Goal: Check status: Check status

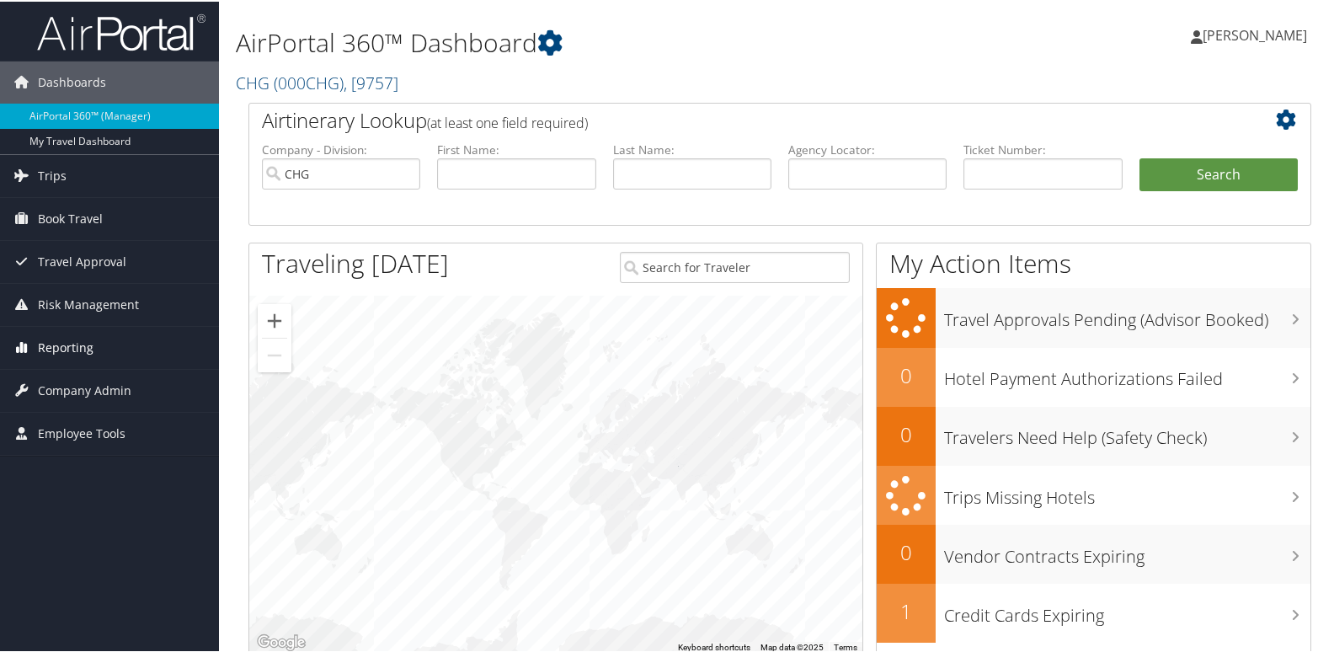
click at [64, 349] on span "Reporting" at bounding box center [66, 346] width 56 height 42
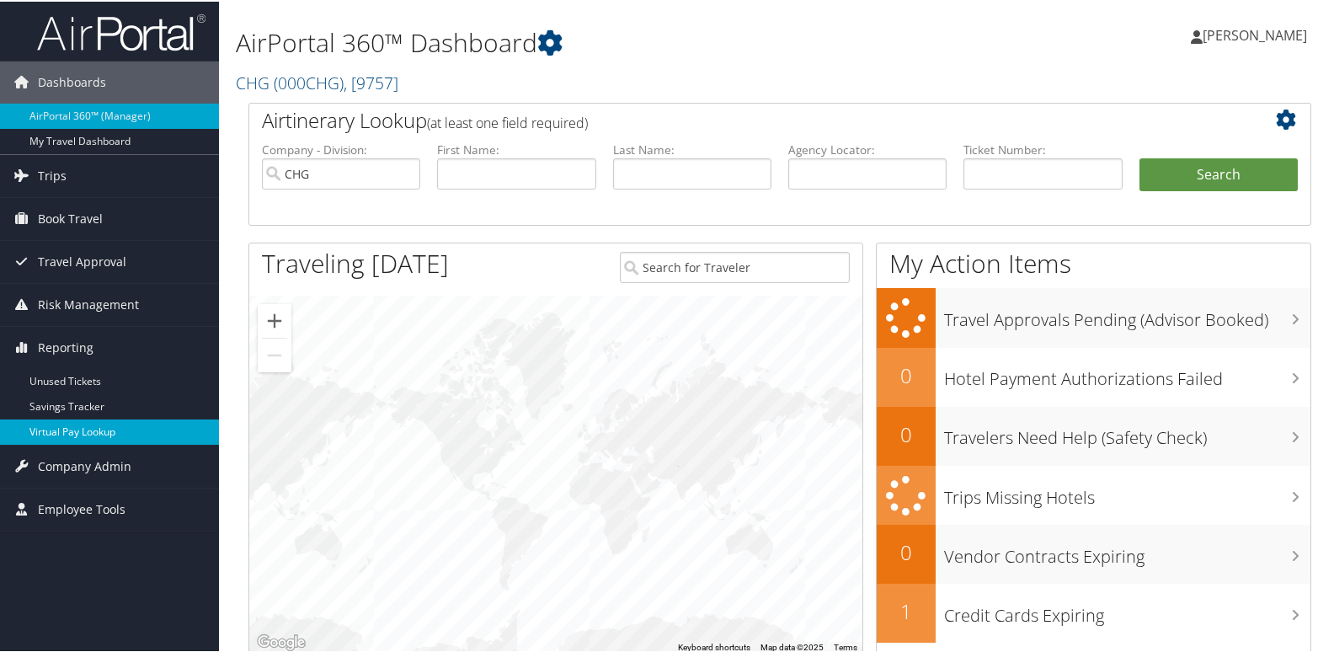
click at [64, 429] on link "Virtual Pay Lookup" at bounding box center [109, 430] width 219 height 25
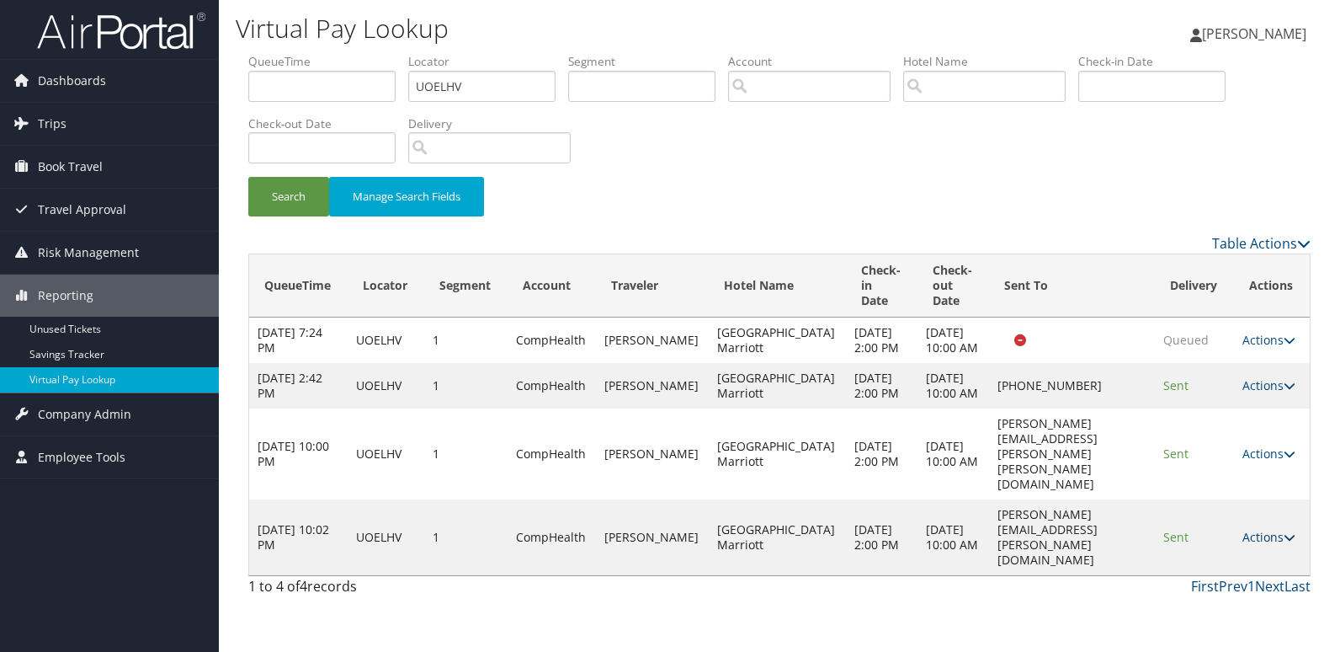
click at [1272, 529] on link "Actions" at bounding box center [1269, 537] width 53 height 16
click at [1213, 577] on link "Logs" at bounding box center [1234, 582] width 106 height 29
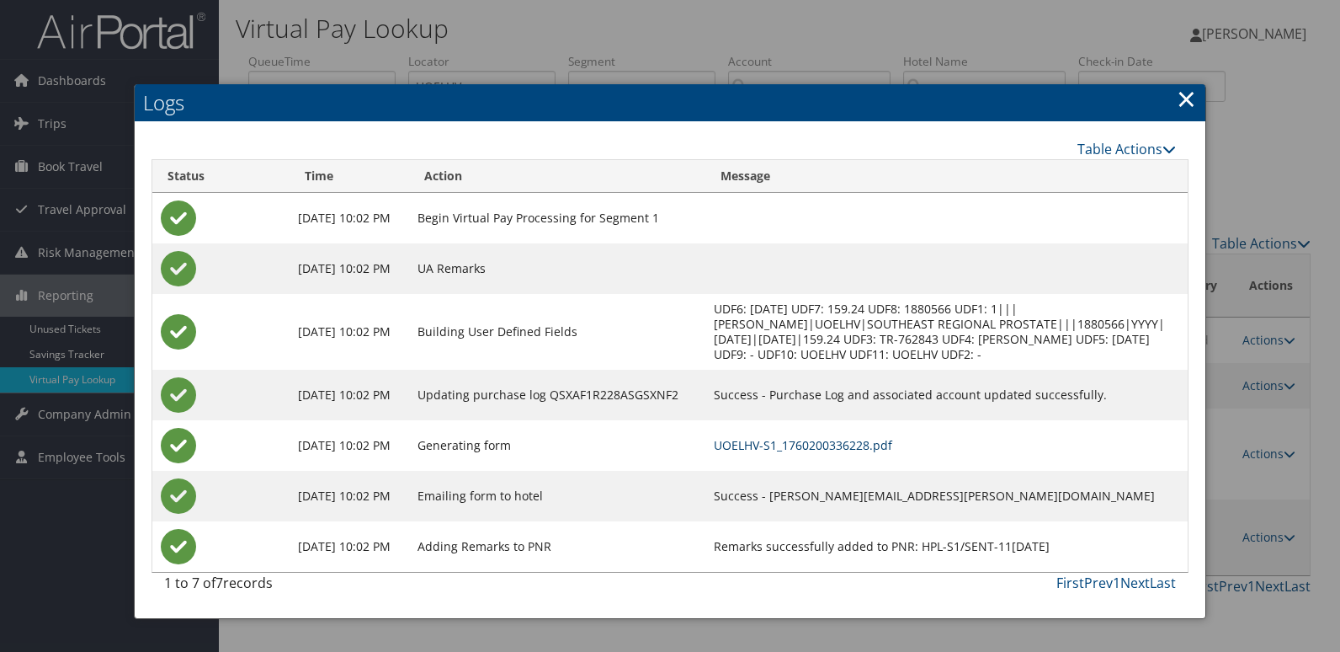
click at [860, 453] on link "UOELHV-S1_1760200336228.pdf" at bounding box center [803, 445] width 178 height 16
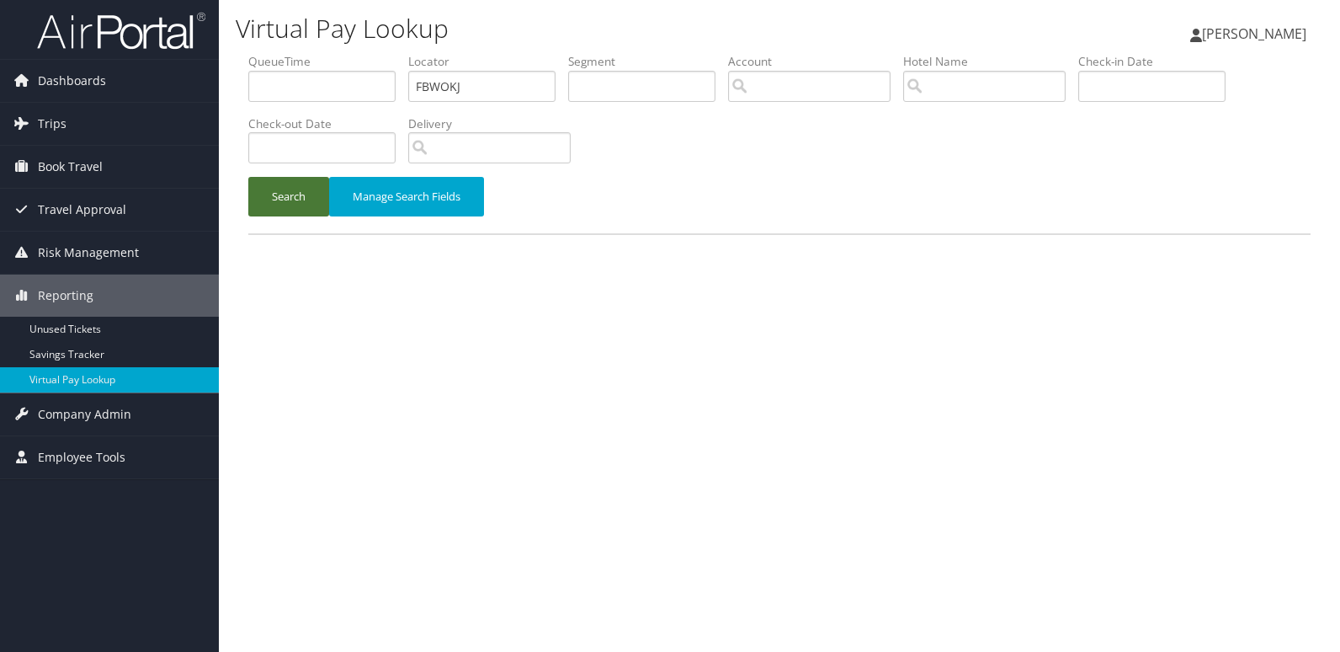
type input "FBWOKJ"
click at [278, 189] on button "Search" at bounding box center [288, 197] width 81 height 40
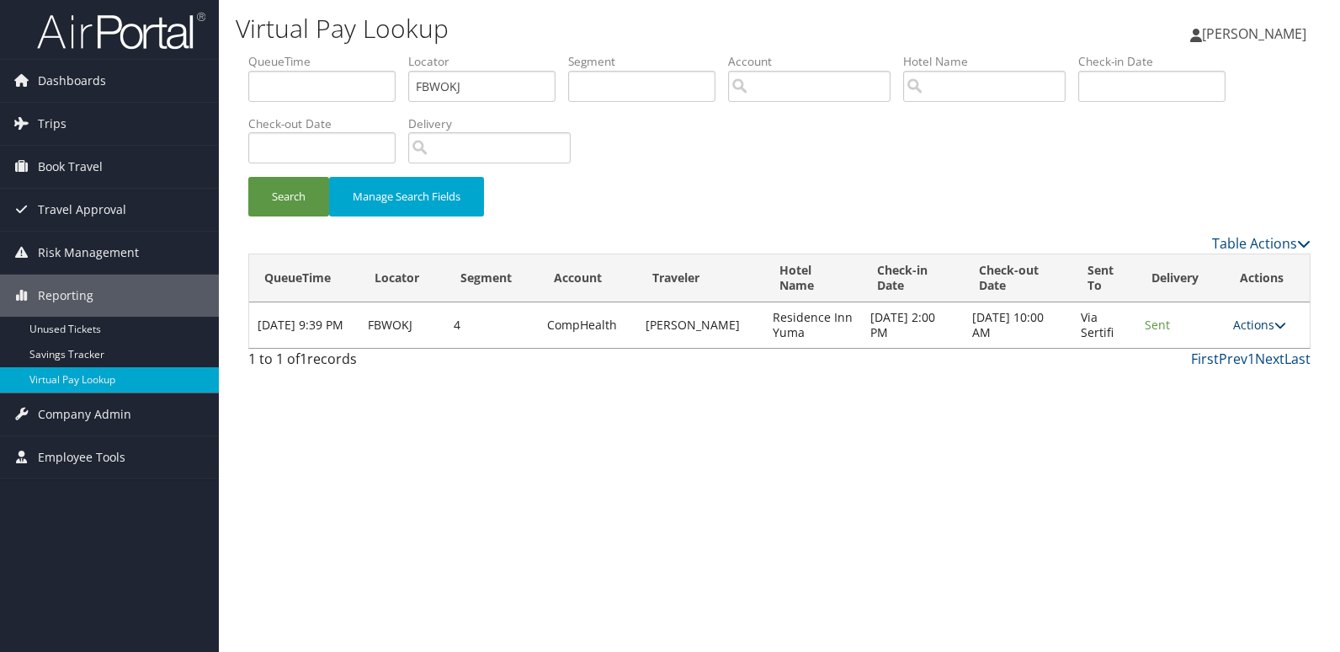
click at [1247, 325] on link "Actions" at bounding box center [1259, 325] width 53 height 16
click at [1223, 375] on link "Logs" at bounding box center [1227, 378] width 106 height 29
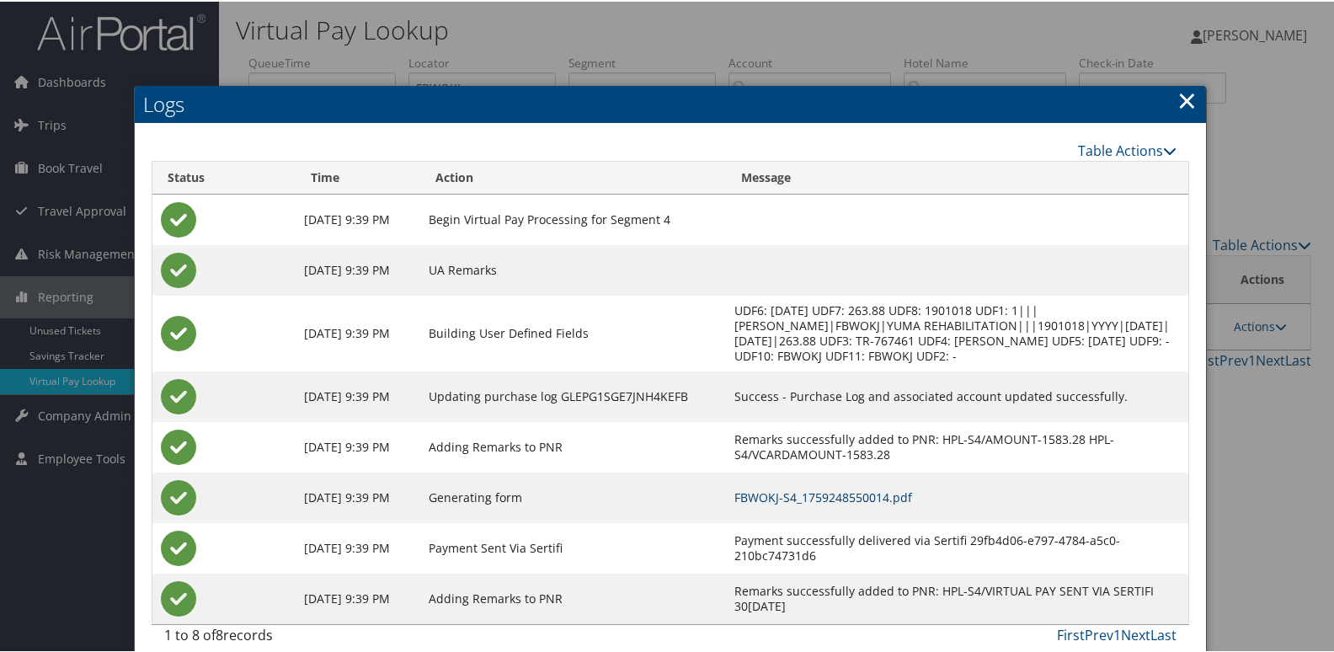
click at [801, 501] on link "FBWOKJ-S4_1759248550014.pdf" at bounding box center [823, 495] width 178 height 16
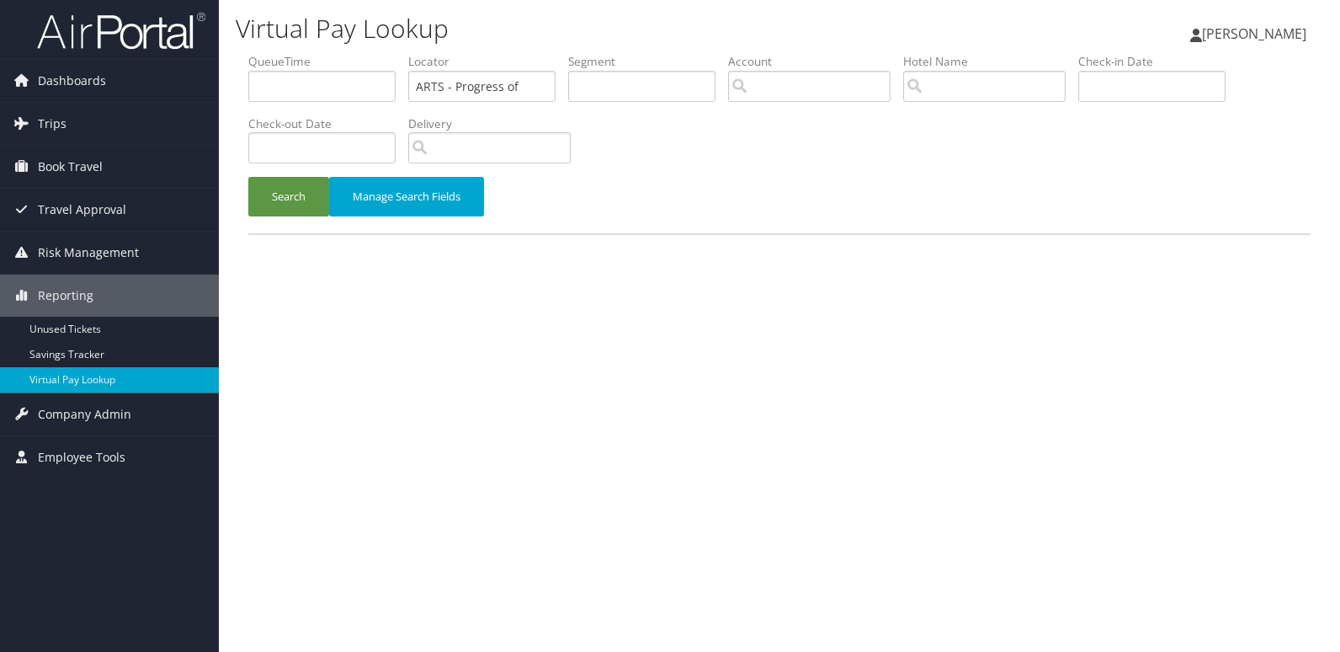
scroll to position [0, 13]
type input "ARTS"
click at [468, 93] on input "text" at bounding box center [481, 86] width 147 height 31
paste input "CBRGQJ"
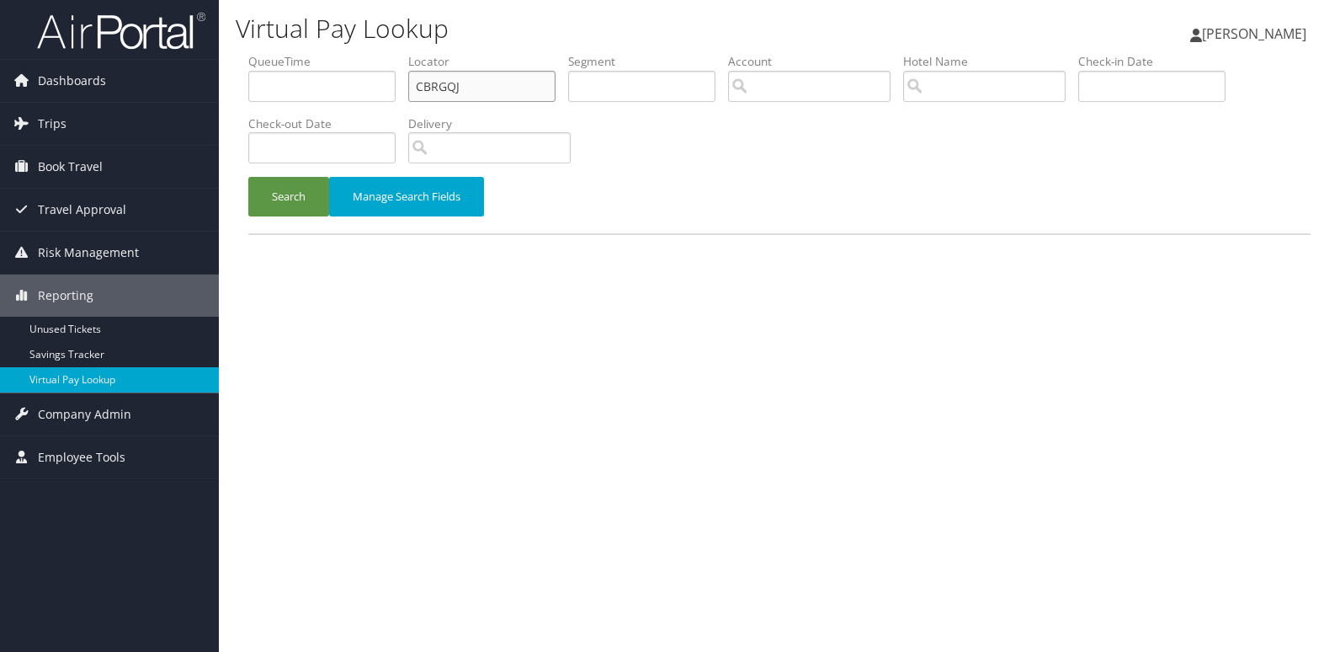
type input "CBRGQJ"
click at [248, 177] on button "Search" at bounding box center [288, 197] width 81 height 40
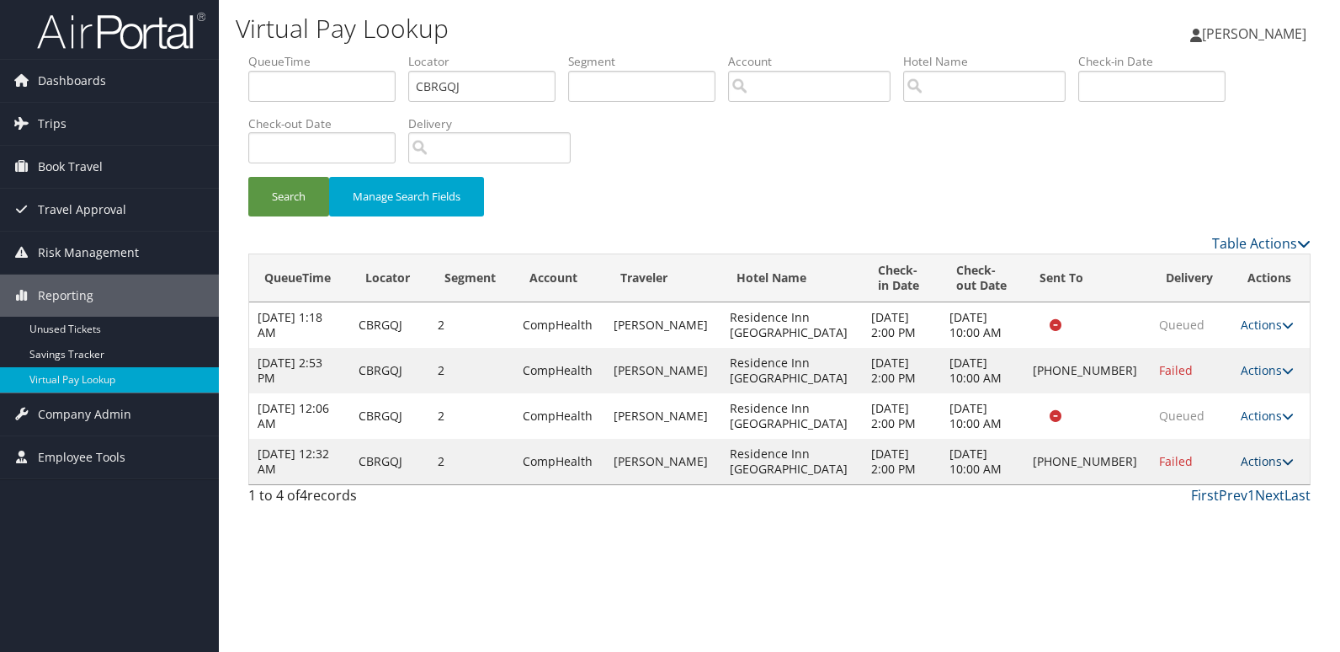
click at [1258, 460] on link "Actions" at bounding box center [1267, 461] width 53 height 16
click at [1168, 514] on link "Logs" at bounding box center [1209, 514] width 144 height 29
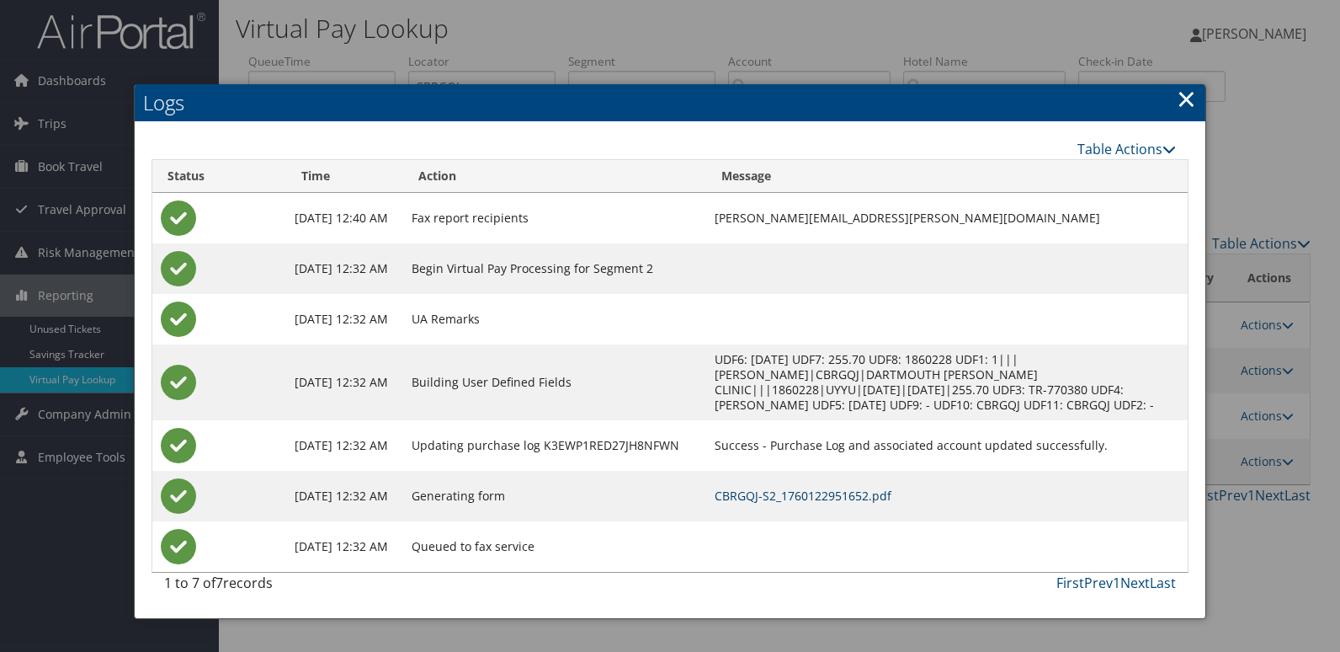
click at [844, 498] on link "CBRGQJ-S2_1760122951652.pdf" at bounding box center [803, 495] width 177 height 16
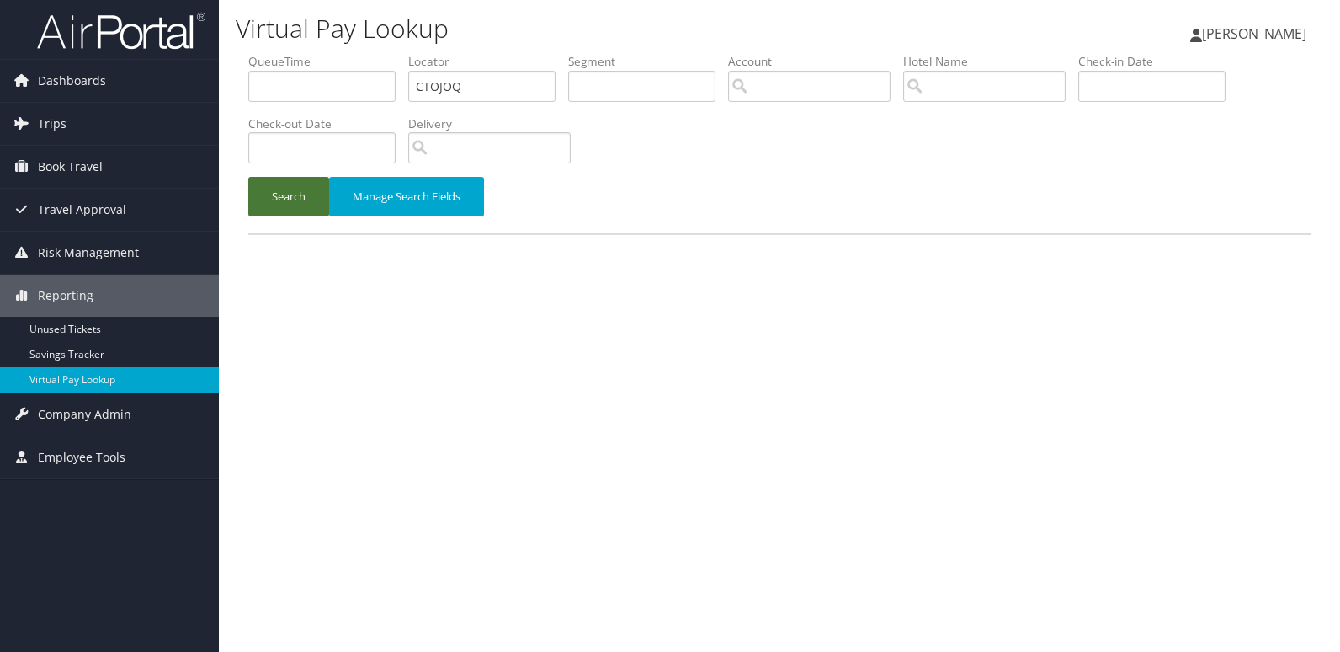
type input "CTOJOQ"
click at [296, 184] on button "Search" at bounding box center [288, 197] width 81 height 40
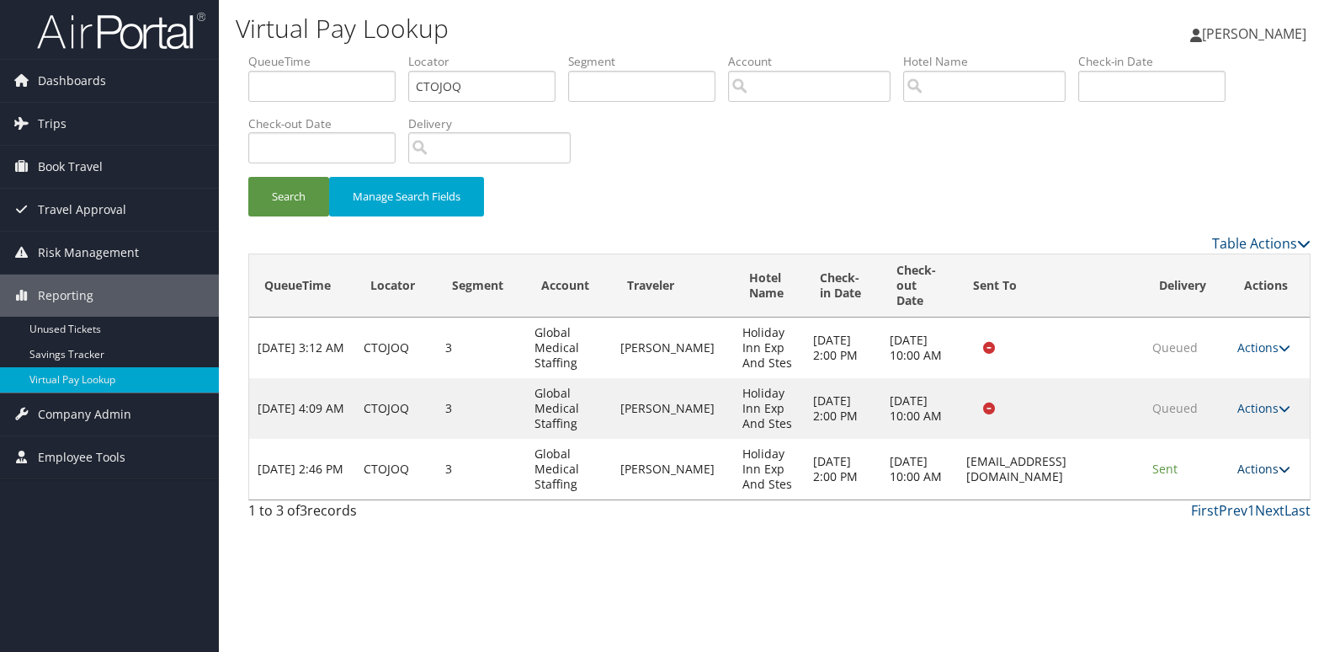
click at [1262, 466] on link "Actions" at bounding box center [1264, 469] width 53 height 16
click at [1218, 519] on link "Logs" at bounding box center [1234, 522] width 106 height 29
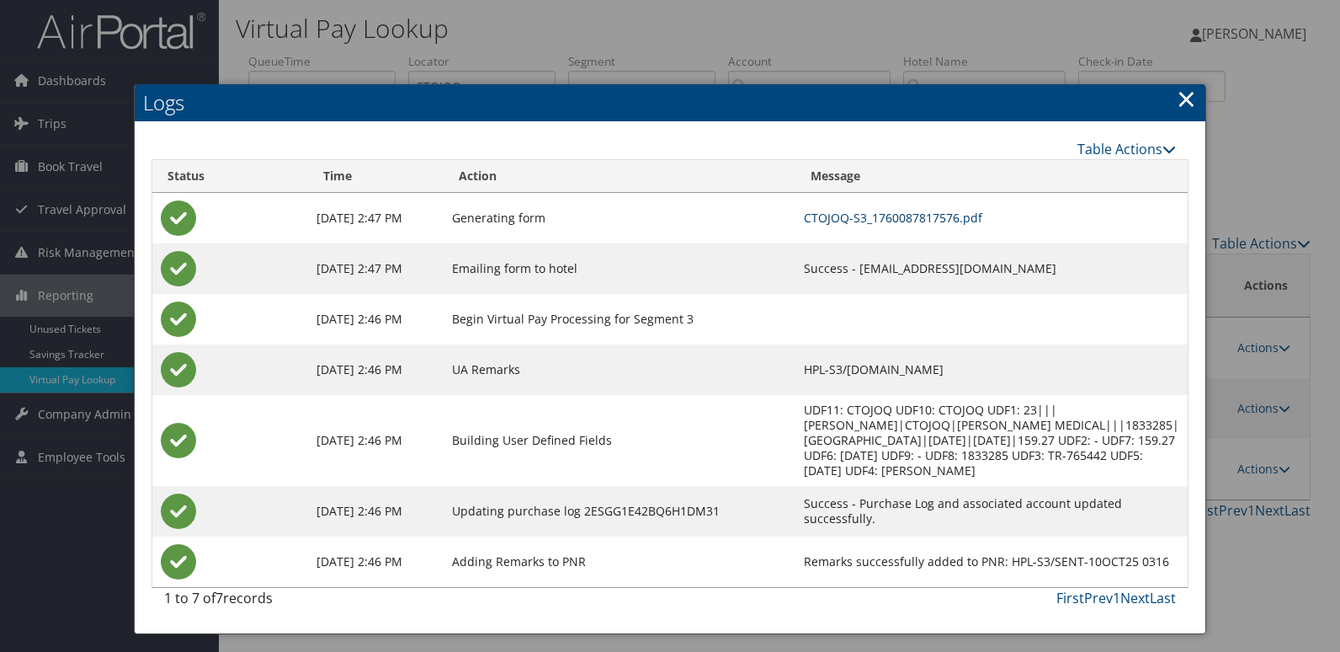
click at [838, 218] on link "CTOJOQ-S3_1760087817576.pdf" at bounding box center [893, 218] width 178 height 16
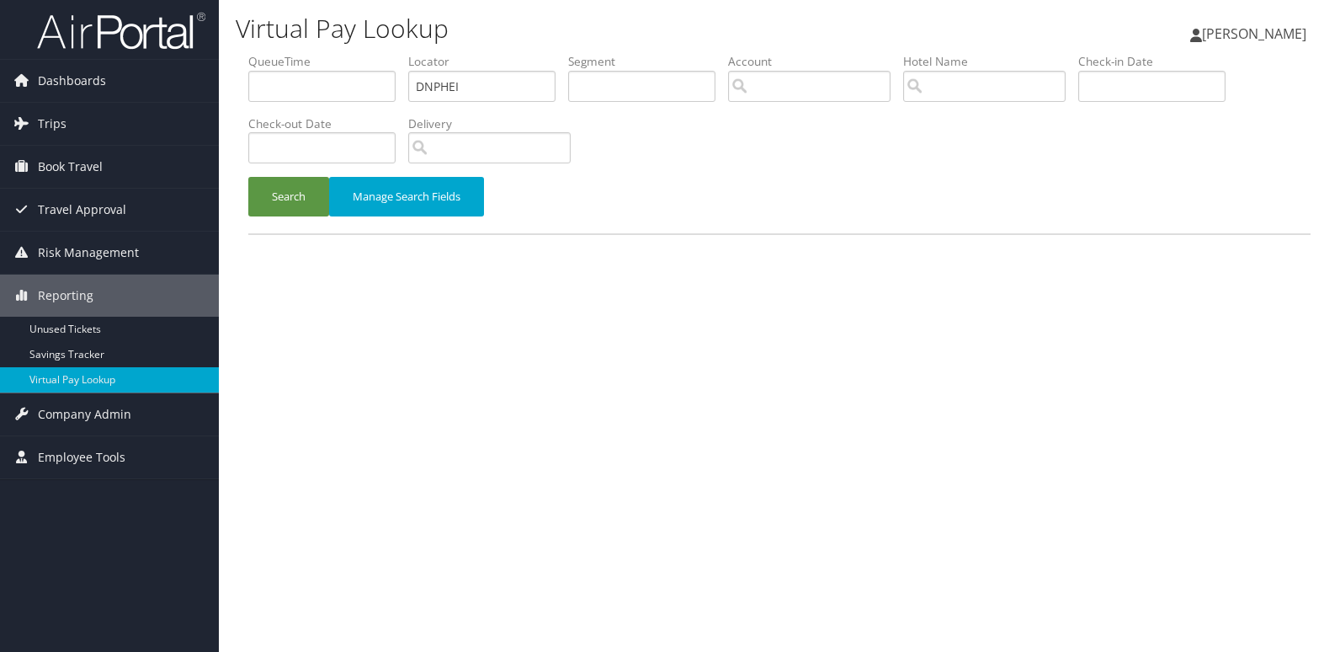
click at [310, 53] on ul "QueueTime Locator DNPHEI Segment Account Traveler Hotel Name Check-in Date Chec…" at bounding box center [779, 53] width 1062 height 0
type input "LAVWLJ"
click at [310, 192] on button "Search" at bounding box center [288, 197] width 81 height 40
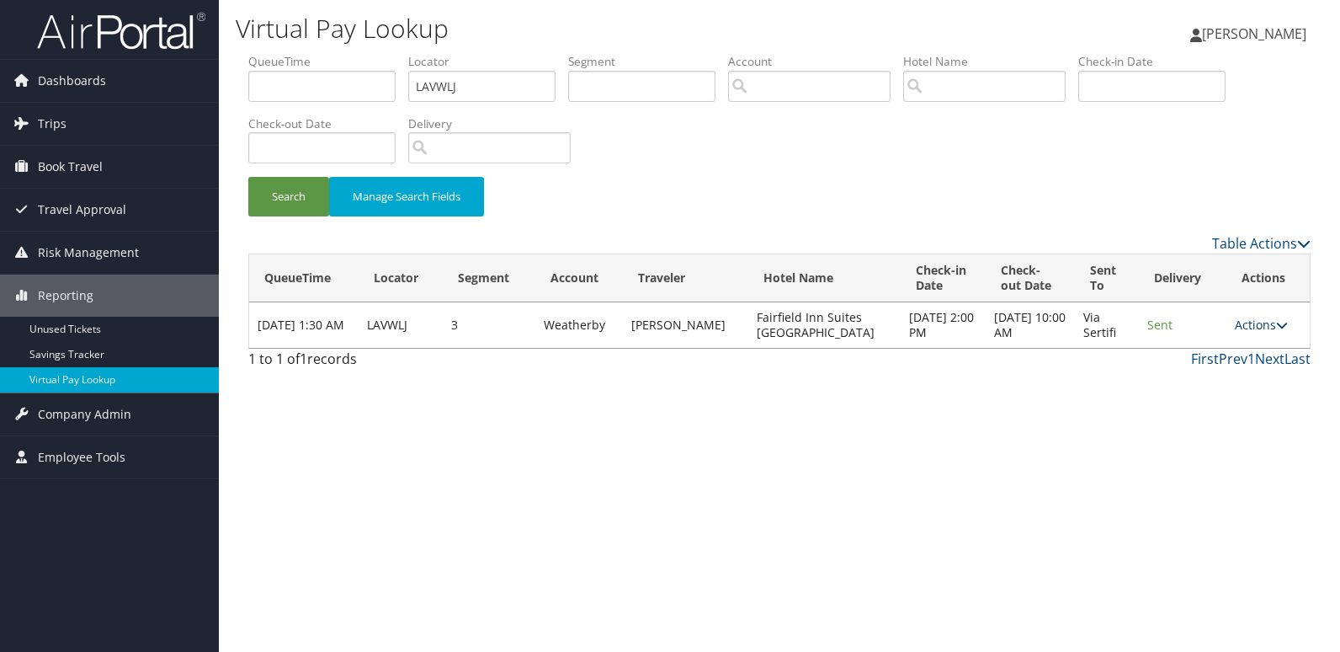
click at [1246, 331] on link "Actions" at bounding box center [1261, 325] width 53 height 16
click at [1233, 375] on link "Logs" at bounding box center [1229, 378] width 106 height 29
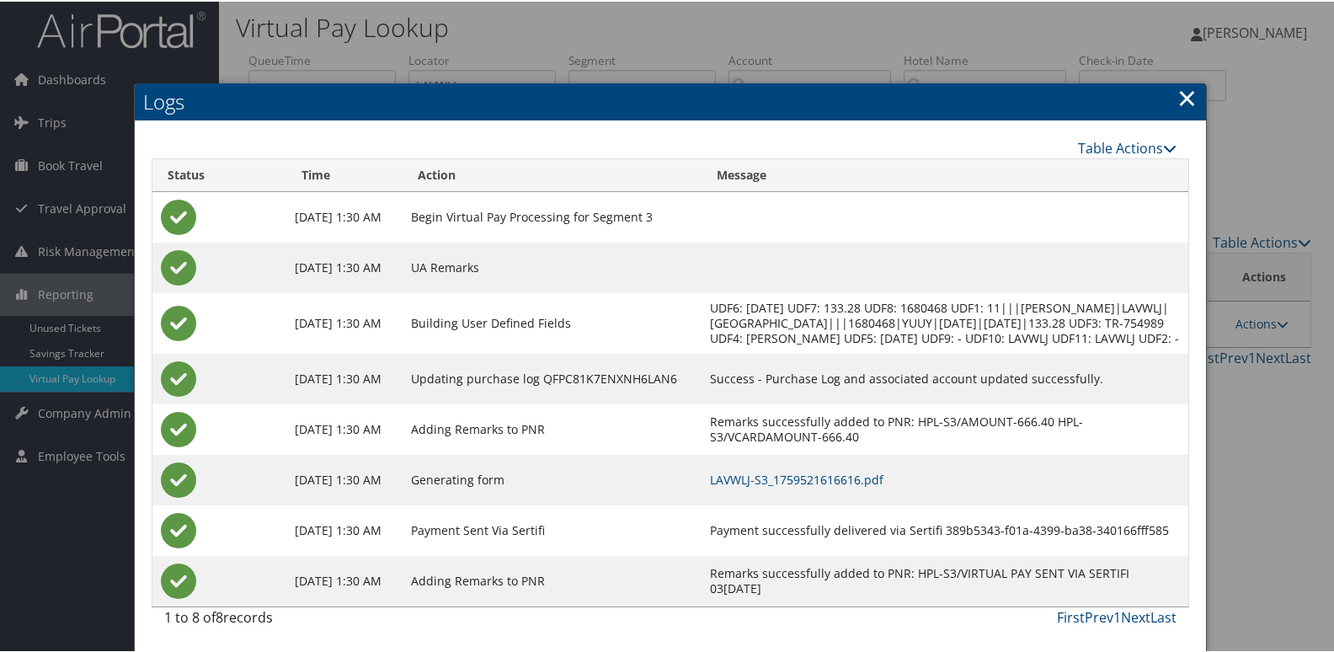
scroll to position [33, 0]
click at [827, 479] on link "LAVWLJ-S3_1759521616616.pdf" at bounding box center [796, 478] width 173 height 16
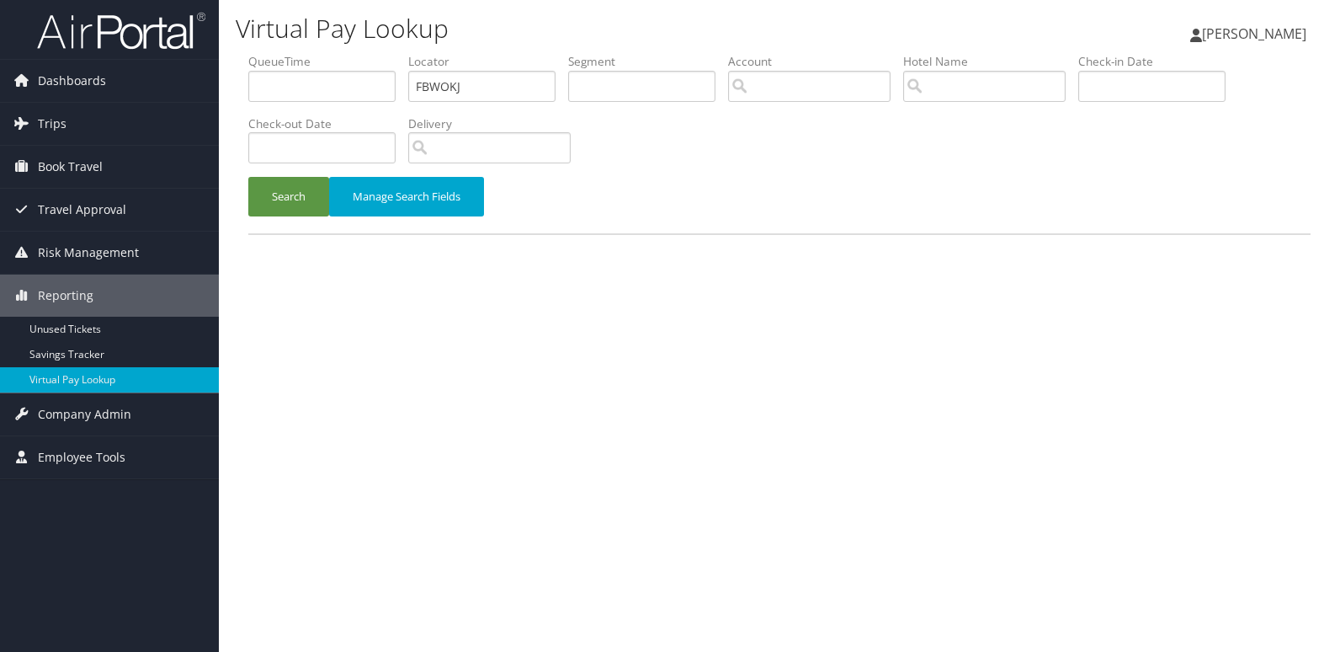
click at [271, 197] on button "Search" at bounding box center [288, 197] width 81 height 40
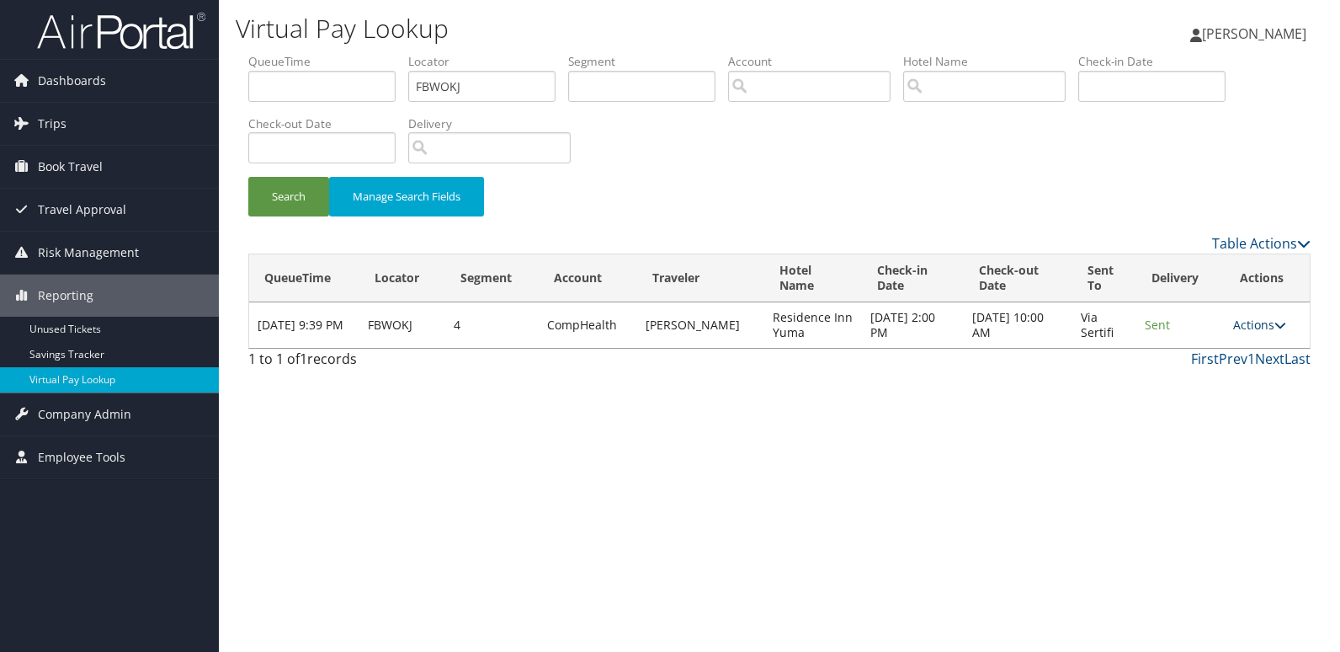
click at [1256, 325] on link "Actions" at bounding box center [1259, 325] width 53 height 16
click at [1233, 373] on link "Logs" at bounding box center [1227, 378] width 106 height 29
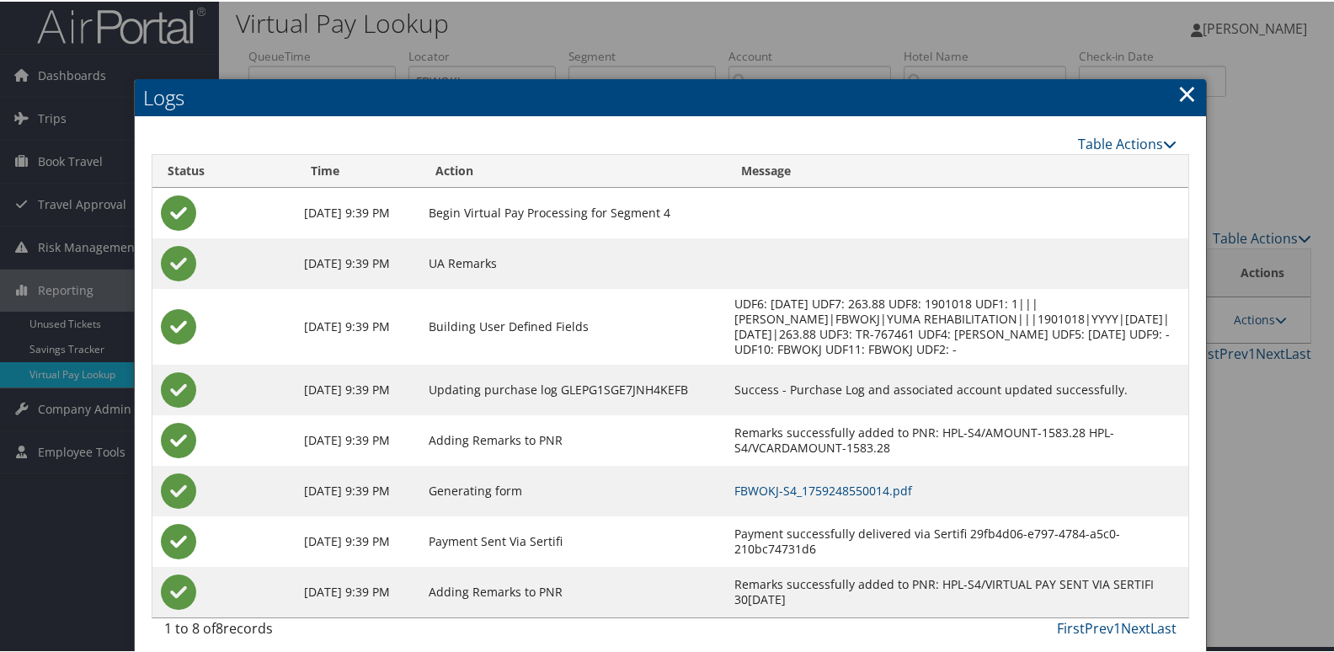
scroll to position [18, 0]
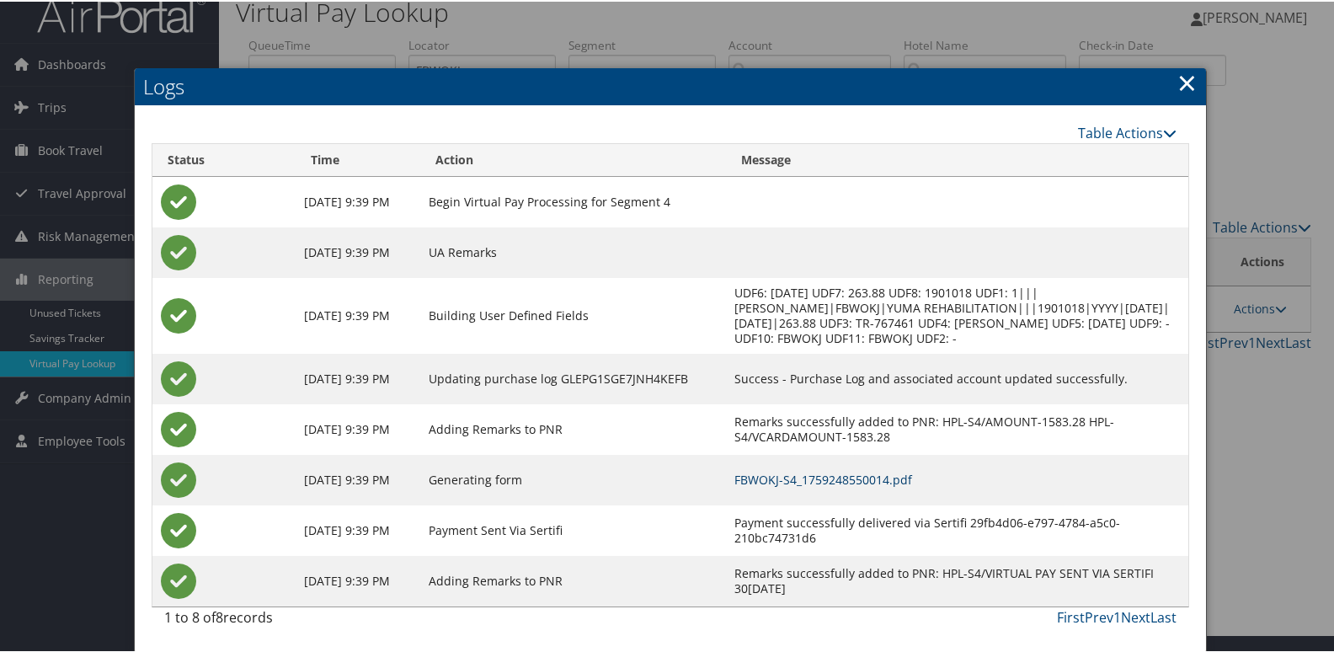
click at [833, 475] on link "FBWOKJ-S4_1759248550014.pdf" at bounding box center [823, 478] width 178 height 16
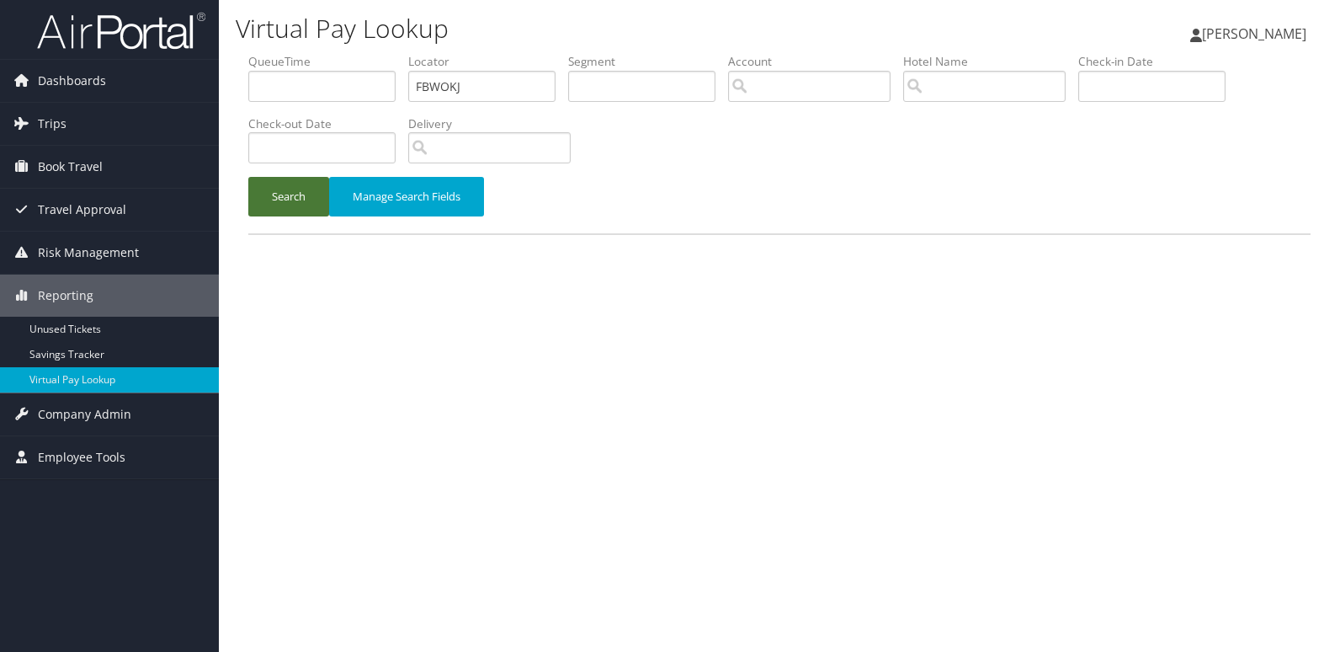
click at [302, 187] on button "Search" at bounding box center [288, 197] width 81 height 40
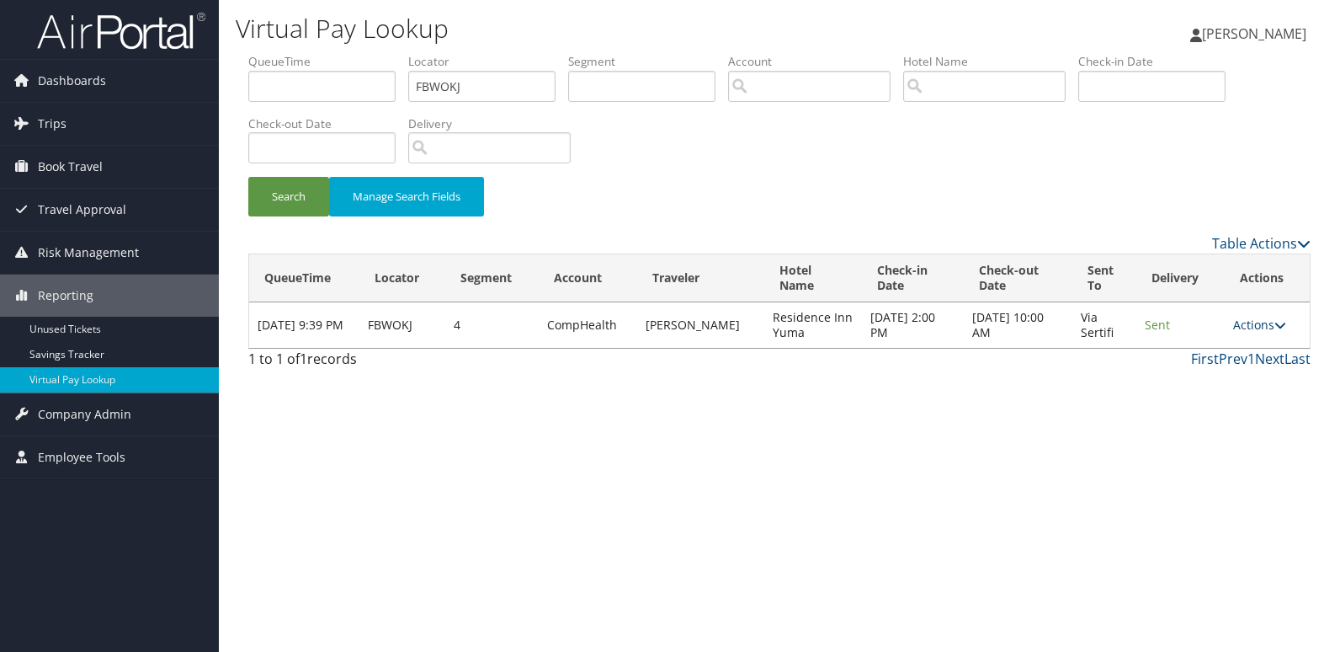
click at [1250, 326] on link "Actions" at bounding box center [1259, 325] width 53 height 16
click at [1231, 336] on link "Resend" at bounding box center [1227, 349] width 106 height 29
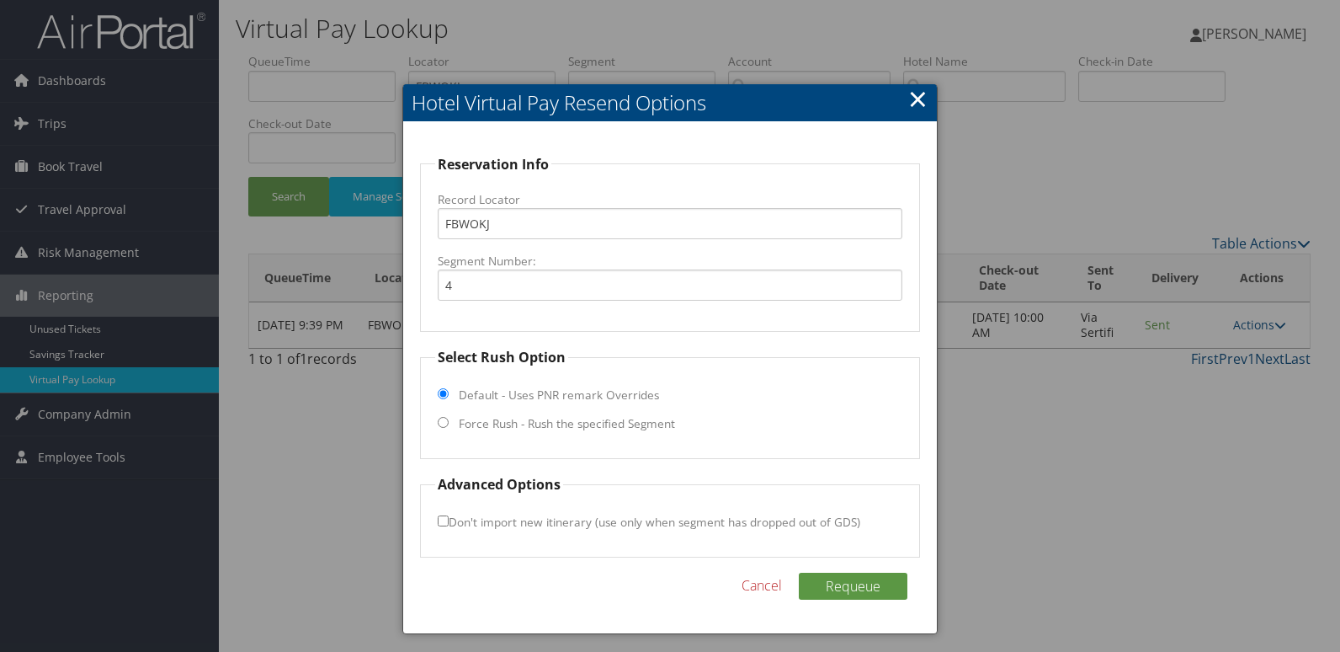
drag, startPoint x: 513, startPoint y: 420, endPoint x: 668, endPoint y: 404, distance: 155.7
click at [512, 420] on label "Force Rush - Rush the specified Segment" at bounding box center [567, 423] width 216 height 17
click at [449, 420] on input "Force Rush - Rush the specified Segment" at bounding box center [443, 422] width 11 height 11
radio input "true"
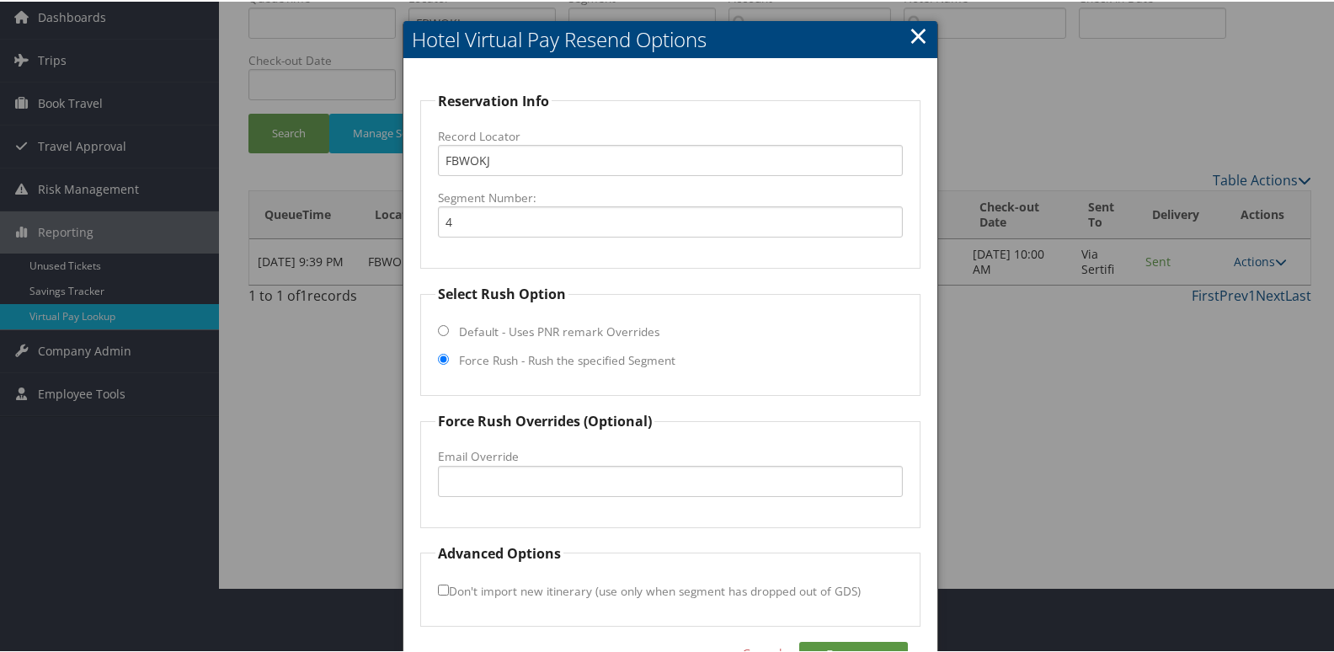
scroll to position [114, 0]
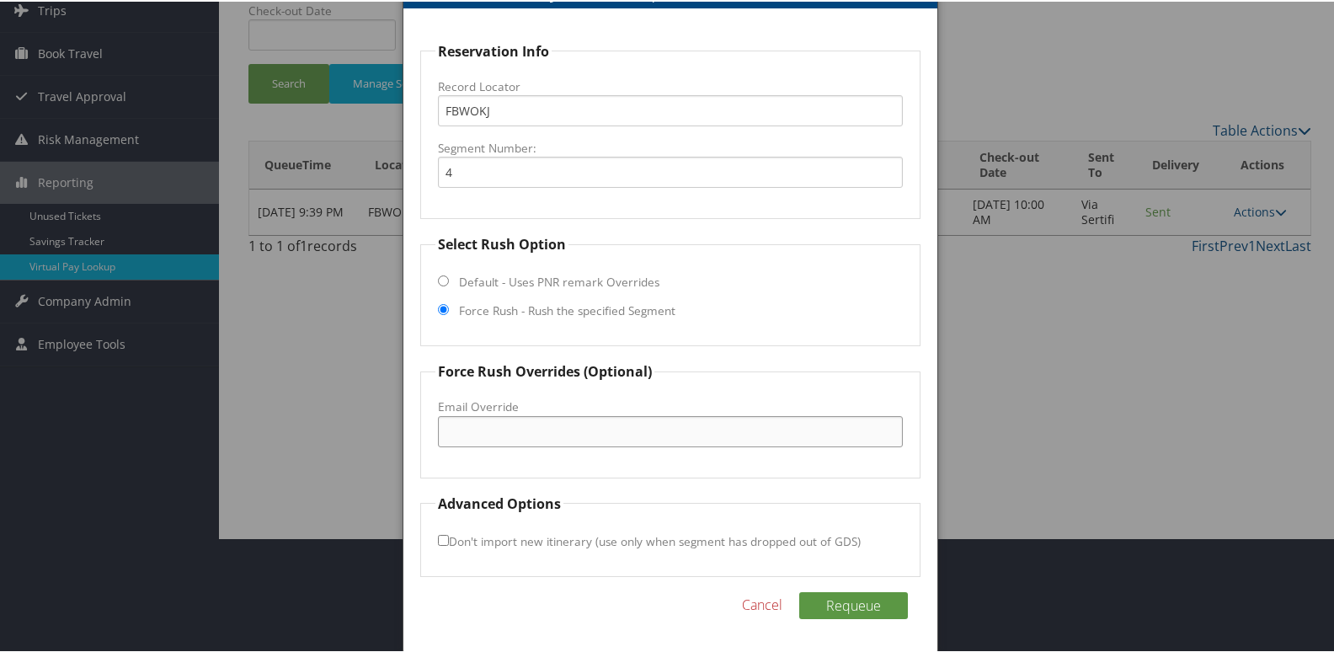
click at [535, 422] on input "Email Override" at bounding box center [671, 429] width 466 height 31
drag, startPoint x: 664, startPoint y: 432, endPoint x: 176, endPoint y: 484, distance: 491.1
click at [176, 484] on body "Menu Dashboards ► AirPortal 360™ (Manager) My Travel Dashboard Trips ► Airtiner…" at bounding box center [670, 212] width 1340 height 652
type input "frontdesk@residenceinnyuma.com"
click at [820, 596] on button "Requeue" at bounding box center [853, 603] width 109 height 27
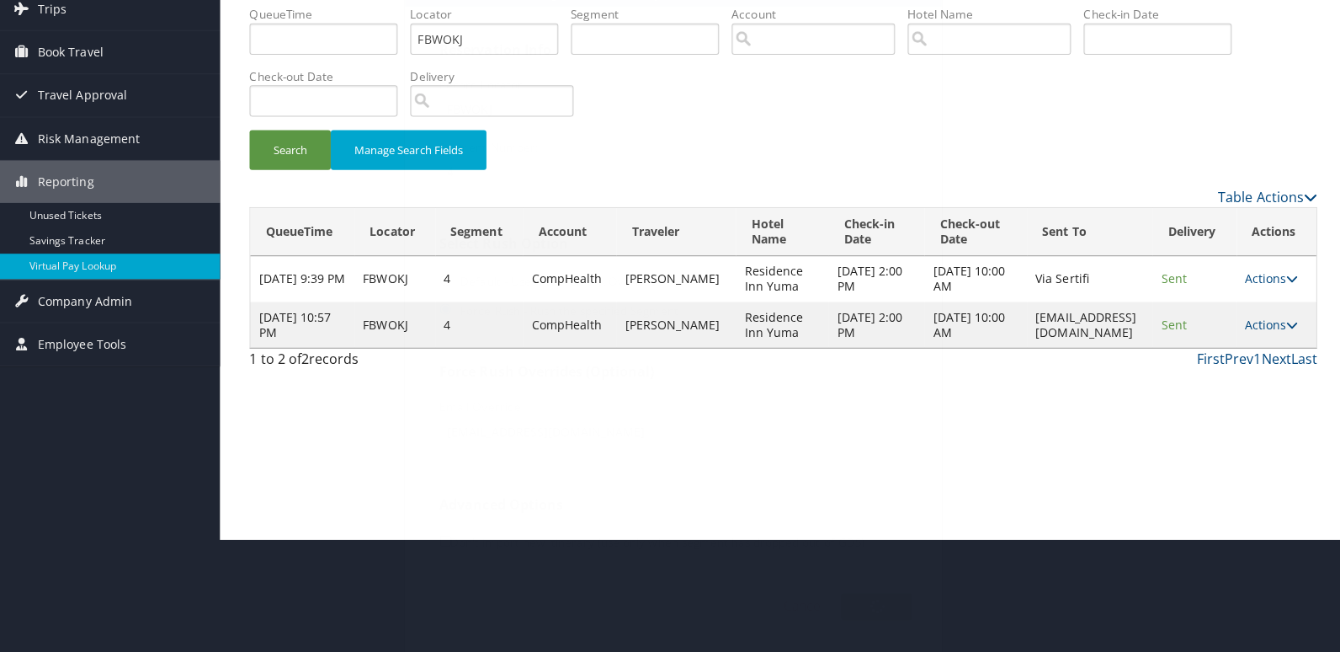
scroll to position [0, 0]
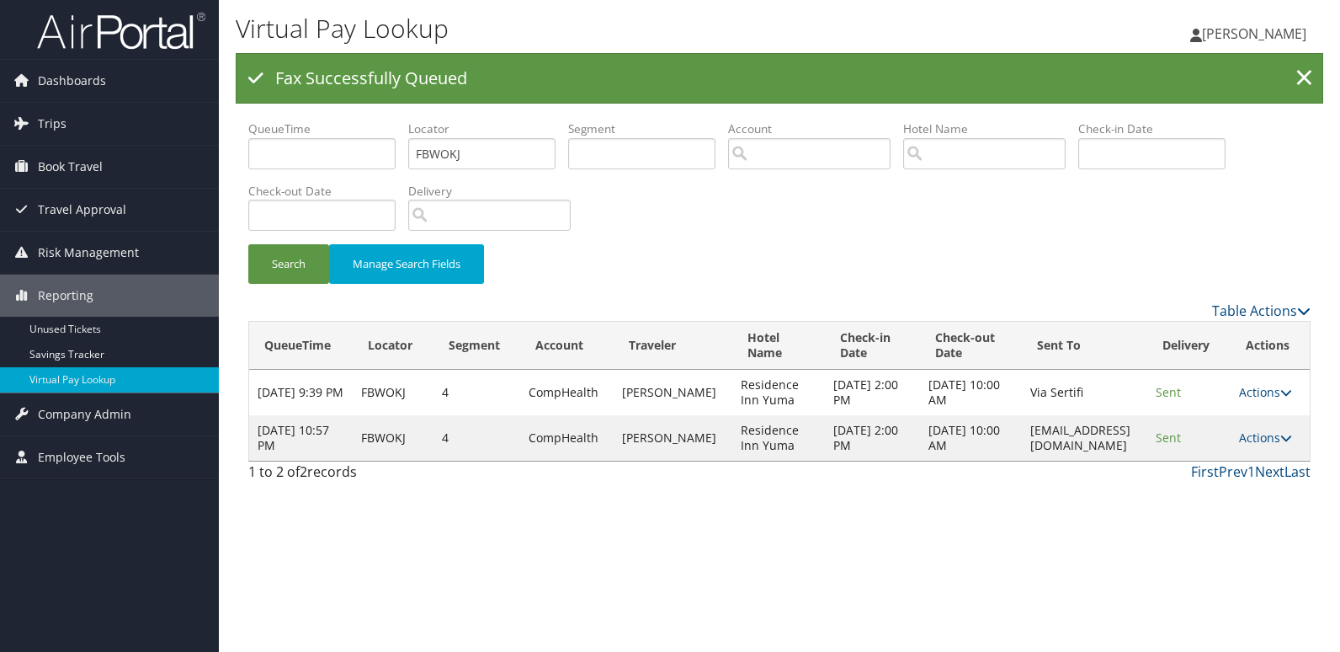
click at [1268, 433] on div "Virtual Pay Lookup Luke Perry Luke Perry My Settings Travel Agency Contacts Vie…" at bounding box center [779, 326] width 1121 height 652
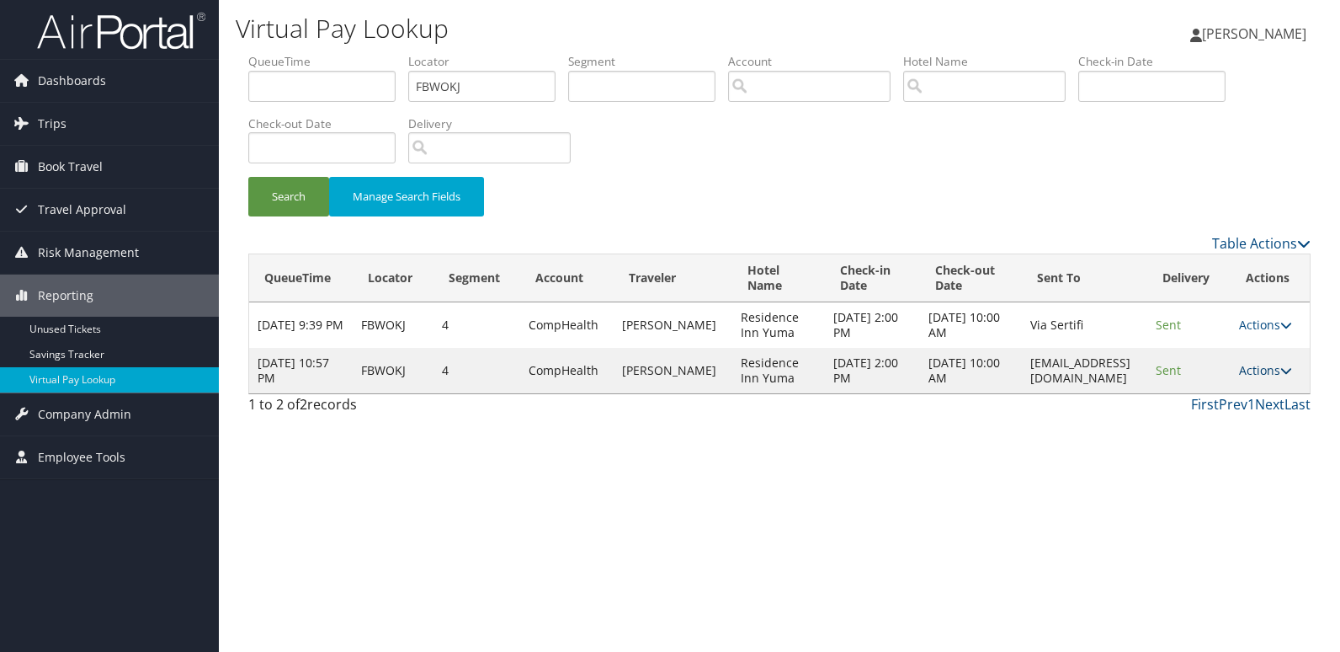
click at [1259, 366] on link "Actions" at bounding box center [1265, 370] width 53 height 16
click at [1238, 419] on link "Logs" at bounding box center [1240, 423] width 106 height 29
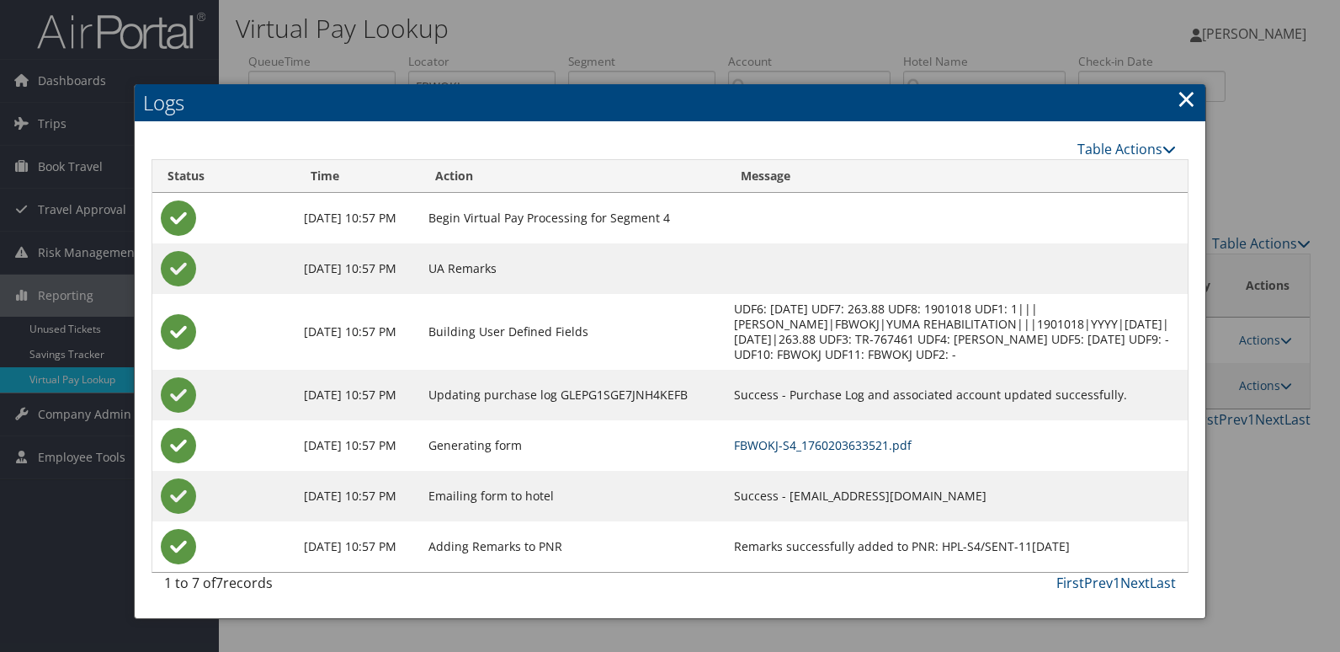
click at [859, 450] on link "FBWOKJ-S4_1760203633521.pdf" at bounding box center [823, 445] width 178 height 16
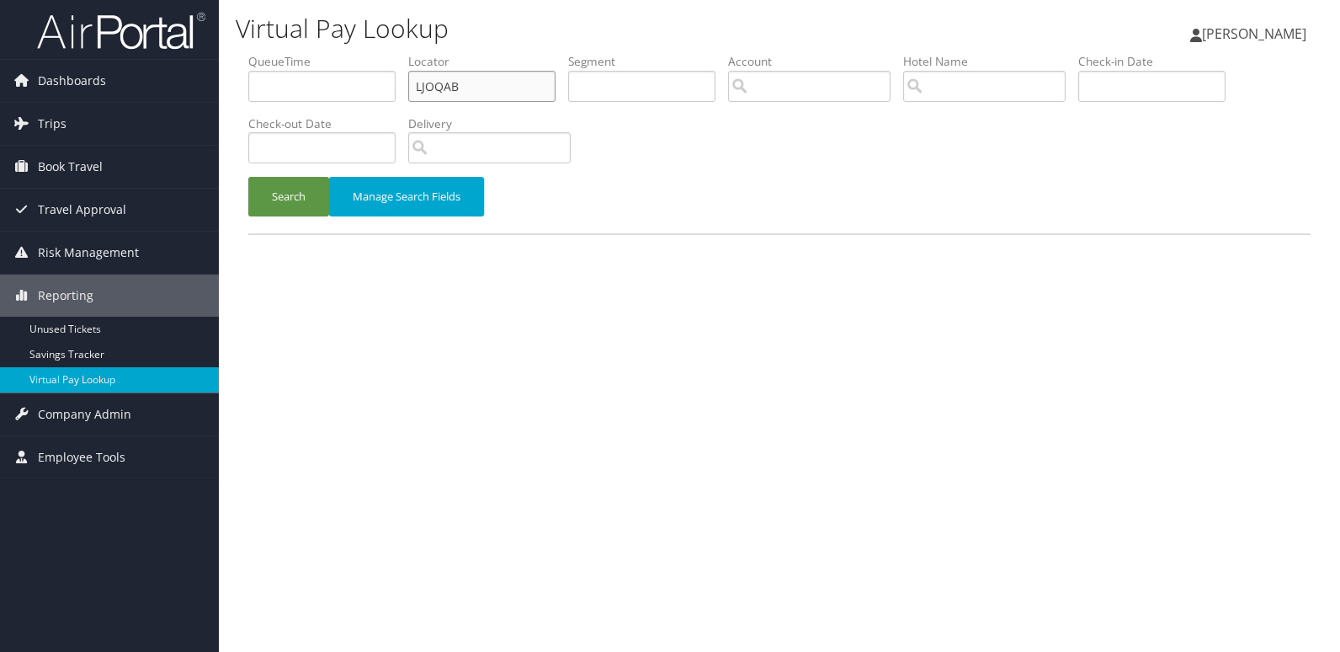
drag, startPoint x: 448, startPoint y: 87, endPoint x: 514, endPoint y: 93, distance: 65.9
click at [447, 88] on input "LJOQAB" at bounding box center [481, 86] width 147 height 31
type input "LJOQAB"
click at [248, 177] on button "Search" at bounding box center [288, 197] width 81 height 40
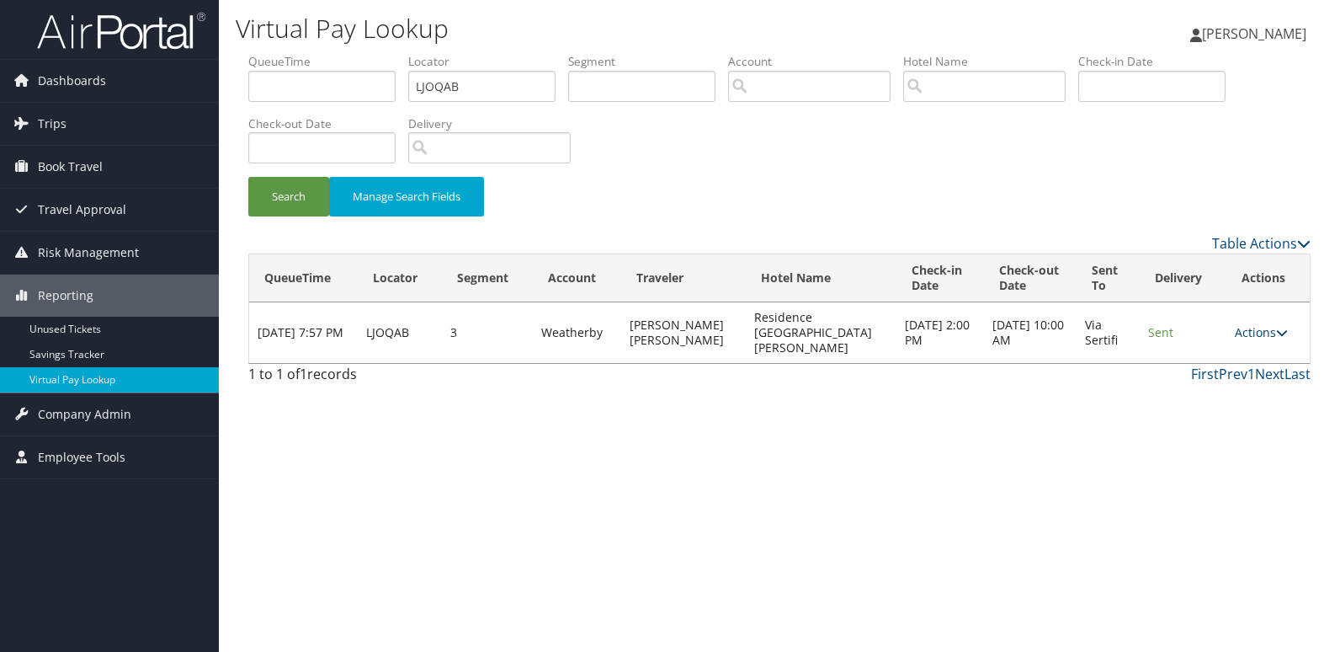
click at [1254, 328] on link "Actions" at bounding box center [1261, 332] width 53 height 16
click at [1232, 362] on link "Resend" at bounding box center [1228, 349] width 106 height 29
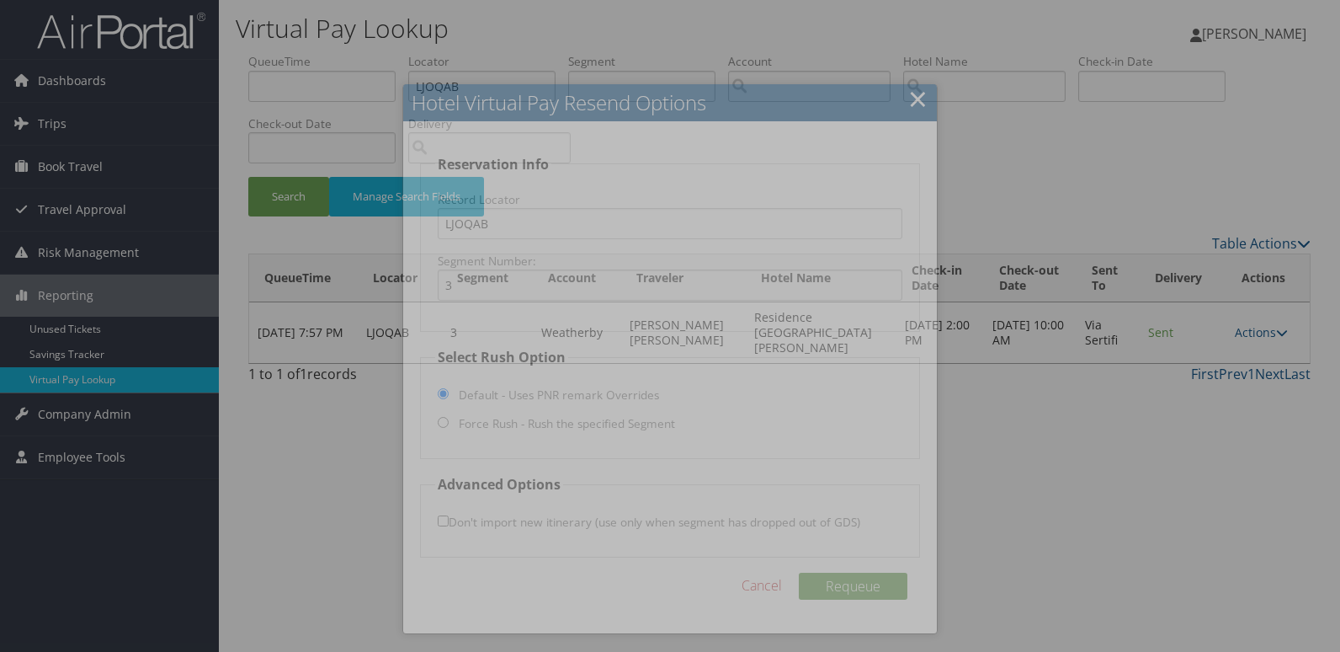
click at [1163, 298] on div at bounding box center [670, 326] width 1340 height 652
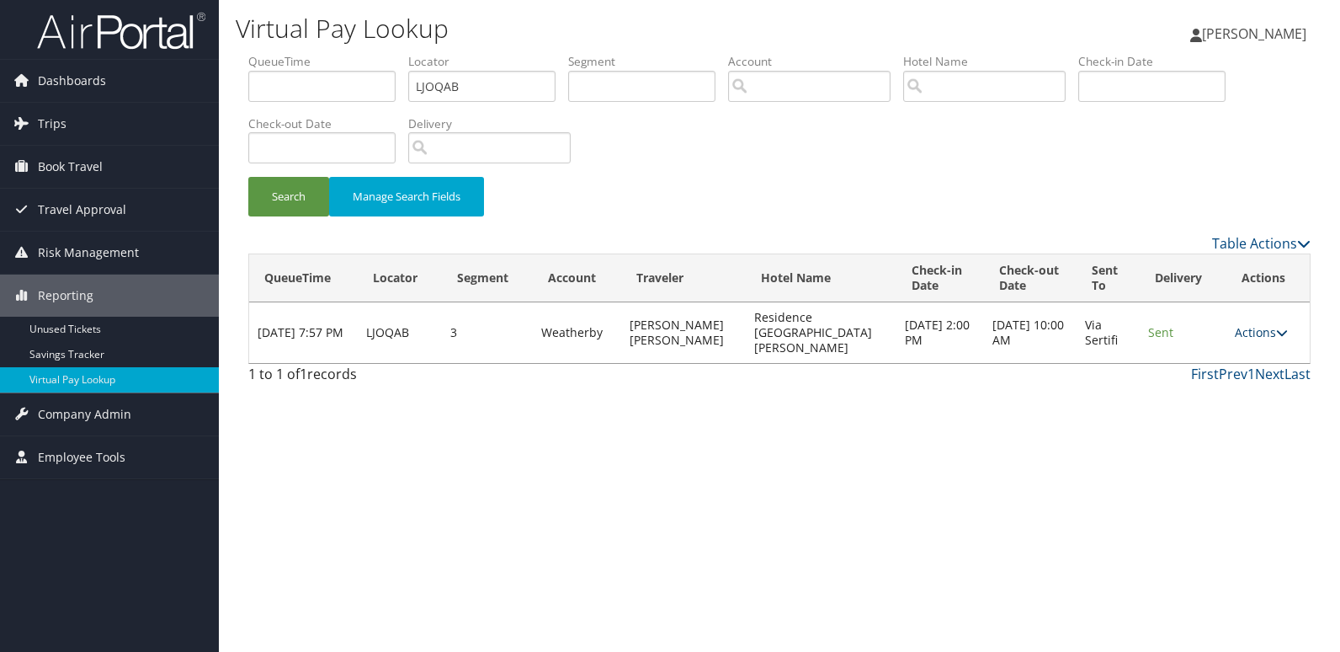
click at [1252, 327] on link "Actions" at bounding box center [1261, 332] width 53 height 16
click at [1217, 386] on link "Logs" at bounding box center [1228, 378] width 106 height 29
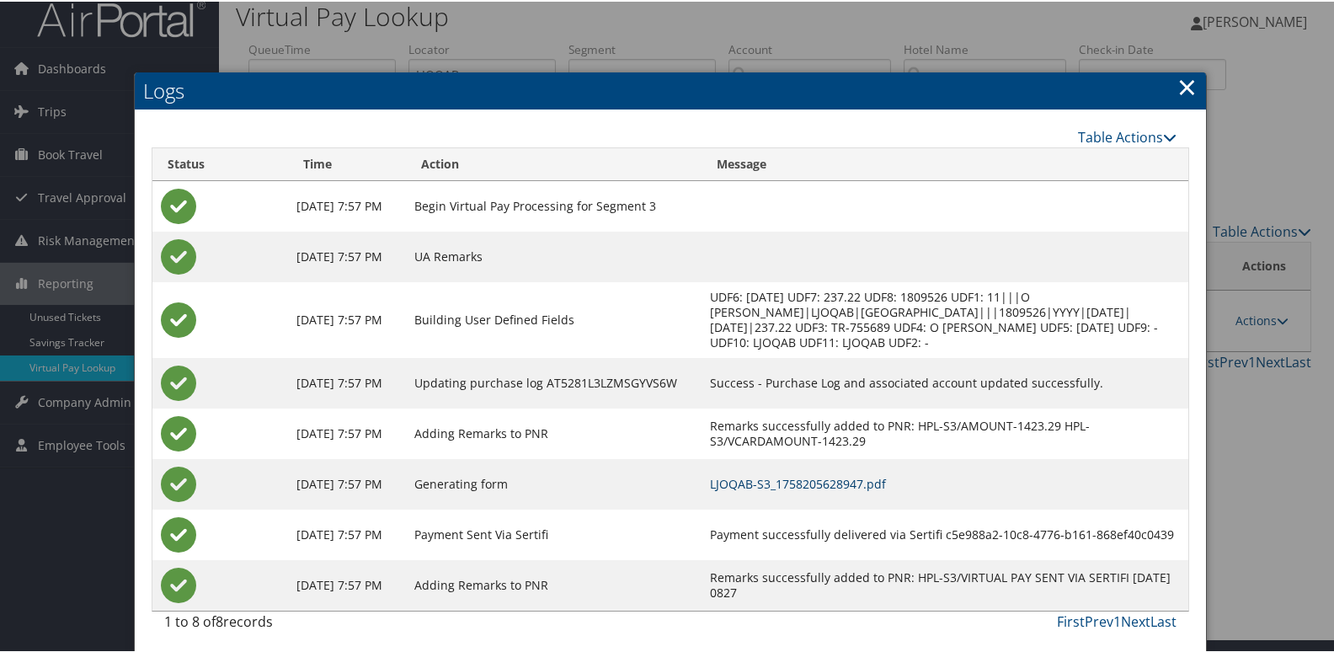
scroll to position [18, 0]
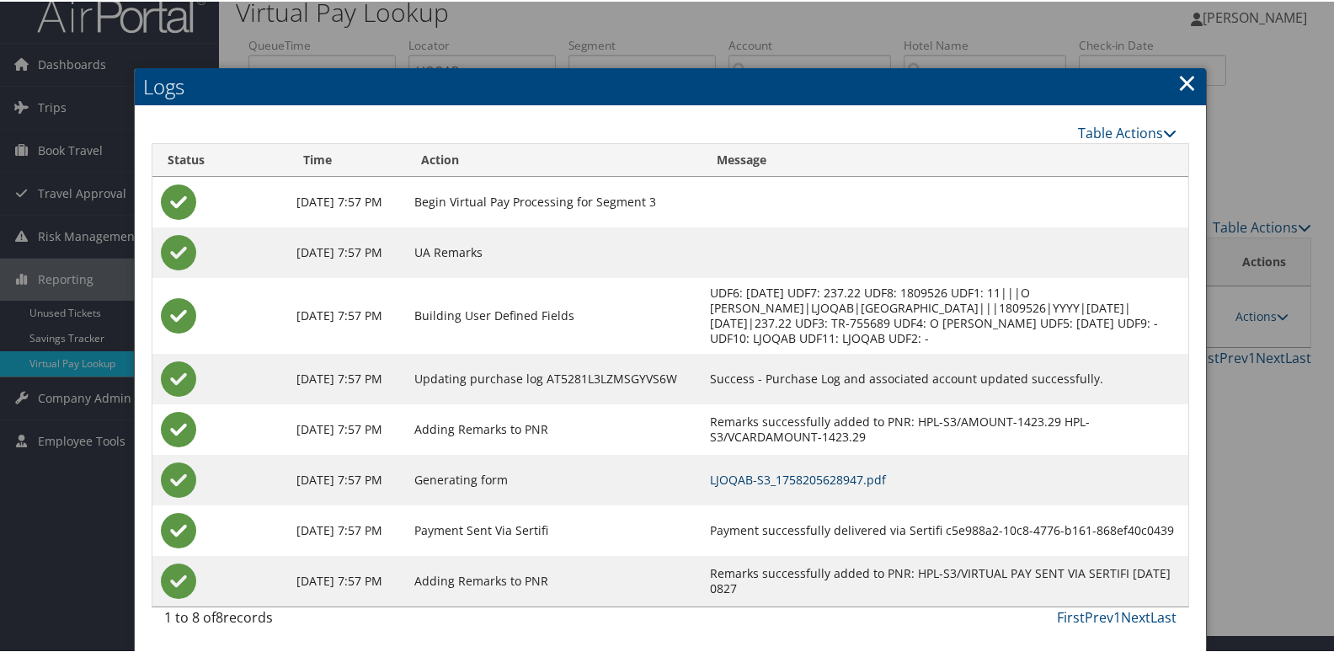
click at [820, 477] on link "LJOQAB-S3_1758205628947.pdf" at bounding box center [798, 478] width 176 height 16
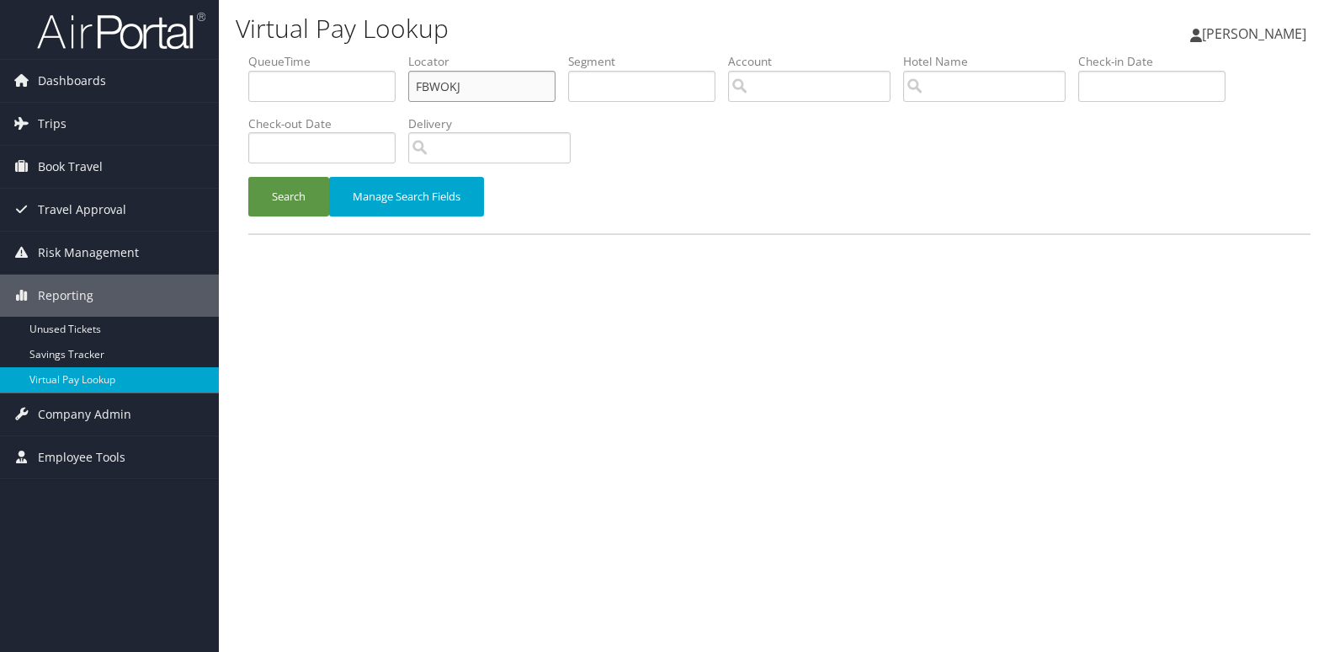
drag, startPoint x: 466, startPoint y: 83, endPoint x: 343, endPoint y: 87, distance: 122.1
click at [343, 53] on ul "QueueTime Locator FBWOKJ Segment Account Traveler Hotel Name Check-in Date Chec…" at bounding box center [779, 53] width 1062 height 0
paste input "GBDAGN"
type input "GBDAGN"
click at [283, 200] on button "Search" at bounding box center [288, 197] width 81 height 40
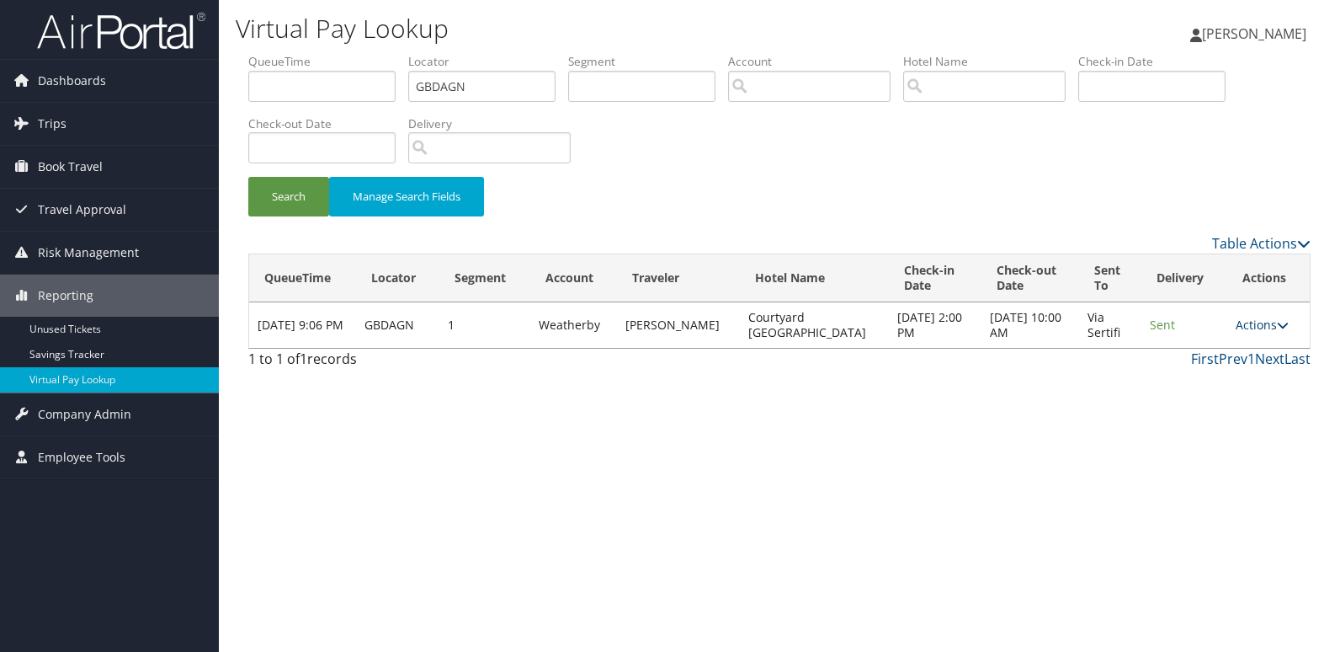
click at [1237, 322] on link "Actions" at bounding box center [1262, 325] width 53 height 16
click at [1208, 378] on link "Logs" at bounding box center [1230, 378] width 106 height 29
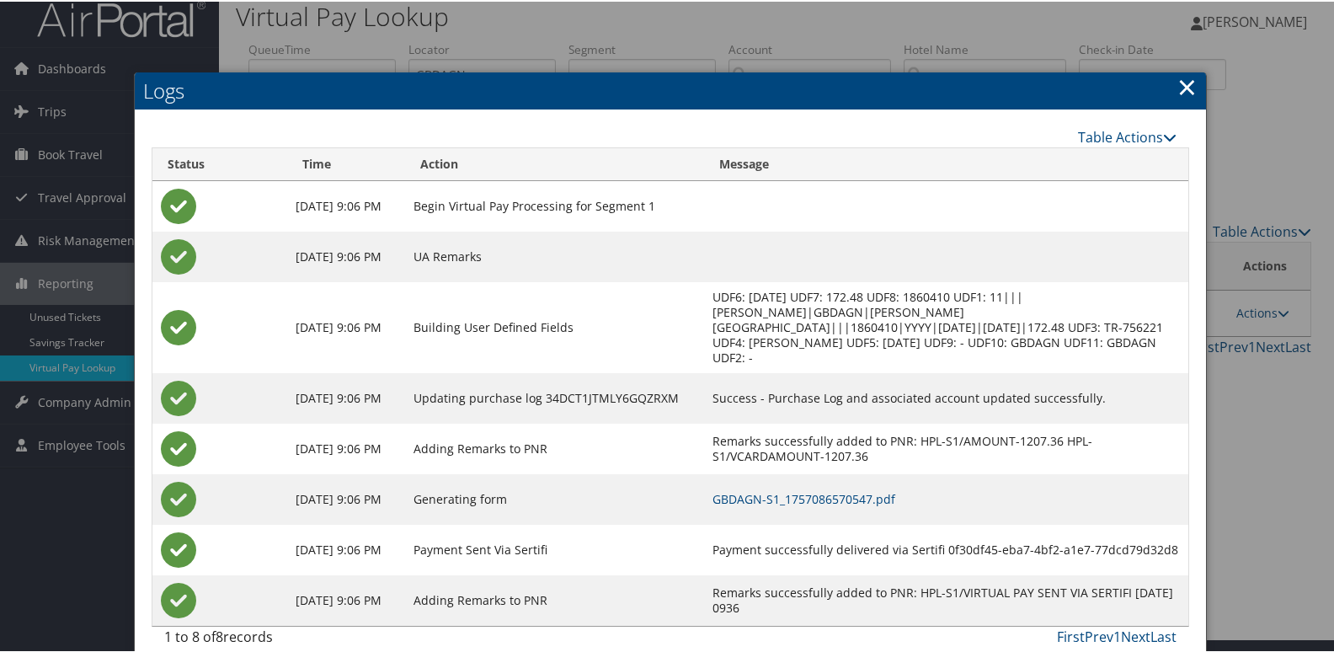
scroll to position [18, 0]
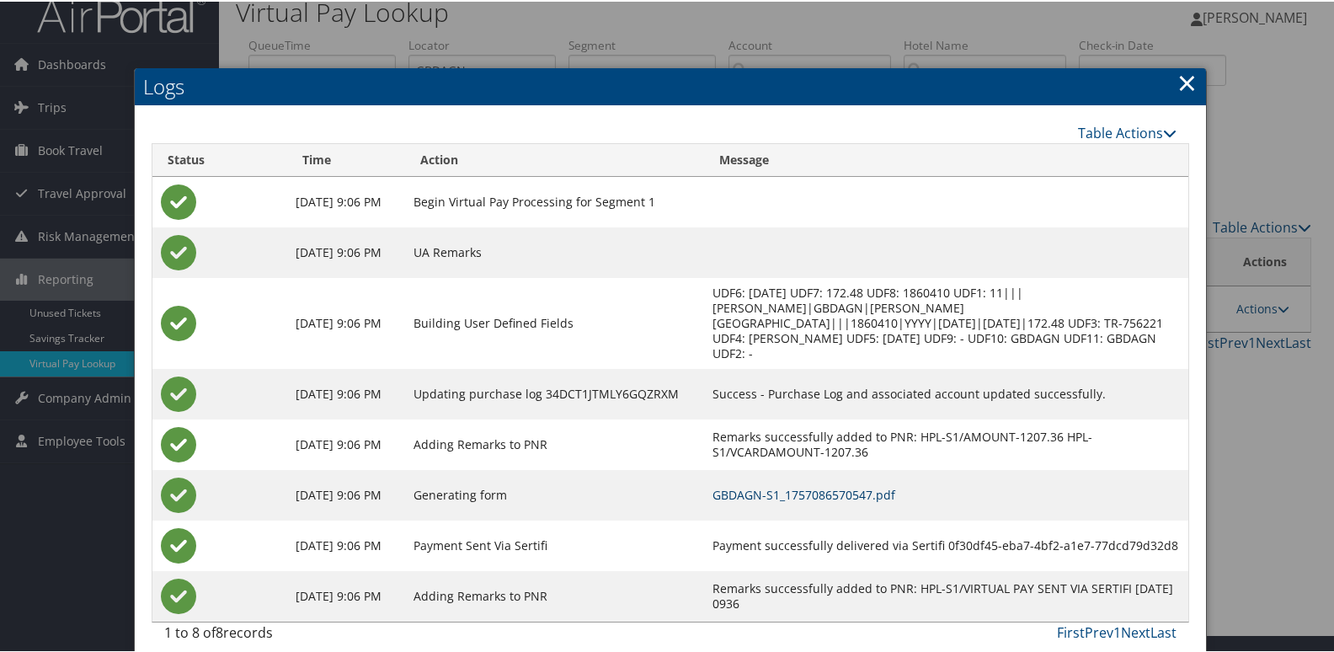
click at [812, 487] on td "GBDAGN-S1_1757086570547.pdf" at bounding box center [946, 493] width 484 height 51
click at [819, 485] on link "GBDAGN-S1_1757086570547.pdf" at bounding box center [803, 493] width 183 height 16
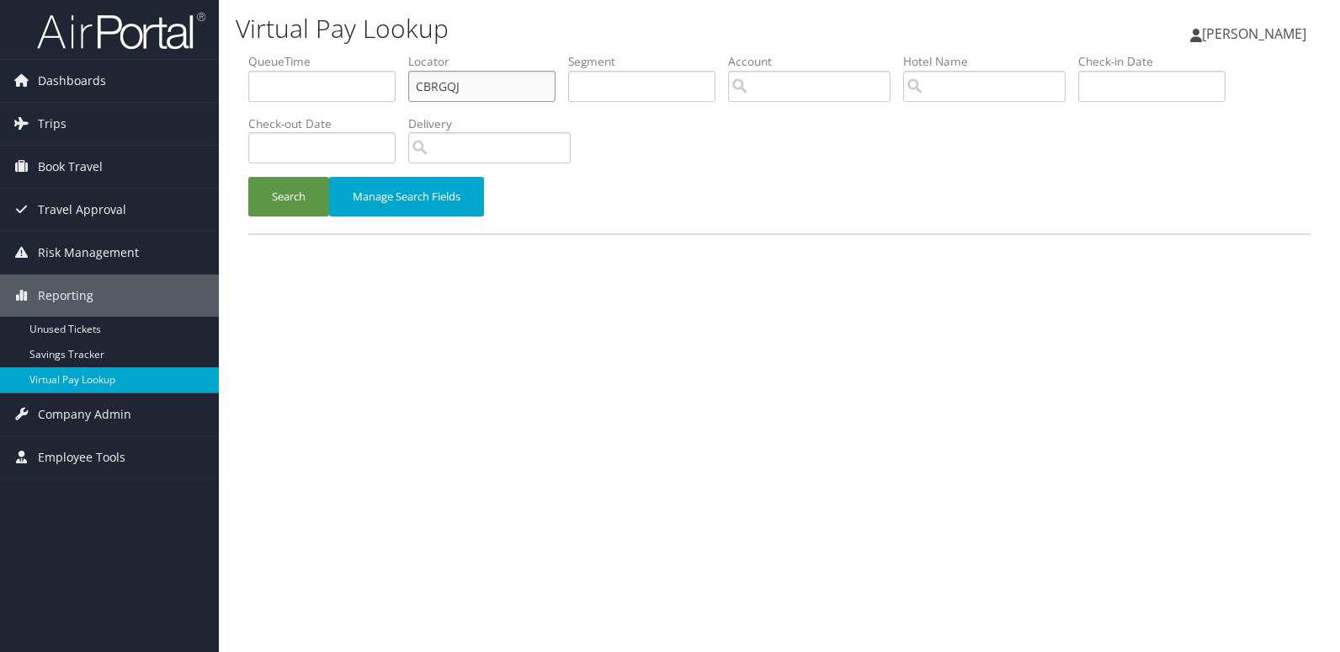
drag, startPoint x: 436, startPoint y: 86, endPoint x: 302, endPoint y: 86, distance: 133.9
click at [302, 53] on ul "QueueTime Locator CBRGQJ Segment Account Traveler Hotel Name Check-in Date Chec…" at bounding box center [779, 53] width 1062 height 0
paste input "MEZEPV"
click at [307, 221] on div "Search Manage Search Fields" at bounding box center [780, 205] width 1088 height 56
click at [301, 205] on button "Search" at bounding box center [288, 197] width 81 height 40
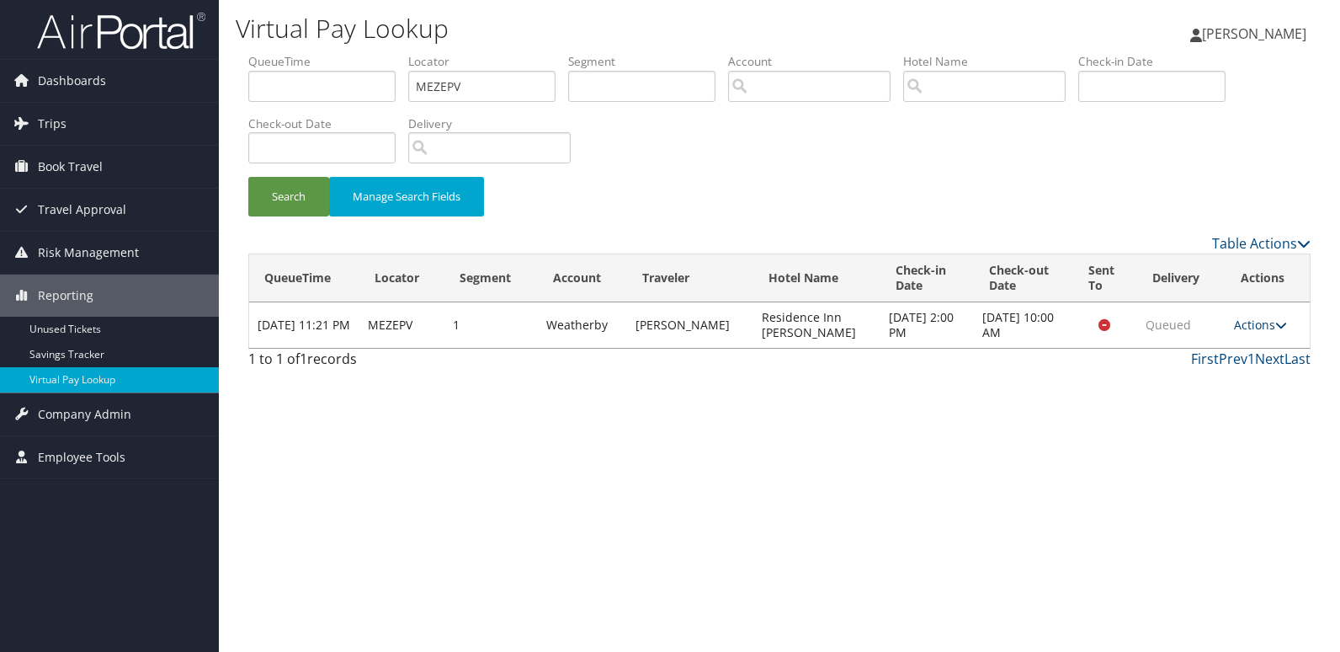
click at [1254, 328] on link "Actions" at bounding box center [1260, 325] width 53 height 16
click at [1217, 376] on link "Logs" at bounding box center [1229, 378] width 106 height 29
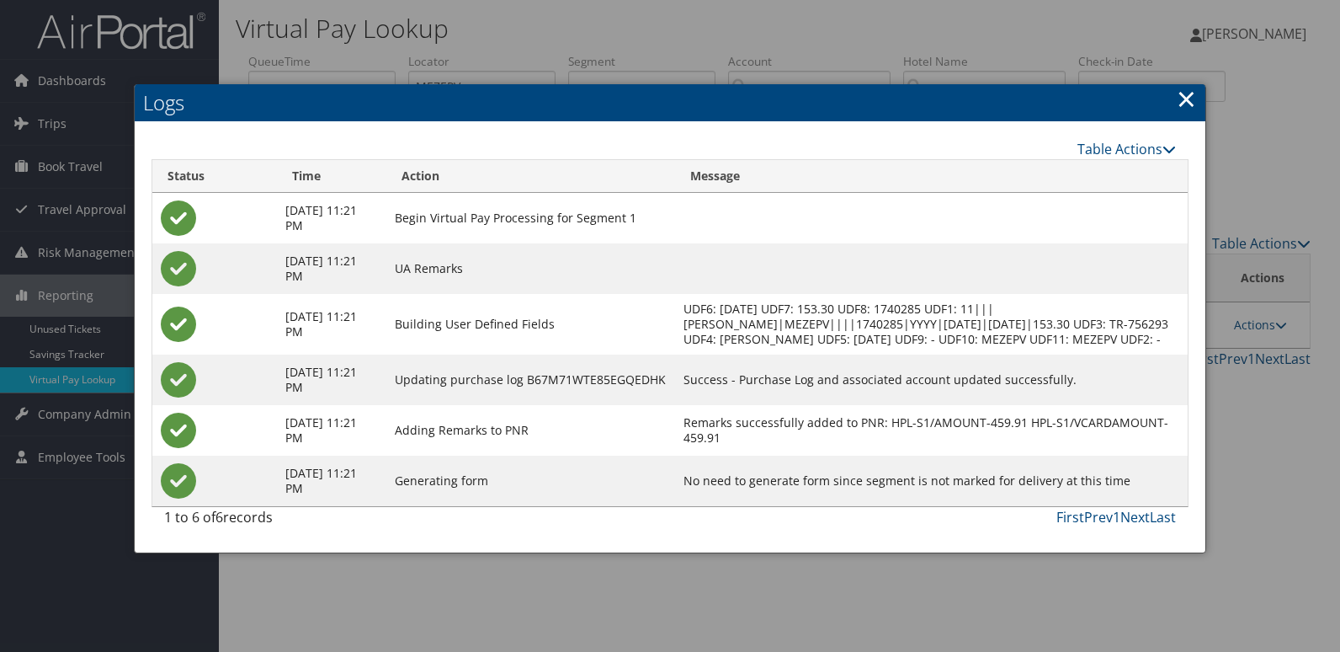
click at [1318, 365] on div at bounding box center [670, 326] width 1340 height 652
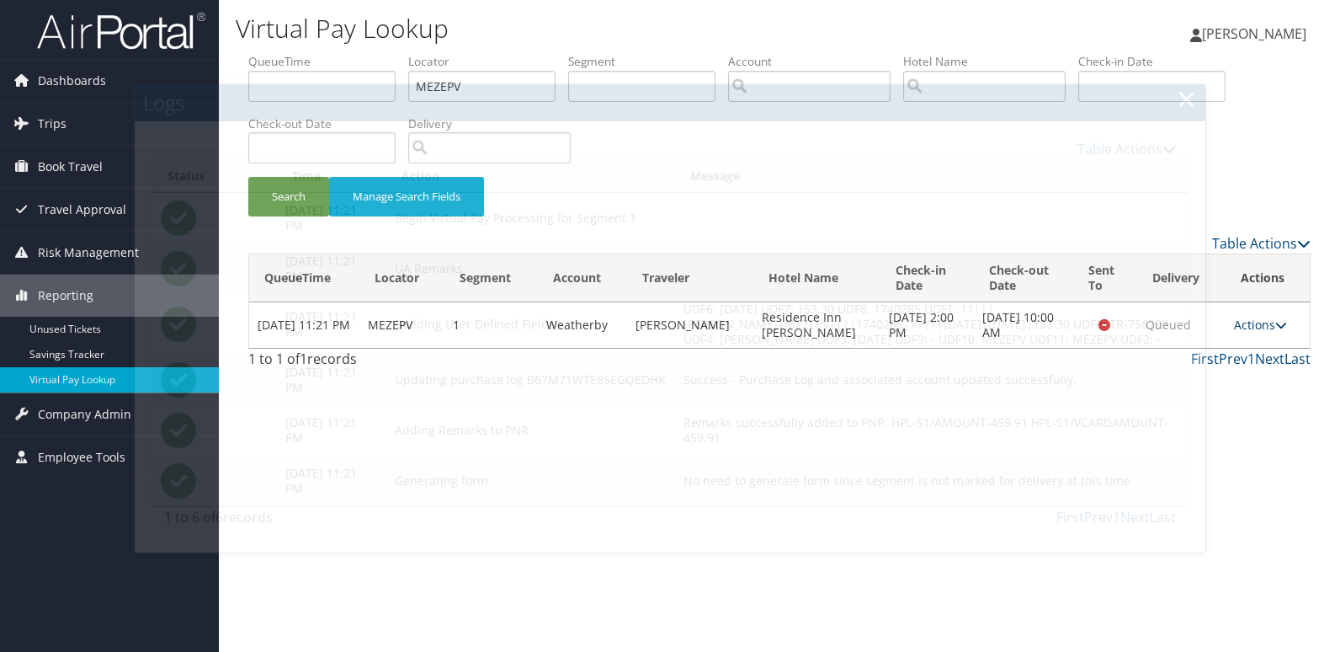
click at [1265, 328] on link "Actions" at bounding box center [1260, 325] width 53 height 16
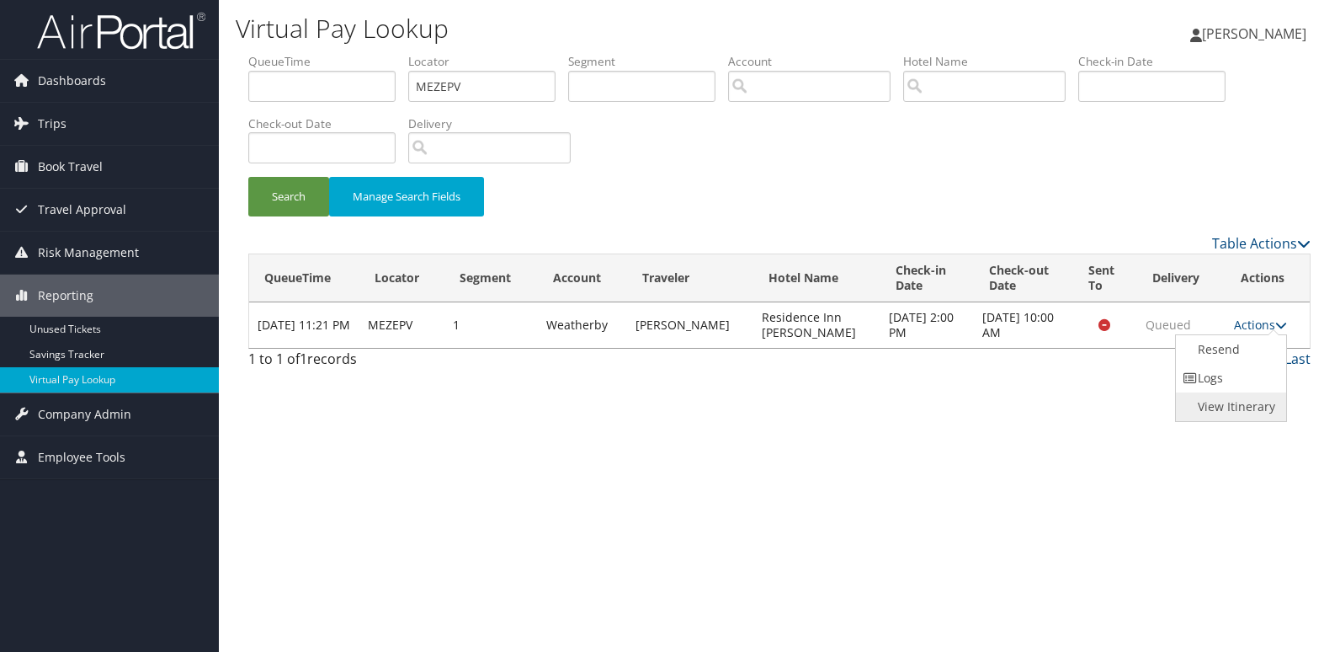
click at [1227, 409] on link "View Itinerary" at bounding box center [1229, 406] width 106 height 29
click at [303, 53] on ul "QueueTime Locator MEZEPV Segment Account Traveler Hotel Name Check-in Date Chec…" at bounding box center [779, 53] width 1062 height 0
paste input "LMZSLZ"
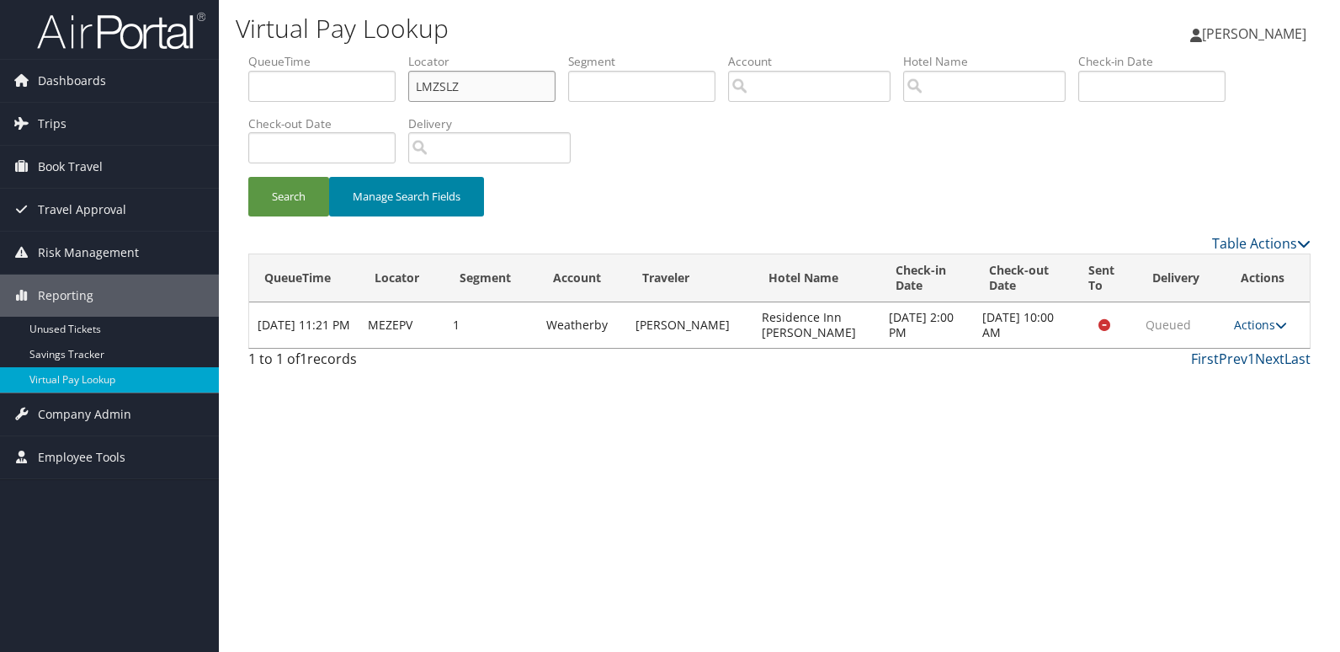
type input "LMZSLZ"
click at [248, 177] on button "Search" at bounding box center [288, 197] width 81 height 40
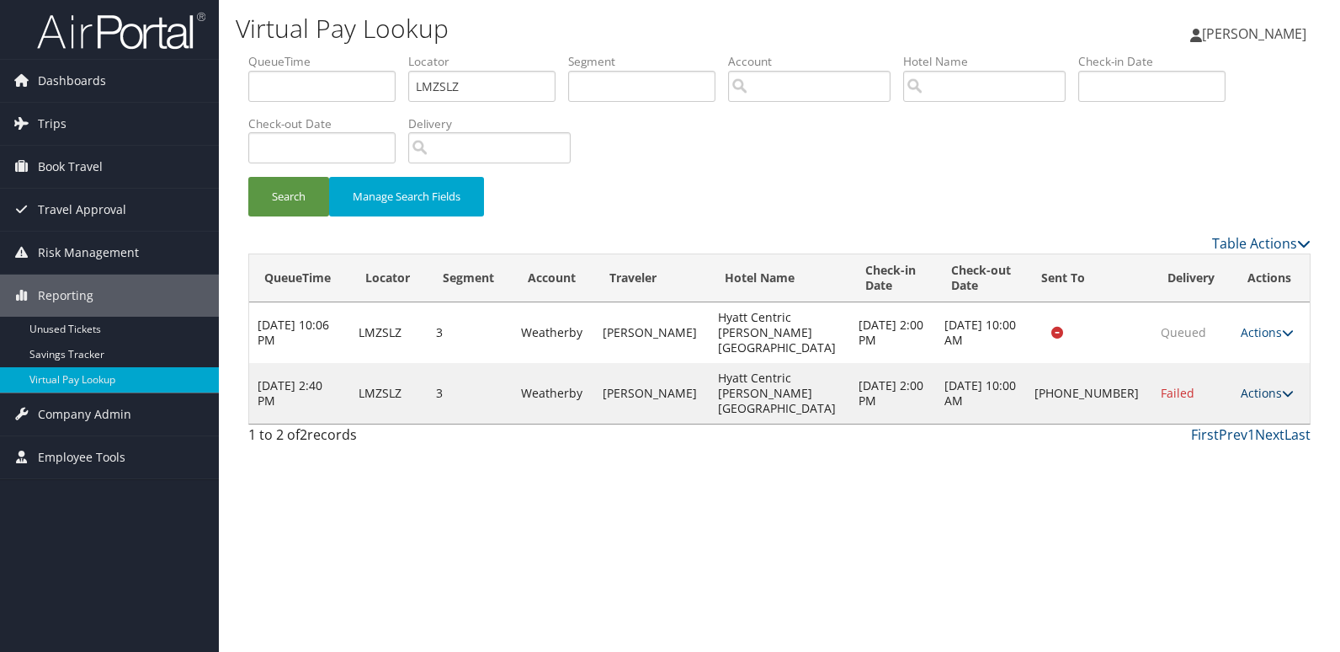
click at [1265, 385] on link "Actions" at bounding box center [1267, 393] width 53 height 16
click at [1217, 439] on link "Logs" at bounding box center [1209, 431] width 144 height 29
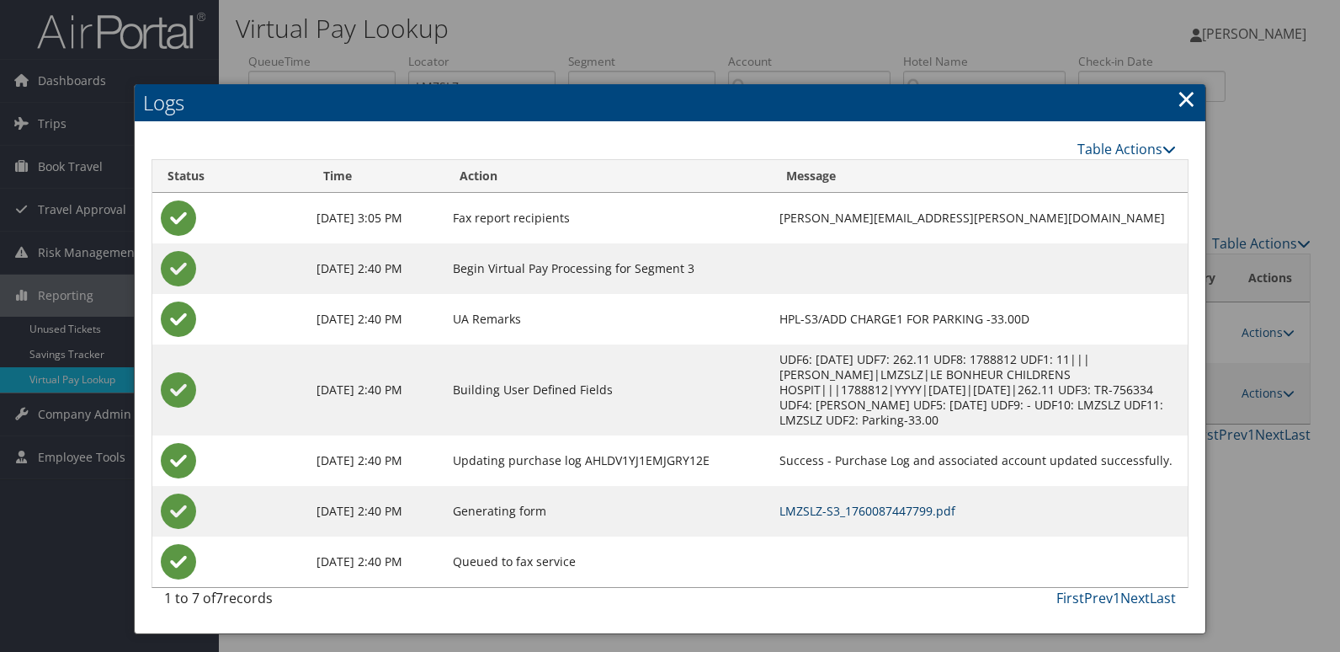
click at [811, 503] on link "LMZSLZ-S3_1760087447799.pdf" at bounding box center [868, 511] width 176 height 16
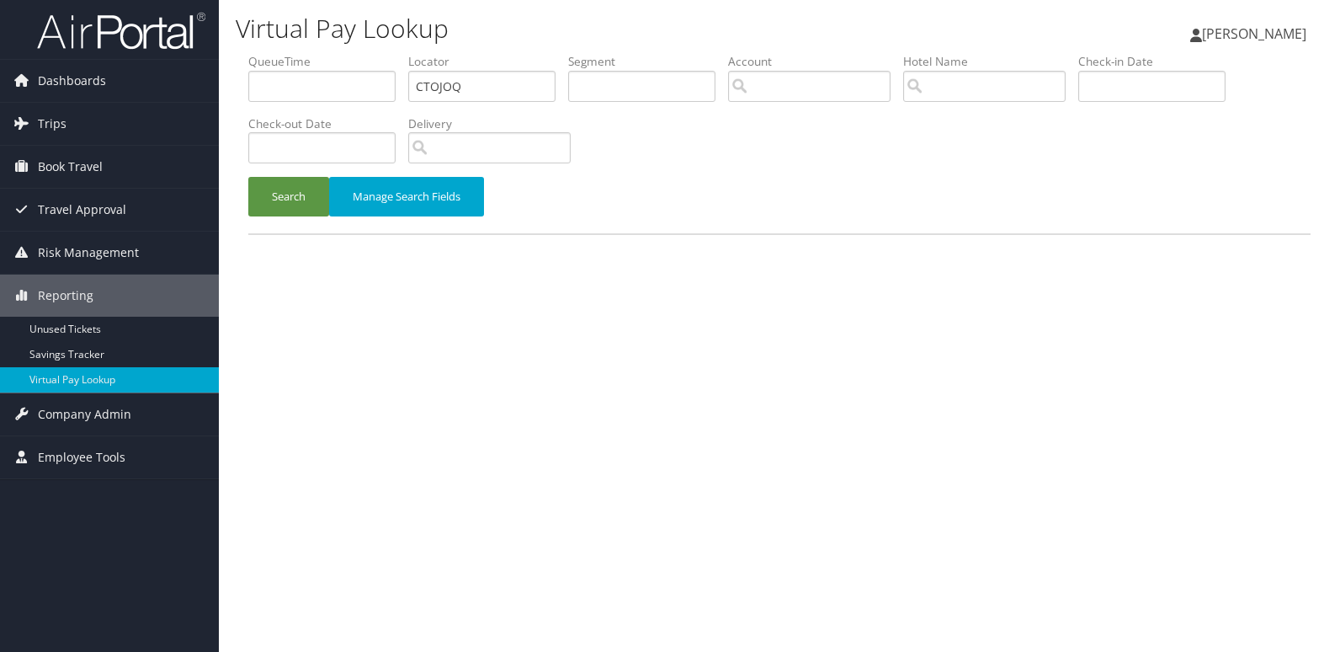
click at [361, 53] on ul "QueueTime Locator CTOJOQ Segment Account Traveler Hotel Name Check-in Date Chec…" at bounding box center [779, 53] width 1062 height 0
type input "JEPYAG"
click at [248, 177] on button "Search" at bounding box center [288, 197] width 81 height 40
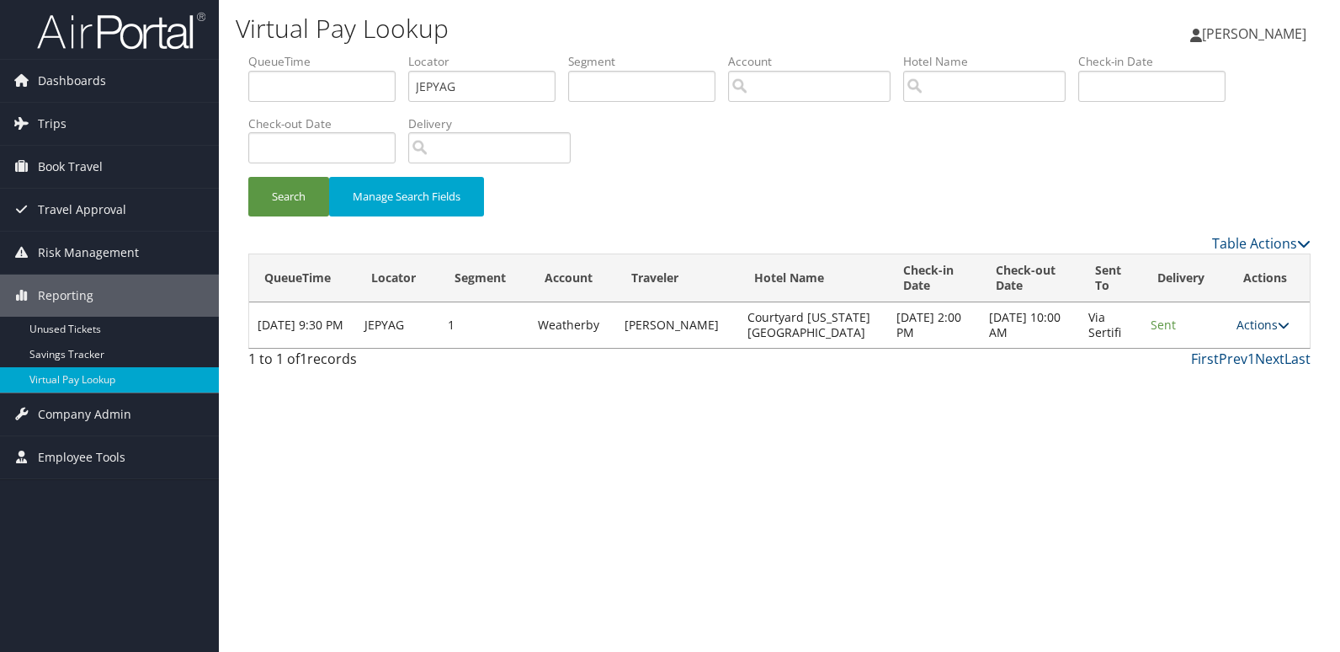
click at [1246, 325] on link "Actions" at bounding box center [1263, 325] width 53 height 16
click at [1209, 376] on link "Logs" at bounding box center [1229, 378] width 106 height 29
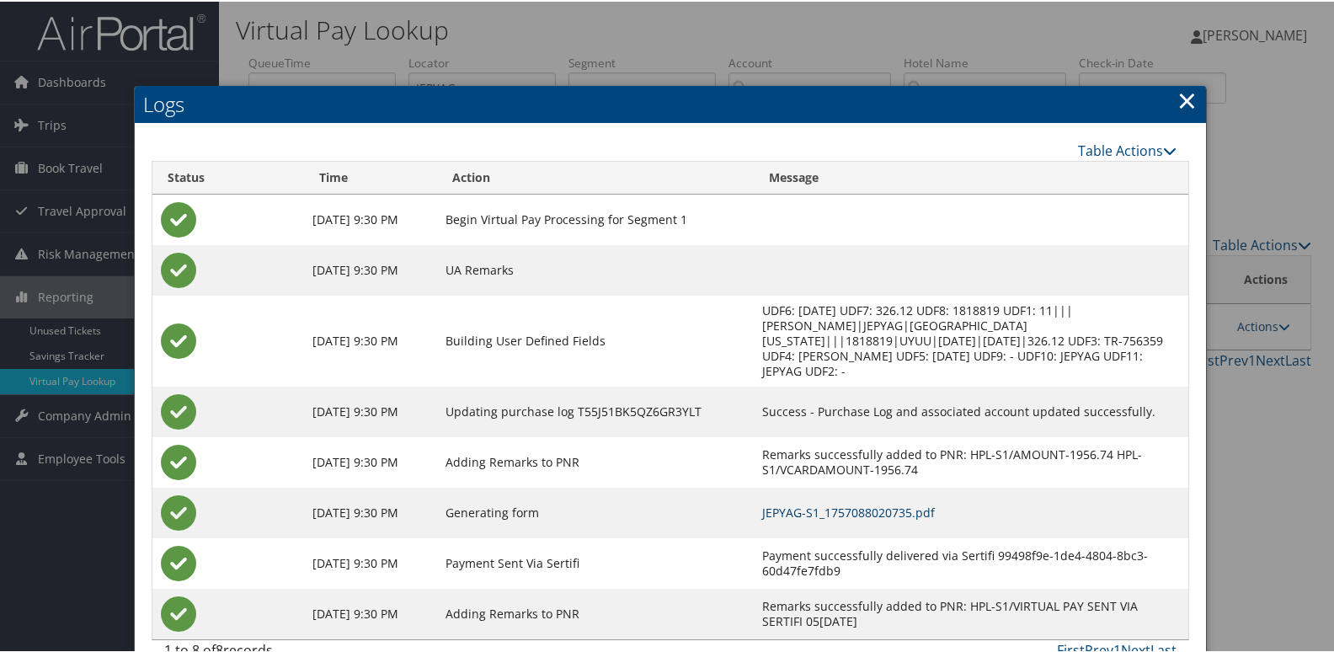
drag, startPoint x: 855, startPoint y: 495, endPoint x: 885, endPoint y: 492, distance: 30.5
click at [855, 503] on link "JEPYAG-S1_1757088020735.pdf" at bounding box center [848, 511] width 173 height 16
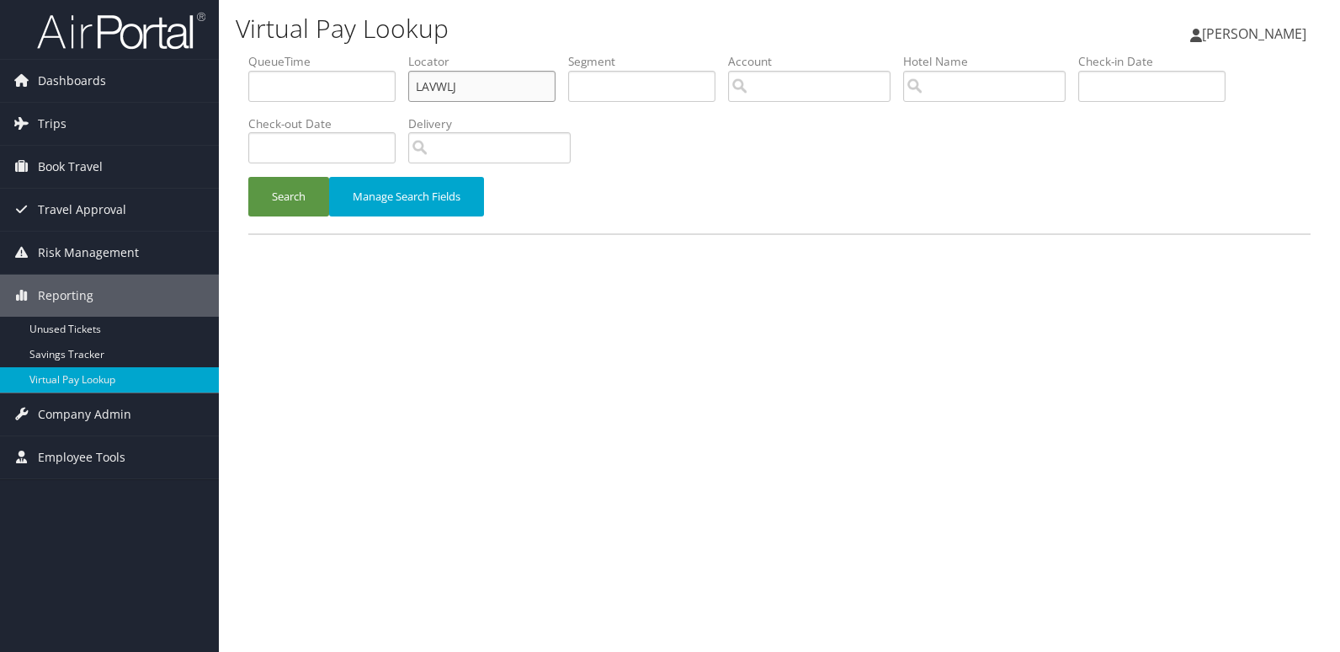
drag, startPoint x: 468, startPoint y: 88, endPoint x: 314, endPoint y: 92, distance: 154.1
click at [314, 53] on ul "QueueTime Locator LAVWLJ Segment Account Traveler Hotel Name Check-in Date Chec…" at bounding box center [779, 53] width 1062 height 0
paste input "USXRLI"
type input "USXRLI"
click at [248, 177] on button "Search" at bounding box center [288, 197] width 81 height 40
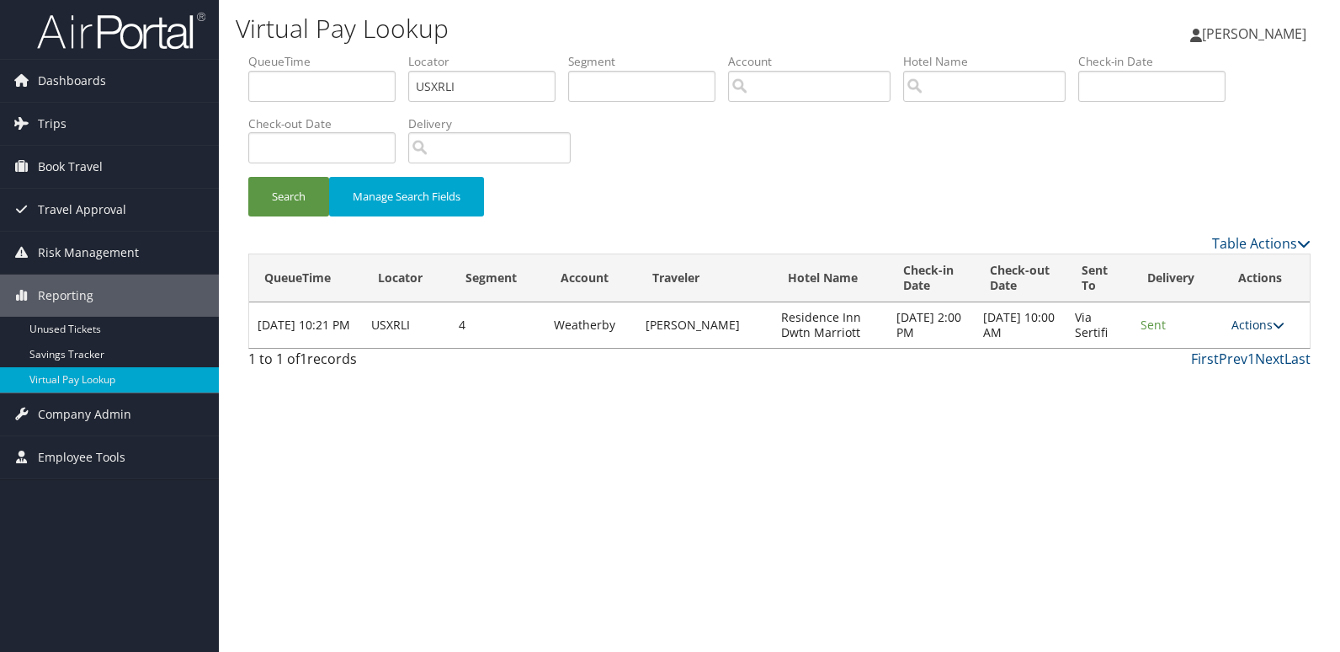
click at [1257, 319] on link "Actions" at bounding box center [1258, 325] width 53 height 16
click at [1217, 376] on link "Logs" at bounding box center [1228, 378] width 106 height 29
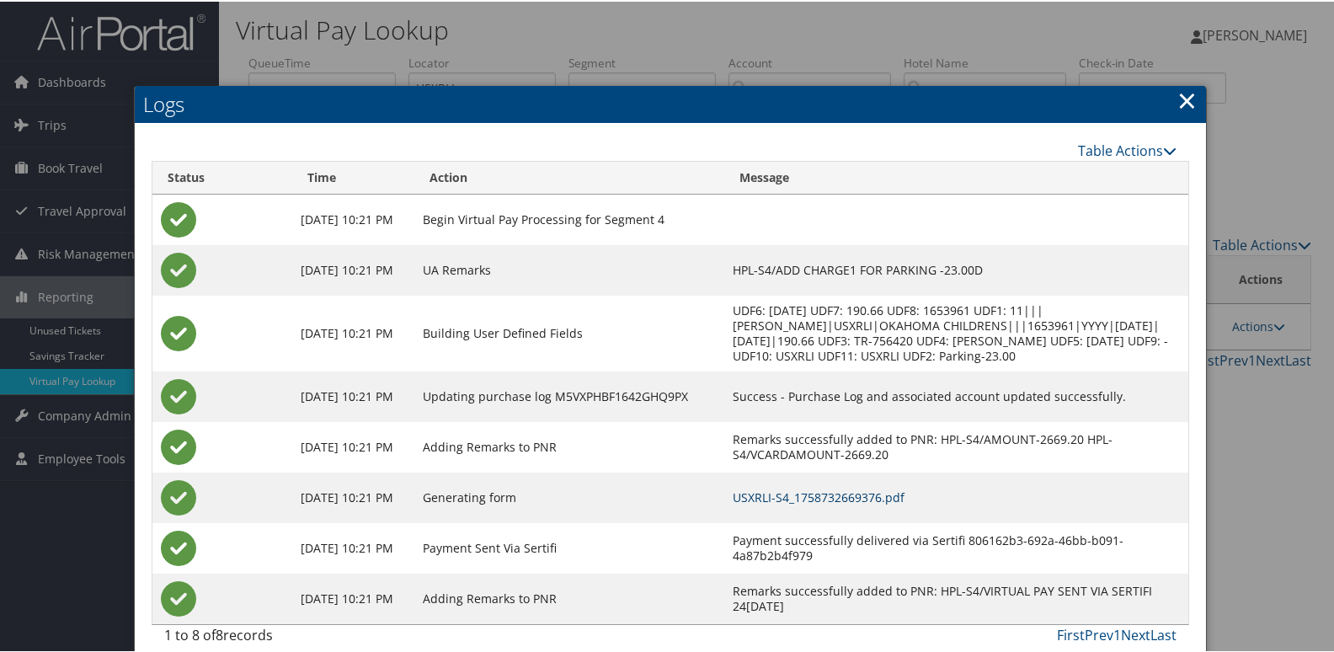
drag, startPoint x: 791, startPoint y: 505, endPoint x: 972, endPoint y: 487, distance: 181.0
click at [791, 503] on link "USXRLI-S4_1758732669376.pdf" at bounding box center [818, 495] width 172 height 16
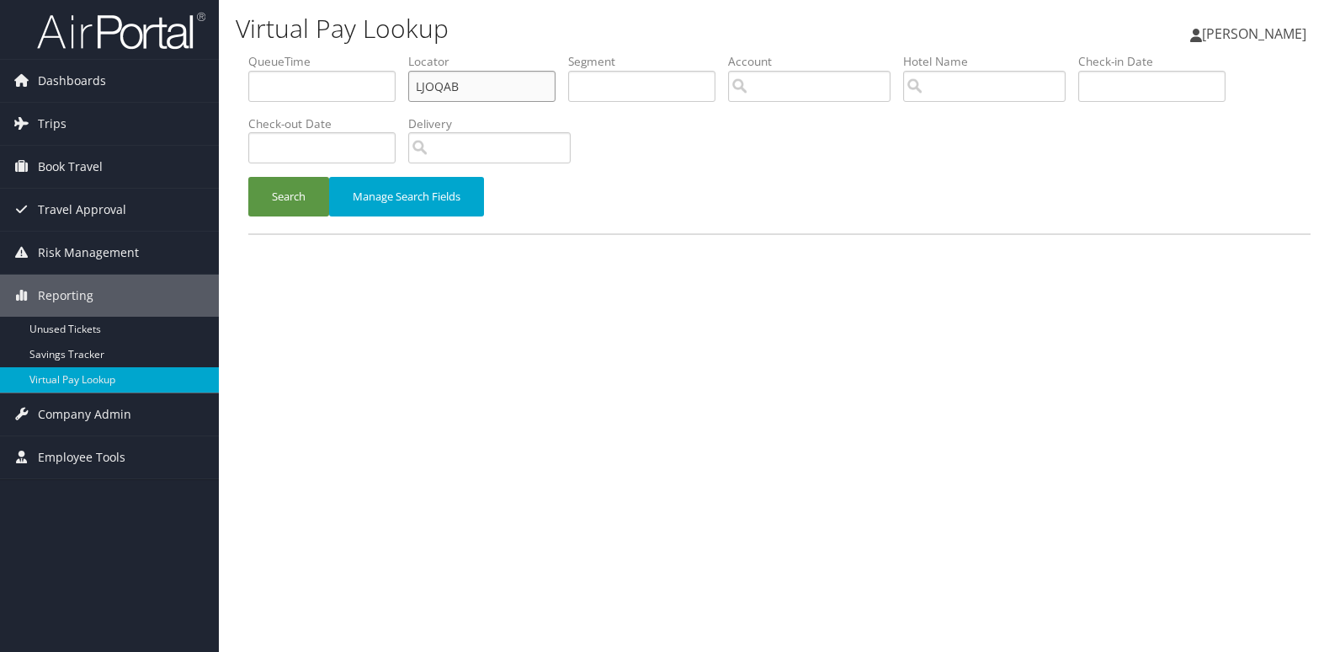
drag, startPoint x: 245, startPoint y: 89, endPoint x: 222, endPoint y: 88, distance: 22.7
click at [226, 89] on div "Virtual Pay Lookup Luke Perry Luke Perry My Settings Travel Agency Contacts Vie…" at bounding box center [779, 326] width 1121 height 652
paste input "MRXGWT"
type input "MRXGWT"
click at [264, 179] on button "Search" at bounding box center [288, 197] width 81 height 40
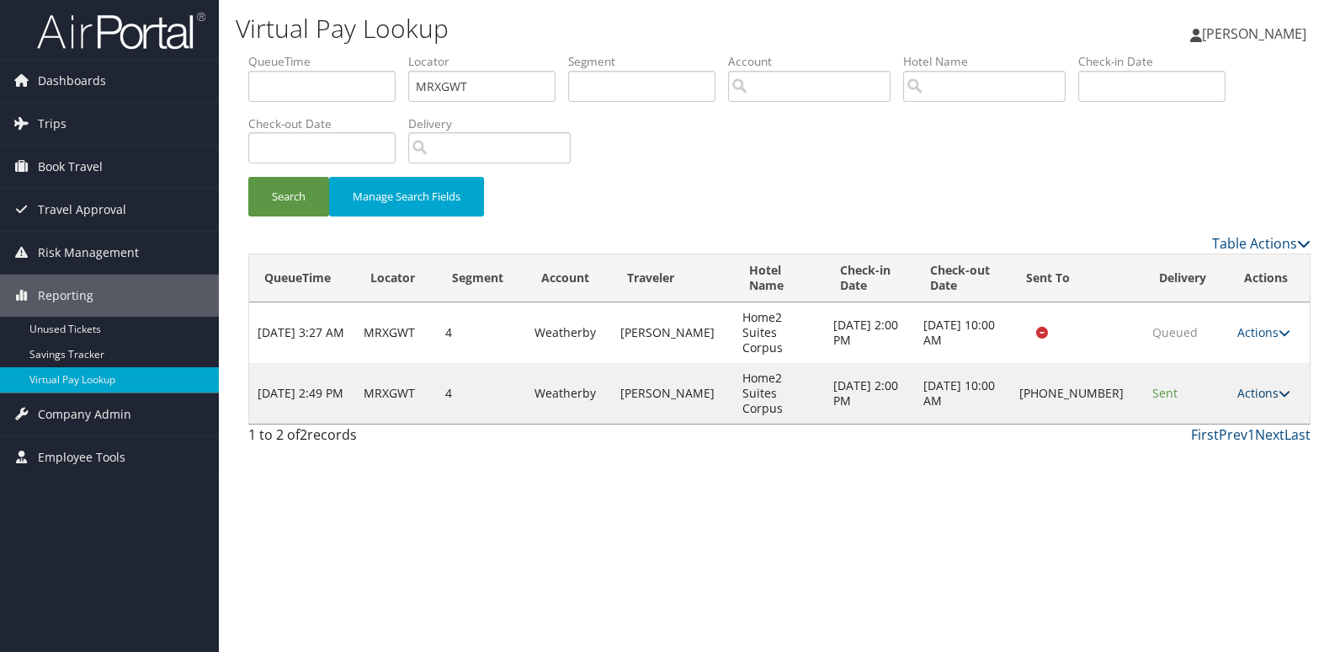
click at [1247, 385] on link "Actions" at bounding box center [1264, 393] width 53 height 16
click at [1215, 432] on link "Logs" at bounding box center [1208, 423] width 144 height 29
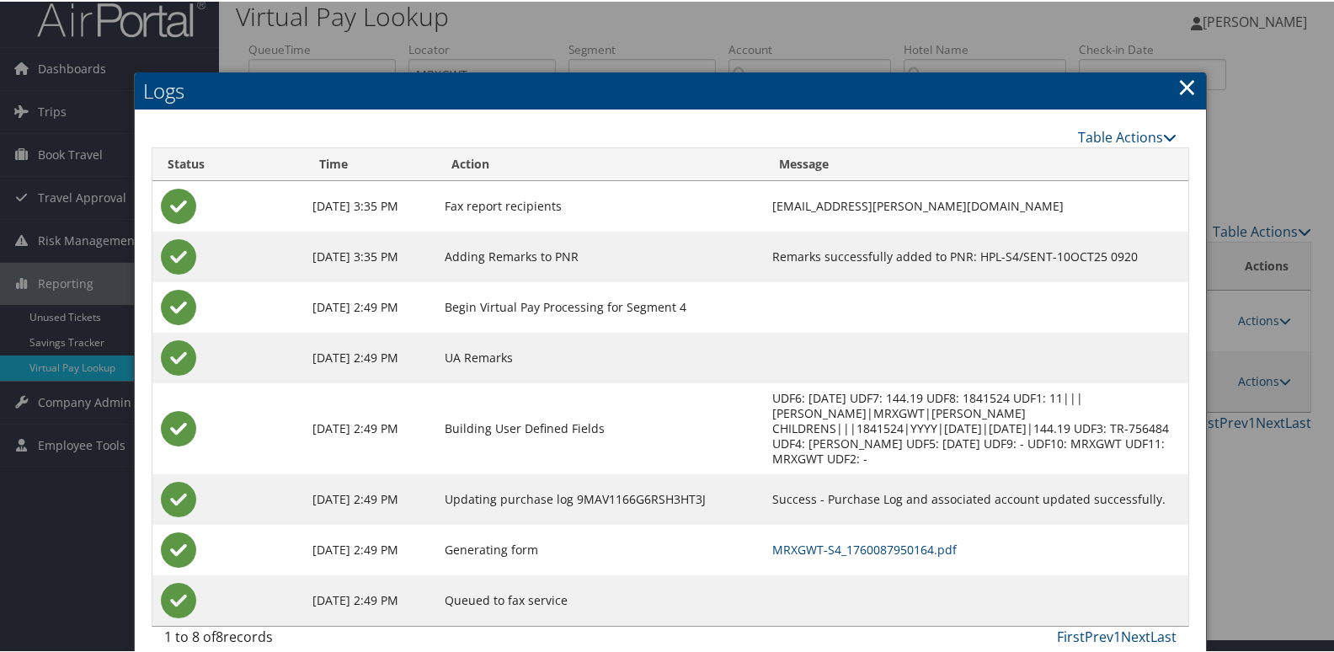
scroll to position [18, 0]
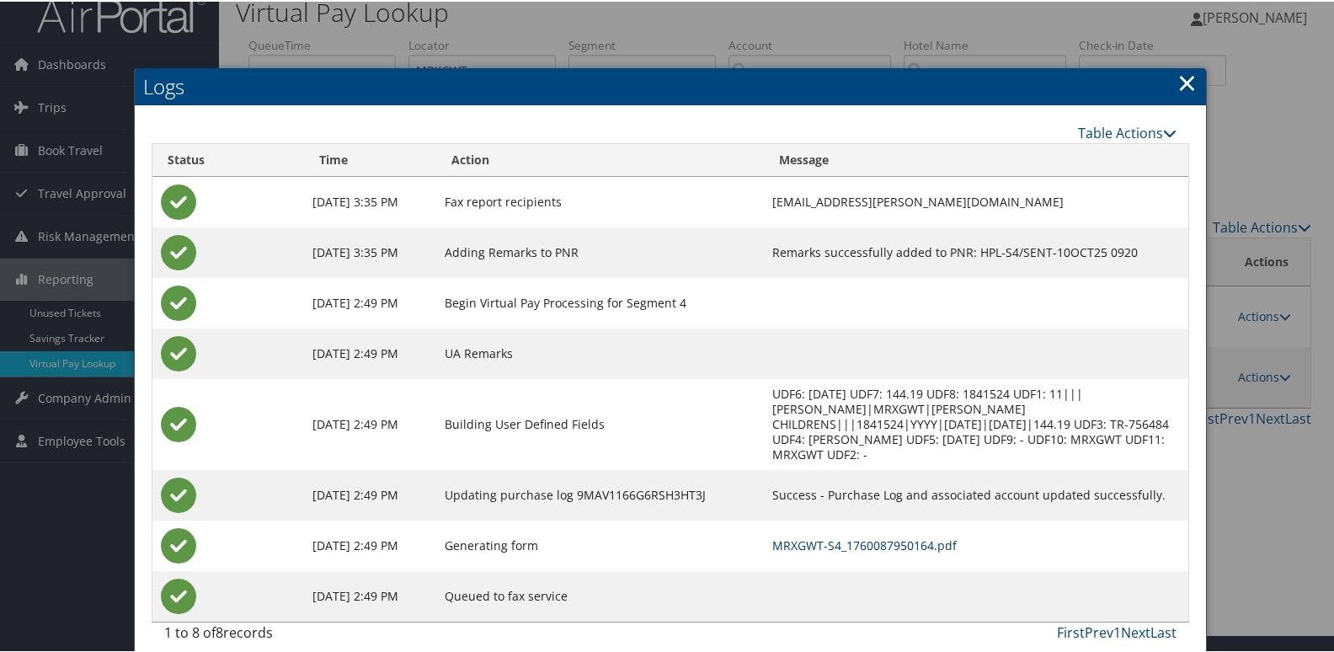
click at [803, 535] on link "MRXGWT-S4_1760087950164.pdf" at bounding box center [864, 543] width 184 height 16
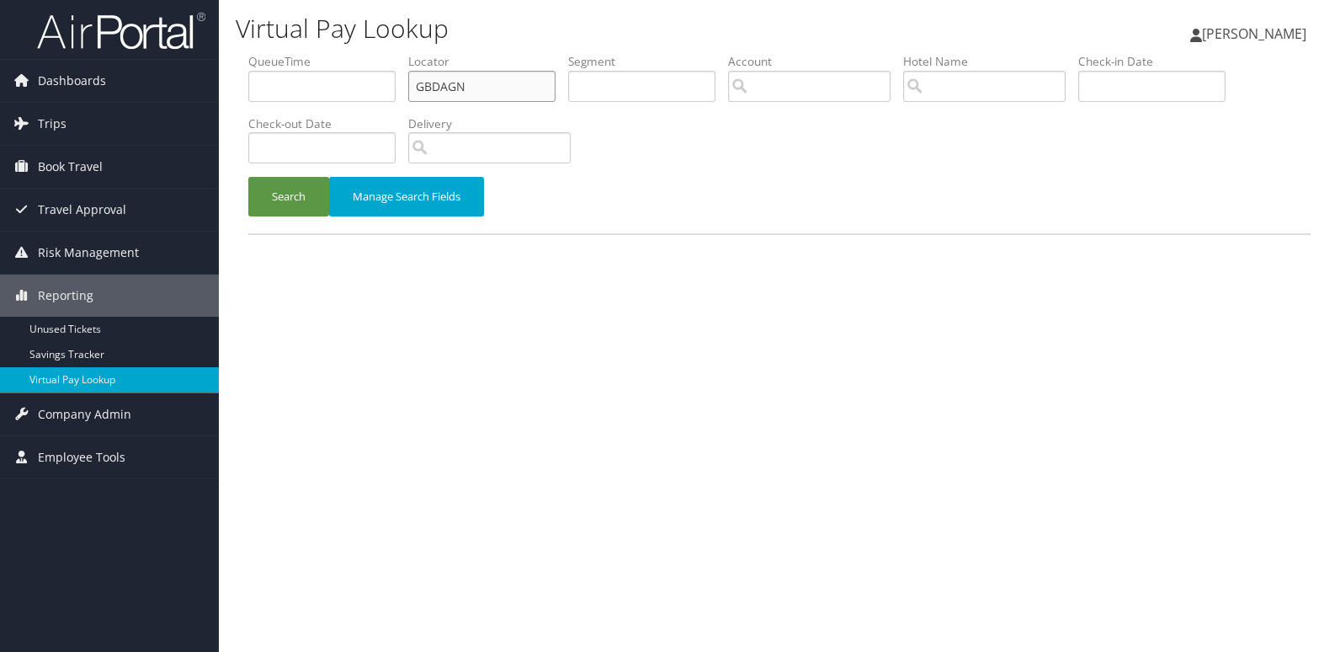
drag, startPoint x: 481, startPoint y: 88, endPoint x: 267, endPoint y: 75, distance: 214.2
click at [271, 53] on ul "QueueTime Locator GBDAGN Segment Account Traveler Hotel Name Check-in Date Chec…" at bounding box center [779, 53] width 1062 height 0
paste input "DQNSDR"
type input "DQNSDR"
click at [296, 210] on button "Search" at bounding box center [288, 197] width 81 height 40
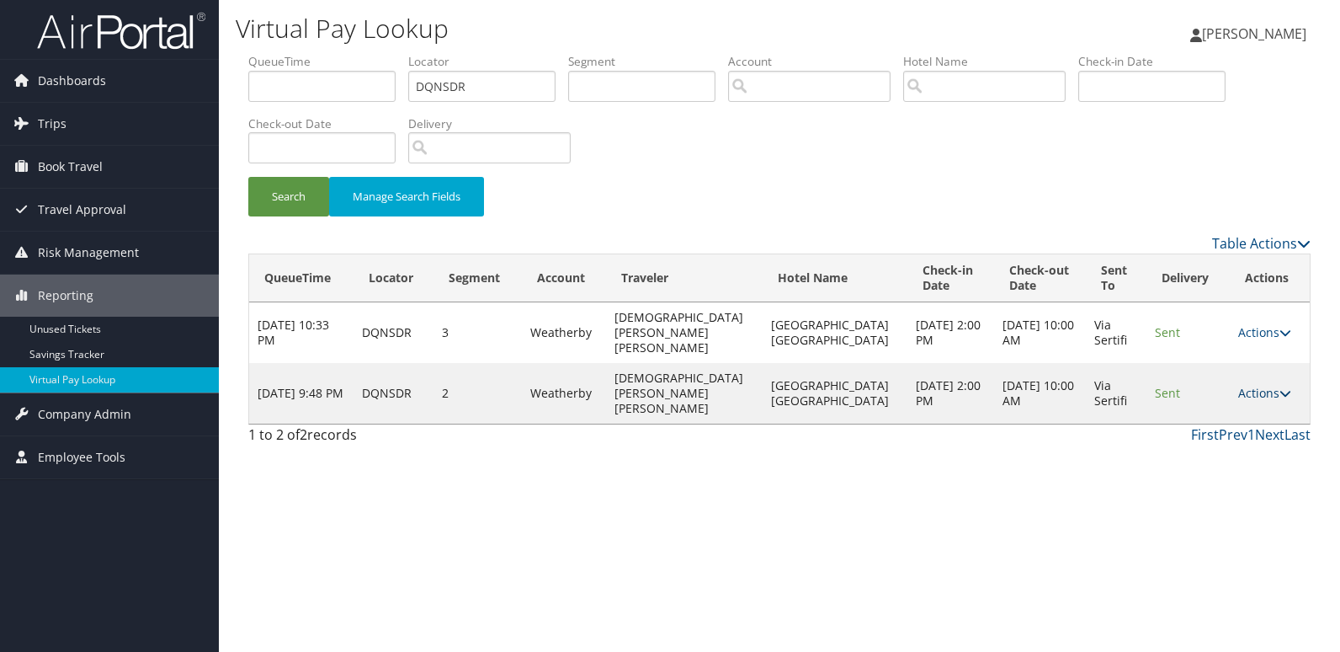
click at [1261, 385] on link "Actions" at bounding box center [1264, 393] width 53 height 16
click at [1233, 430] on link "Logs" at bounding box center [1228, 423] width 106 height 29
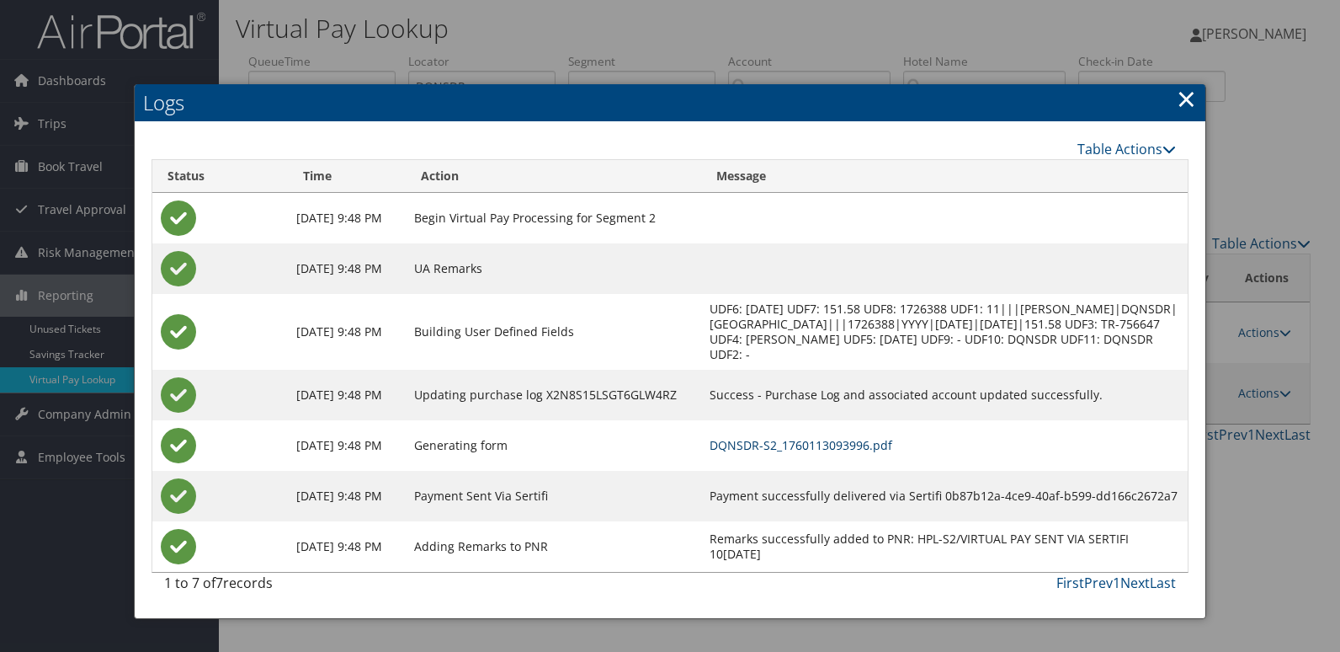
click at [876, 448] on link "DQNSDR-S2_1760113093996.pdf" at bounding box center [801, 445] width 183 height 16
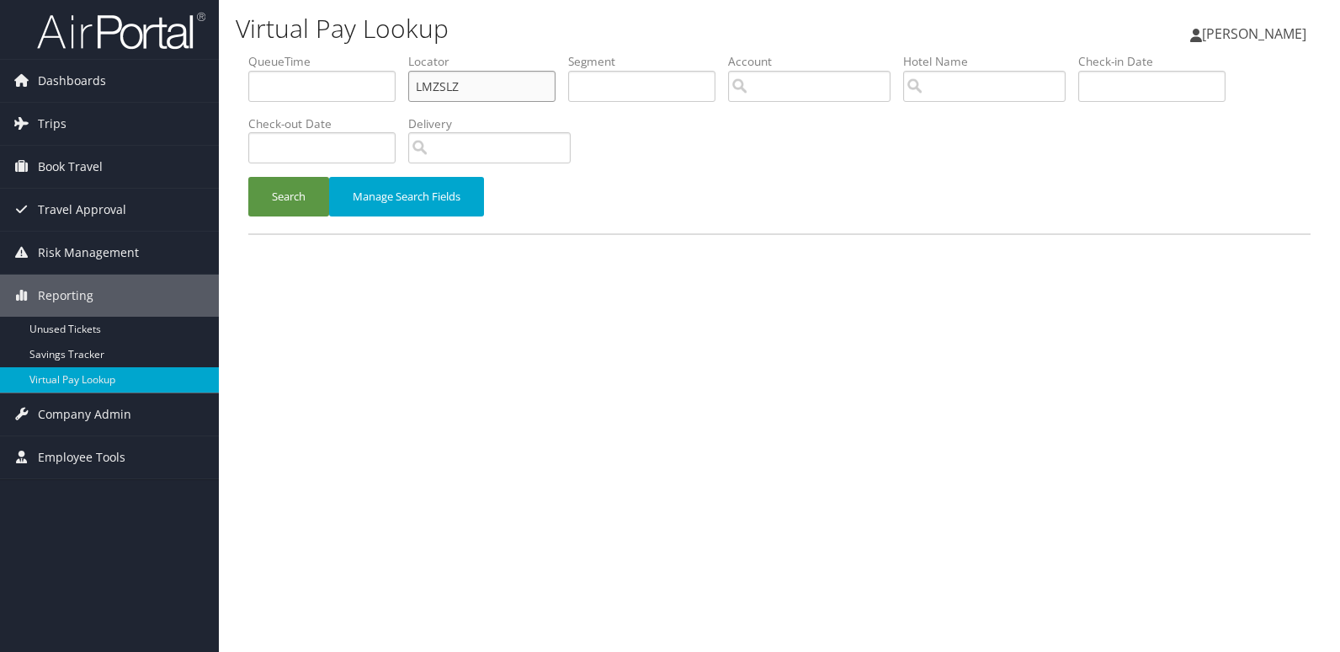
drag, startPoint x: 0, startPoint y: 0, endPoint x: 315, endPoint y: 75, distance: 323.7
click at [317, 53] on ul "QueueTime Locator LMZSLZ Segment Account Traveler Hotel Name Check-in Date Chec…" at bounding box center [779, 53] width 1062 height 0
paste input "YWHNTT"
type input "YWHNTT"
click at [289, 193] on button "Search" at bounding box center [288, 197] width 81 height 40
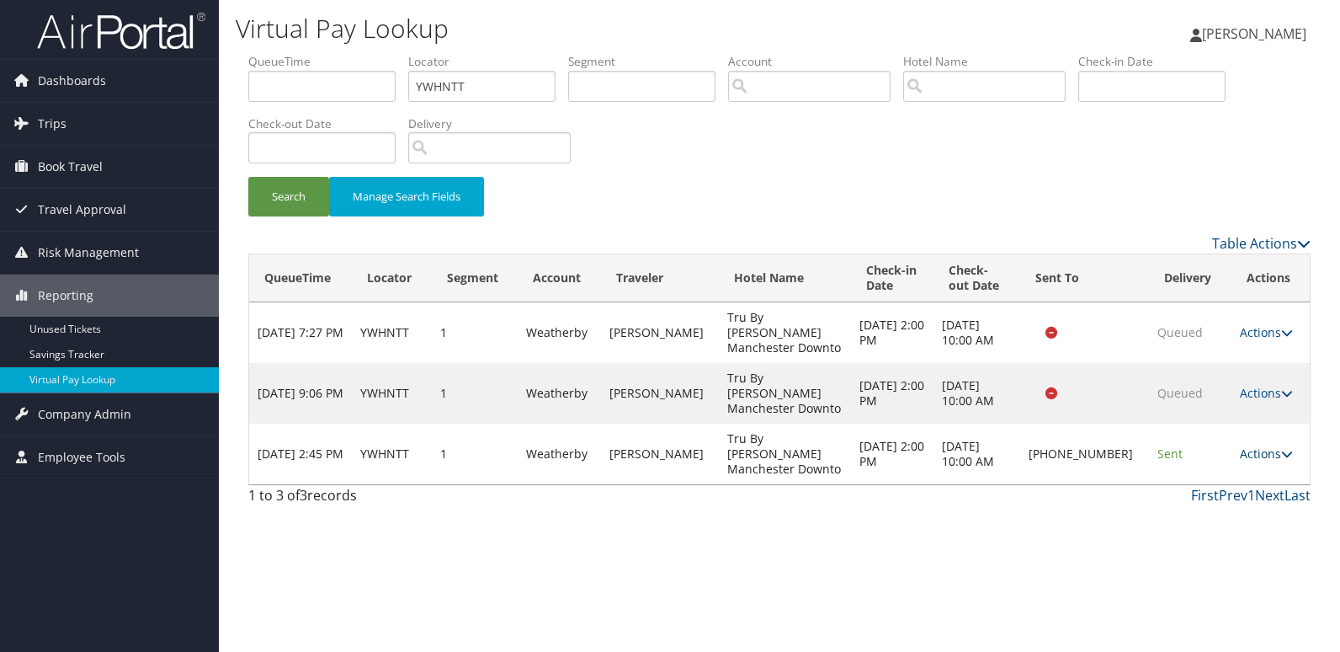
click at [1244, 445] on link "Actions" at bounding box center [1266, 453] width 53 height 16
click at [1212, 464] on link "Logs" at bounding box center [1209, 469] width 144 height 29
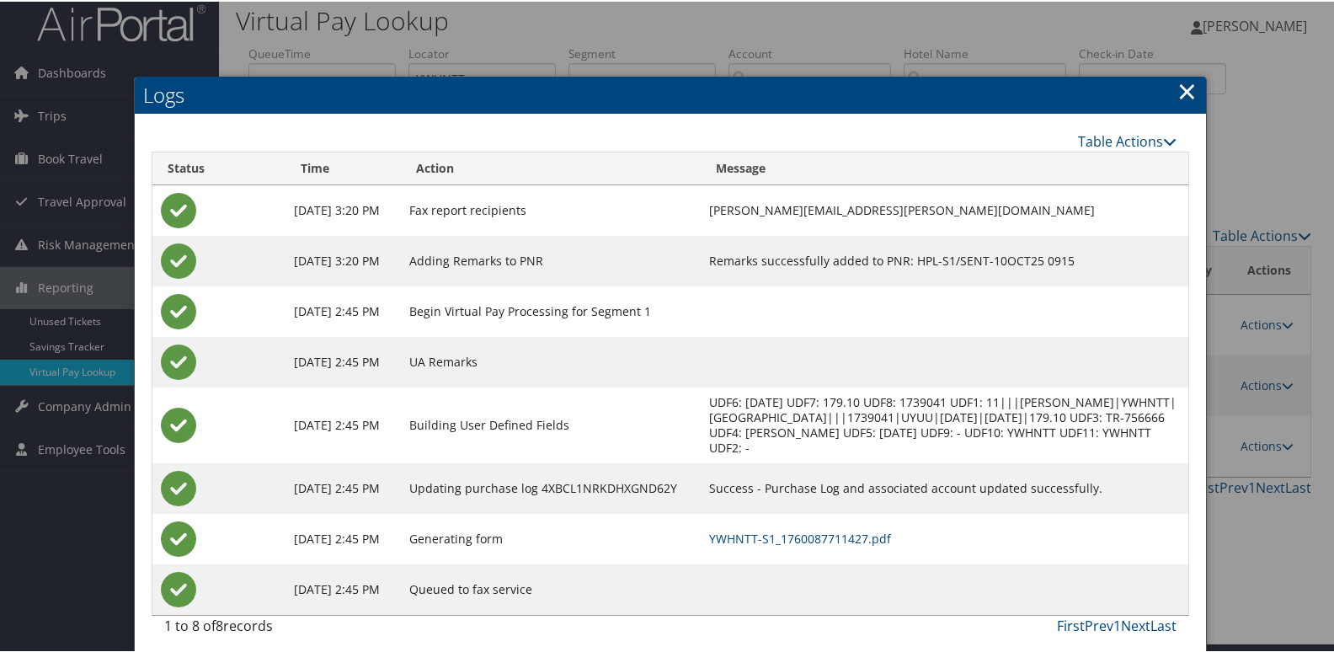
scroll to position [18, 0]
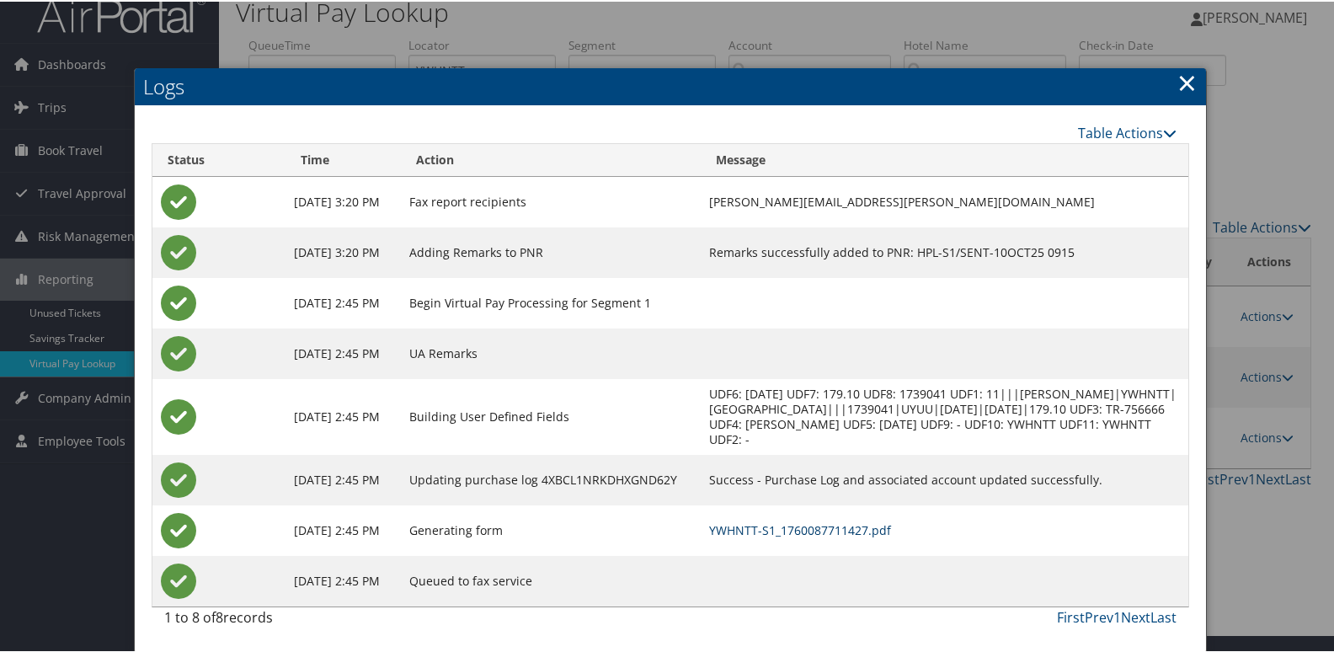
click at [794, 524] on link "YWHNTT-S1_1760087711427.pdf" at bounding box center [800, 528] width 182 height 16
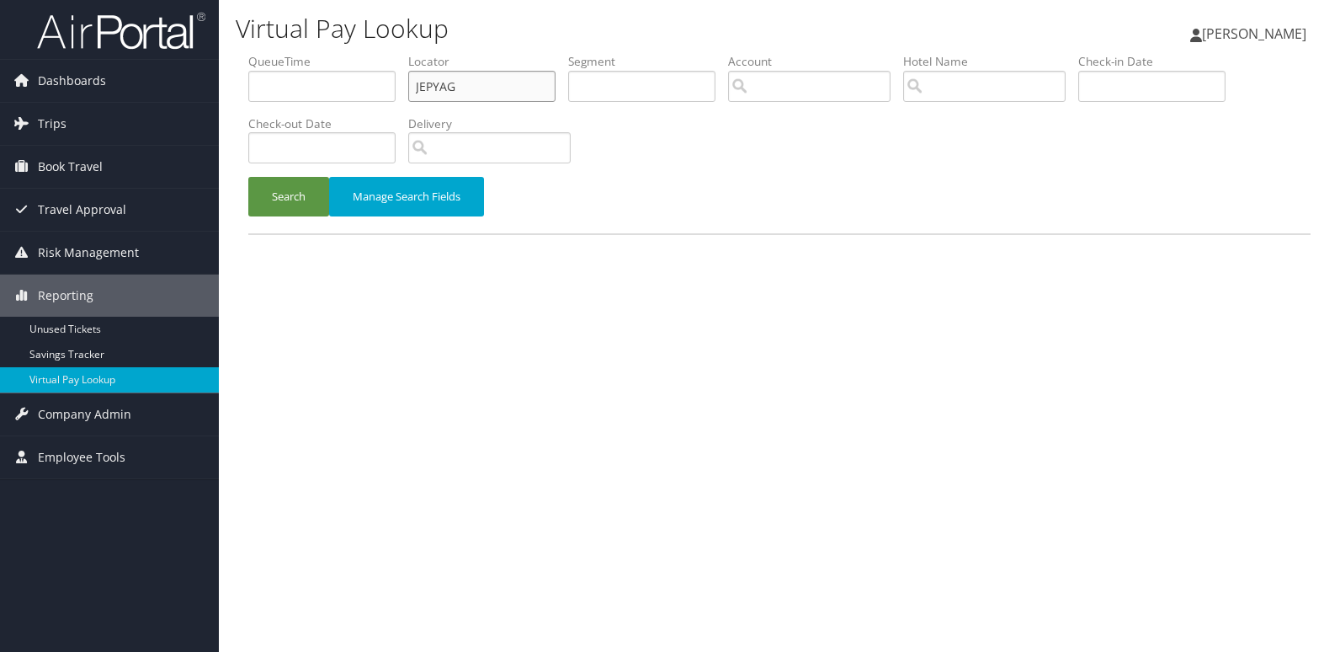
drag, startPoint x: 477, startPoint y: 97, endPoint x: 316, endPoint y: 96, distance: 160.8
click at [316, 53] on ul "QueueTime Locator JEPYAG Segment Account Traveler Hotel Name Check-in Date Chec…" at bounding box center [779, 53] width 1062 height 0
click at [299, 53] on ul "QueueTime Locator JEPYAG Segment Account Traveler Hotel Name Check-in Date Chec…" at bounding box center [779, 53] width 1062 height 0
paste input "CYQNDO"
click at [248, 177] on button "Search" at bounding box center [288, 197] width 81 height 40
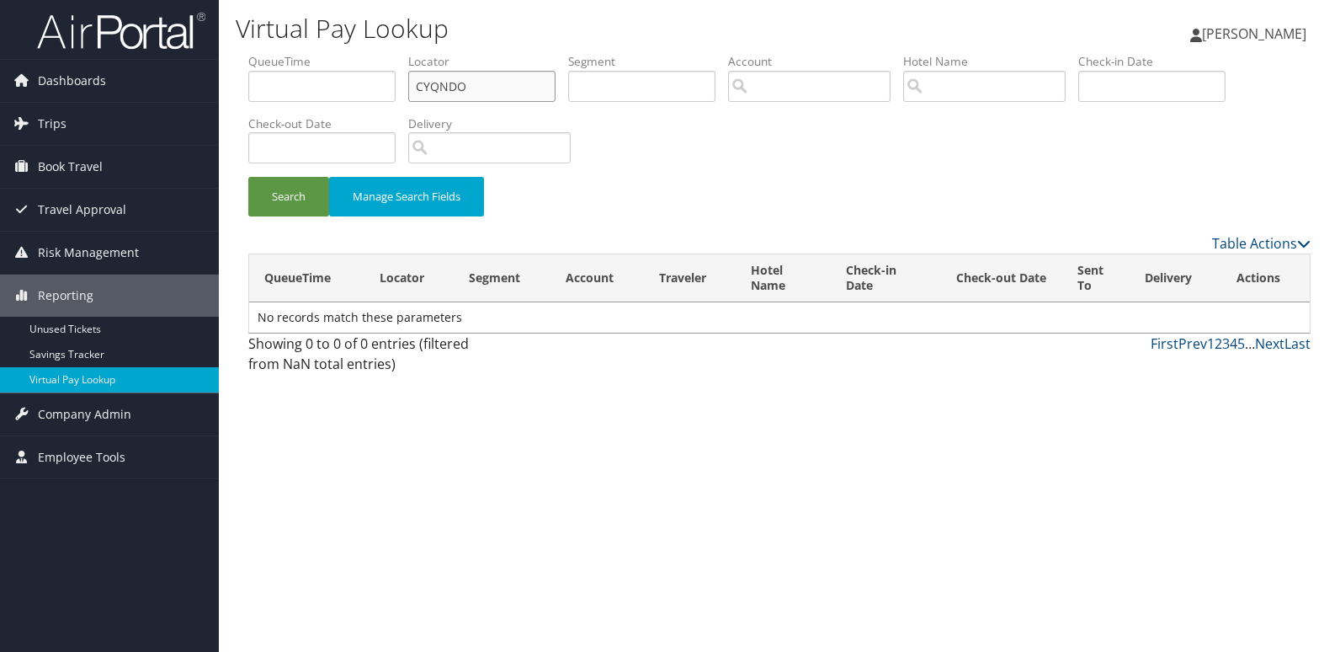
type input "CYQNDO"
click at [296, 196] on button "Search" at bounding box center [288, 197] width 81 height 40
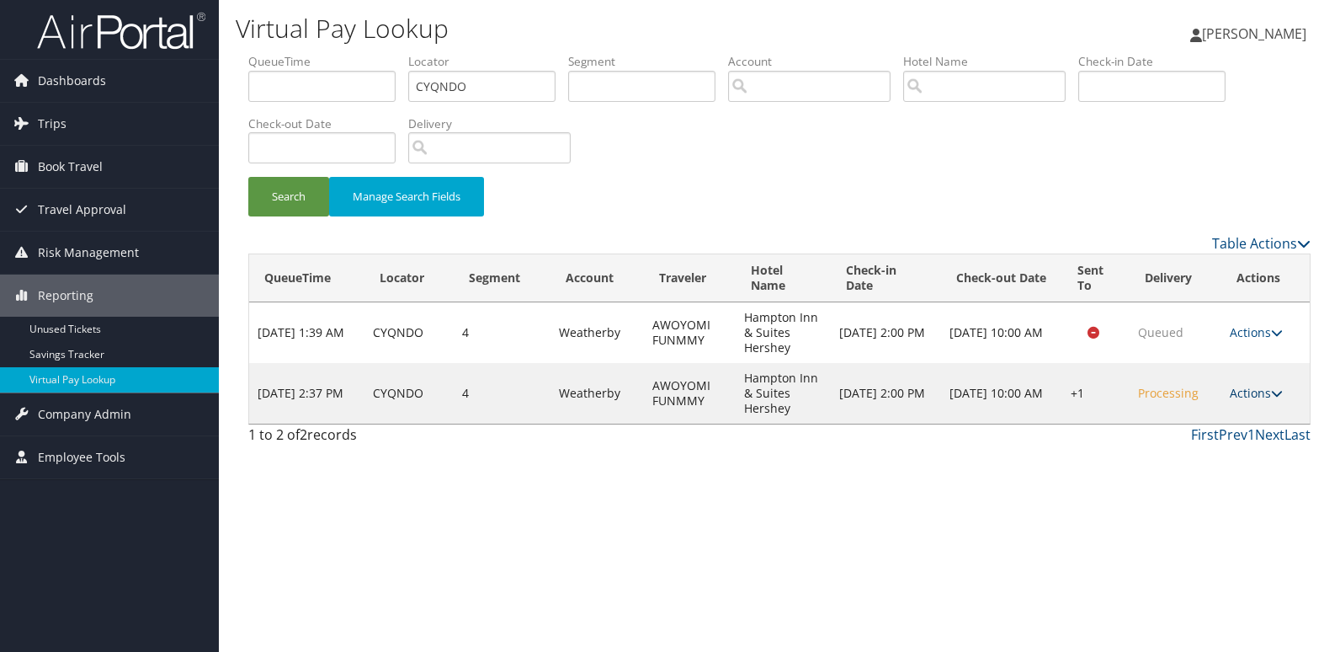
click at [1249, 394] on link "Actions" at bounding box center [1256, 393] width 53 height 16
click at [1182, 456] on link "Logs" at bounding box center [1209, 446] width 144 height 29
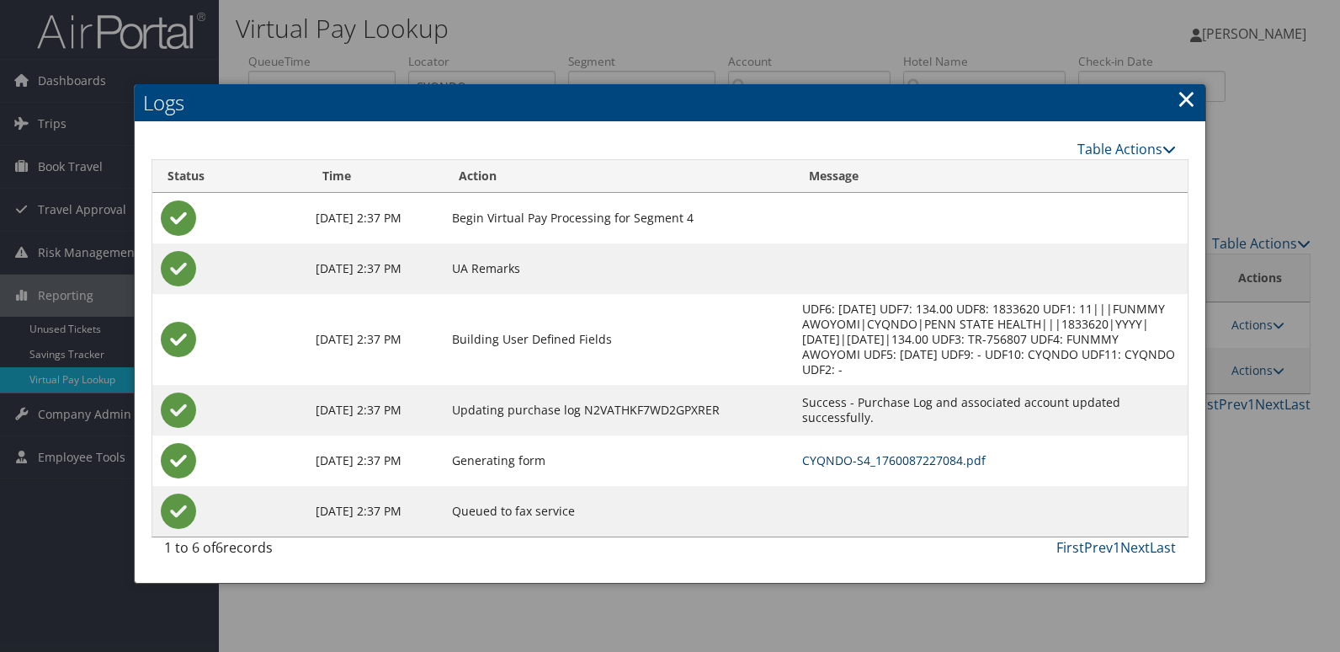
click at [873, 452] on link "CYQNDO-S4_1760087227084.pdf" at bounding box center [894, 460] width 184 height 16
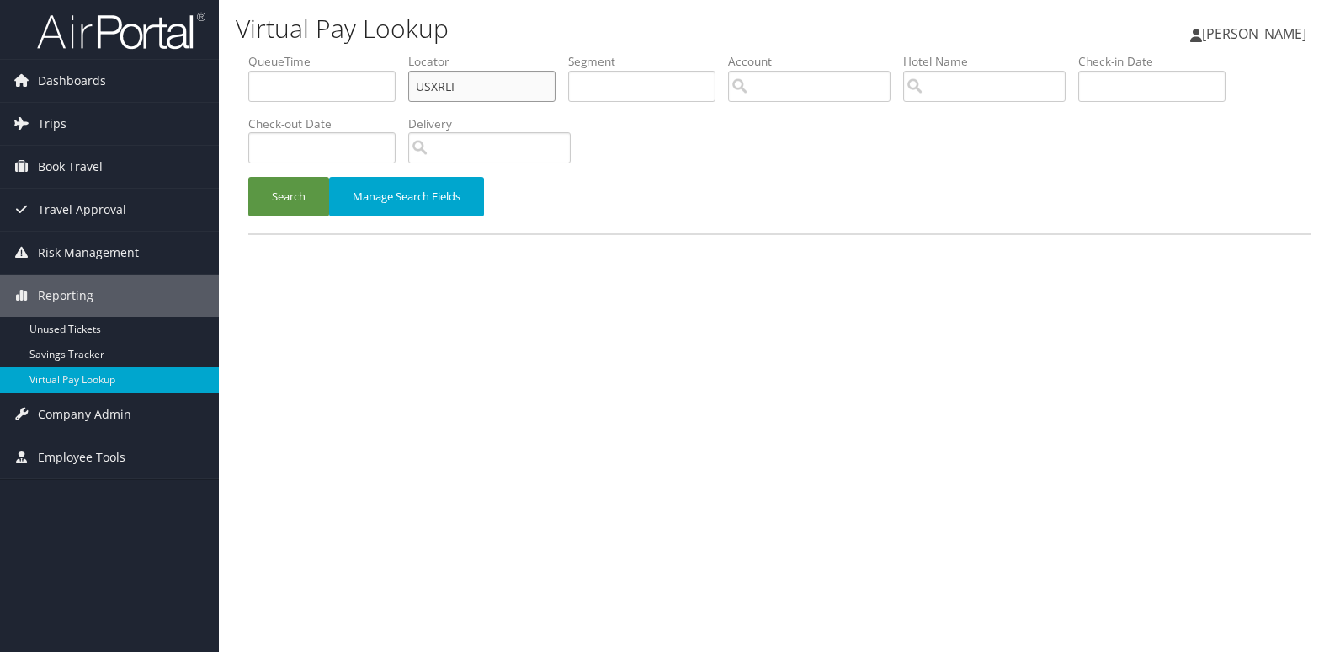
paste input "CYQNDO"
drag, startPoint x: 322, startPoint y: 90, endPoint x: 283, endPoint y: 84, distance: 40.0
click at [284, 53] on ul "QueueTime Locator USXRLI Segment Account Traveler Hotel Name Check-in Date Chec…" at bounding box center [779, 53] width 1062 height 0
type input "CYQNDO"
click at [250, 203] on button "Search" at bounding box center [288, 197] width 81 height 40
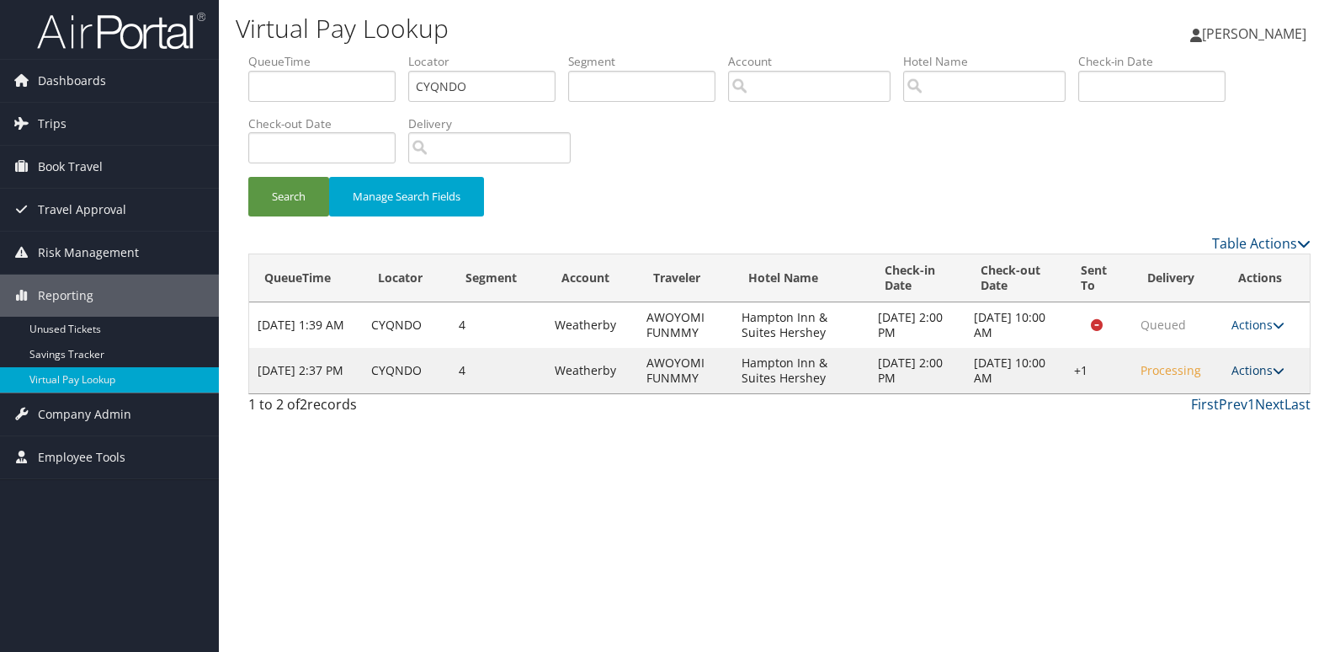
click at [1265, 372] on link "Actions" at bounding box center [1258, 370] width 53 height 16
click at [1219, 416] on link "Logs" at bounding box center [1209, 423] width 144 height 29
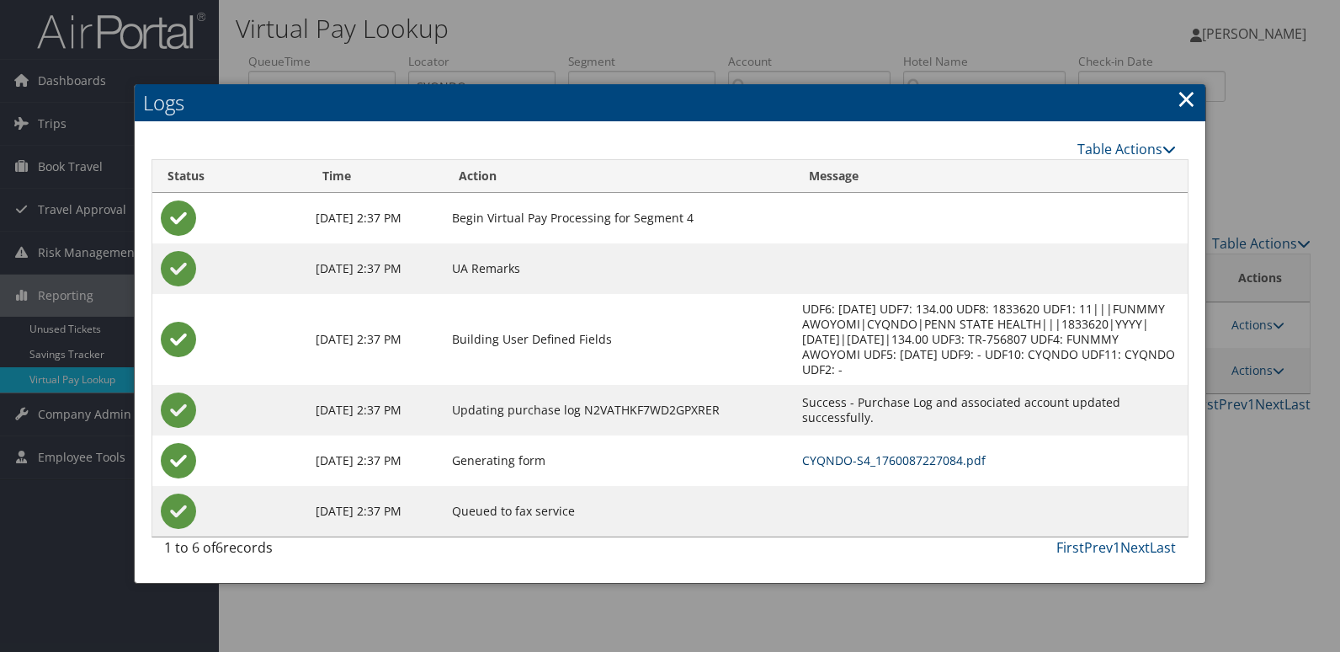
click at [917, 452] on link "CYQNDO-S4_1760087227084.pdf" at bounding box center [894, 460] width 184 height 16
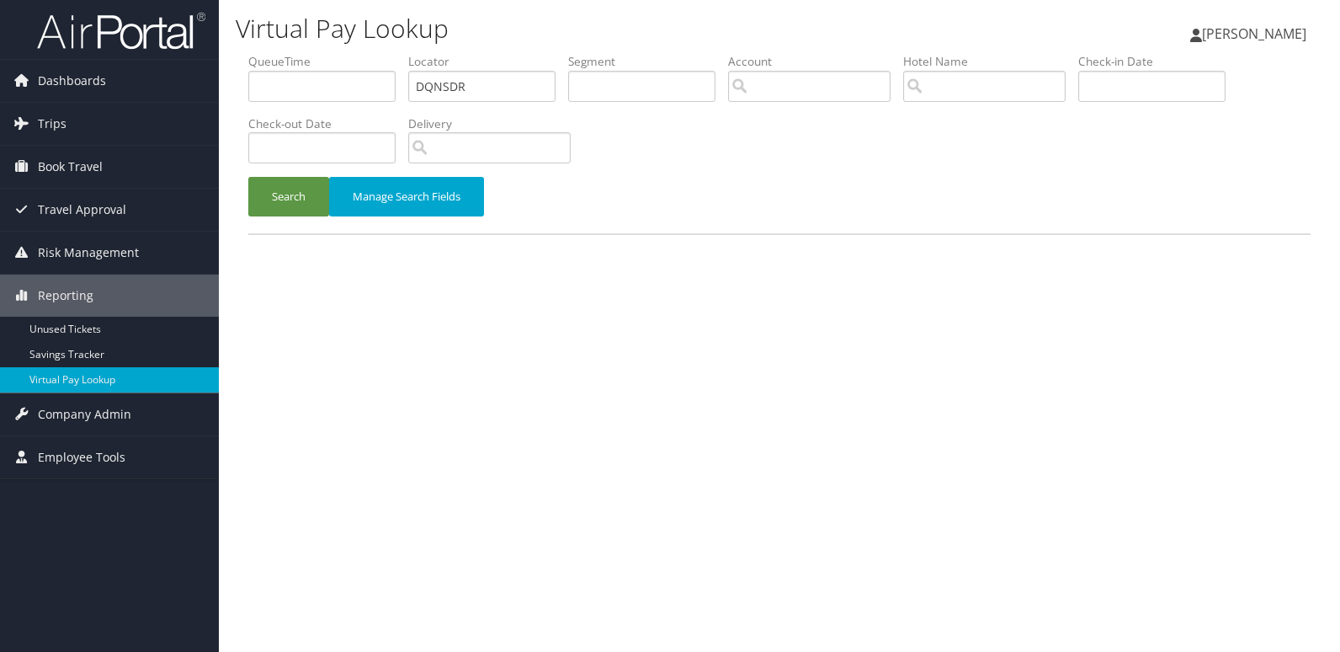
click at [280, 215] on button "Search" at bounding box center [288, 197] width 81 height 40
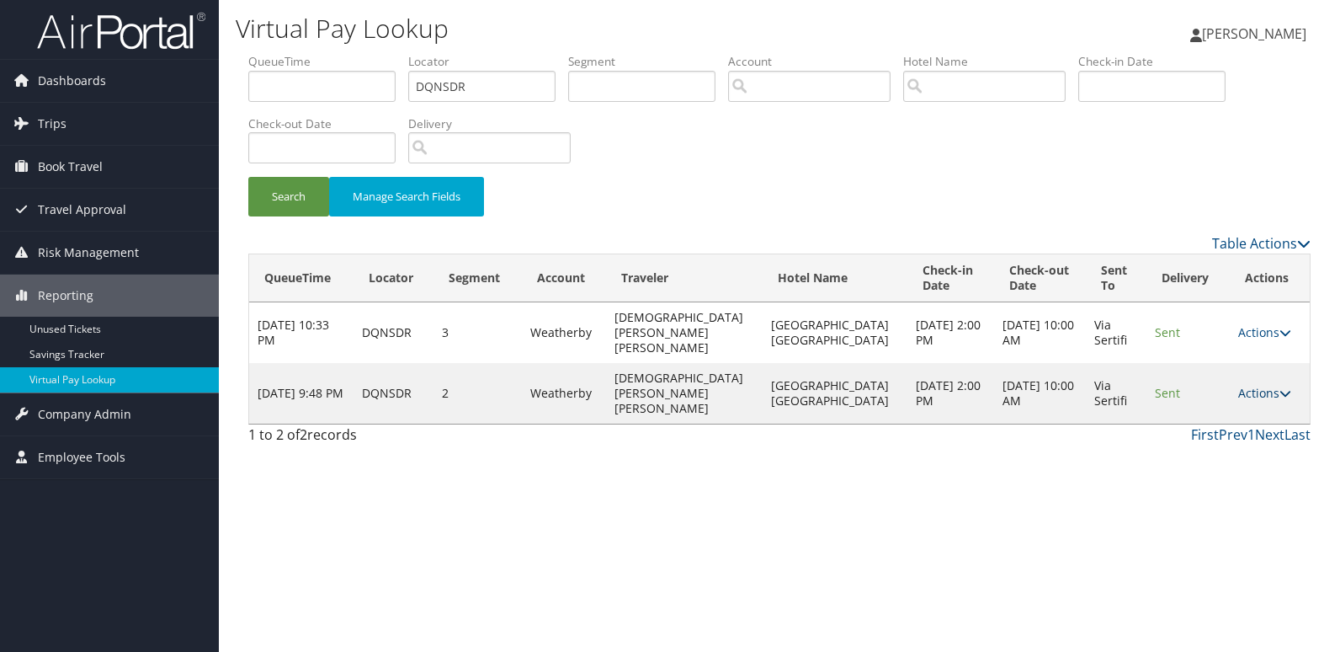
click at [1261, 385] on link "Actions" at bounding box center [1264, 393] width 53 height 16
click at [1228, 399] on link "Resend" at bounding box center [1228, 395] width 106 height 29
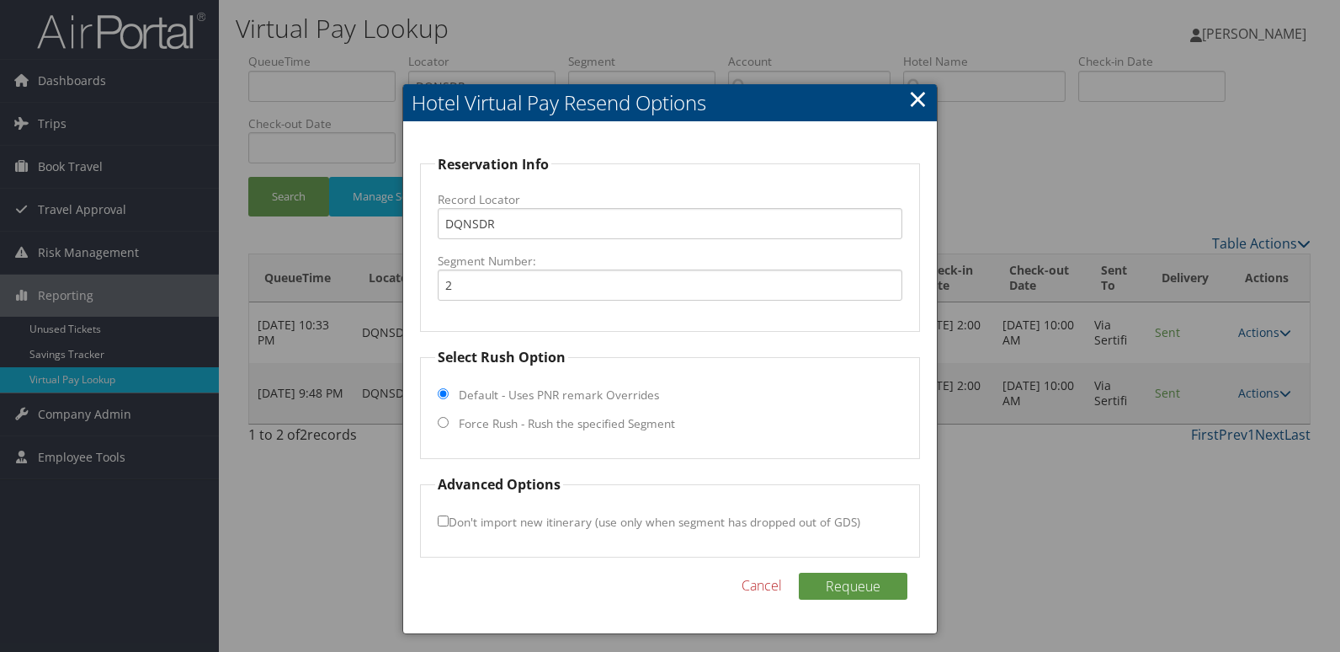
click at [571, 425] on label "Force Rush - Rush the specified Segment" at bounding box center [567, 423] width 216 height 17
click at [449, 425] on input "Force Rush - Rush the specified Segment" at bounding box center [443, 422] width 11 height 11
radio input "true"
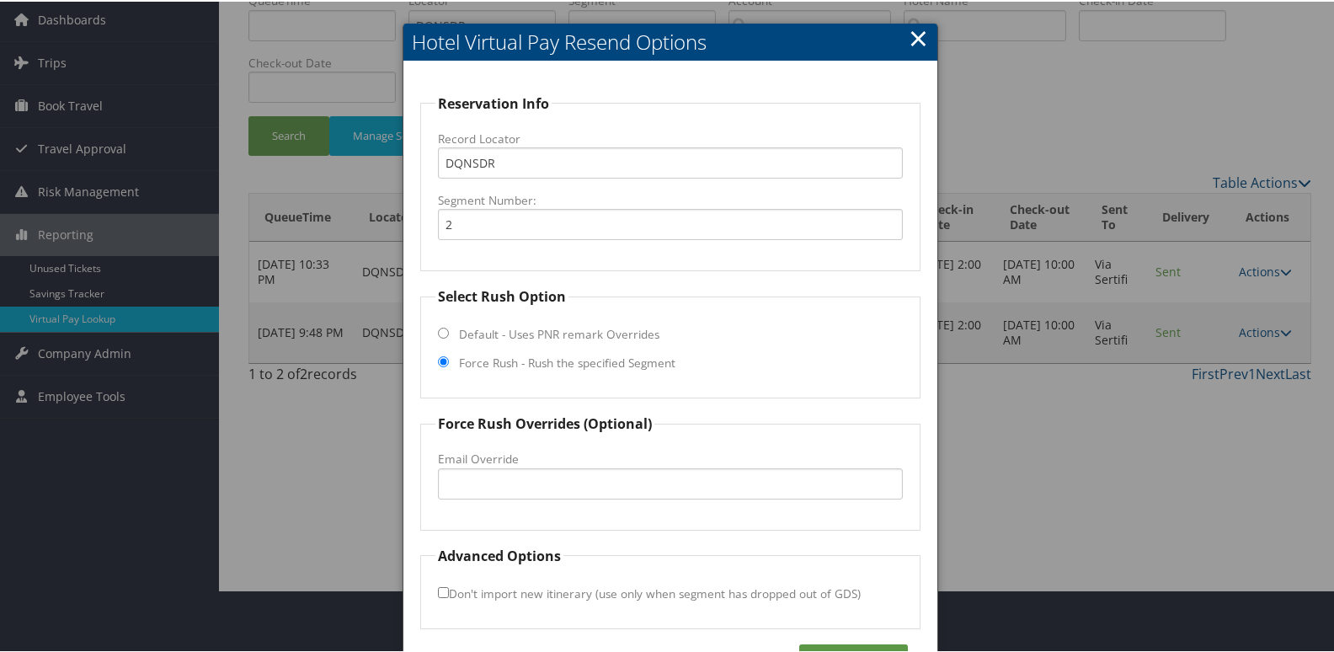
scroll to position [114, 0]
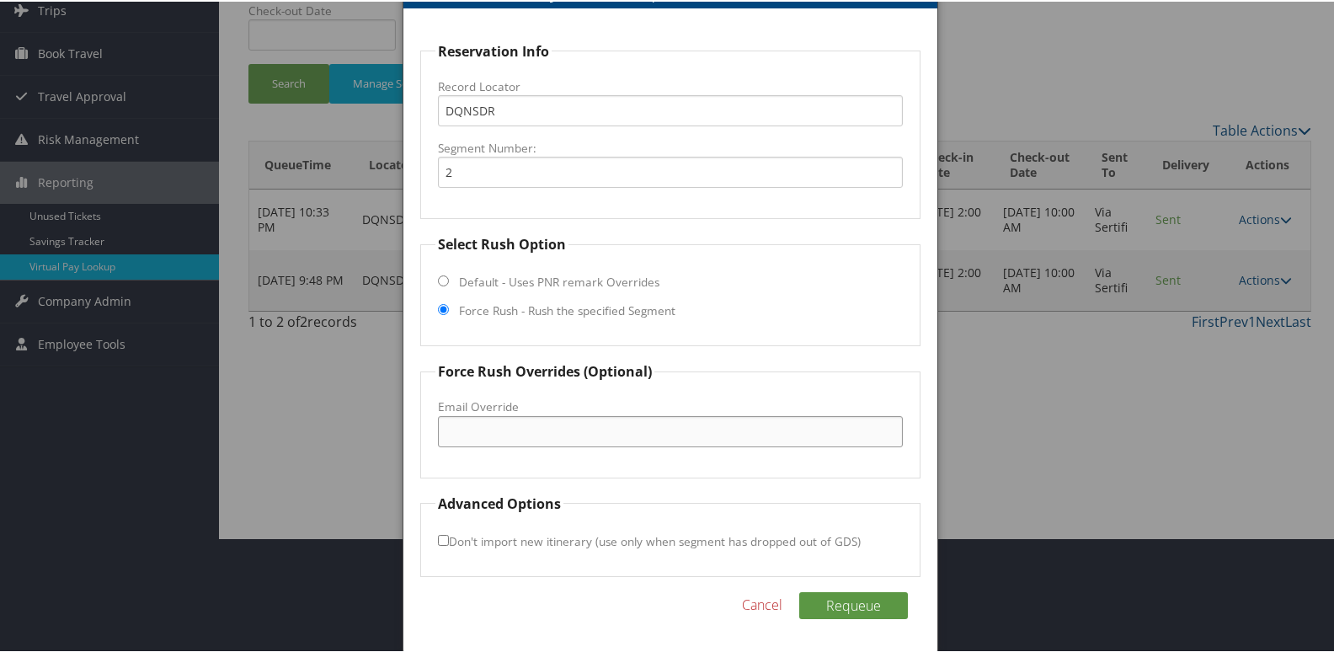
click at [513, 416] on input "Email Override" at bounding box center [671, 429] width 466 height 31
click at [1225, 410] on div at bounding box center [670, 326] width 1340 height 652
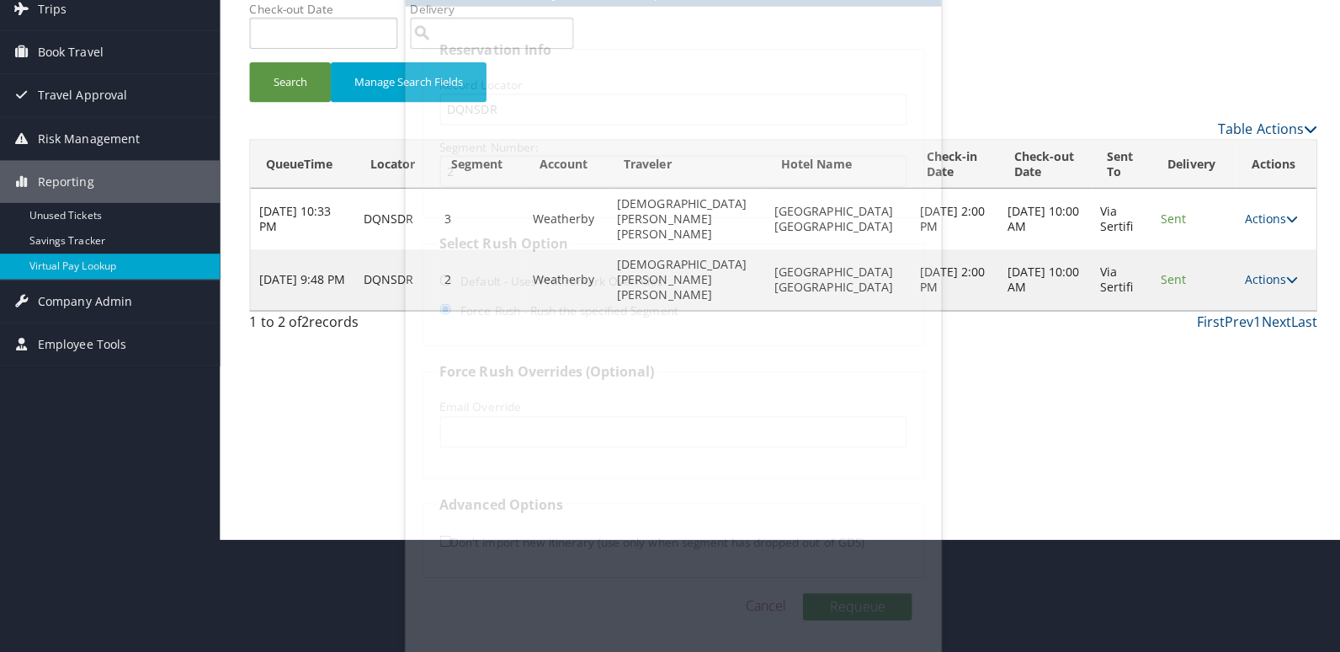
scroll to position [0, 0]
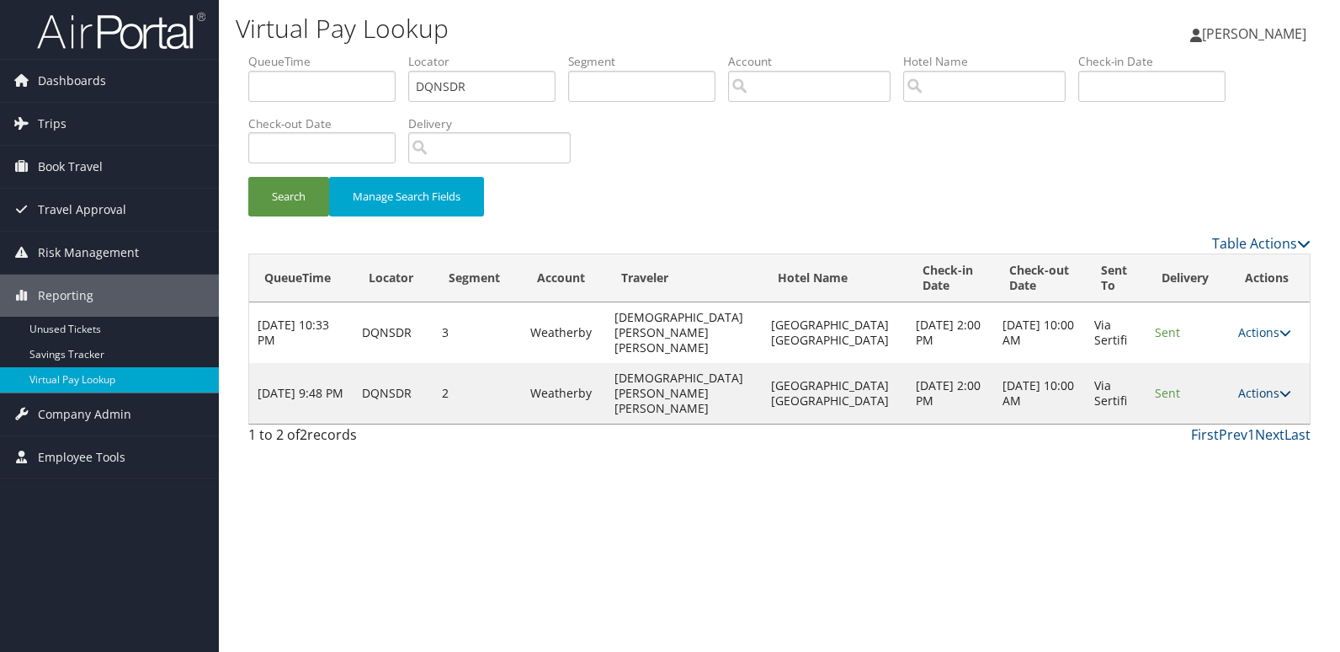
click at [1261, 385] on link "Actions" at bounding box center [1264, 393] width 53 height 16
drag, startPoint x: 1240, startPoint y: 420, endPoint x: 1101, endPoint y: 415, distance: 139.0
click at [1239, 422] on link "Logs" at bounding box center [1228, 423] width 106 height 29
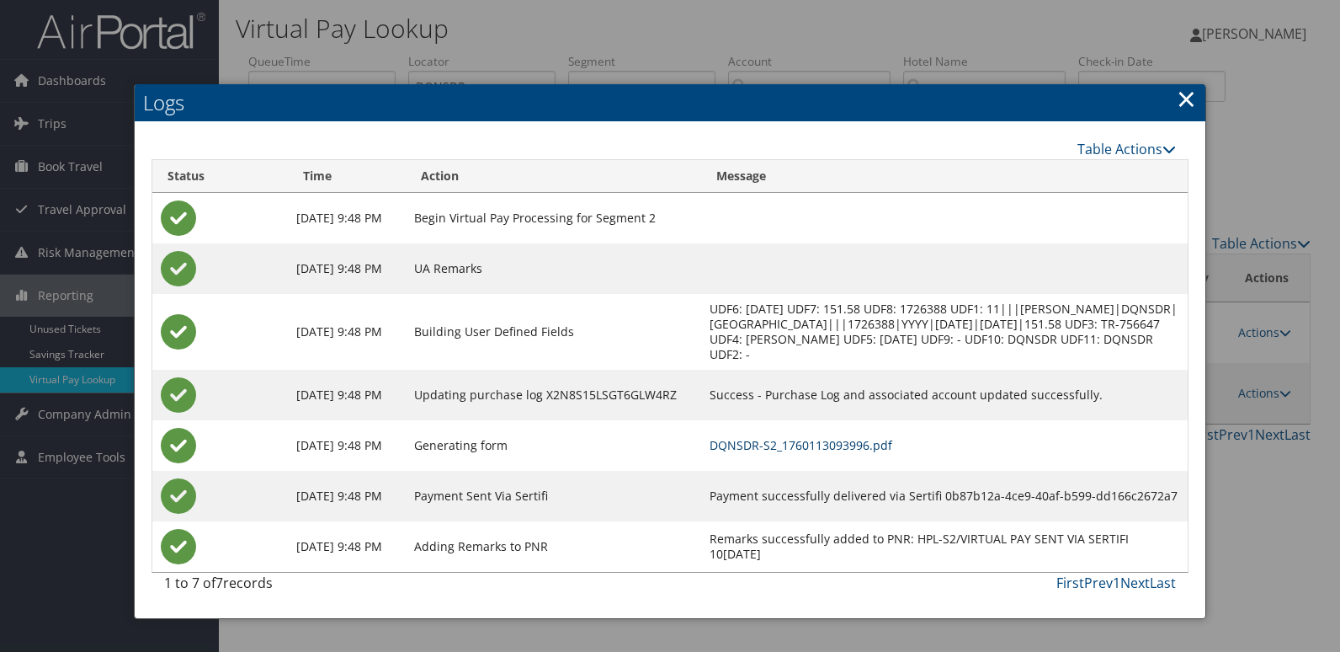
click at [817, 440] on link "DQNSDR-S2_1760113093996.pdf" at bounding box center [801, 445] width 183 height 16
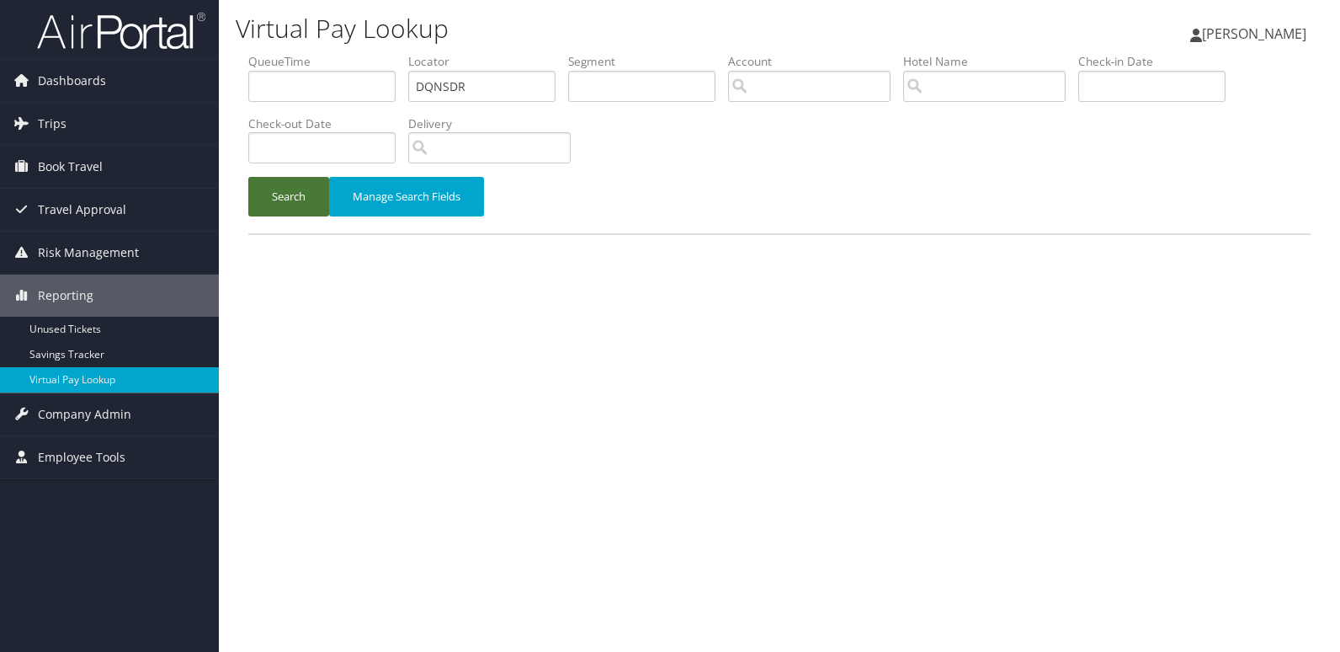
click at [298, 193] on button "Search" at bounding box center [288, 197] width 81 height 40
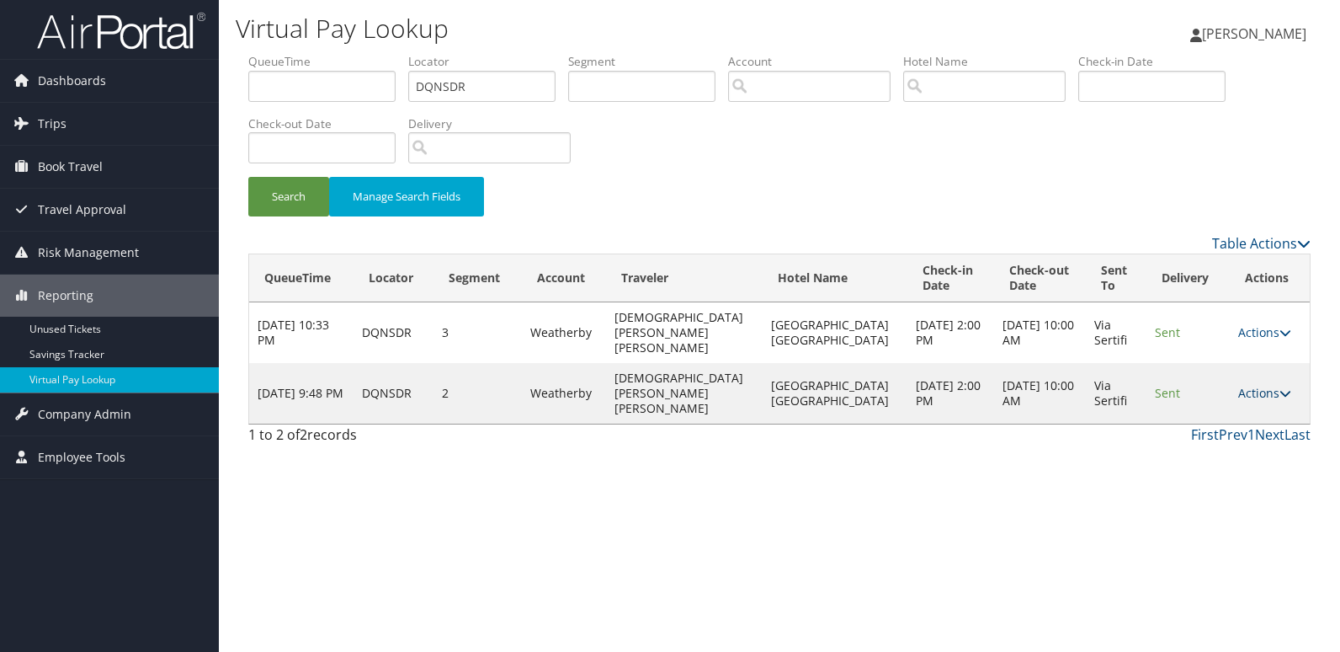
click at [1244, 385] on link "Actions" at bounding box center [1264, 393] width 53 height 16
click at [1226, 395] on link "Resend" at bounding box center [1228, 395] width 106 height 29
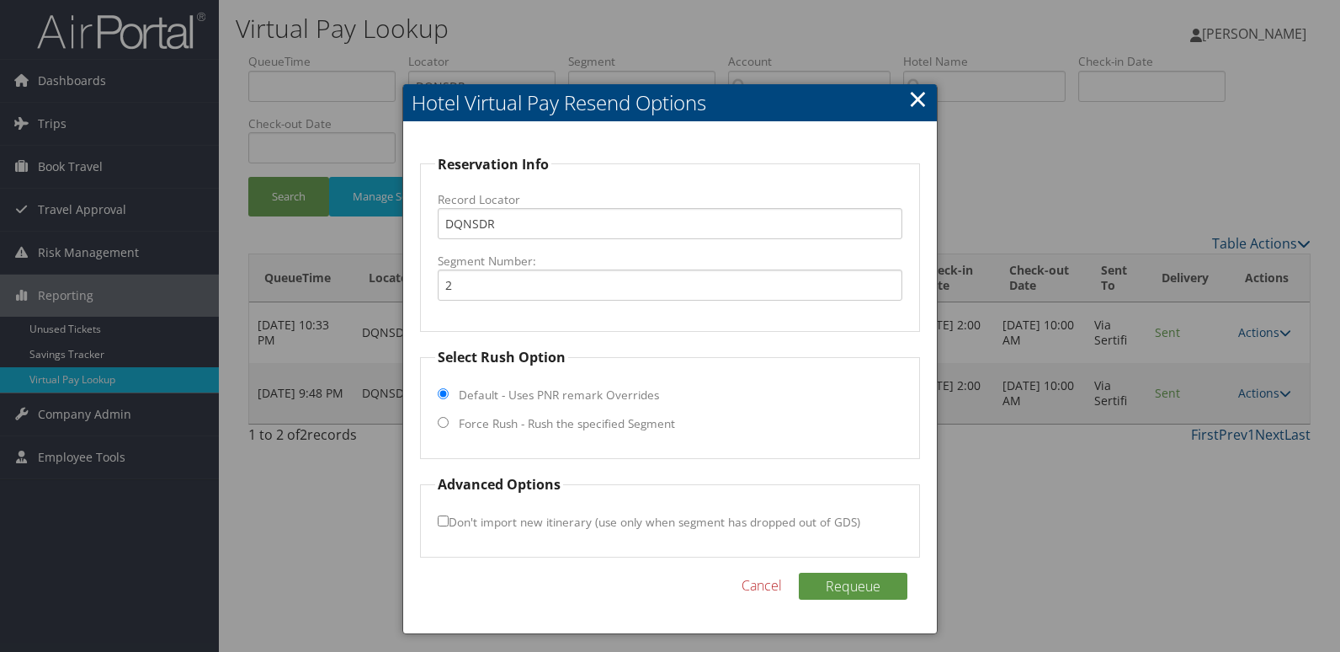
click at [519, 423] on label "Force Rush - Rush the specified Segment" at bounding box center [567, 423] width 216 height 17
click at [449, 423] on input "Force Rush - Rush the specified Segment" at bounding box center [443, 422] width 11 height 11
radio input "true"
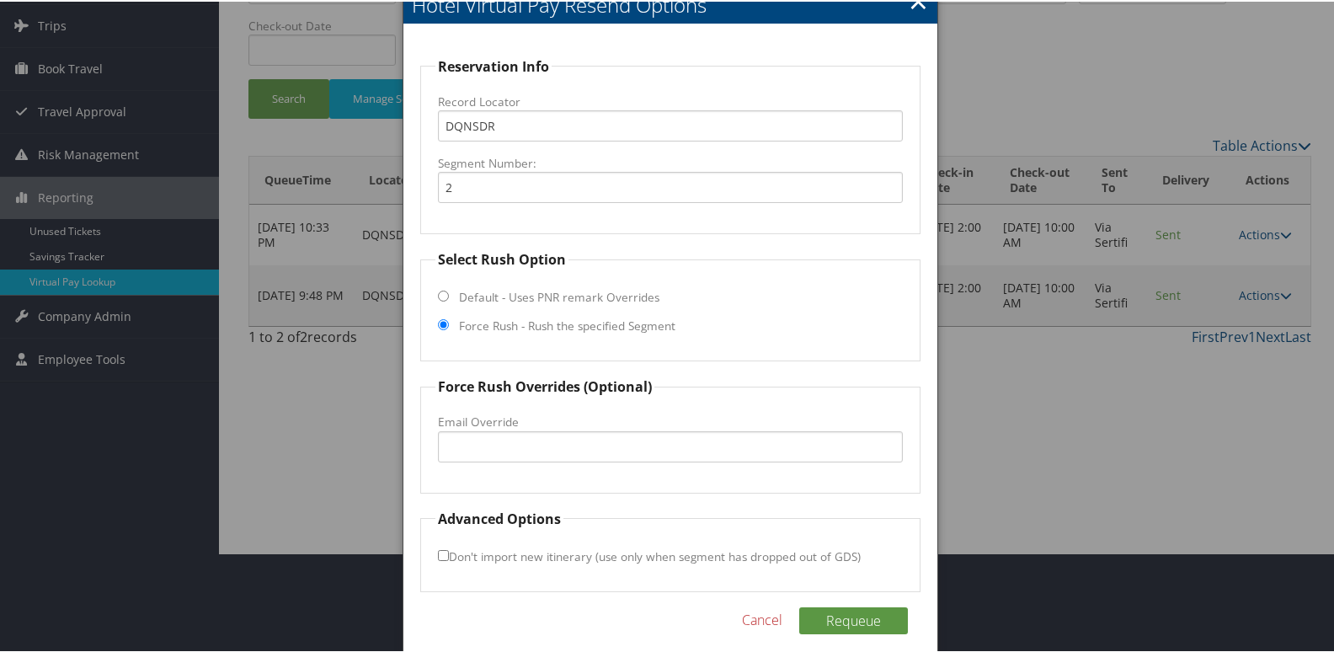
scroll to position [114, 0]
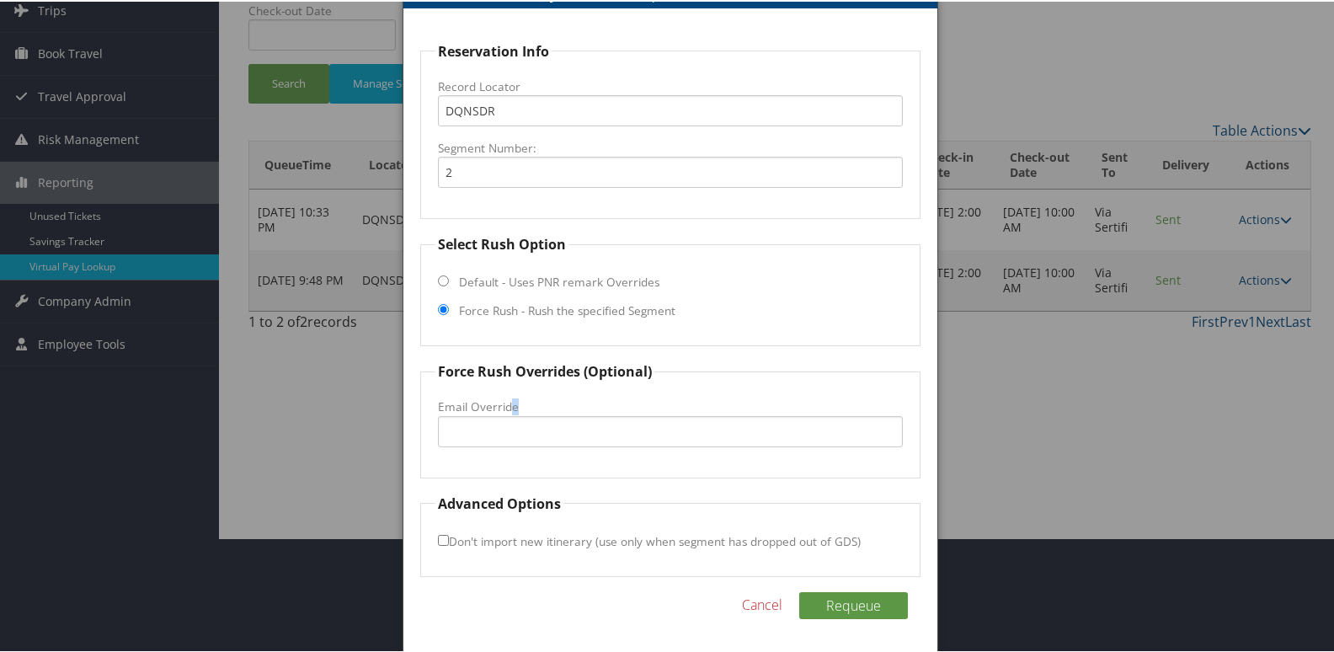
click at [510, 414] on fieldset "Force Rush Overrides (Optional) Fax Override: Email Override" at bounding box center [670, 417] width 501 height 116
click at [523, 435] on input "Email Override" at bounding box center [671, 429] width 466 height 31
click at [602, 434] on input "Email Override" at bounding box center [671, 429] width 466 height 31
click at [533, 437] on input "Email Override" at bounding box center [671, 429] width 466 height 31
click at [567, 431] on input "Email Override" at bounding box center [671, 429] width 466 height 31
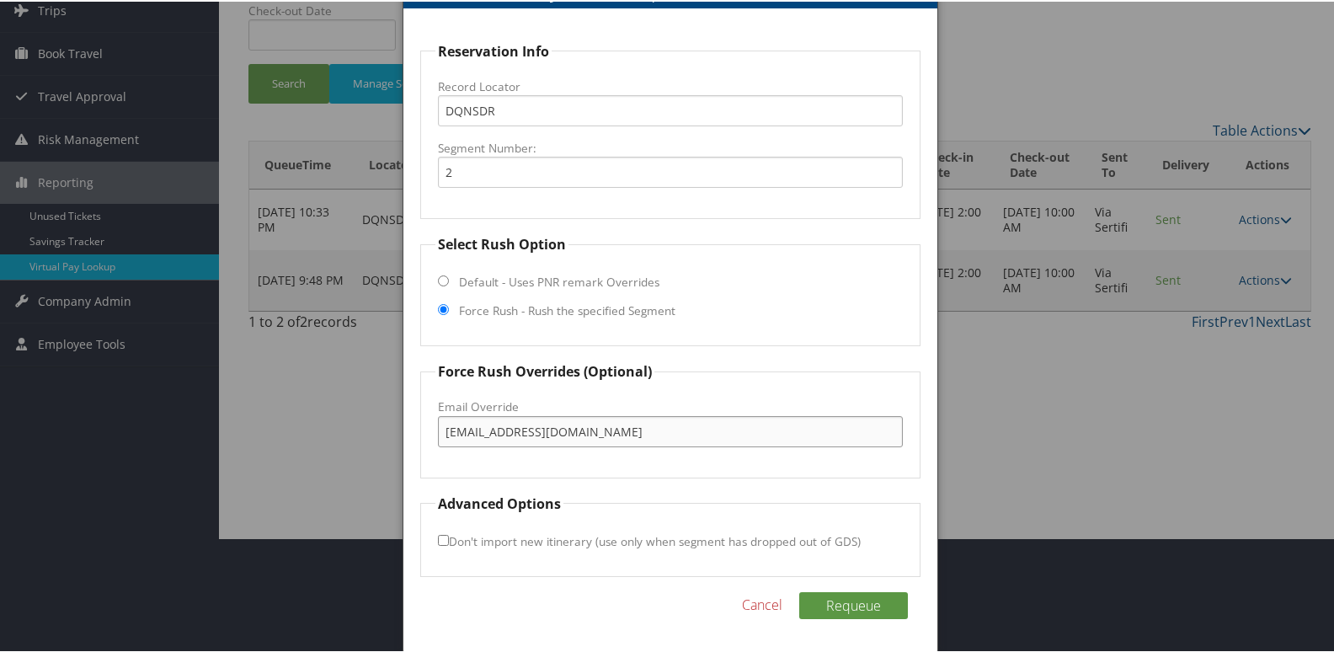
drag, startPoint x: 642, startPoint y: 436, endPoint x: 187, endPoint y: 444, distance: 454.7
click at [188, 444] on body "Menu Dashboards ► AirPortal 360™ (Manager) My Travel Dashboard Trips ► Airtiner…" at bounding box center [670, 212] width 1340 height 652
type input "hloza695@marriott.com"
click at [830, 599] on button "Requeue" at bounding box center [853, 603] width 109 height 27
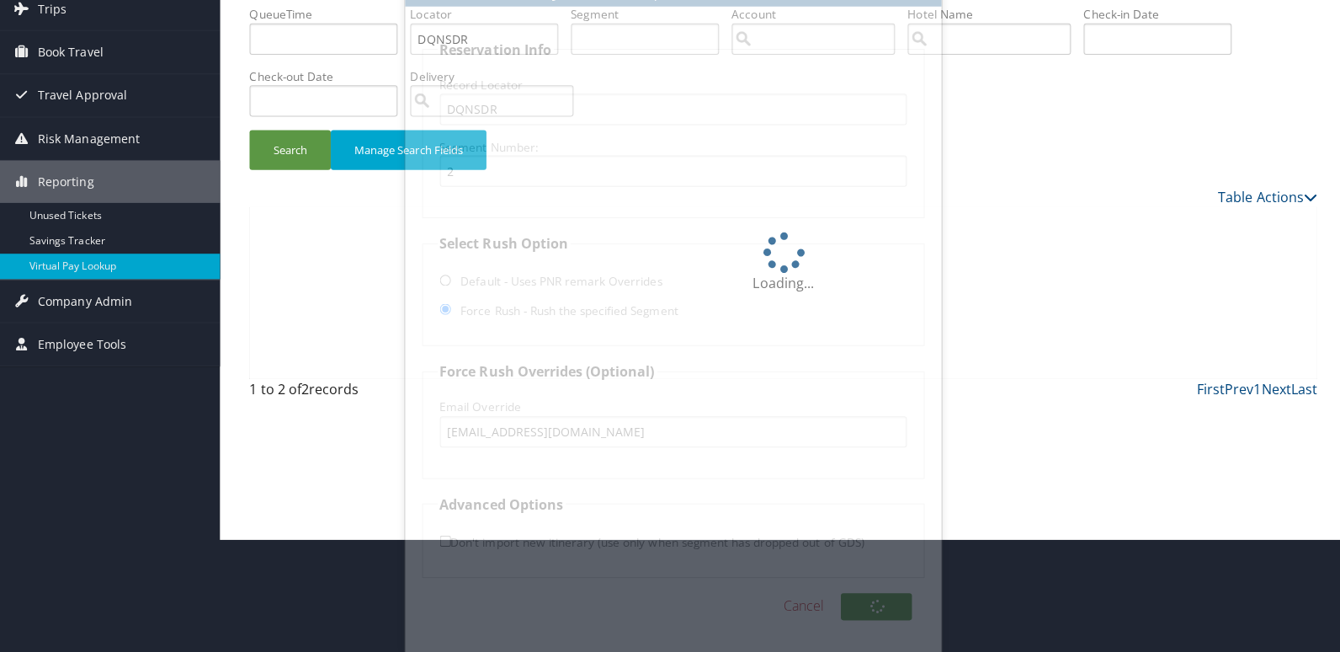
scroll to position [0, 0]
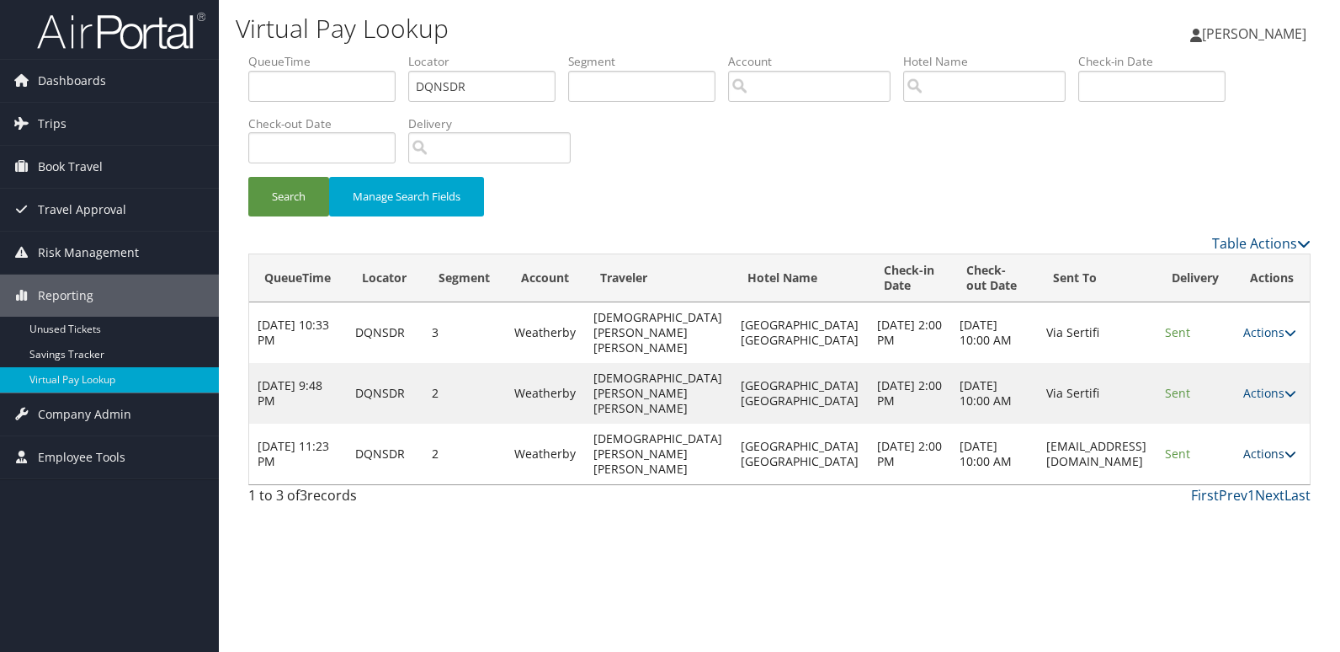
click at [1276, 445] on link "Actions" at bounding box center [1269, 453] width 53 height 16
drag, startPoint x: 1234, startPoint y: 460, endPoint x: 1212, endPoint y: 462, distance: 22.9
click at [1233, 461] on link "Logs" at bounding box center [1236, 469] width 106 height 29
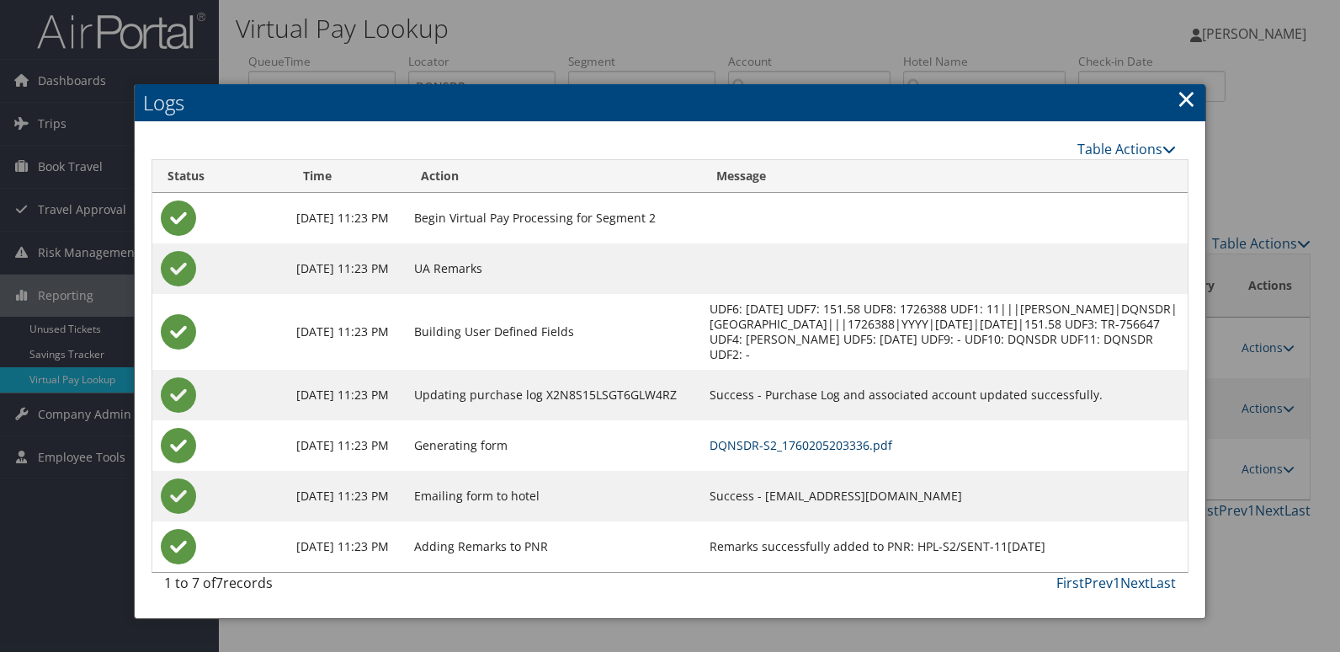
click at [818, 438] on link "DQNSDR-S2_1760205203336.pdf" at bounding box center [801, 445] width 183 height 16
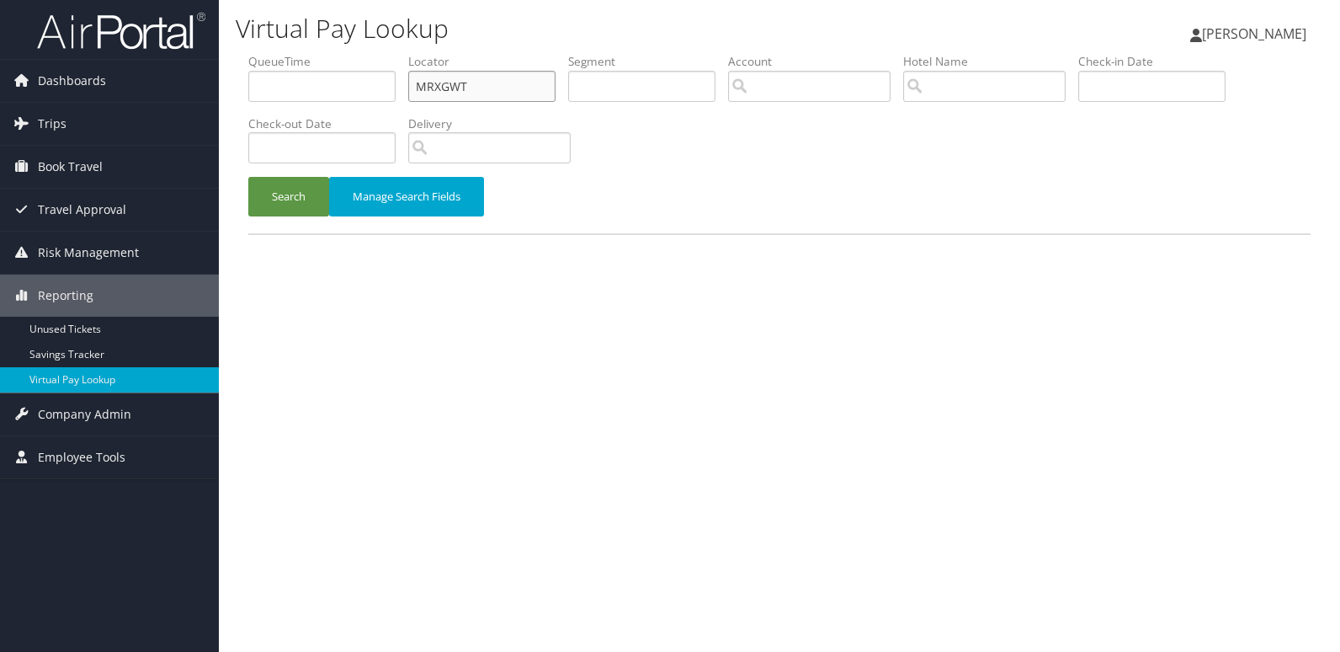
drag, startPoint x: 495, startPoint y: 83, endPoint x: 266, endPoint y: 86, distance: 229.0
click at [267, 53] on ul "QueueTime Locator MRXGWT Segment Account Traveler Hotel Name Check-in Date Chec…" at bounding box center [779, 53] width 1062 height 0
paste input "CGOMHF"
type input "CGOMHF"
click at [282, 205] on button "Search" at bounding box center [288, 197] width 81 height 40
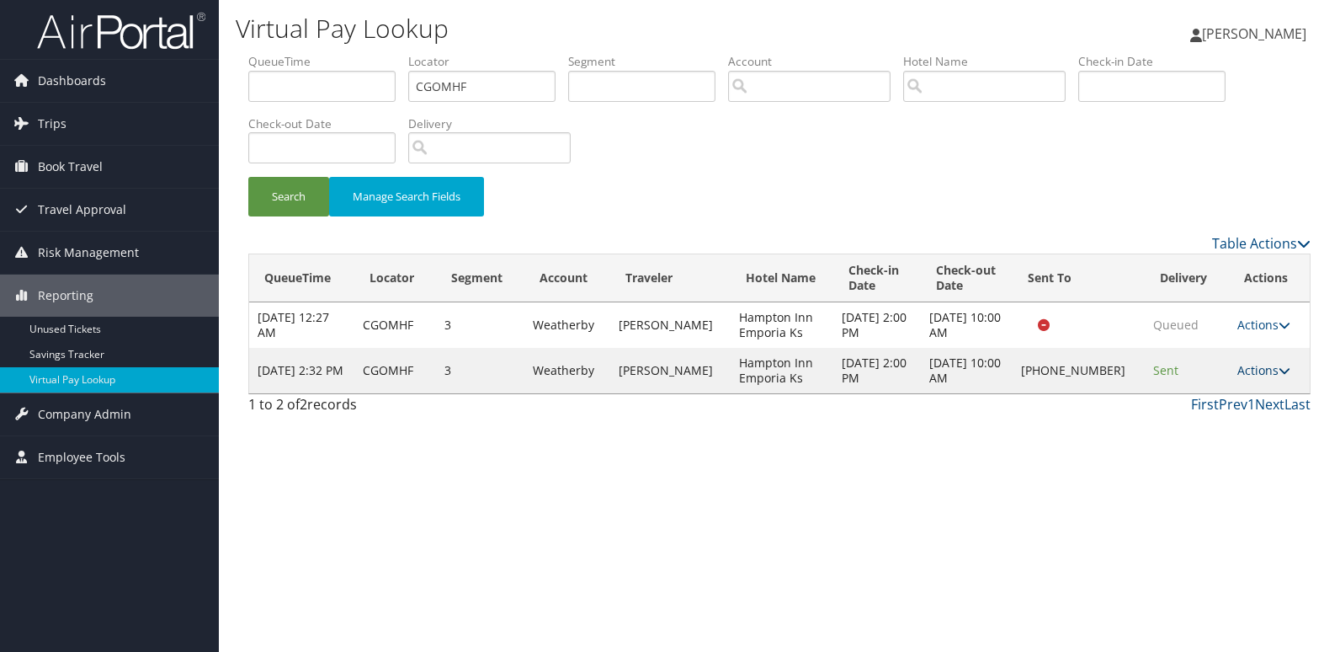
click at [1245, 374] on link "Actions" at bounding box center [1264, 370] width 53 height 16
click at [1198, 413] on link "Logs" at bounding box center [1208, 423] width 144 height 29
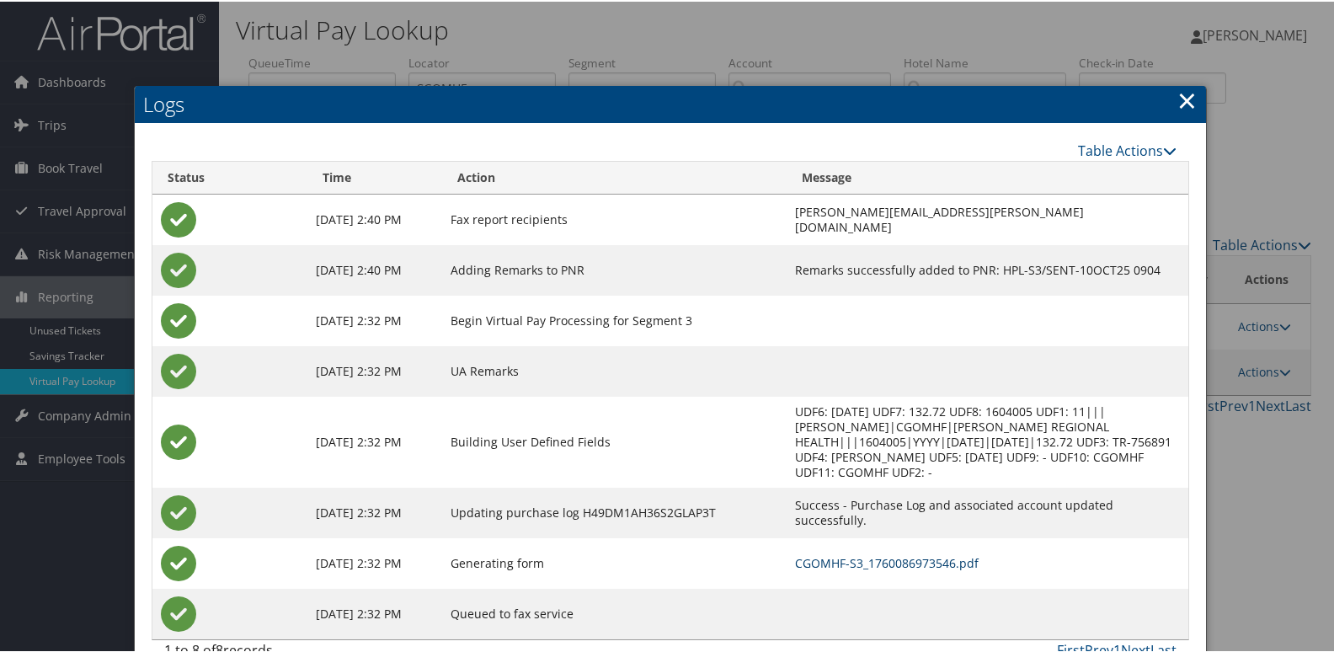
drag, startPoint x: 742, startPoint y: 547, endPoint x: 756, endPoint y: 547, distance: 14.3
click at [795, 553] on link "CGOMHF-S3_1760086973546.pdf" at bounding box center [887, 561] width 184 height 16
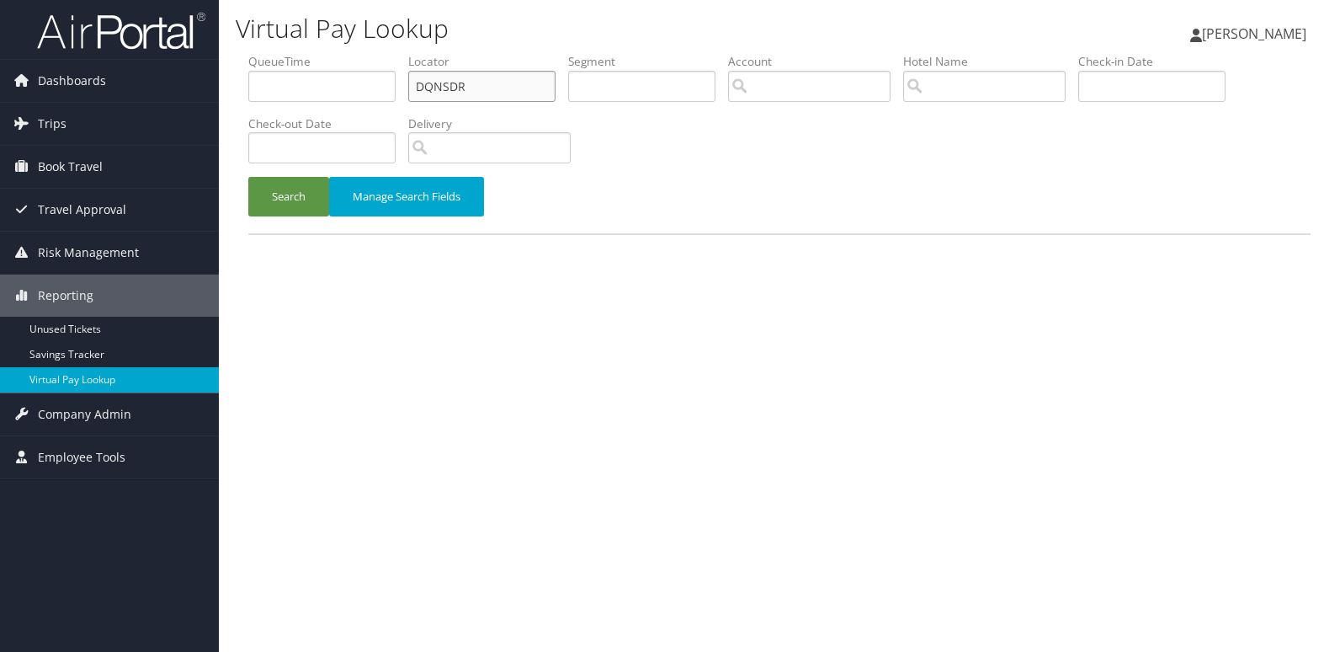
drag, startPoint x: 324, startPoint y: 92, endPoint x: 287, endPoint y: 92, distance: 37.0
click at [290, 53] on ul "QueueTime Locator DQNSDR Segment Account Traveler Hotel Name Check-in Date Chec…" at bounding box center [779, 53] width 1062 height 0
paste input "KDDKTN"
type input "KDDKTN"
click at [248, 177] on button "Search" at bounding box center [288, 197] width 81 height 40
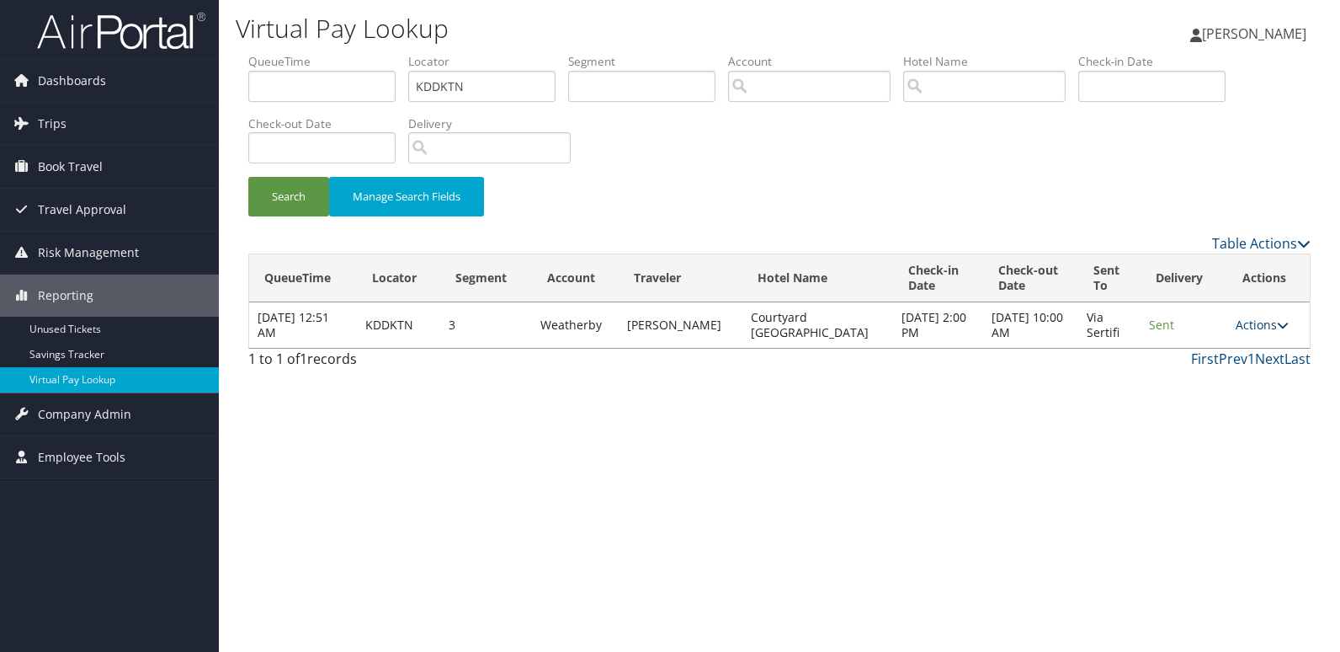
click at [1265, 330] on link "Actions" at bounding box center [1262, 325] width 53 height 16
click at [1213, 370] on link "Logs" at bounding box center [1228, 378] width 106 height 29
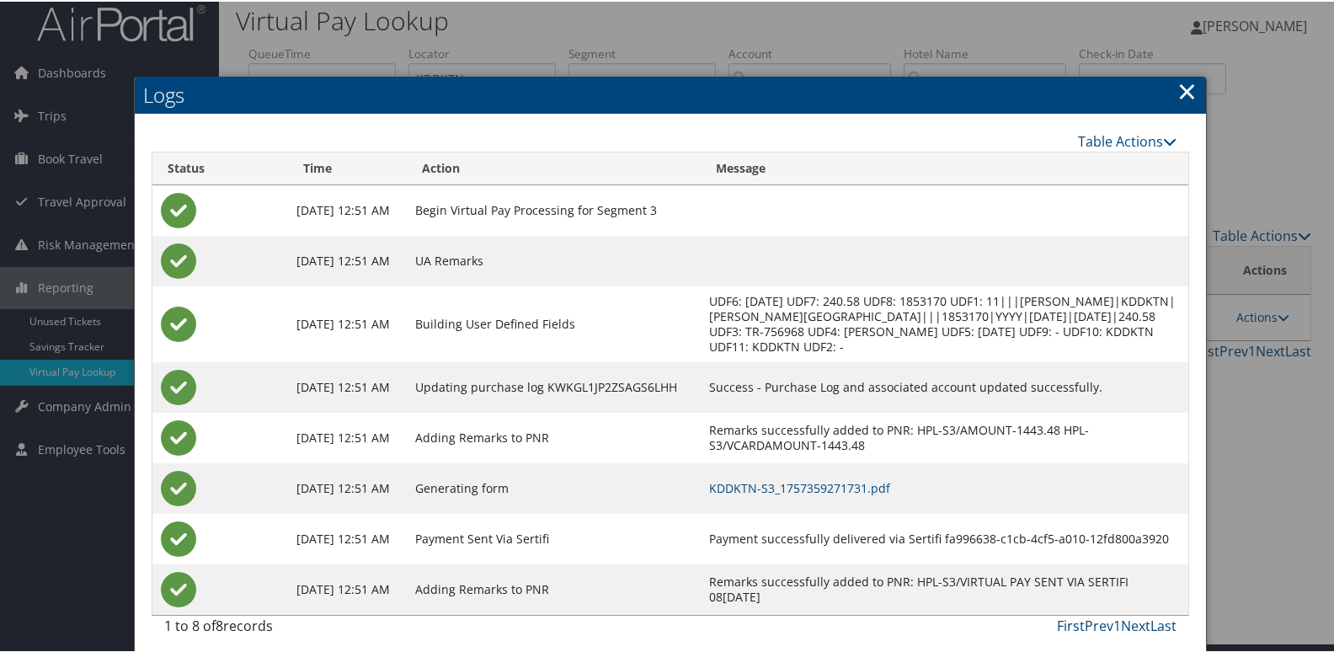
scroll to position [18, 0]
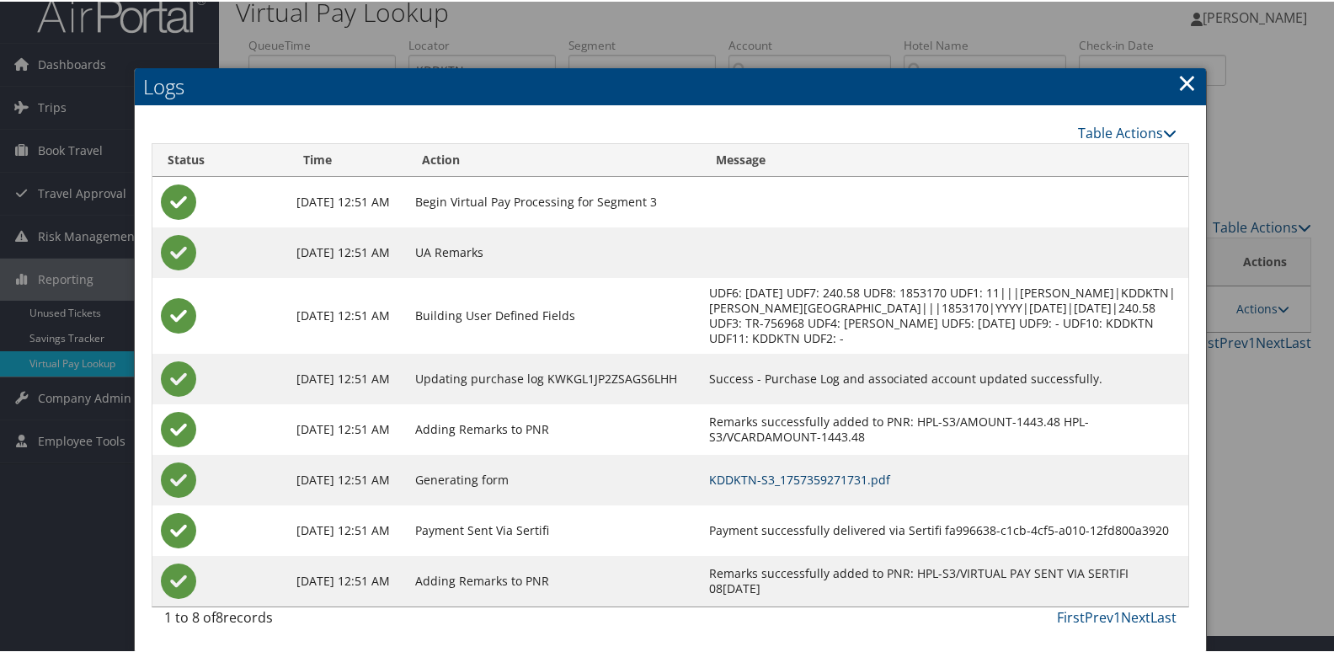
click at [798, 477] on link "KDDKTN-S3_1757359271731.pdf" at bounding box center [799, 478] width 181 height 16
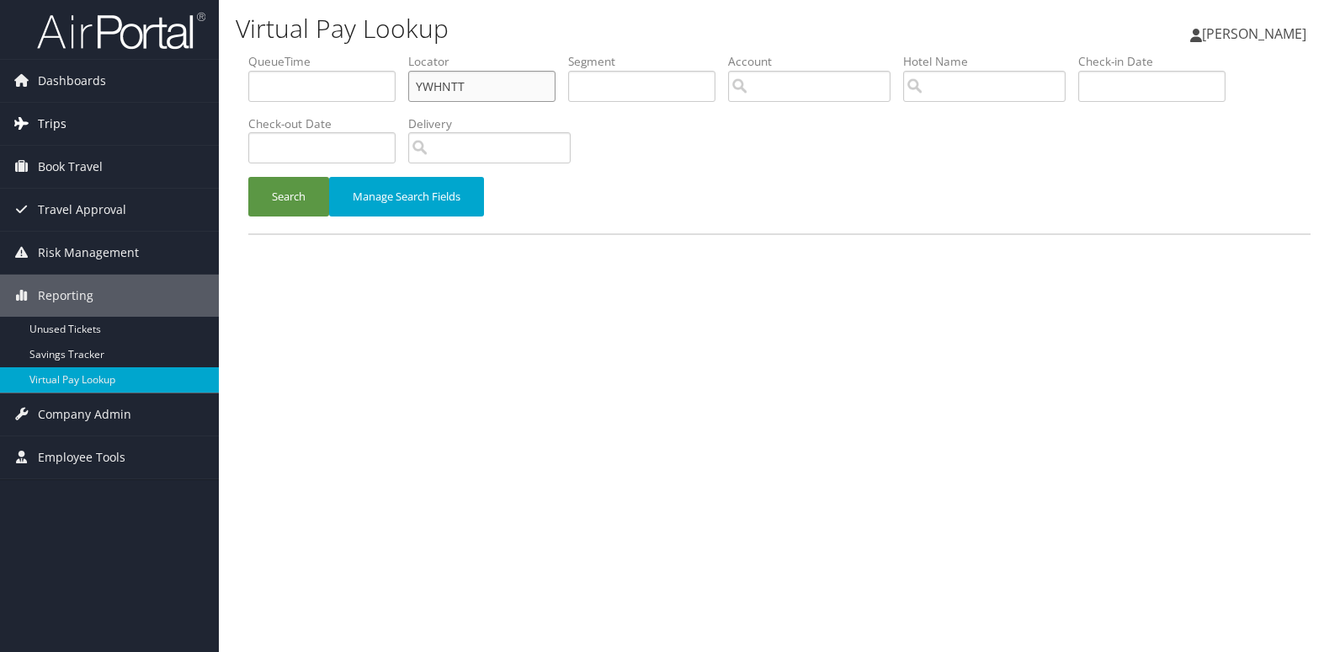
click at [223, 115] on div "Virtual Pay Lookup Luke Perry Luke Perry My Settings Travel Agency Contacts Vie…" at bounding box center [779, 326] width 1121 height 652
paste input "UTSNTG"
click at [248, 177] on button "Search" at bounding box center [288, 197] width 81 height 40
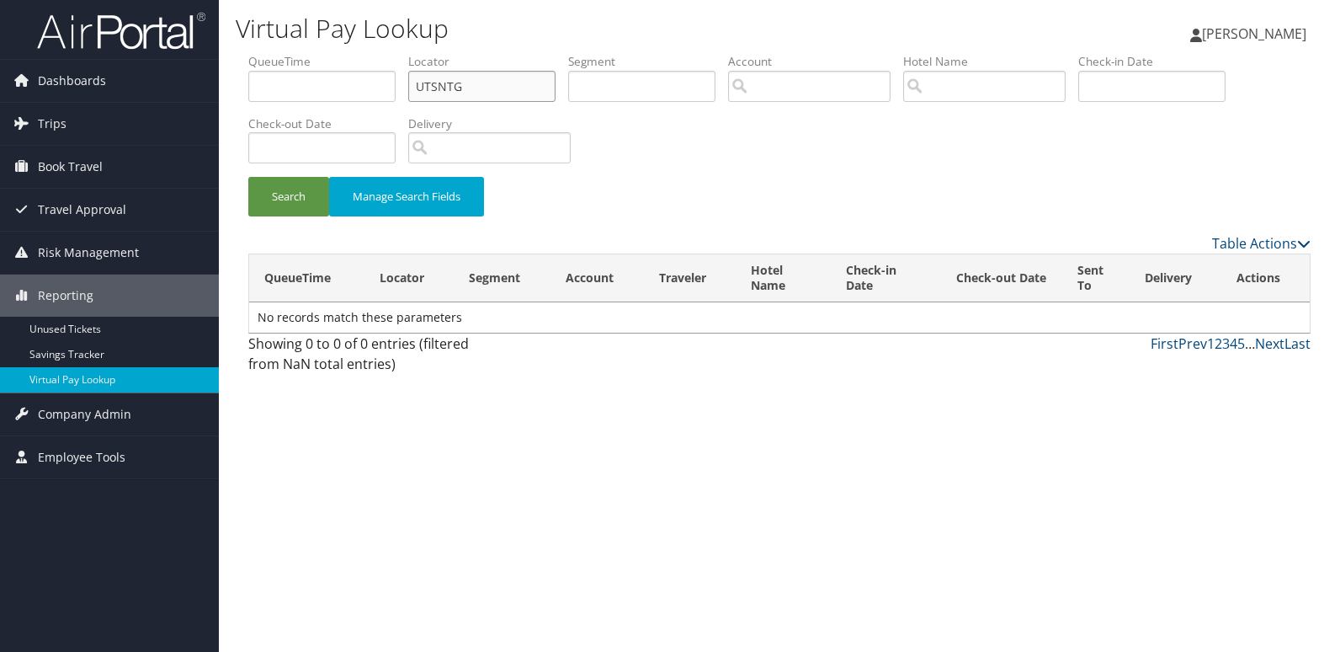
type input "UTSNTG"
click at [248, 177] on button "Search" at bounding box center [288, 197] width 81 height 40
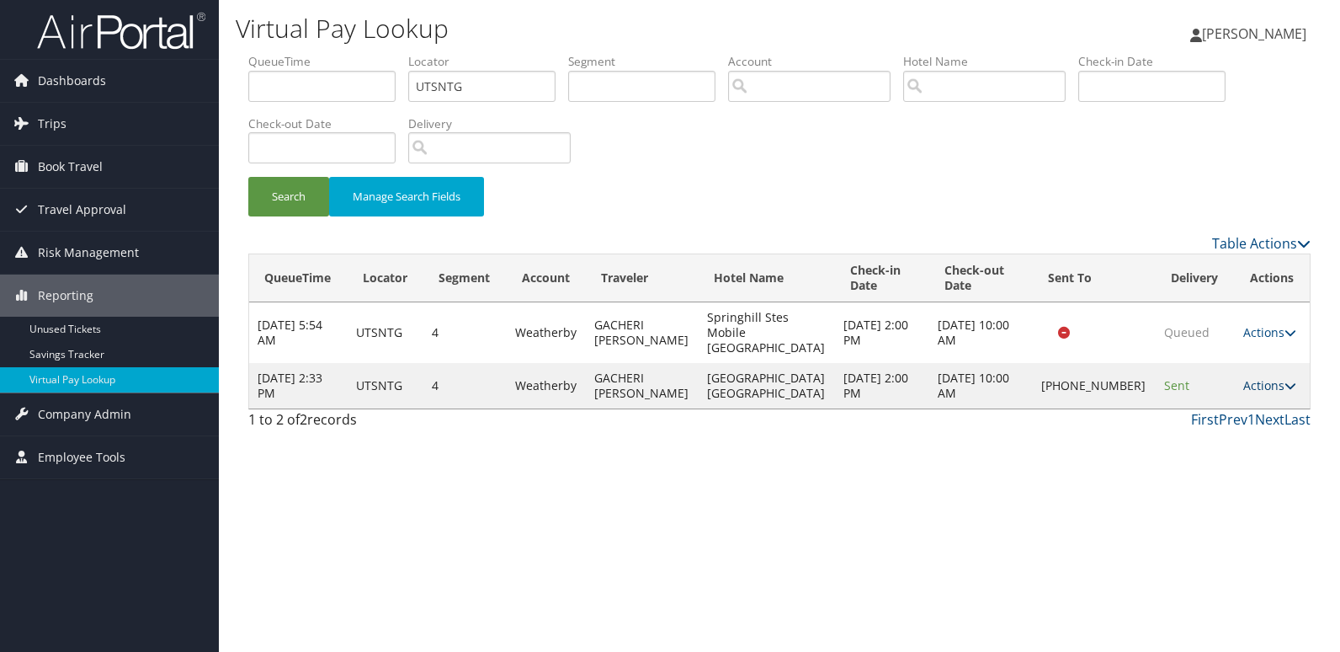
click at [1250, 392] on link "Actions" at bounding box center [1269, 385] width 53 height 16
click at [1197, 445] on link "Logs" at bounding box center [1209, 446] width 144 height 29
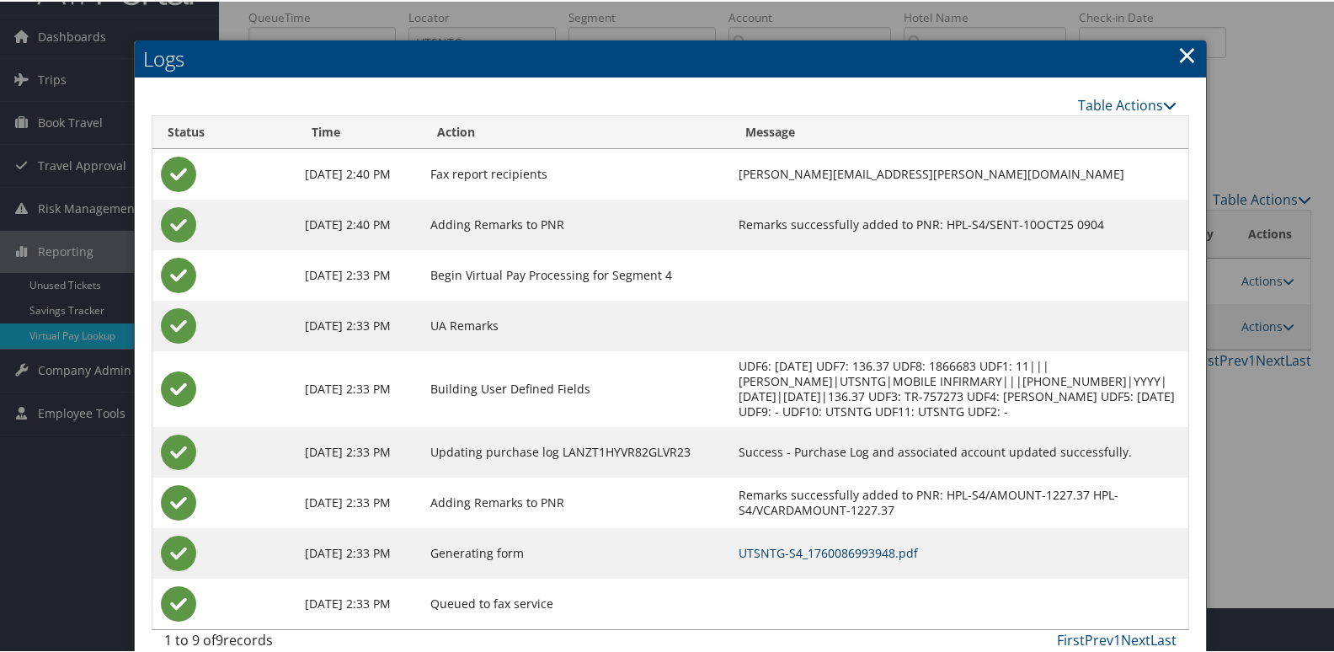
scroll to position [68, 0]
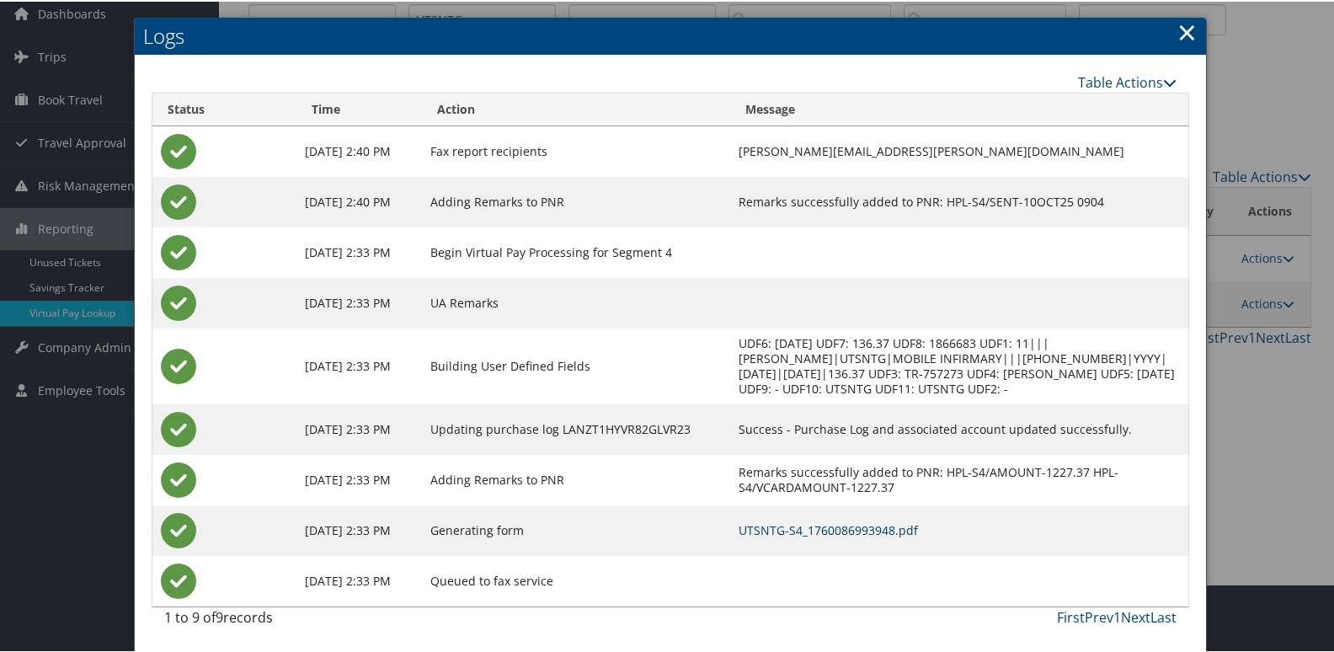
click at [833, 522] on link "UTSNTG-S4_1760086993948.pdf" at bounding box center [827, 528] width 179 height 16
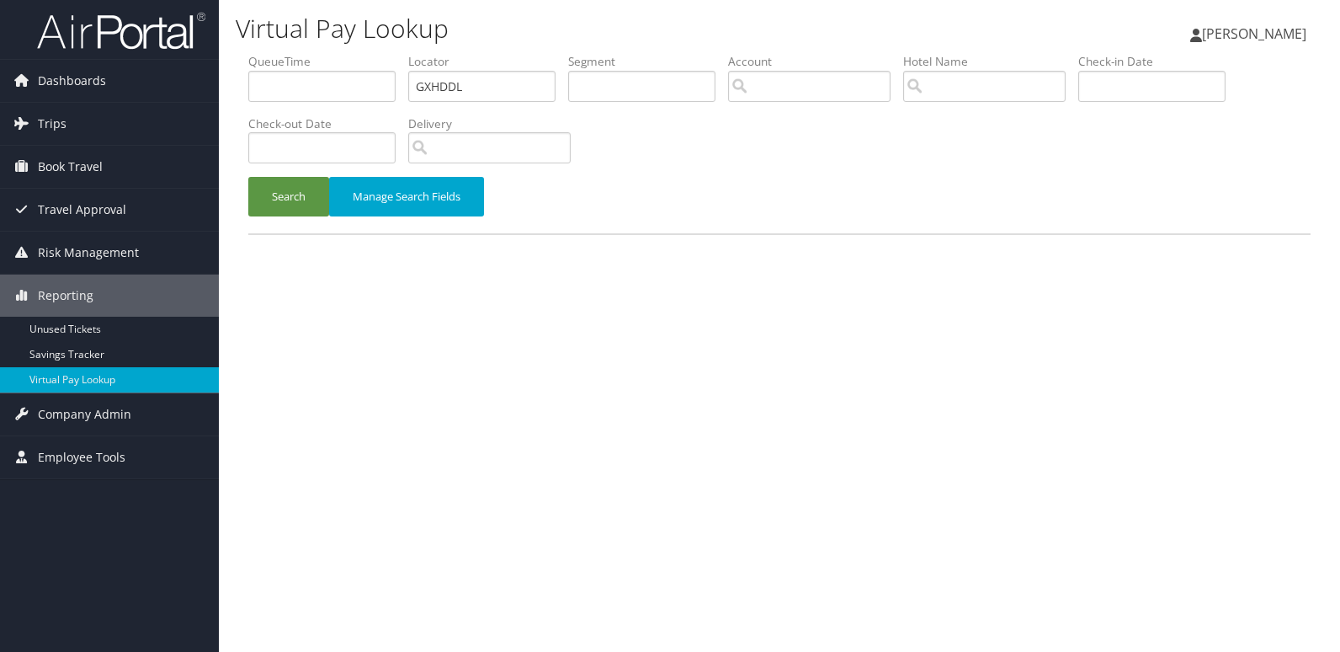
type input "GXHDDL"
click at [289, 197] on button "Search" at bounding box center [288, 197] width 81 height 40
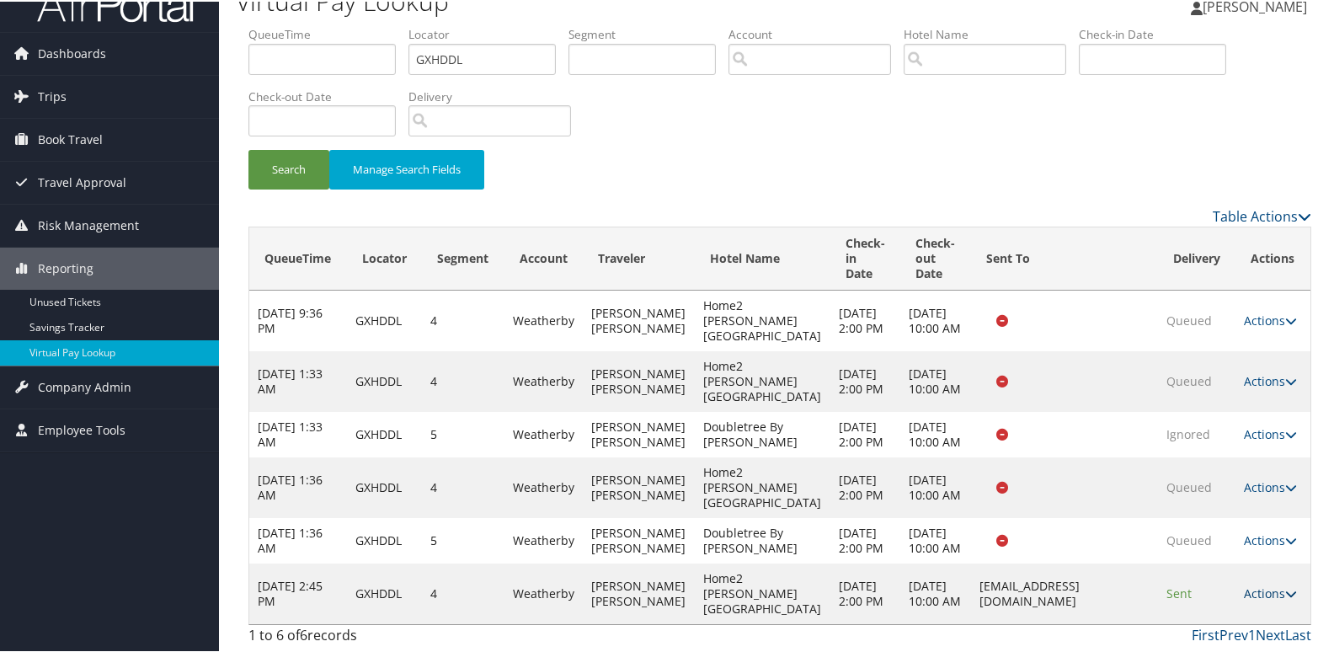
click at [1249, 589] on link "Actions" at bounding box center [1269, 591] width 53 height 16
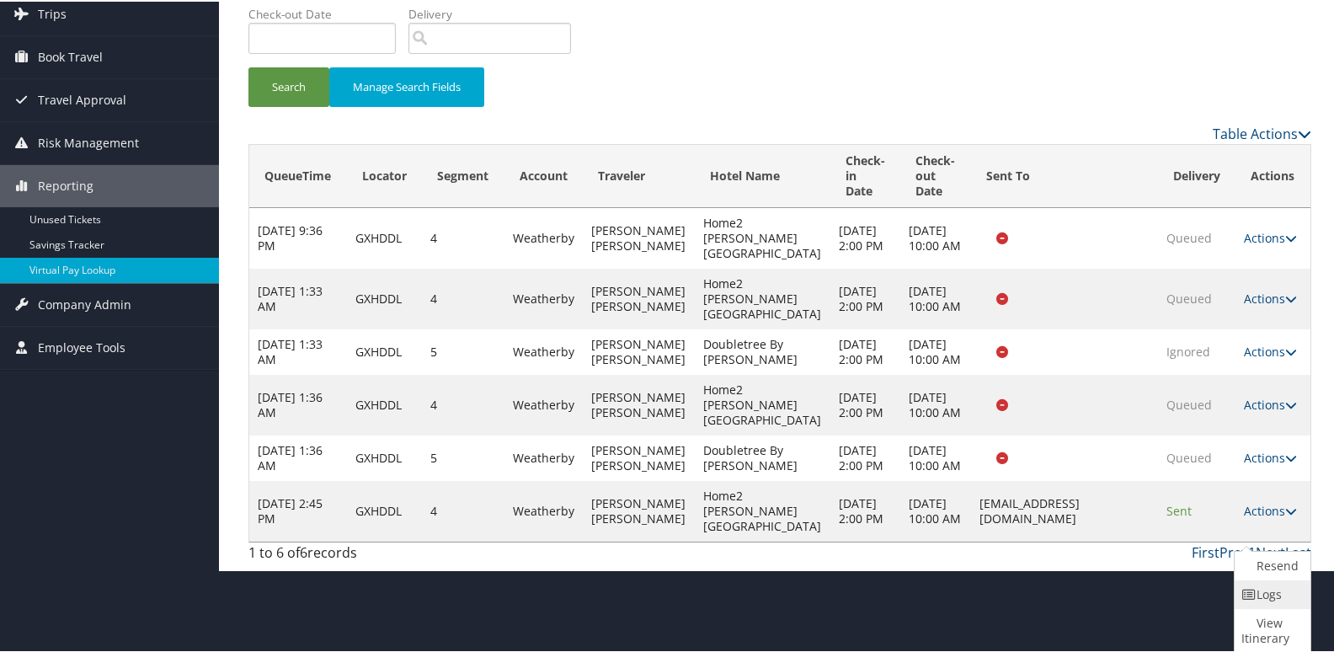
click at [1246, 596] on icon at bounding box center [1248, 593] width 15 height 12
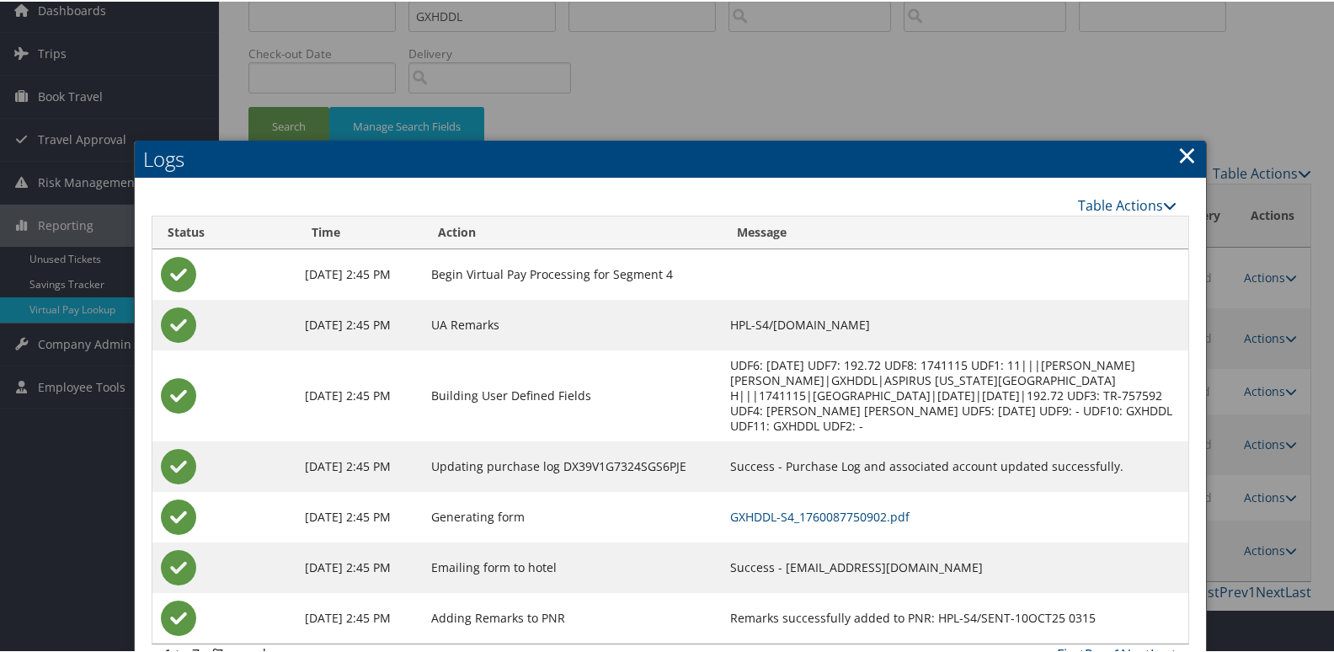
scroll to position [83, 0]
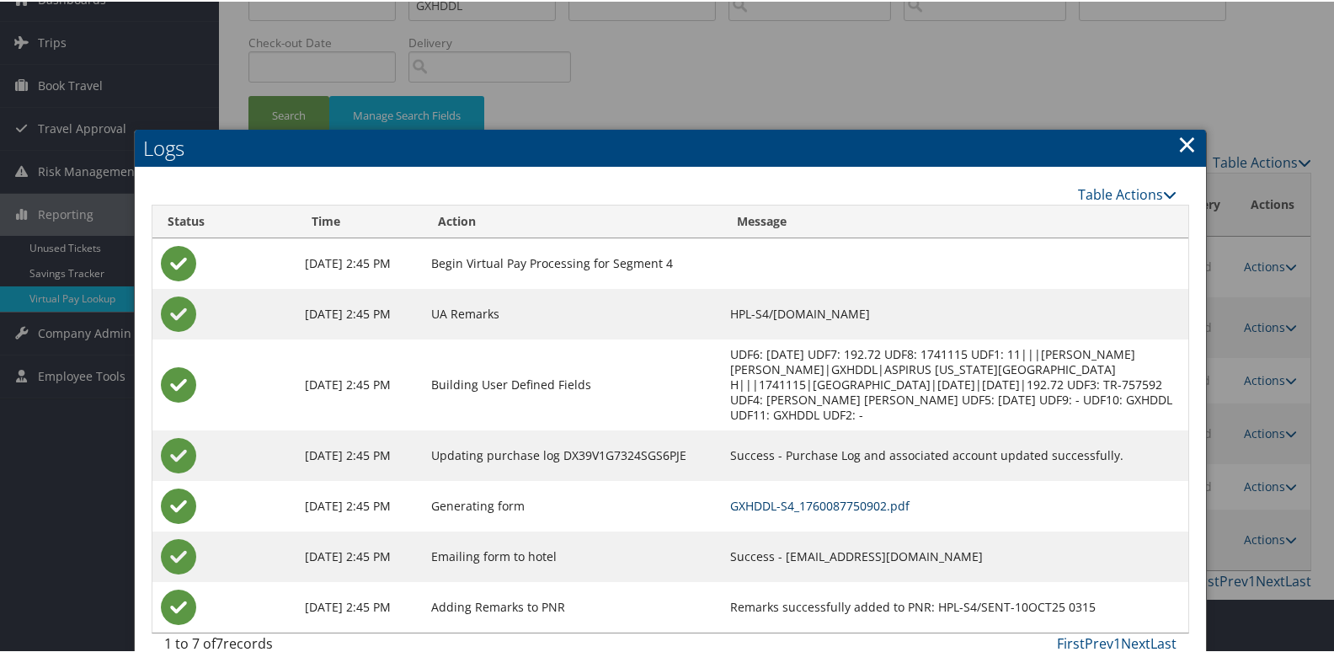
click at [856, 496] on link "GXHDDL-S4_1760087750902.pdf" at bounding box center [819, 504] width 179 height 16
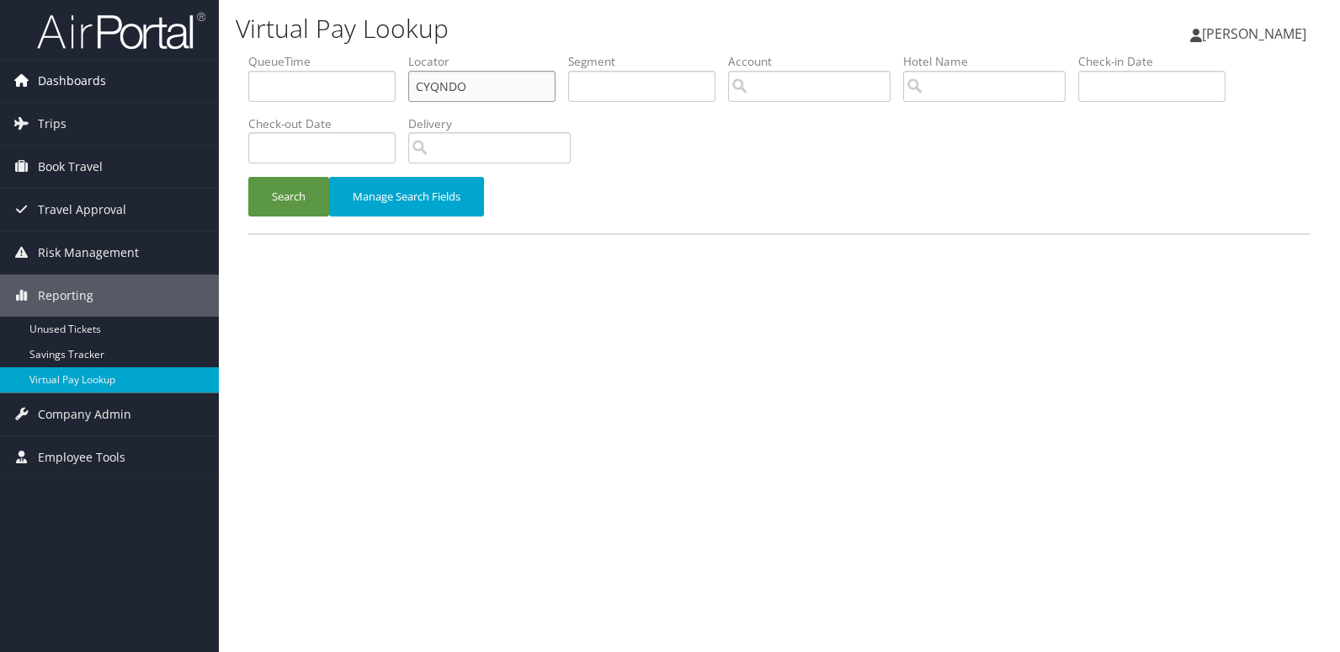
drag, startPoint x: 0, startPoint y: 0, endPoint x: 141, endPoint y: 84, distance: 164.6
click at [141, 84] on div "Dashboards AirPortal 360™ (Manager) My Travel Dashboard Trips Airtinerary® Look…" at bounding box center [670, 326] width 1340 height 652
paste input "SPQOFQ"
type input "SPQOFQ"
click at [248, 177] on button "Search" at bounding box center [288, 197] width 81 height 40
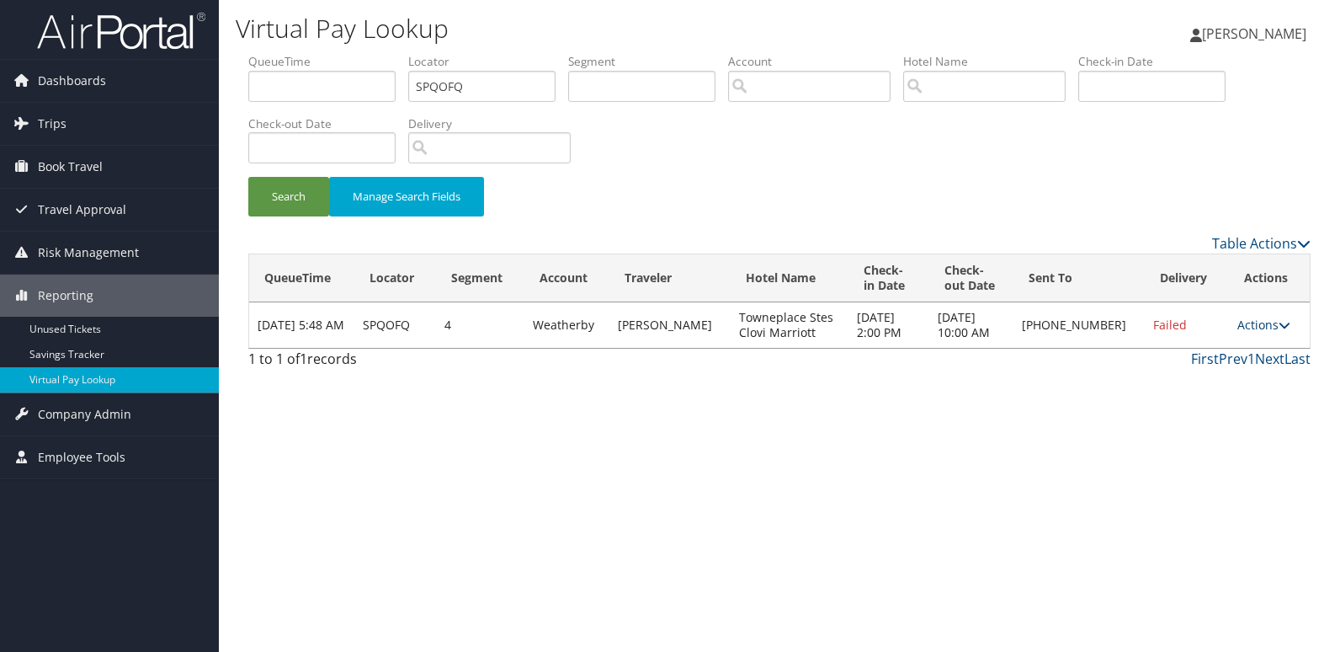
click at [1244, 318] on link "Actions" at bounding box center [1264, 325] width 53 height 16
click at [1186, 386] on link "Logs" at bounding box center [1209, 378] width 144 height 29
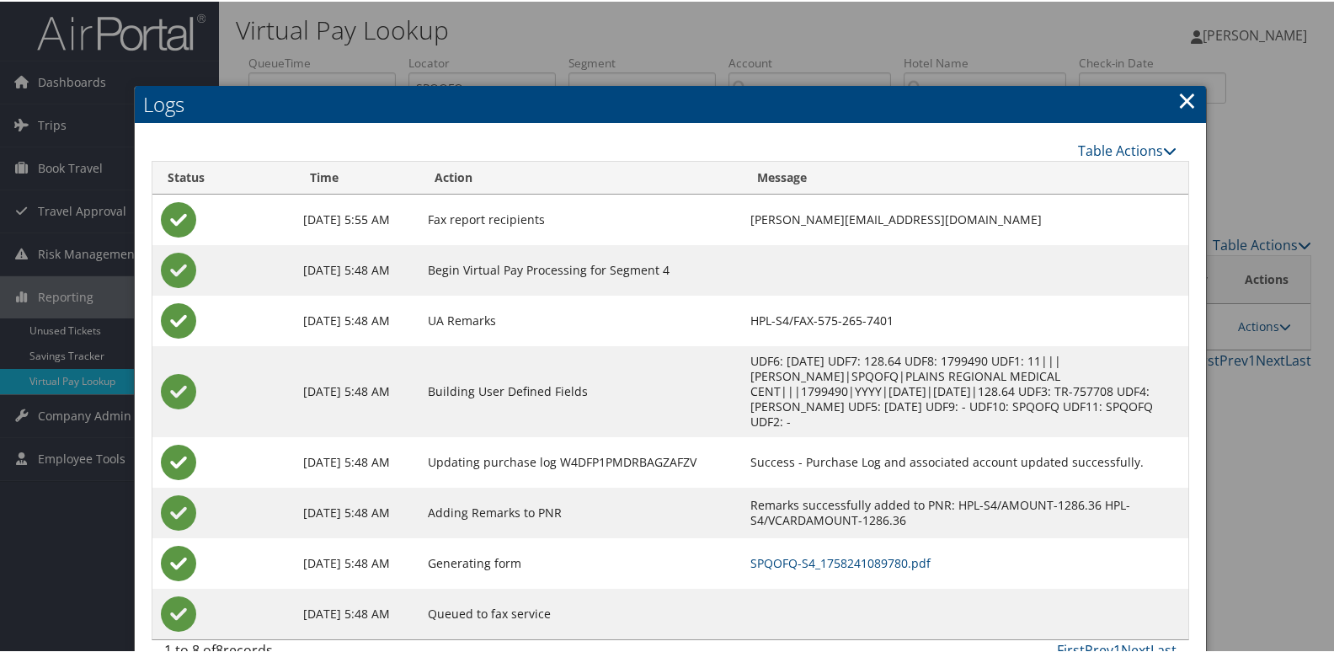
click at [781, 554] on td "SPQOFQ-S4_1758241089780.pdf" at bounding box center [964, 561] width 445 height 51
click at [804, 553] on link "SPQOFQ-S4_1758241089780.pdf" at bounding box center [840, 561] width 180 height 16
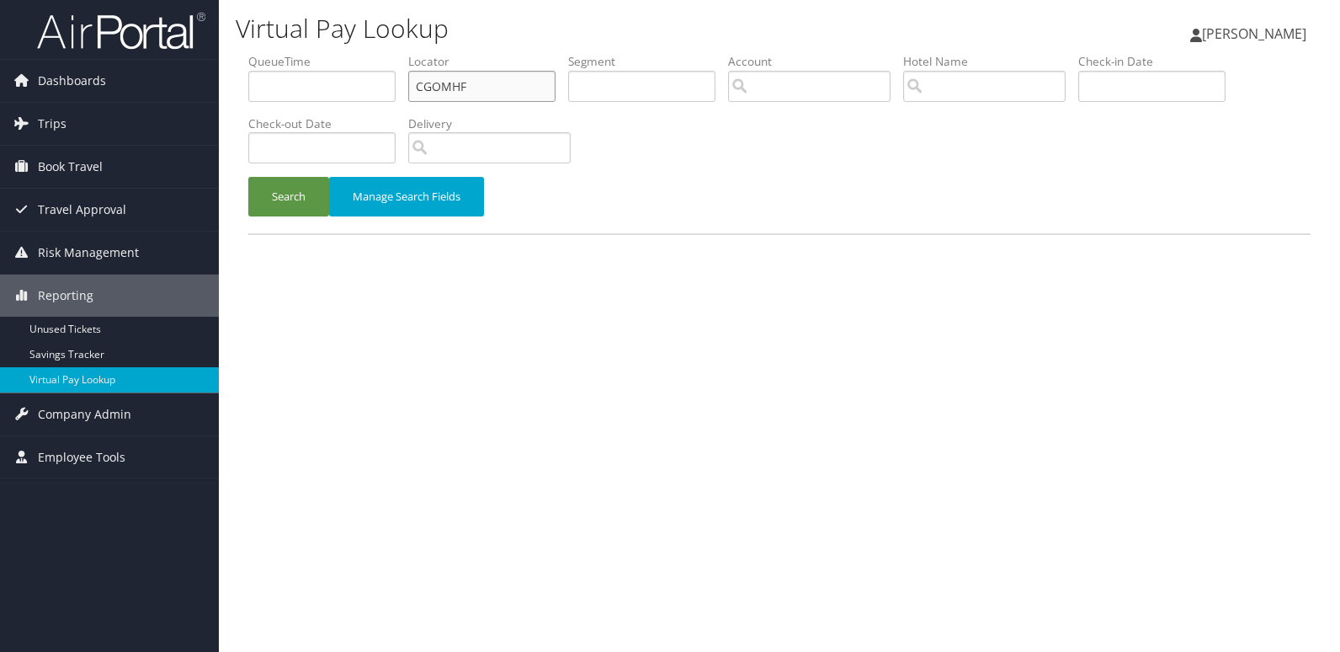
drag, startPoint x: 440, startPoint y: 90, endPoint x: 310, endPoint y: 96, distance: 130.6
click at [312, 53] on ul "QueueTime Locator CGOMHF Segment Account Traveler Hotel Name Check-in Date Chec…" at bounding box center [779, 53] width 1062 height 0
paste input "ELBDAR"
click at [248, 177] on button "Search" at bounding box center [288, 197] width 81 height 40
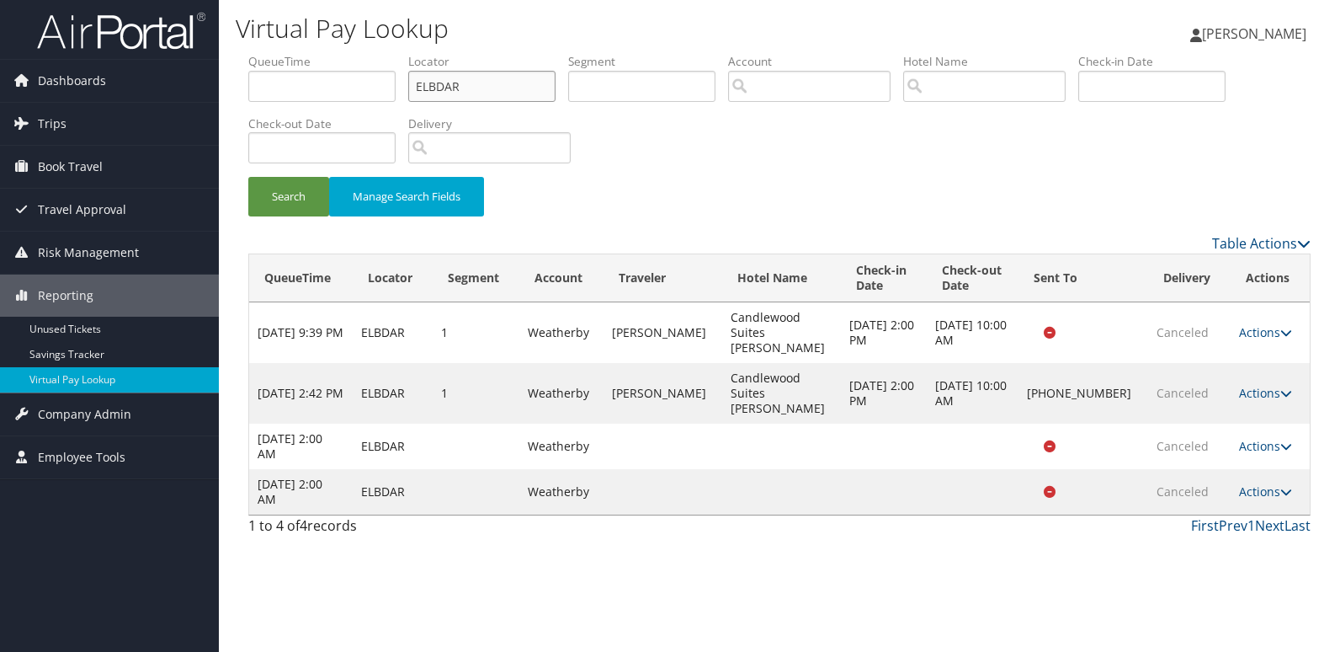
drag, startPoint x: 467, startPoint y: 78, endPoint x: 242, endPoint y: 111, distance: 228.0
click at [248, 111] on form "QueueTime Locator ELBDAR Segment Account Traveler Hotel Name Check-in Date Chec…" at bounding box center [779, 143] width 1062 height 180
paste input "SGEYIM"
type input "SGEYIM"
click at [248, 177] on button "Search" at bounding box center [288, 197] width 81 height 40
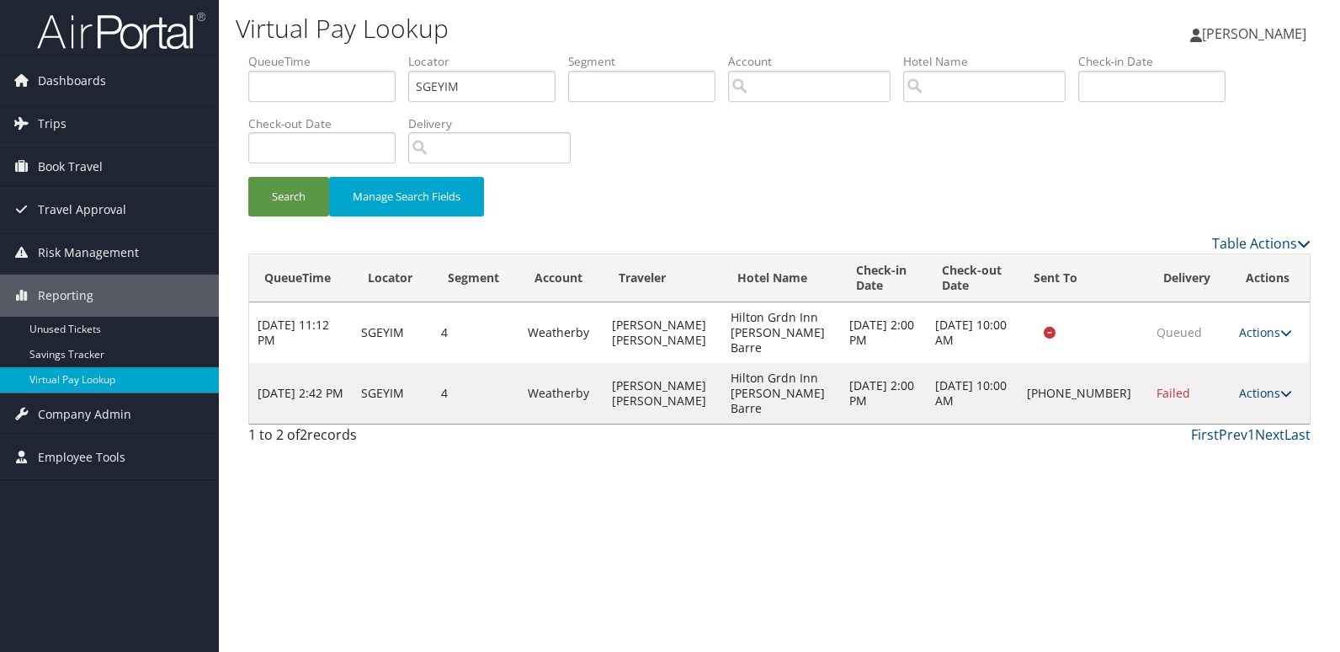
click at [1248, 385] on link "Actions" at bounding box center [1265, 393] width 53 height 16
click at [1238, 421] on link "Logs" at bounding box center [1209, 423] width 144 height 29
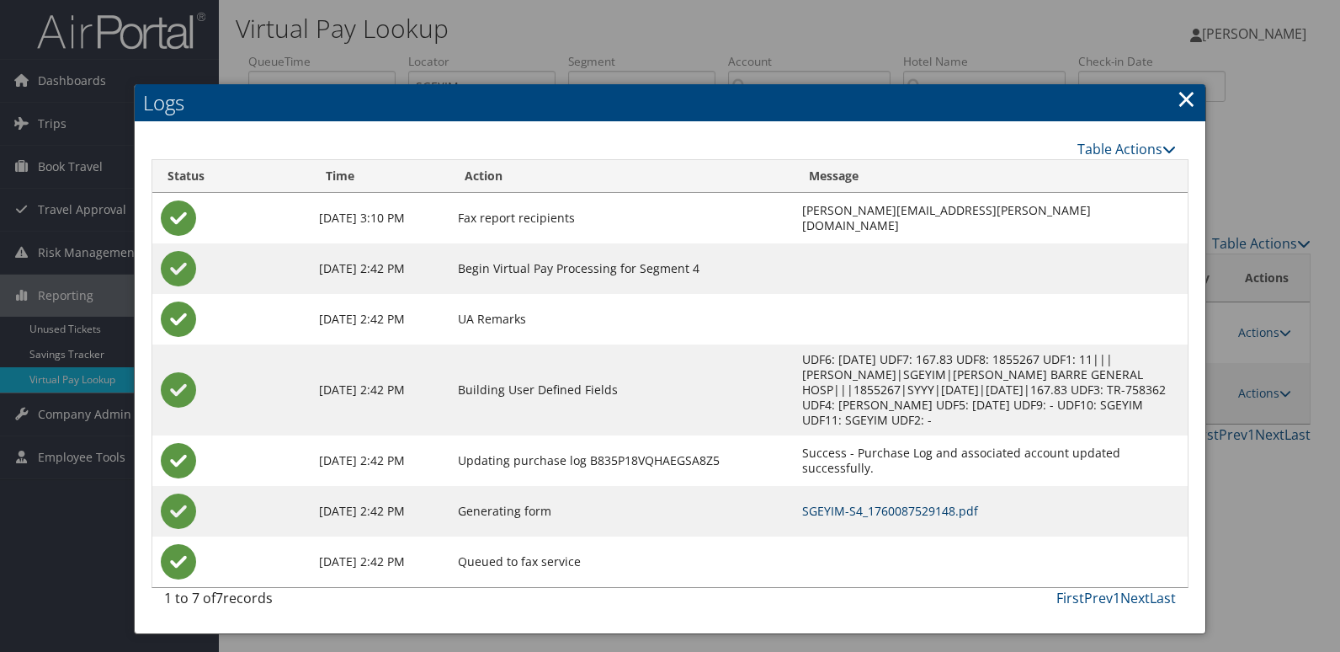
click at [816, 503] on link "SGEYIM-S4_1760087529148.pdf" at bounding box center [890, 511] width 176 height 16
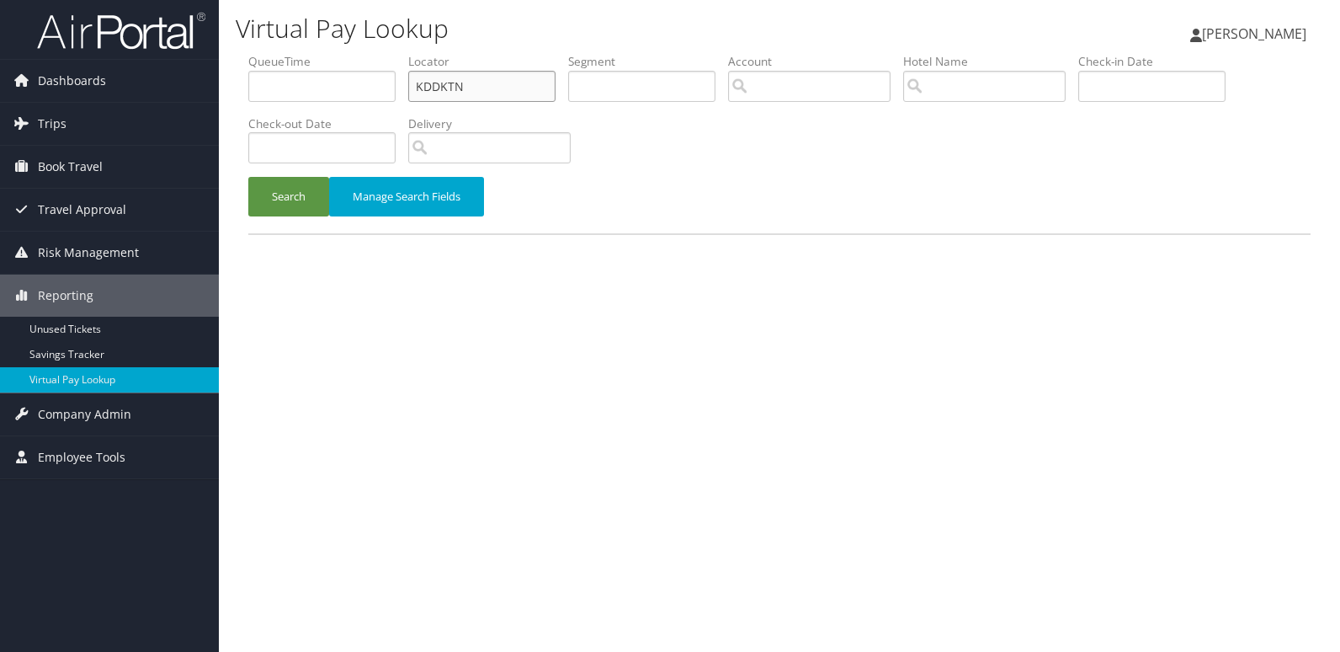
drag, startPoint x: 0, startPoint y: 0, endPoint x: 268, endPoint y: 81, distance: 279.7
click at [269, 53] on ul "QueueTime Locator KDDKTN Segment Account Traveler Hotel Name Check-in Date Chec…" at bounding box center [779, 53] width 1062 height 0
paste input "DIXHQY"
type input "DIXHQY"
click at [295, 195] on button "Search" at bounding box center [288, 197] width 81 height 40
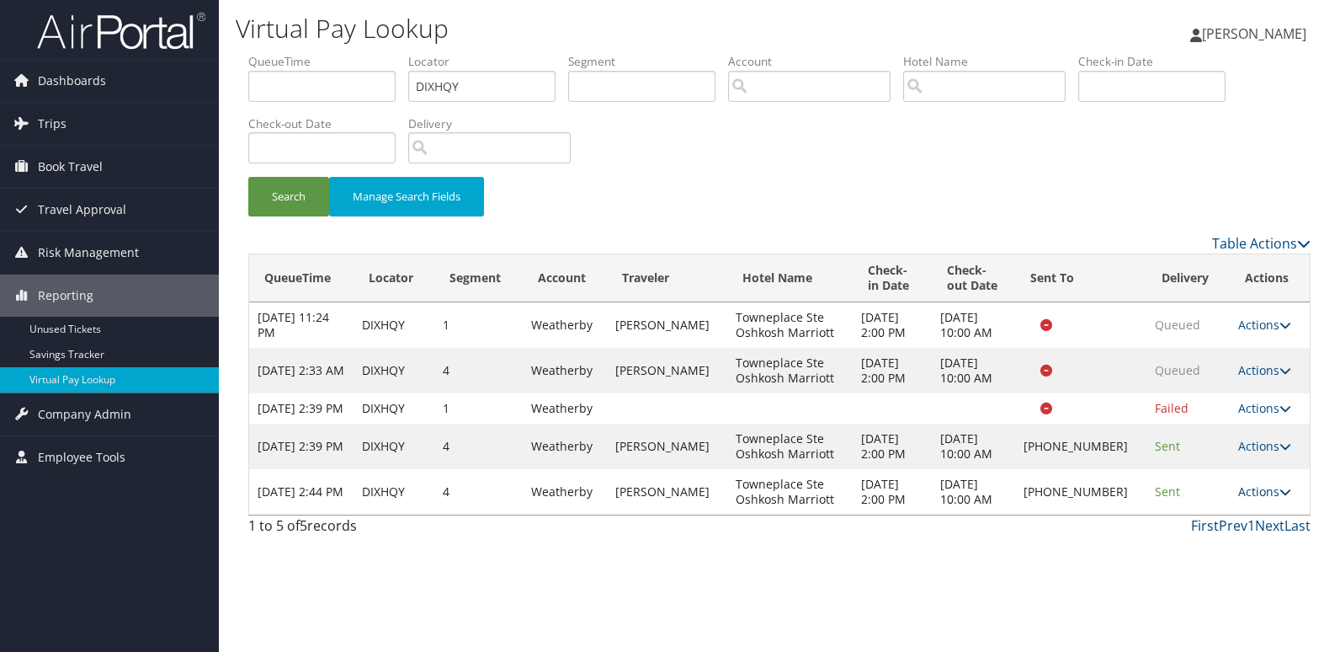
click at [1243, 499] on link "Actions" at bounding box center [1264, 491] width 53 height 16
click at [1211, 558] on link "Logs" at bounding box center [1208, 560] width 144 height 29
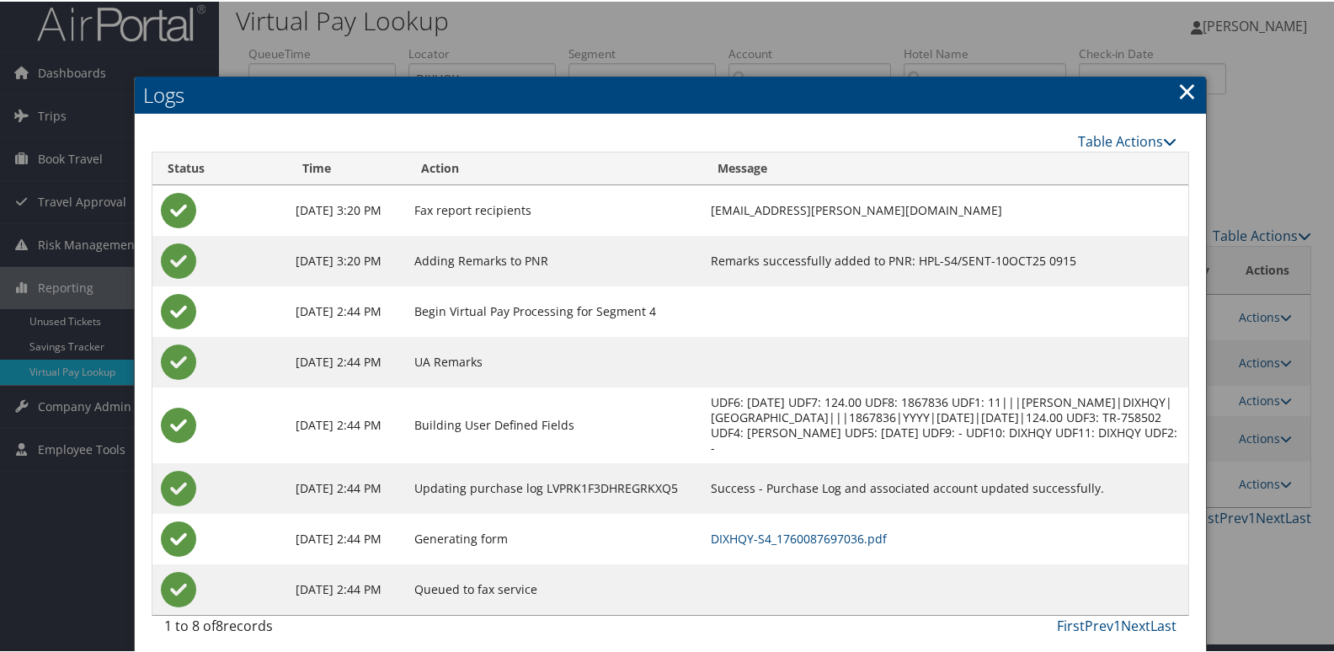
scroll to position [18, 0]
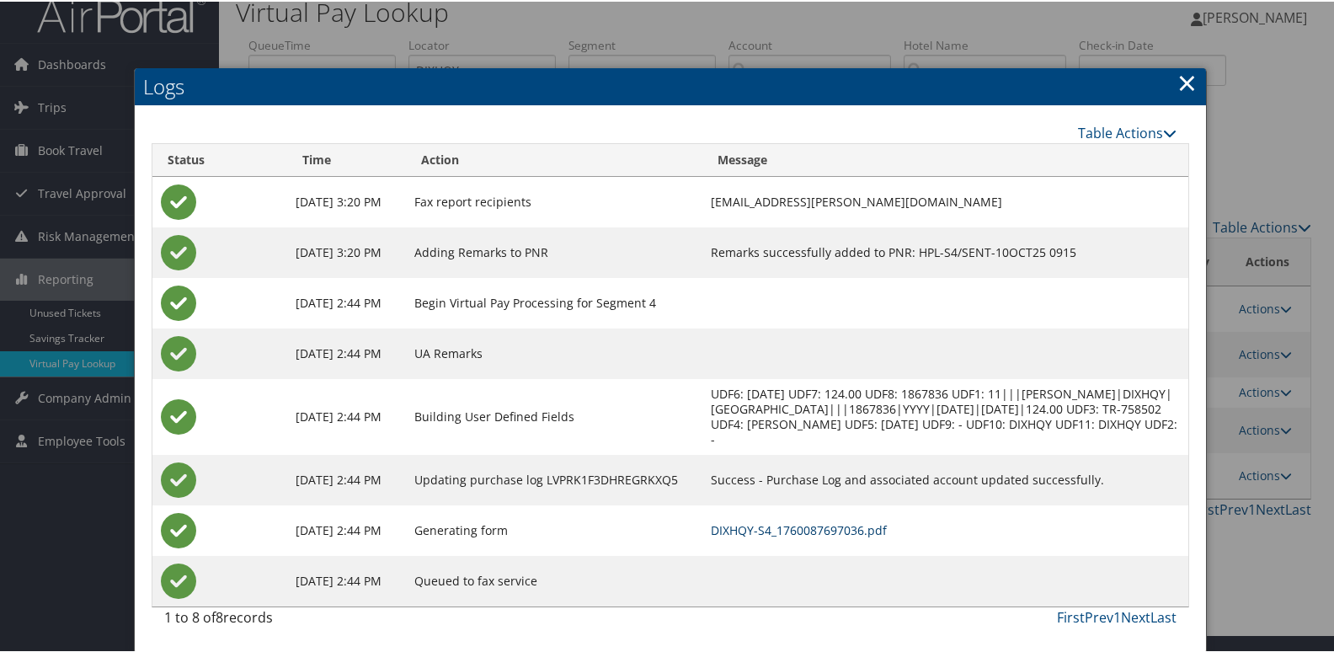
click at [830, 527] on link "DIXHQY-S4_1760087697036.pdf" at bounding box center [799, 528] width 176 height 16
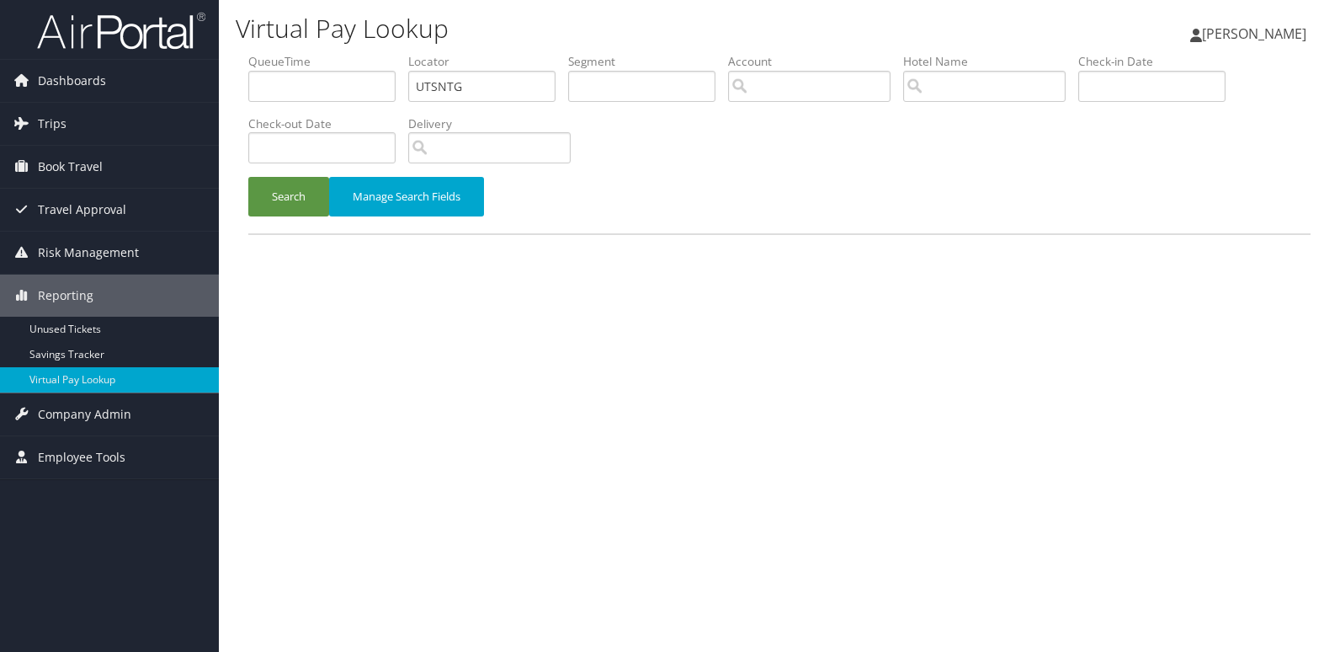
click at [371, 53] on ul "QueueTime Locator UTSNTG Segment Account Traveler Hotel Name Check-in Date Chec…" at bounding box center [779, 53] width 1062 height 0
type input "NRKYUQ"
click at [268, 203] on button "Search" at bounding box center [288, 197] width 81 height 40
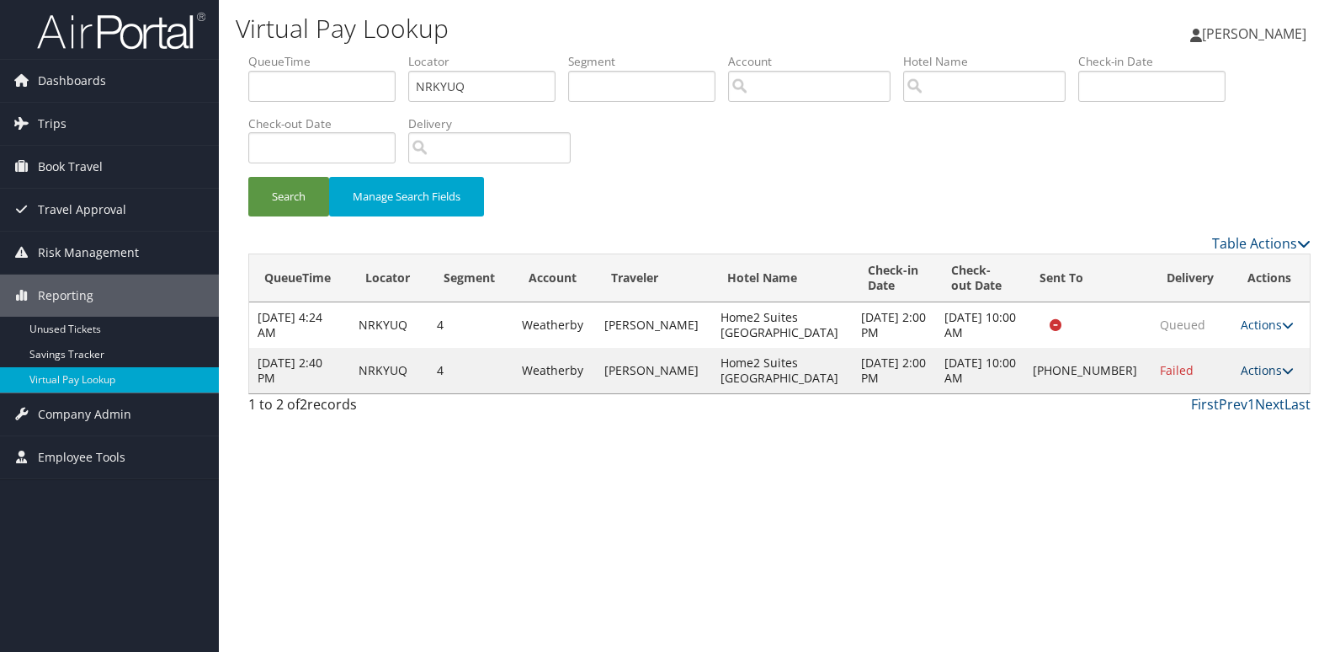
click at [1271, 371] on link "Actions" at bounding box center [1267, 370] width 53 height 16
click at [1220, 421] on link "Logs" at bounding box center [1209, 423] width 144 height 29
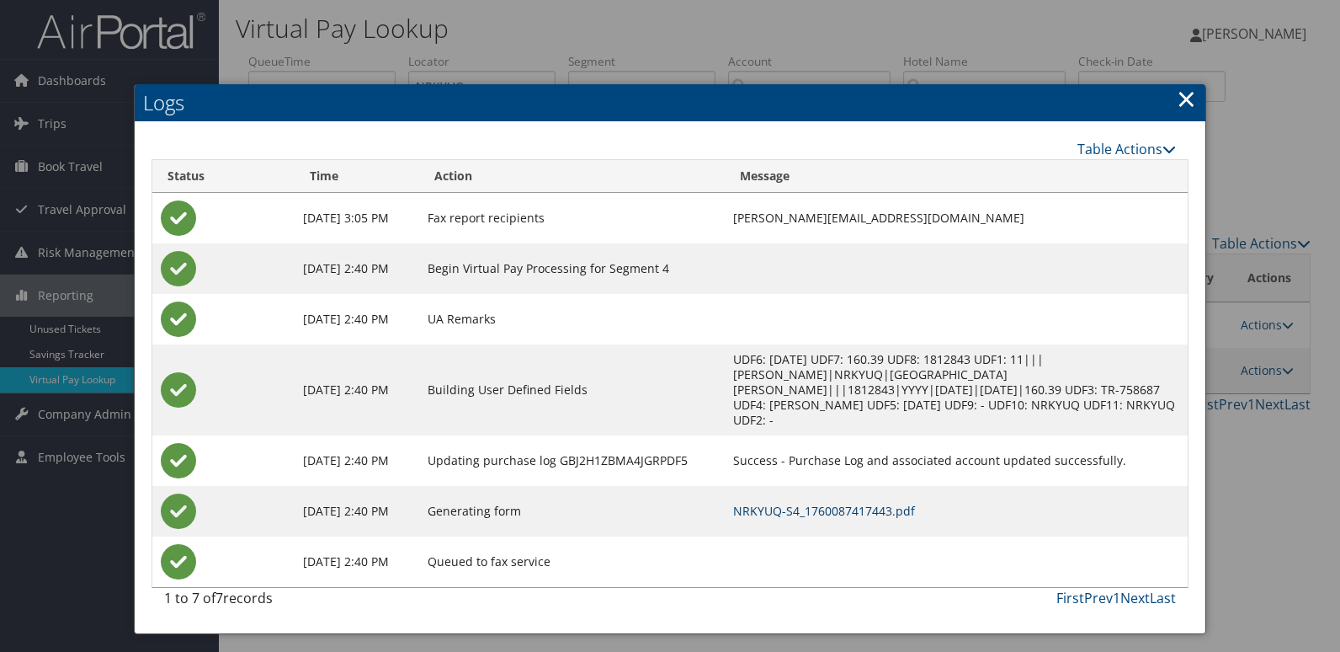
click at [845, 503] on link "NRKYUQ-S4_1760087417443.pdf" at bounding box center [824, 511] width 182 height 16
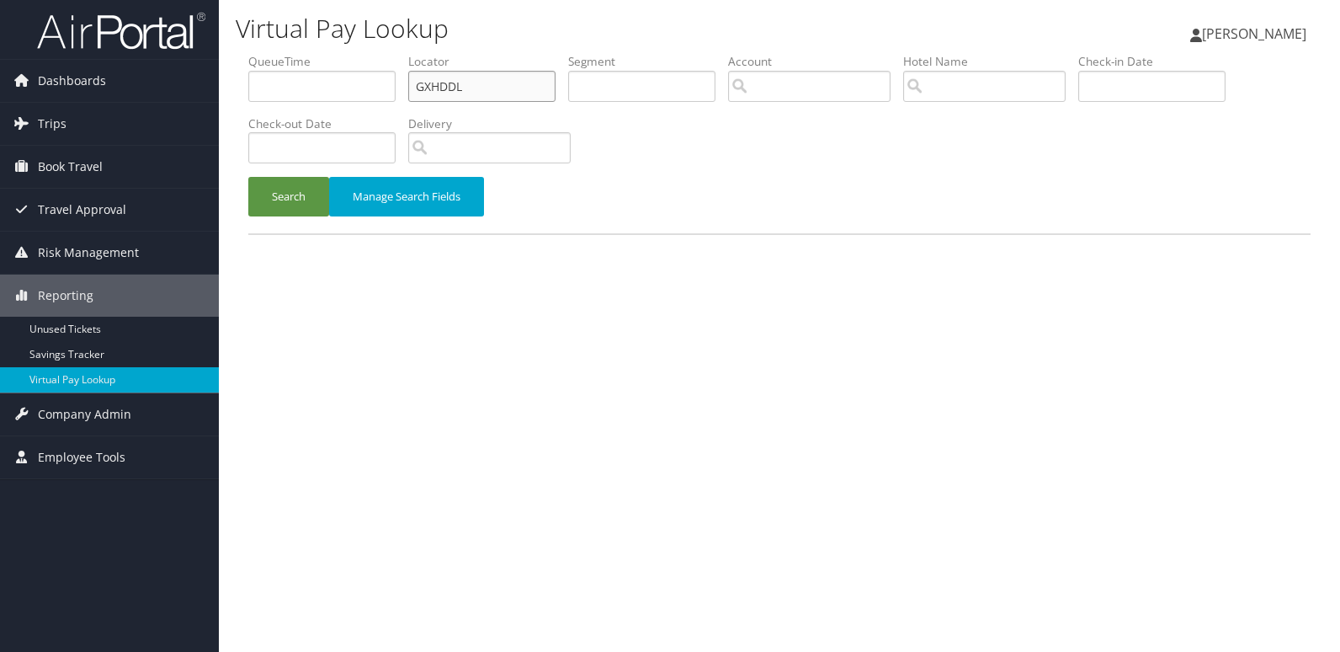
drag, startPoint x: 357, startPoint y: 93, endPoint x: 305, endPoint y: 88, distance: 52.5
click at [307, 53] on ul "QueueTime Locator GXHDDL Segment Account Traveler Hotel Name Check-in Date Chec…" at bounding box center [779, 53] width 1062 height 0
paste input "LNGPQI"
type input "LNGPQI"
click at [288, 187] on button "Search" at bounding box center [288, 197] width 81 height 40
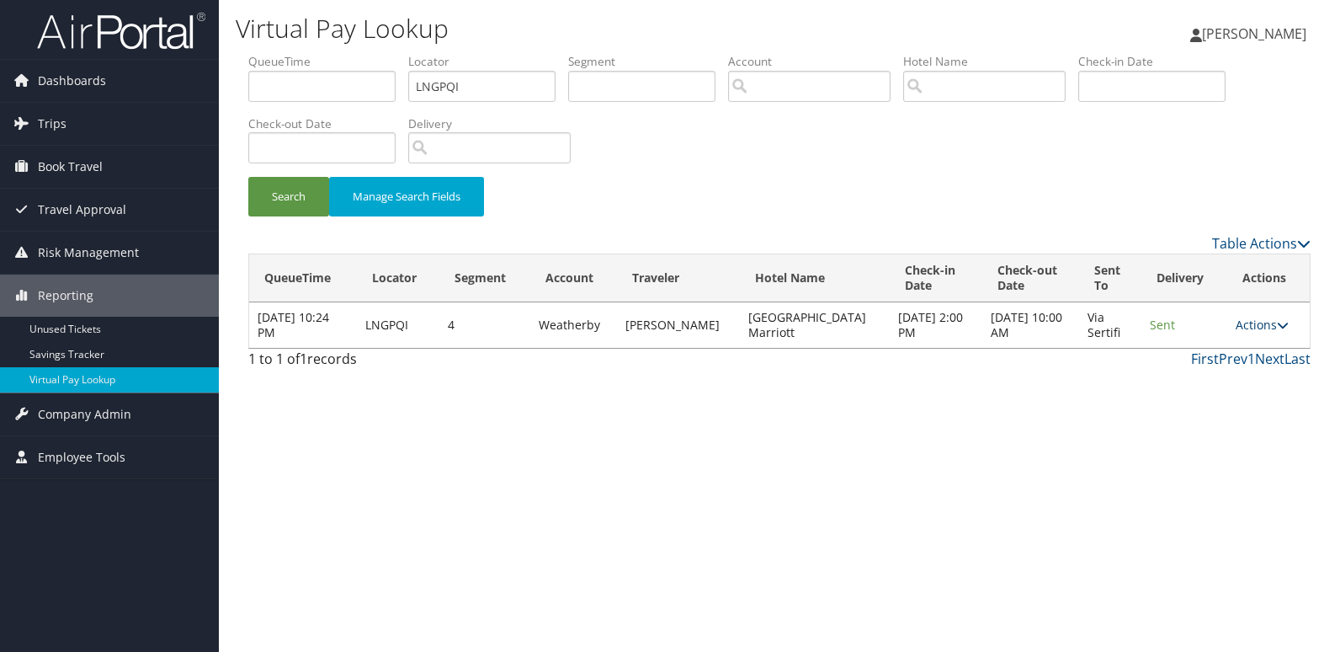
click at [1259, 317] on link "Actions" at bounding box center [1262, 325] width 53 height 16
click at [1222, 384] on link "Logs" at bounding box center [1229, 378] width 106 height 29
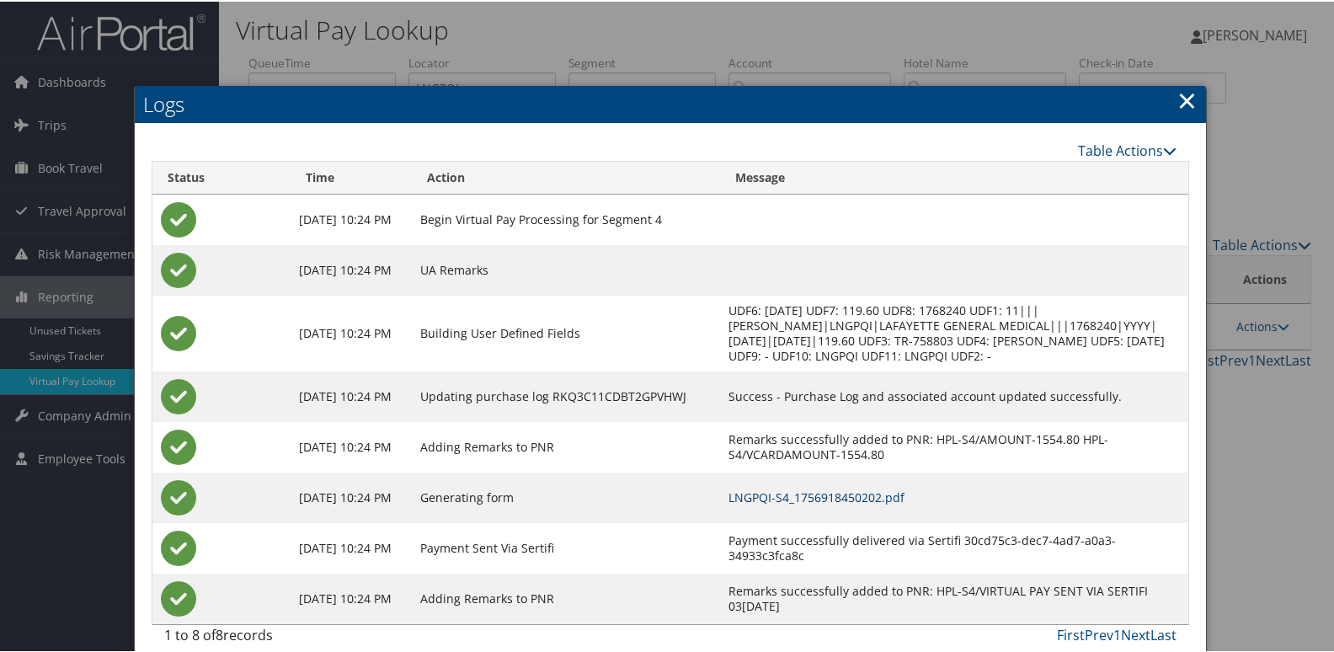
click at [877, 500] on link "LNGPQI-S4_1756918450202.pdf" at bounding box center [816, 495] width 176 height 16
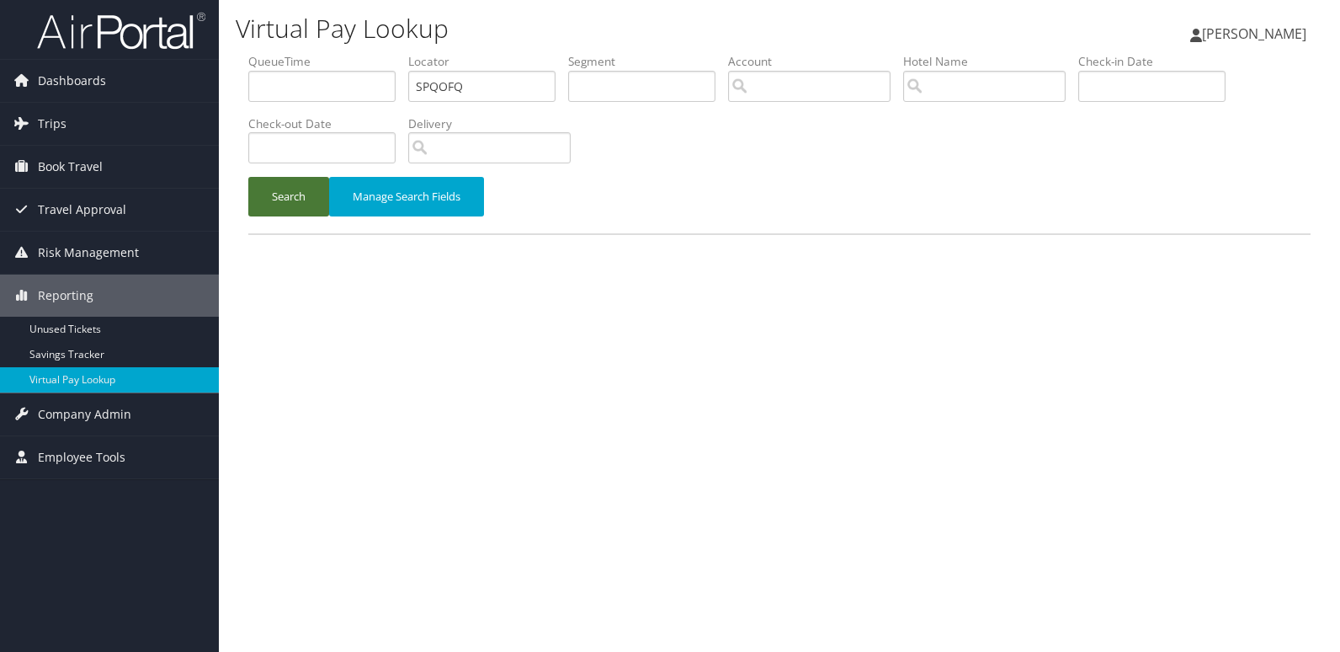
click at [295, 197] on button "Search" at bounding box center [288, 197] width 81 height 40
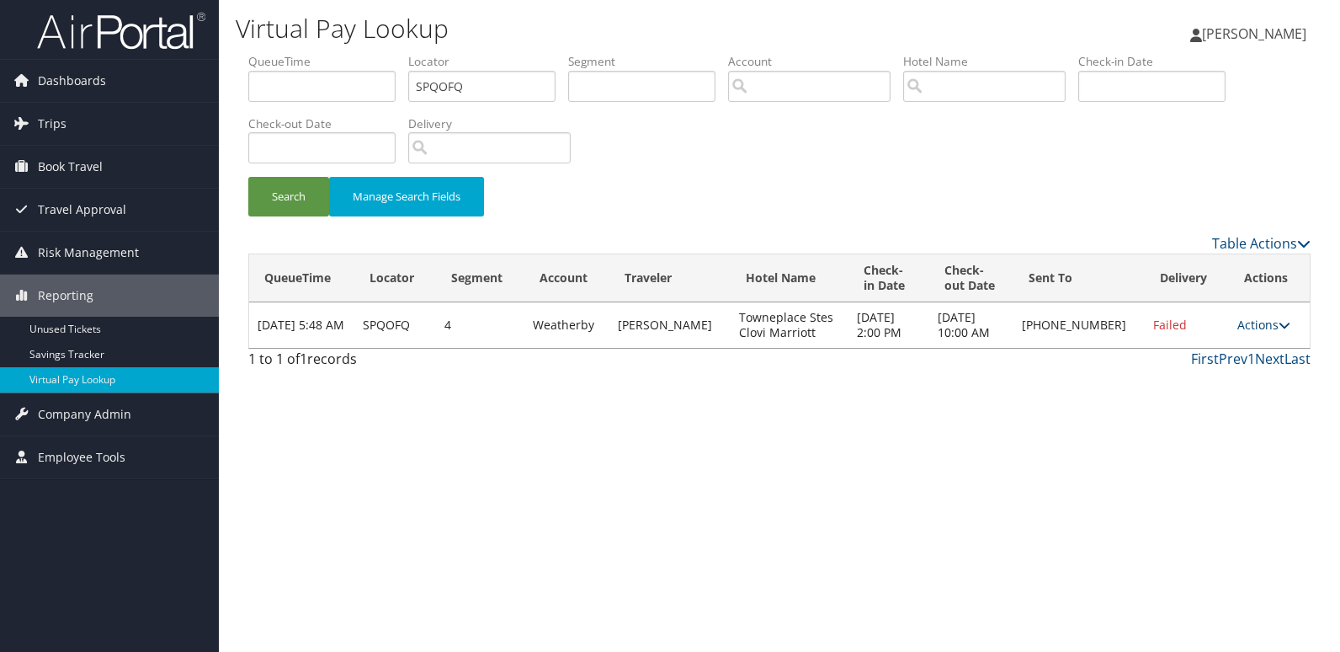
click at [1248, 325] on link "Actions" at bounding box center [1264, 325] width 53 height 16
click at [1234, 348] on link "Resend" at bounding box center [1209, 349] width 144 height 29
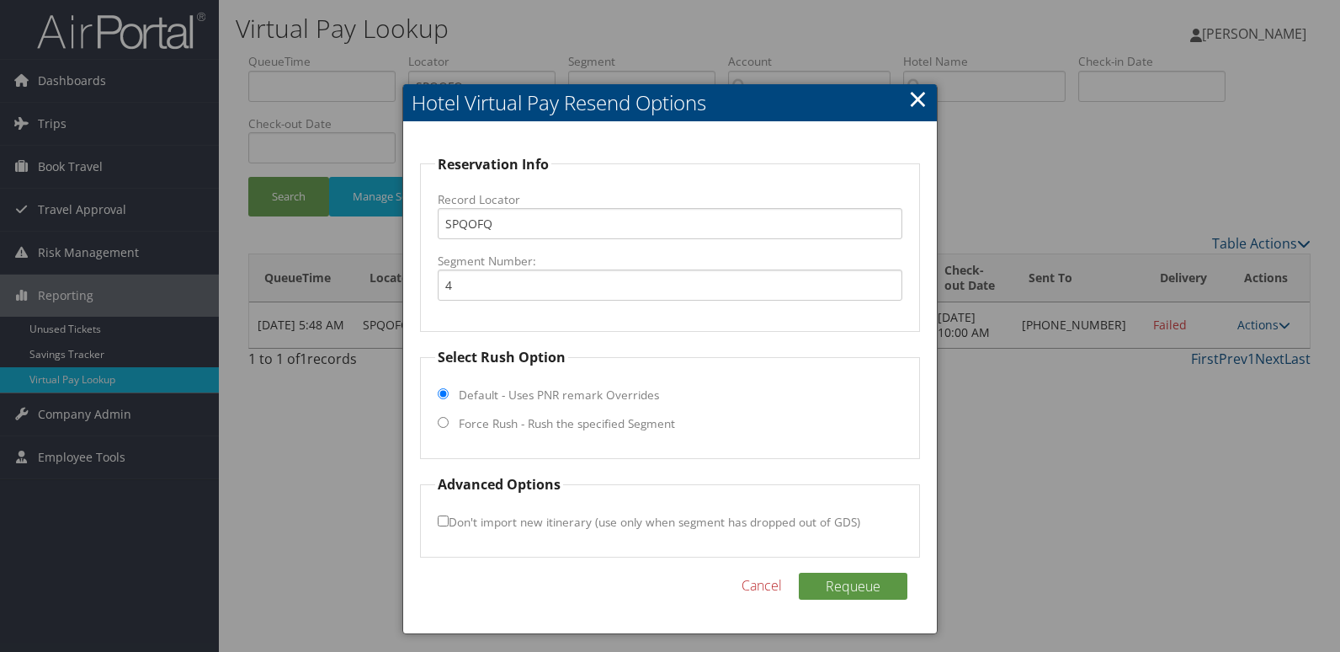
click at [538, 422] on label "Force Rush - Rush the specified Segment" at bounding box center [567, 423] width 216 height 17
click at [449, 422] on input "Force Rush - Rush the specified Segment" at bounding box center [443, 422] width 11 height 11
radio input "true"
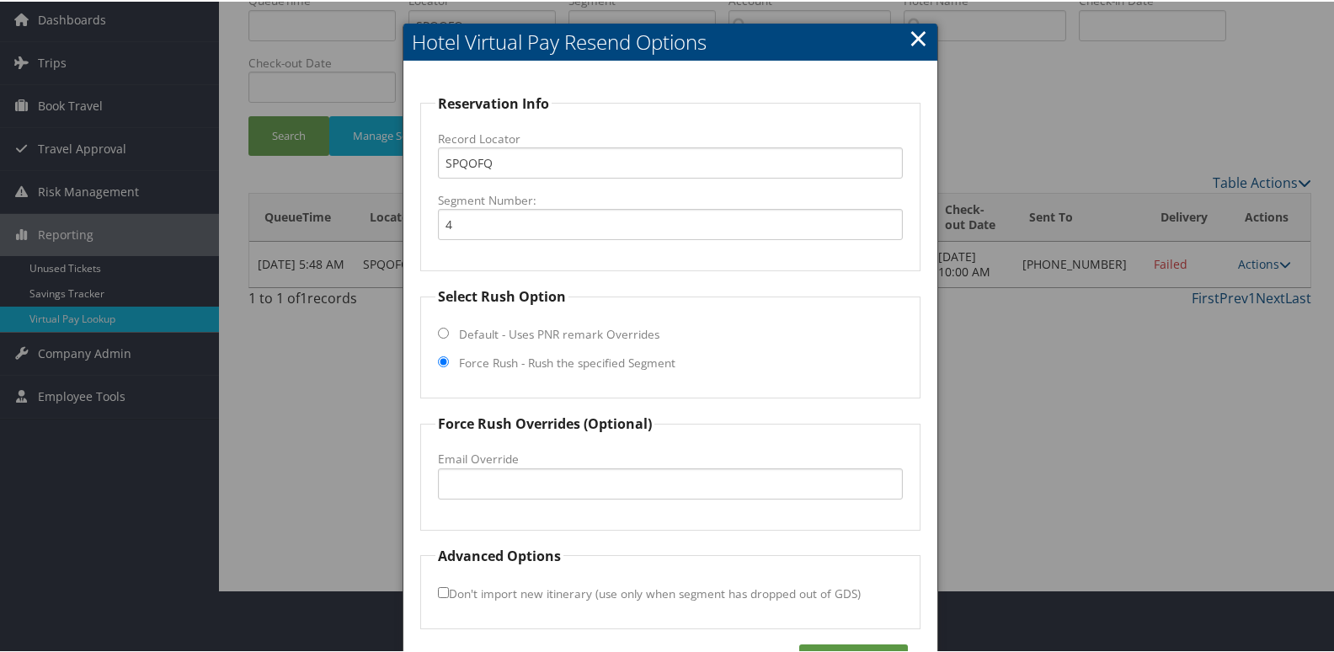
scroll to position [114, 0]
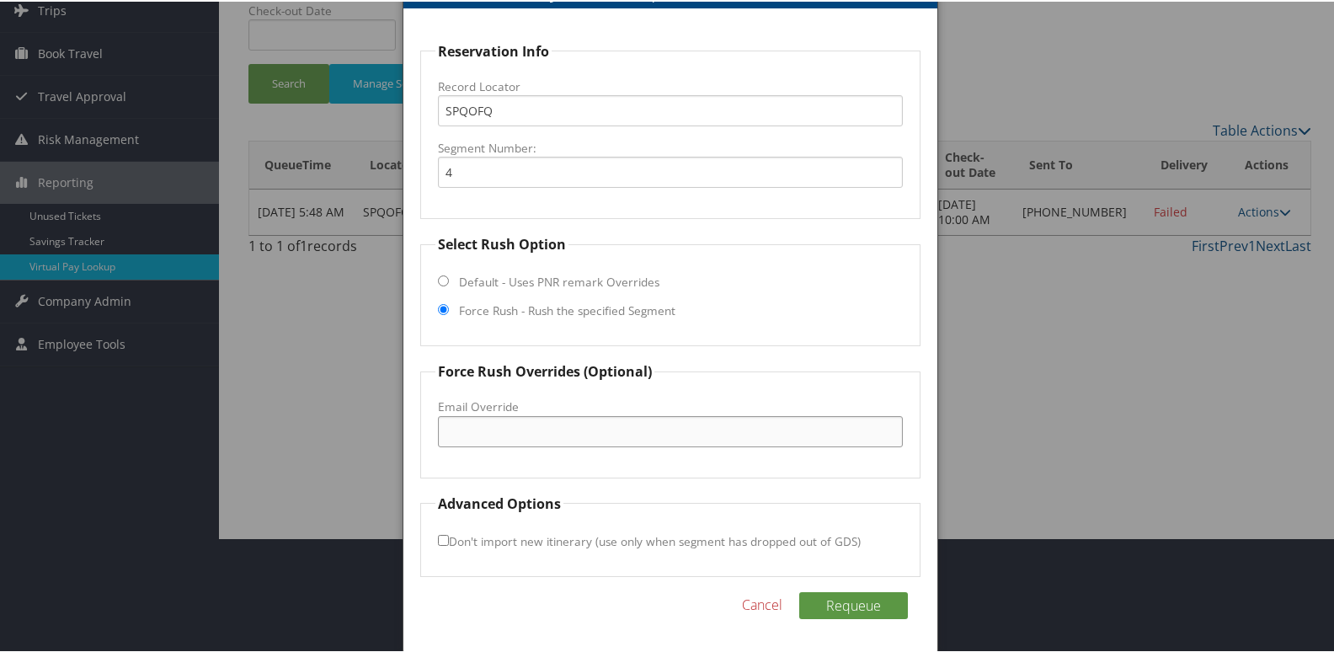
click at [527, 414] on input "Email Override" at bounding box center [671, 429] width 466 height 31
click at [466, 429] on input "tps.clvis.fd@gmail.com" at bounding box center [671, 429] width 466 height 31
click at [646, 420] on input "tps.colvis.fd@gmail.com" at bounding box center [671, 429] width 466 height 31
type input "tps.colvis.fd@gmail.com"
click at [835, 600] on button "Requeue" at bounding box center [853, 603] width 109 height 27
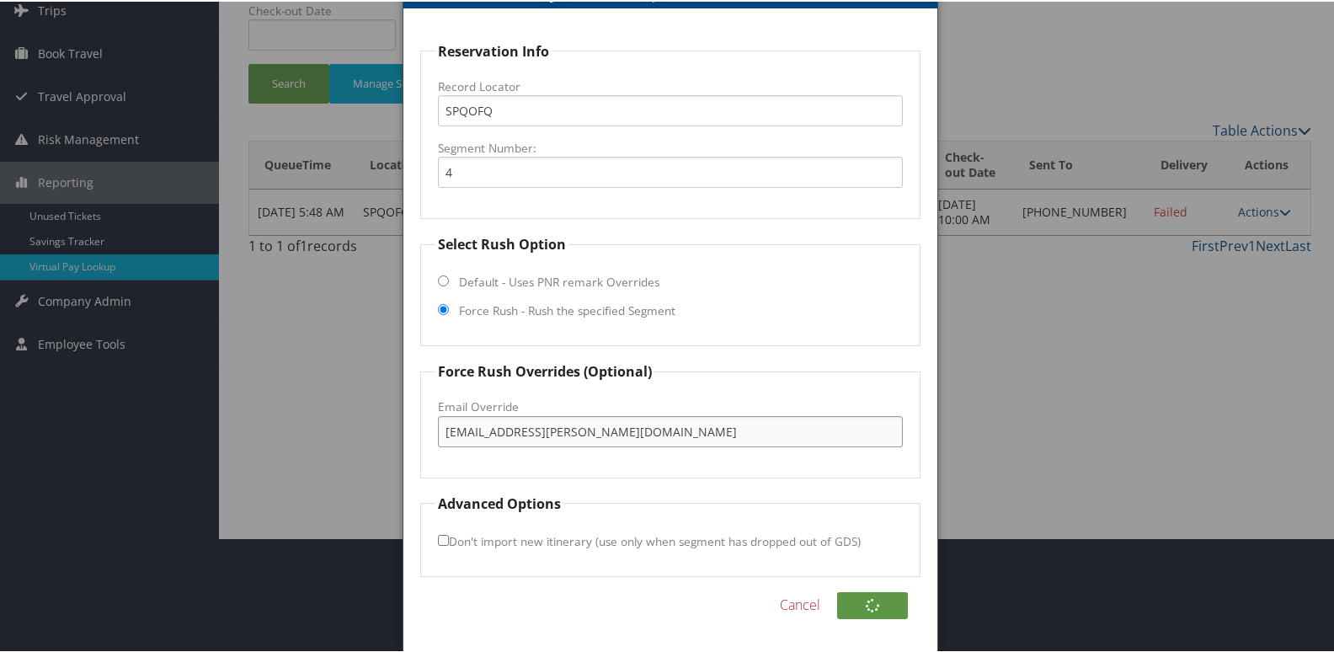
drag, startPoint x: 603, startPoint y: 438, endPoint x: 364, endPoint y: 439, distance: 239.1
click at [364, 439] on body "Menu Dashboards ► AirPortal 360™ (Manager) My Travel Dashboard Trips ► Airtiner…" at bounding box center [670, 212] width 1340 height 652
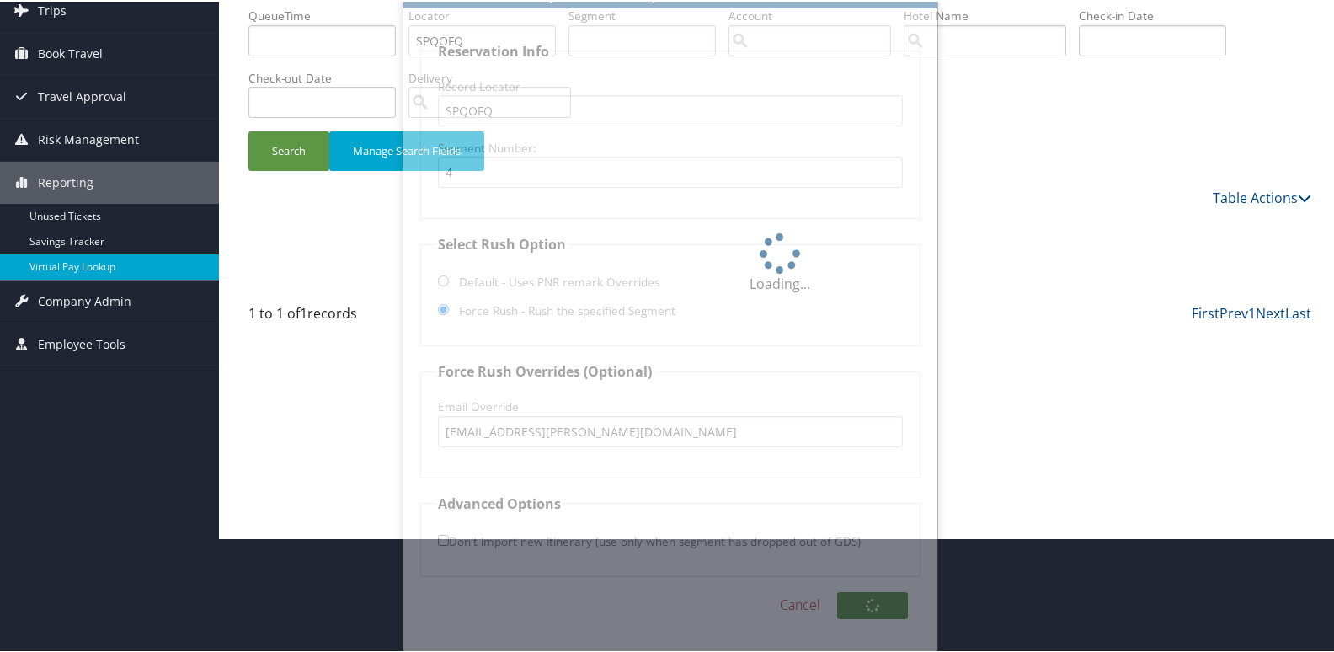
scroll to position [0, 0]
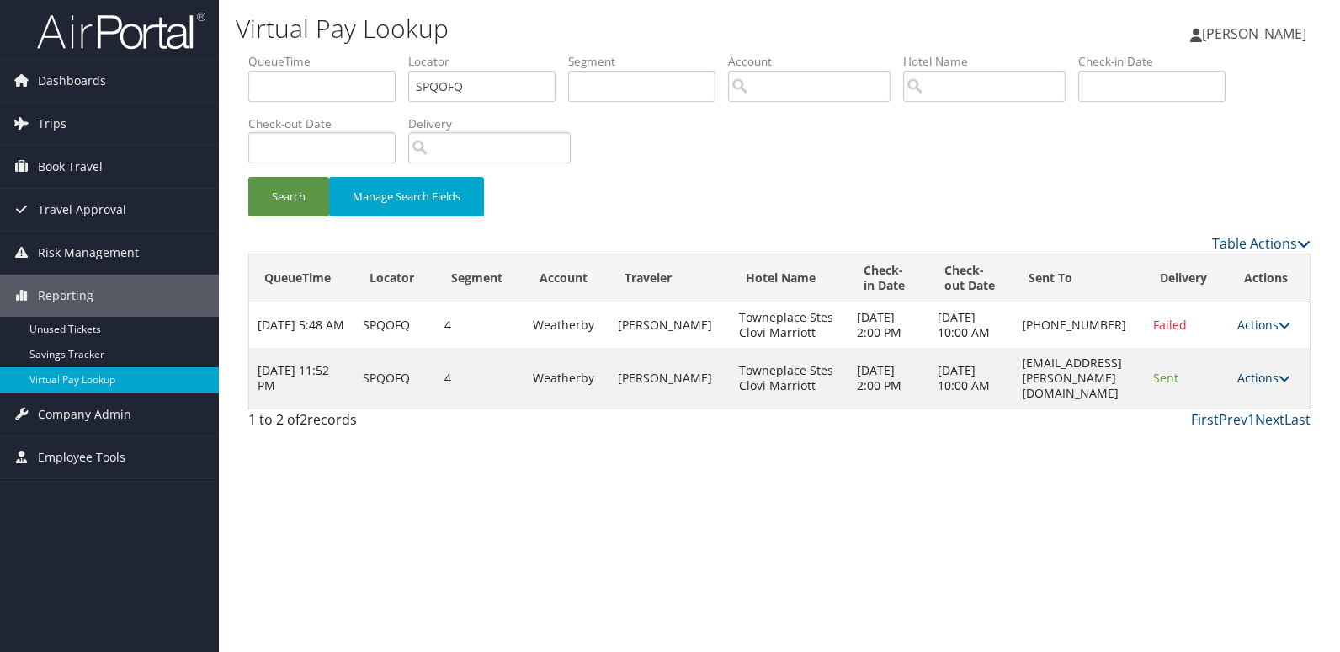
click at [1278, 386] on link "Actions" at bounding box center [1264, 378] width 53 height 16
click at [1226, 421] on link "Resend" at bounding box center [1235, 417] width 106 height 29
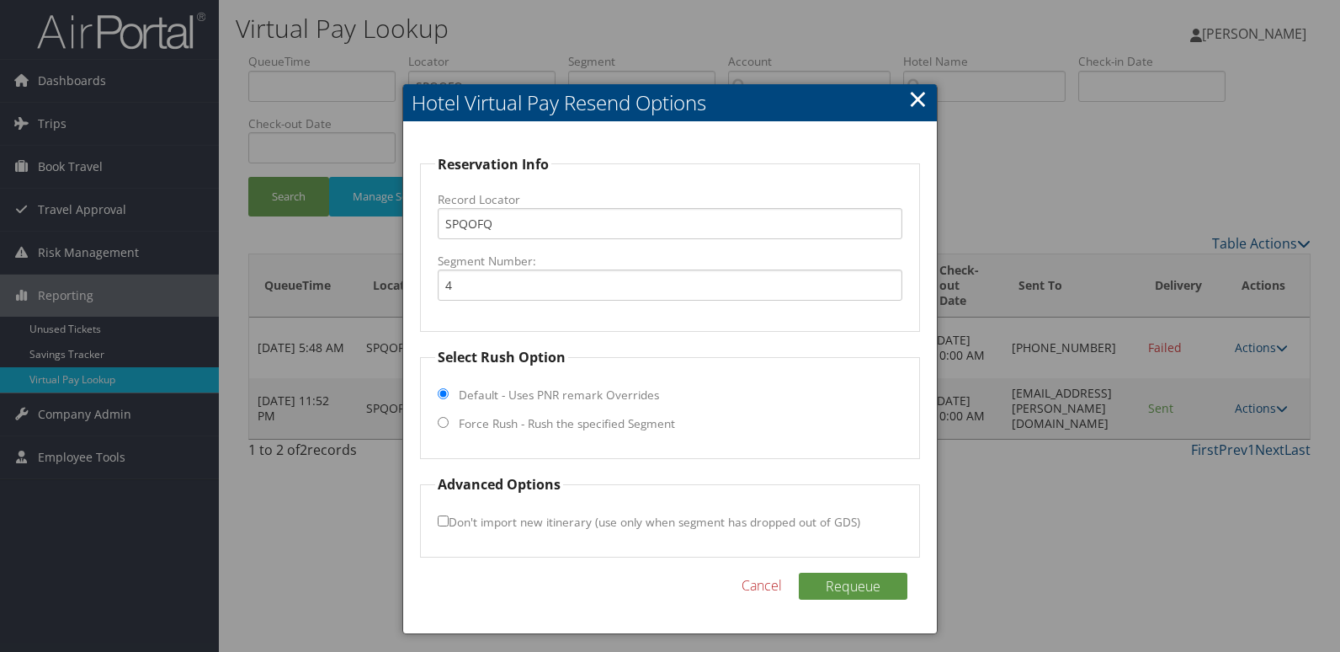
click at [467, 422] on label "Force Rush - Rush the specified Segment" at bounding box center [567, 423] width 216 height 17
click at [449, 422] on input "Force Rush - Rush the specified Segment" at bounding box center [443, 422] width 11 height 11
radio input "true"
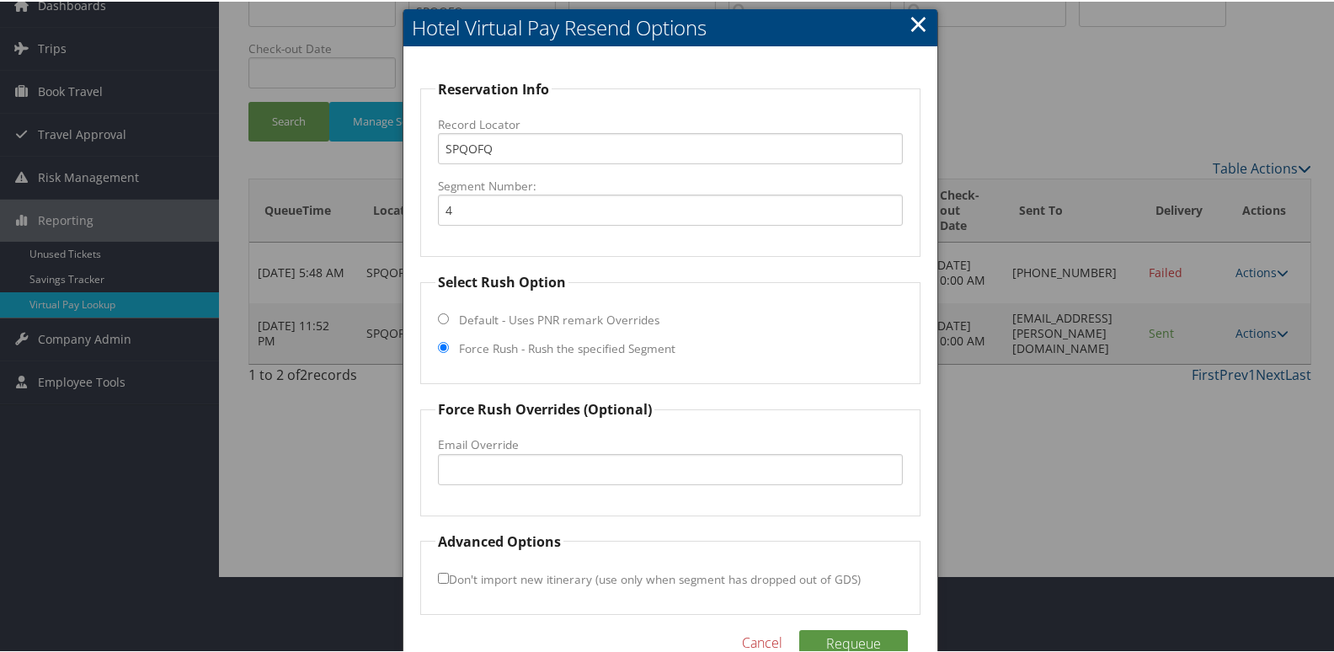
scroll to position [114, 0]
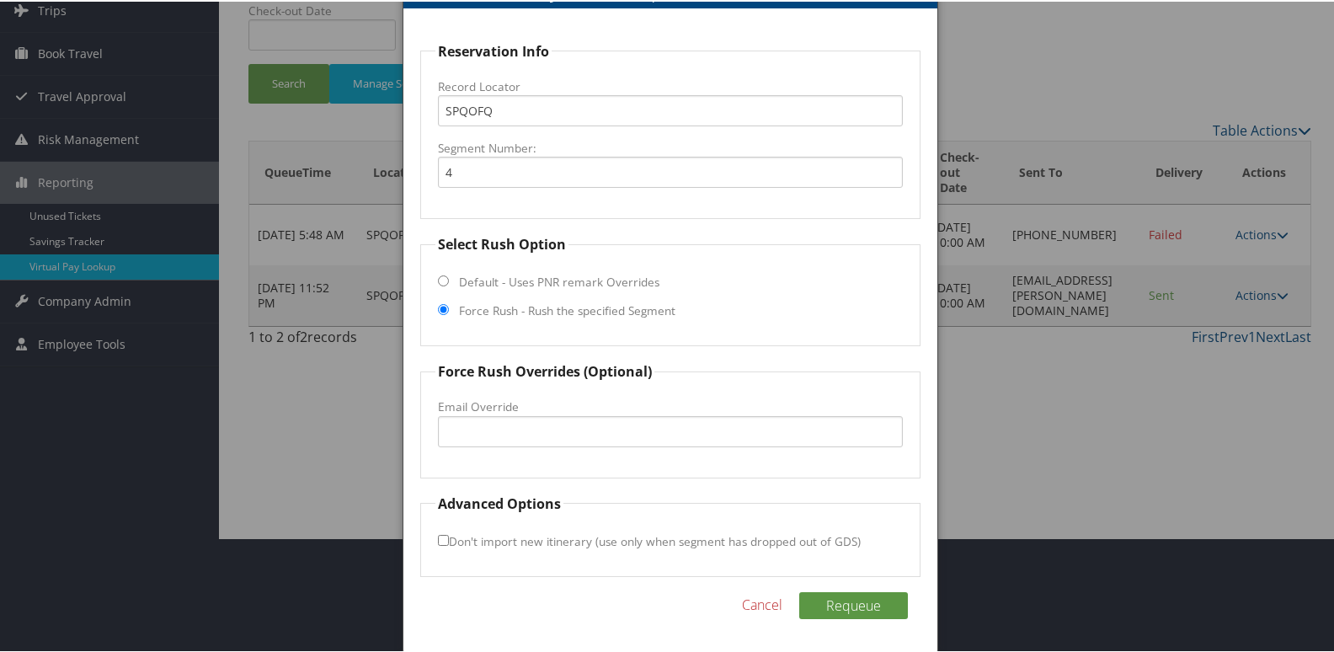
click at [503, 402] on label "Email Override" at bounding box center [671, 405] width 466 height 17
click at [503, 414] on input "Email Override" at bounding box center [671, 429] width 466 height 31
click at [497, 422] on input "Email Override" at bounding box center [671, 429] width 466 height 31
paste input "tps.colvis.fd@gmail.com"
click at [475, 429] on input "tps.colvis.fd@gmail.com" at bounding box center [671, 429] width 466 height 31
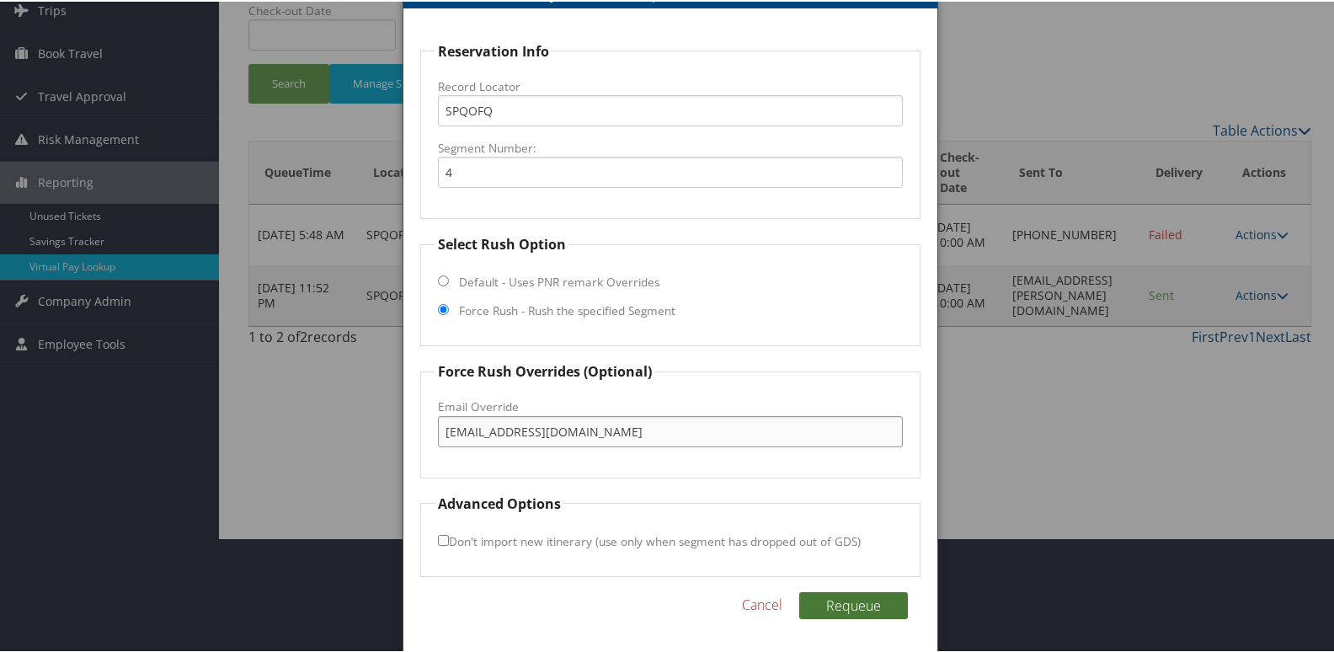
type input "tps.clovis.fd@gmail.com"
click at [842, 595] on button "Requeue" at bounding box center [853, 603] width 109 height 27
drag, startPoint x: 604, startPoint y: 430, endPoint x: 265, endPoint y: 438, distance: 339.4
click at [265, 438] on body "Menu Dashboards ► AirPortal 360™ (Manager) My Travel Dashboard Trips ► Airtiner…" at bounding box center [670, 212] width 1340 height 652
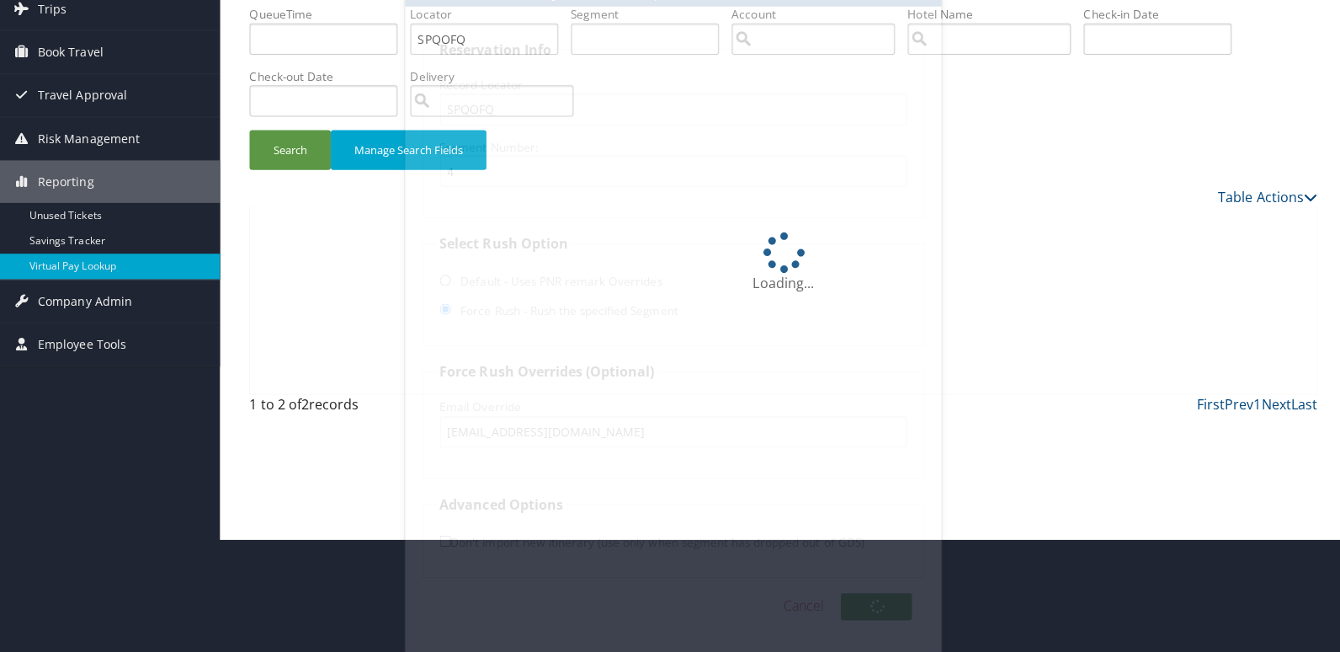
scroll to position [0, 0]
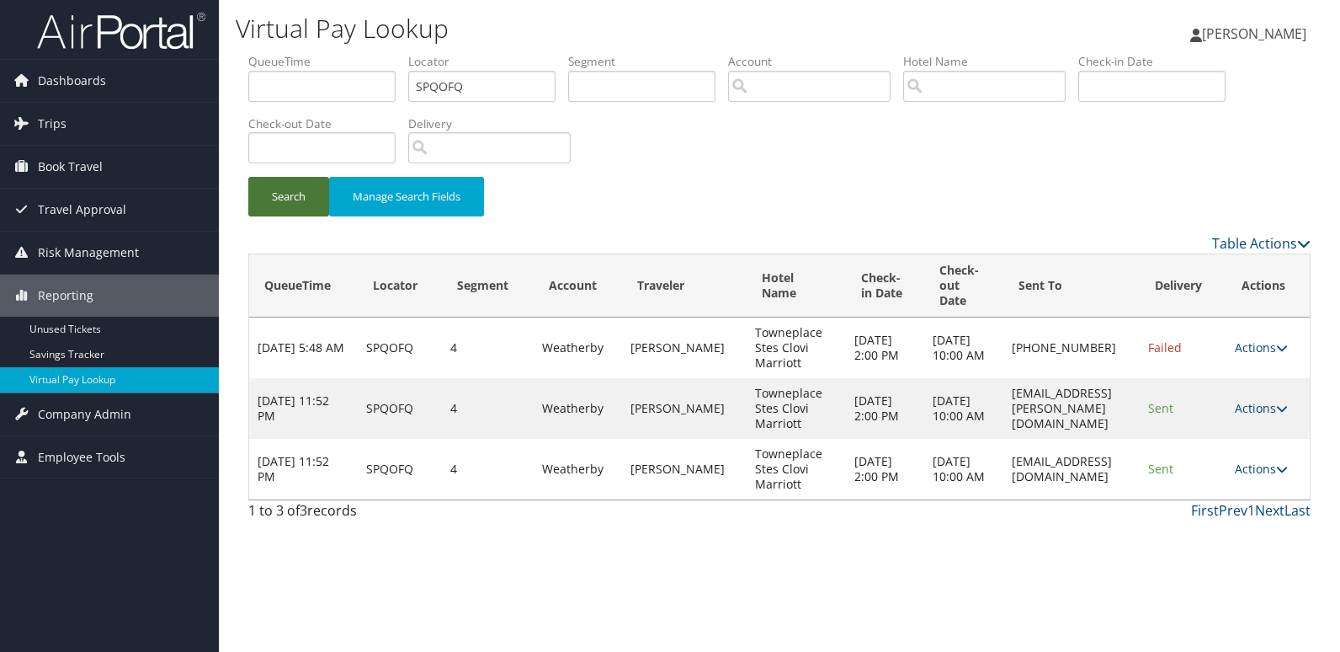
click at [285, 200] on button "Search" at bounding box center [288, 197] width 81 height 40
click at [1254, 476] on link "Actions" at bounding box center [1261, 469] width 53 height 16
click at [1200, 524] on icon at bounding box center [1193, 522] width 15 height 12
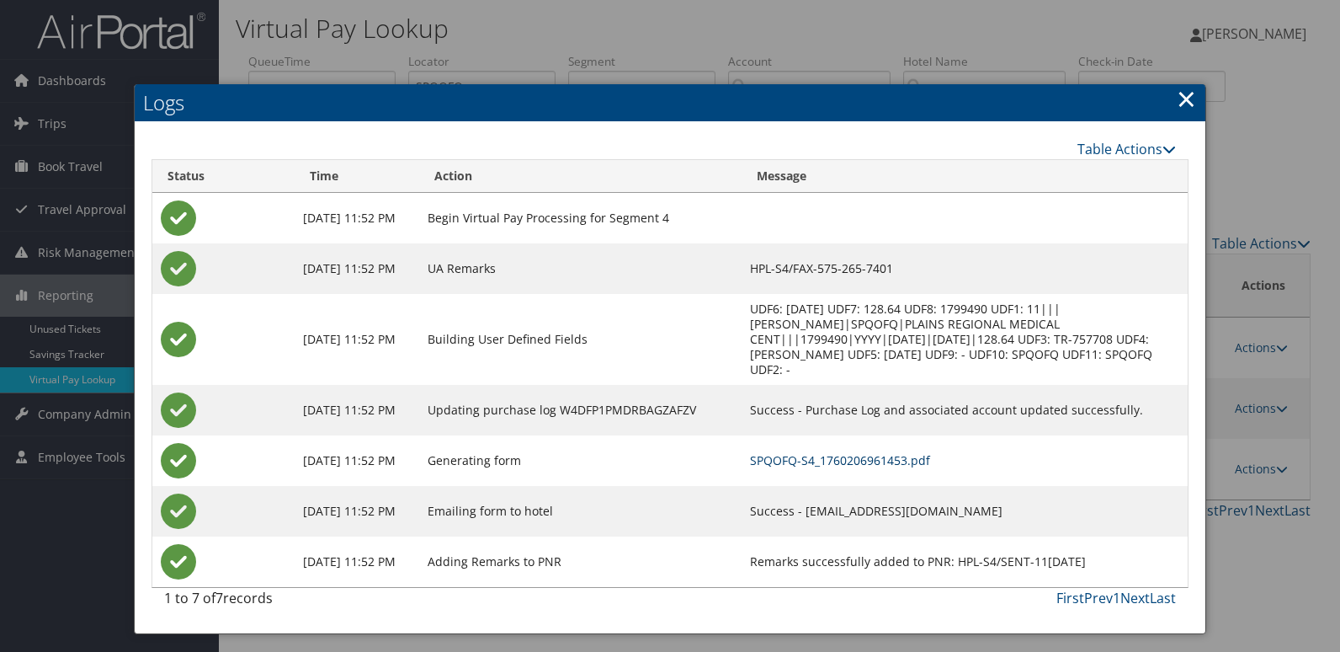
click at [811, 459] on link "SPQOFQ-S4_1760206961453.pdf" at bounding box center [840, 460] width 180 height 16
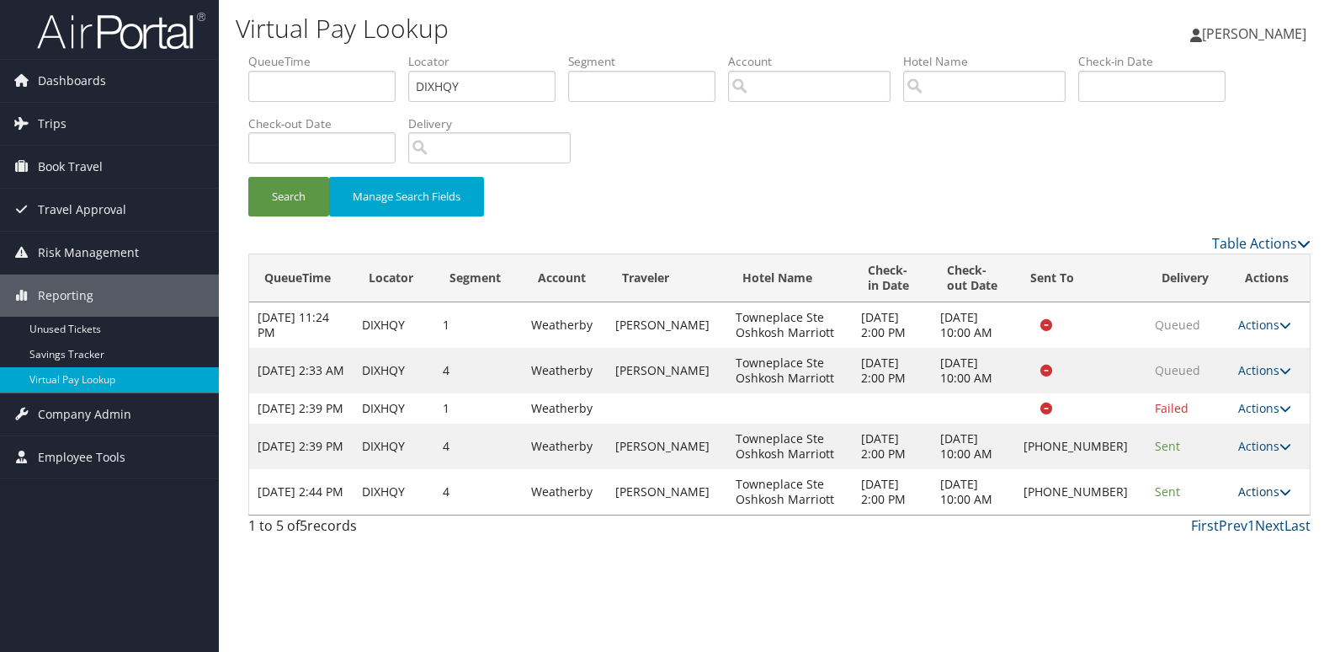
click at [1253, 499] on link "Actions" at bounding box center [1264, 491] width 53 height 16
click at [1203, 528] on link "Resend" at bounding box center [1208, 531] width 144 height 29
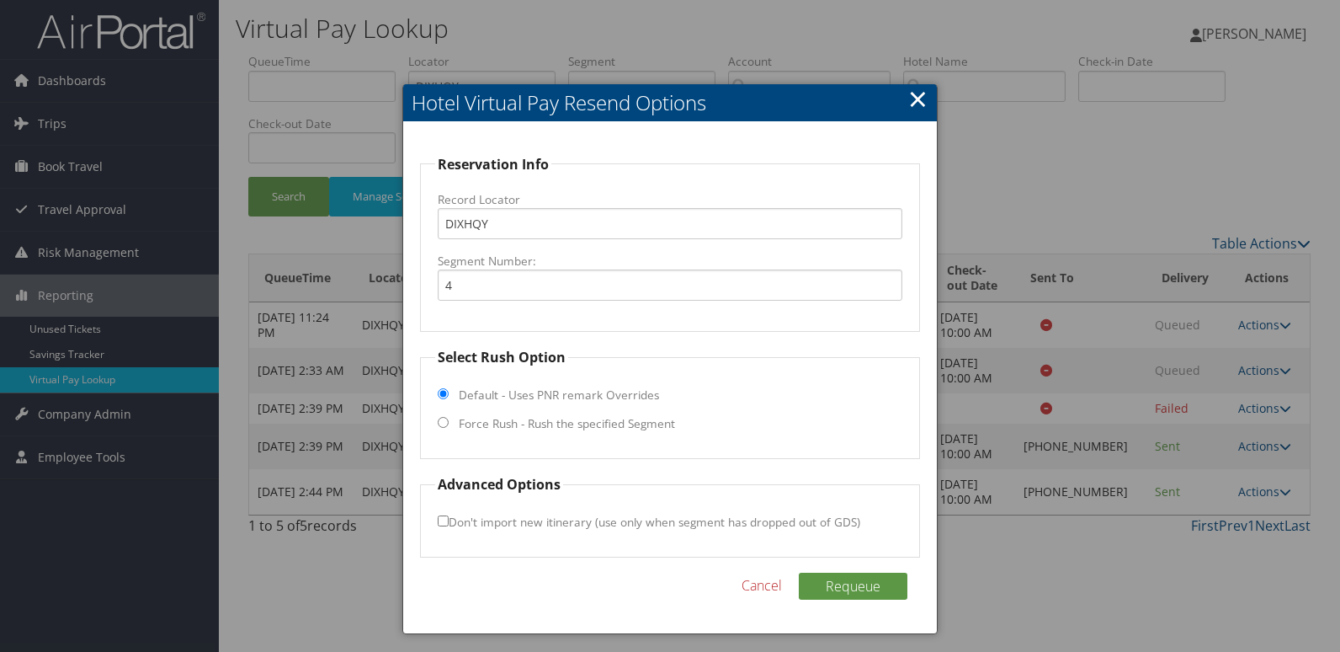
click at [584, 433] on fieldset "Select Rush Option Default - Uses PNR remark Overrides Force Rush - Rush the sp…" at bounding box center [670, 403] width 501 height 112
click at [444, 418] on input "Force Rush - Rush the specified Segment" at bounding box center [443, 422] width 11 height 11
radio input "true"
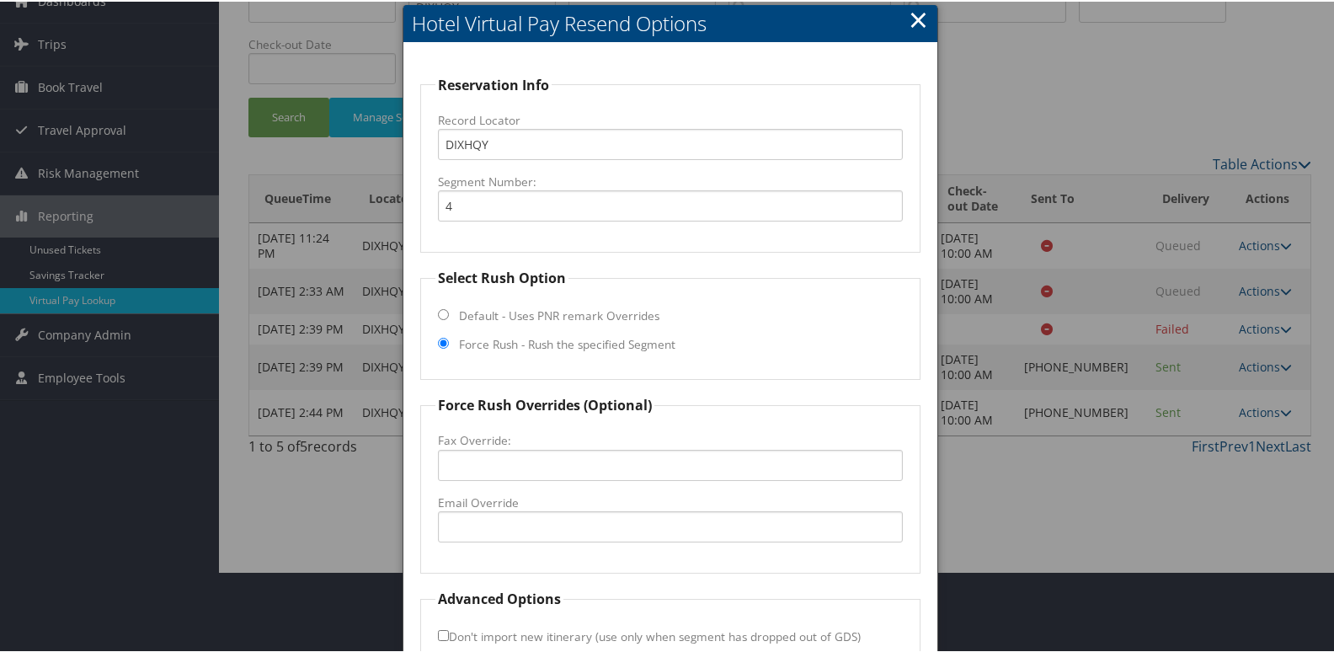
scroll to position [176, 0]
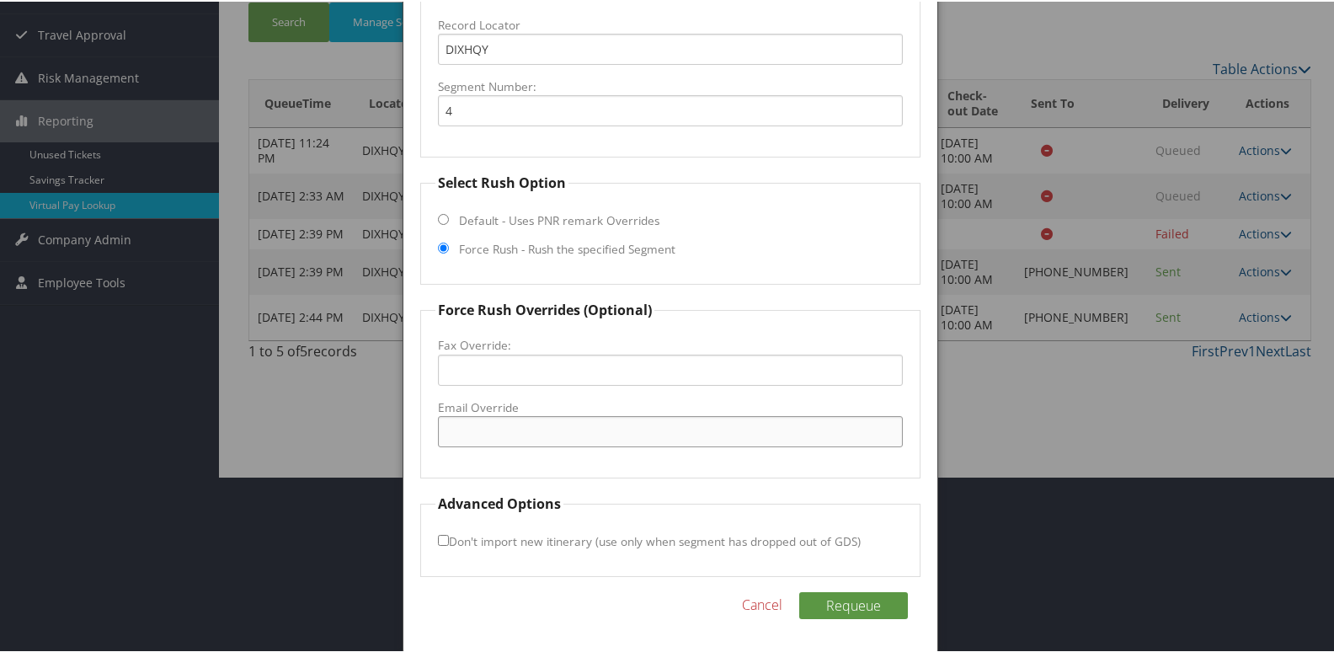
click at [521, 438] on input "Email Override" at bounding box center [671, 429] width 466 height 31
type input "tpsosh385@gmail.com"
click at [799, 590] on button "Requeue" at bounding box center [853, 603] width 109 height 27
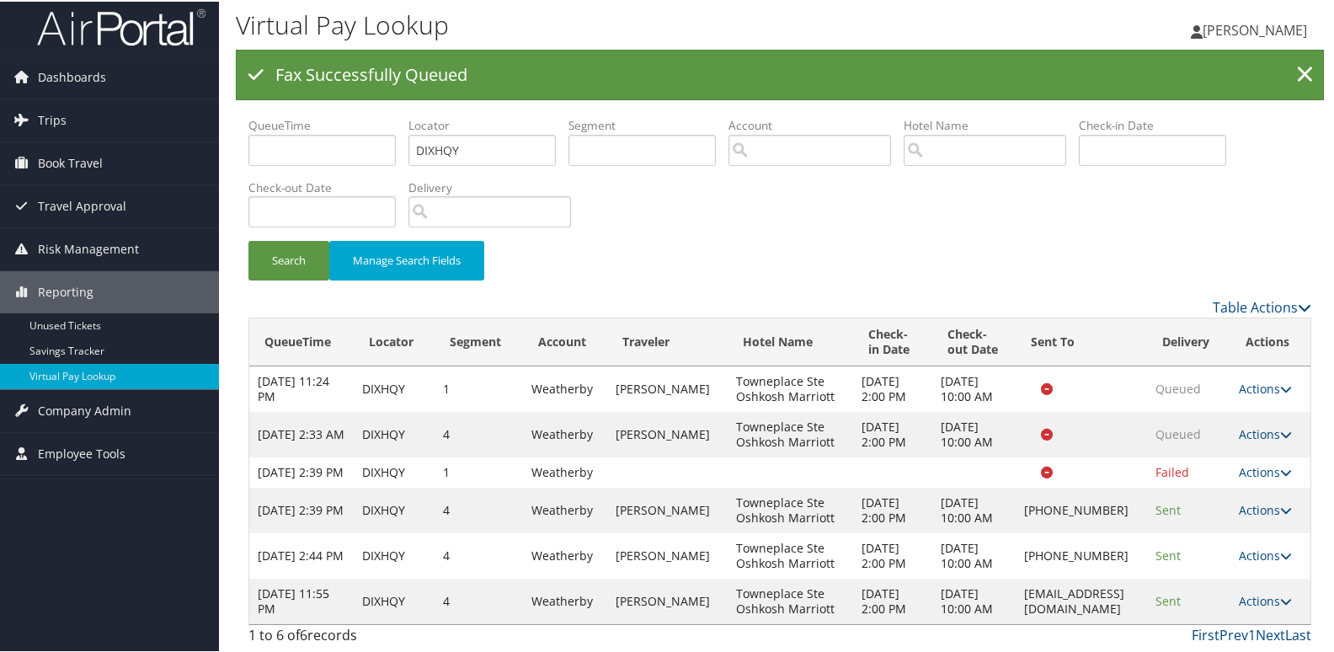
scroll to position [96, 0]
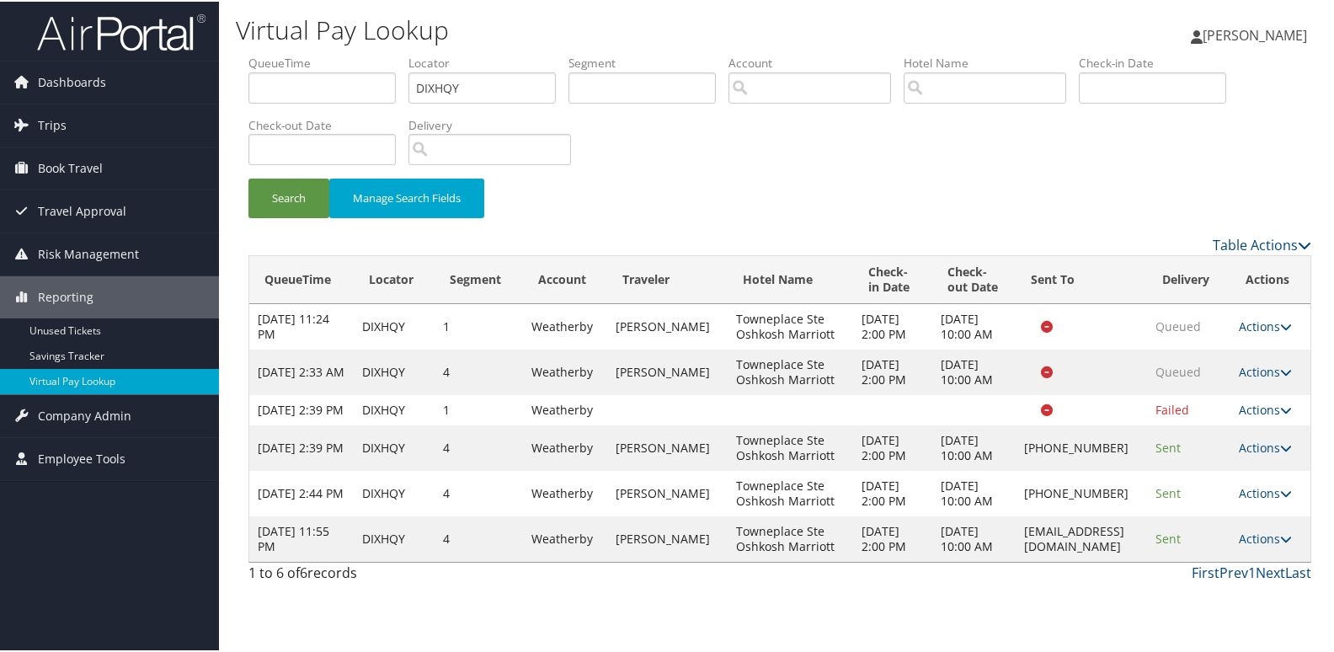
click at [1268, 545] on link "Actions" at bounding box center [1264, 537] width 53 height 16
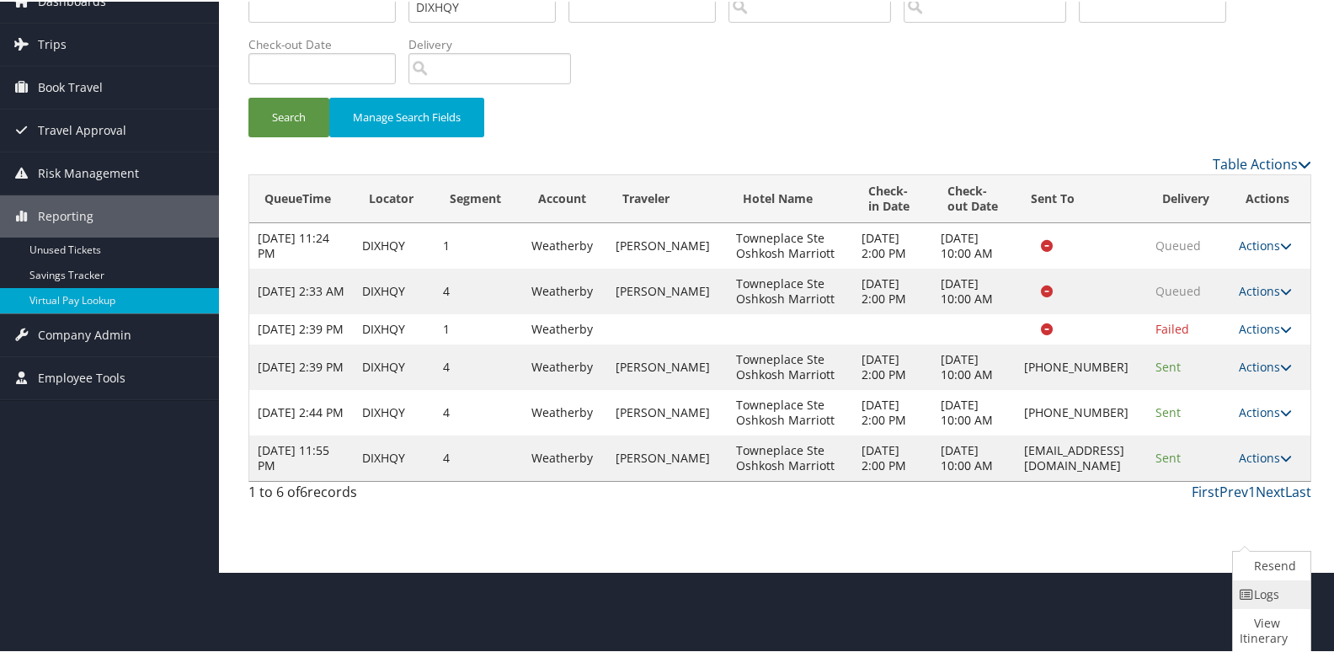
click at [1265, 595] on link "Logs" at bounding box center [1269, 592] width 73 height 29
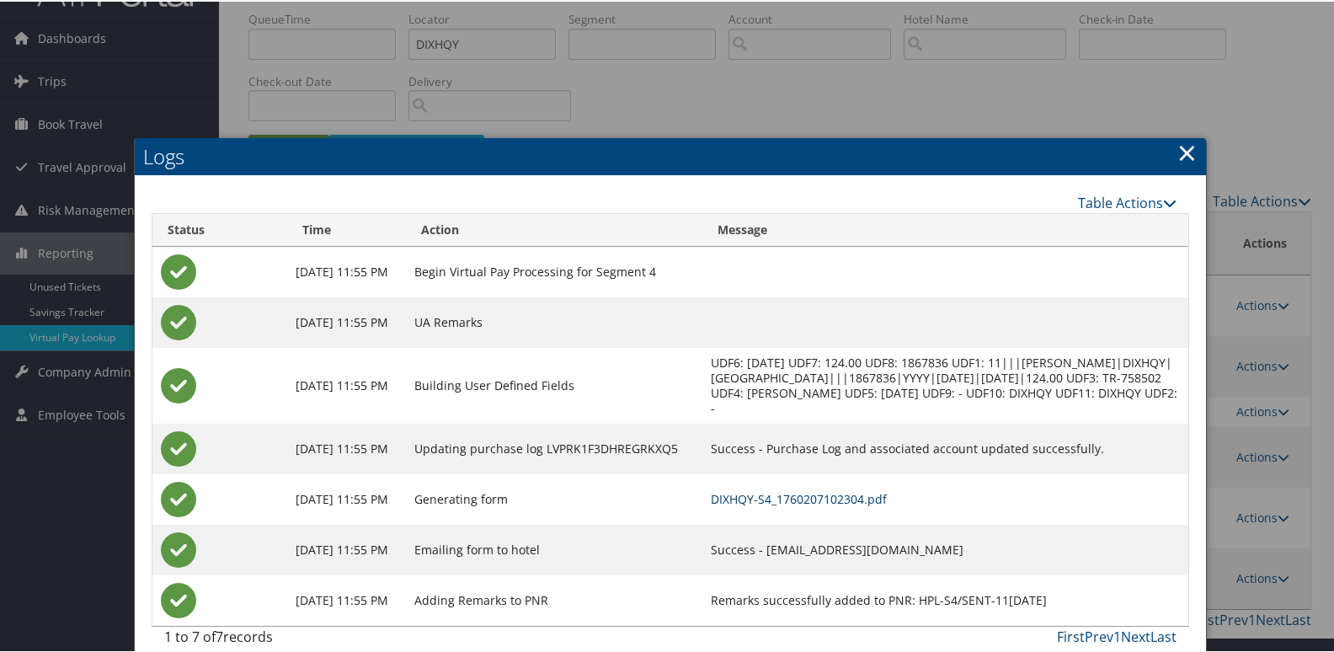
click at [867, 491] on link "DIXHQY-S4_1760207102304.pdf" at bounding box center [799, 497] width 176 height 16
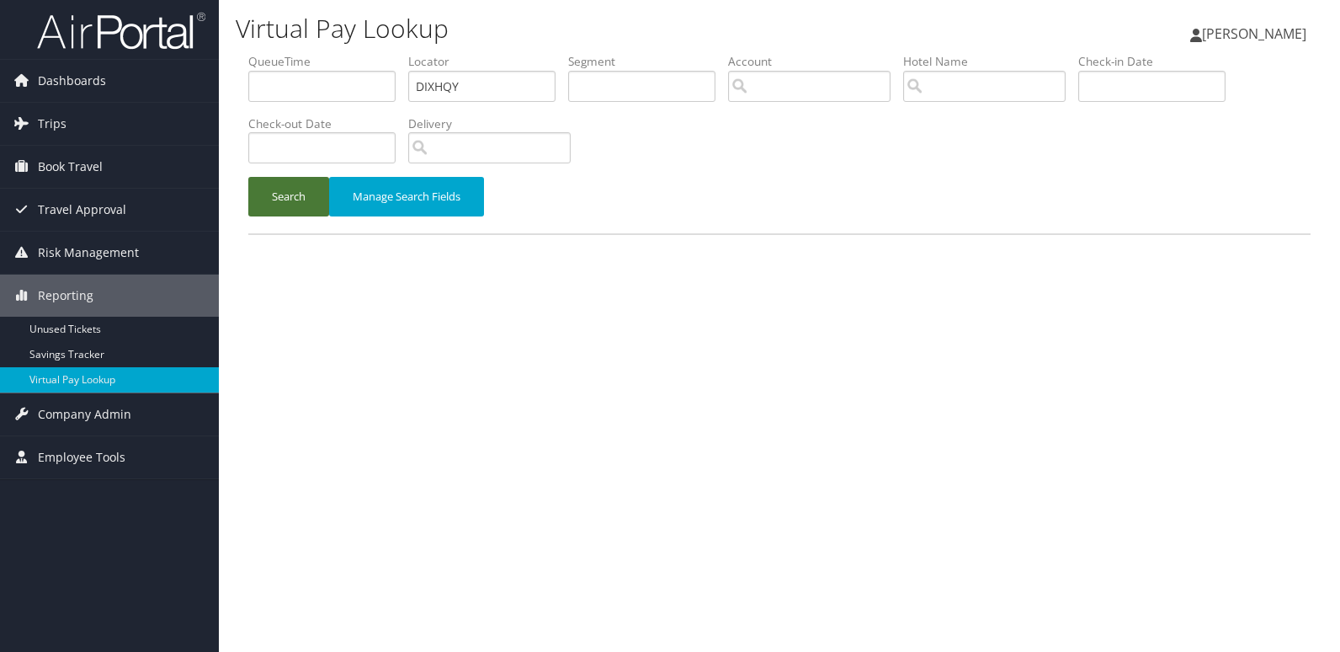
drag, startPoint x: 274, startPoint y: 183, endPoint x: 354, endPoint y: 229, distance: 91.7
click at [274, 183] on button "Search" at bounding box center [288, 197] width 81 height 40
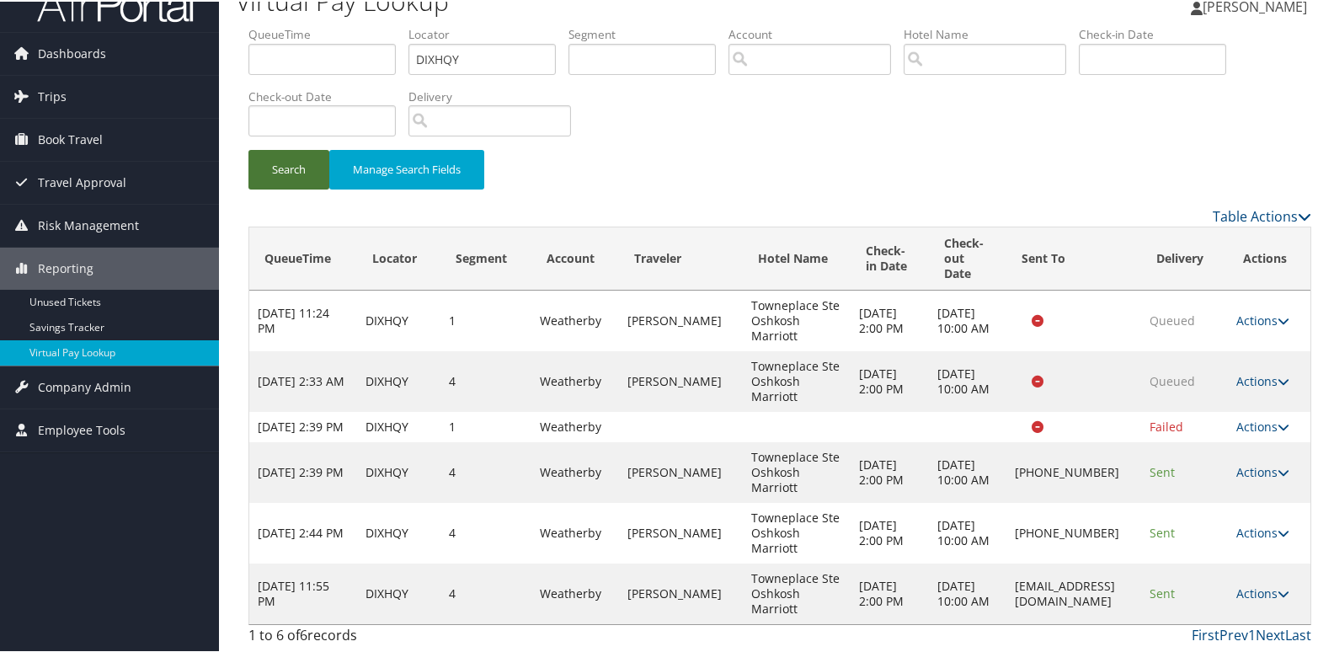
scroll to position [44, 0]
drag, startPoint x: 1113, startPoint y: 596, endPoint x: 975, endPoint y: 605, distance: 138.4
click at [1006, 605] on td "tpsosh385@gmail.com" at bounding box center [1073, 592] width 135 height 61
copy td "tpsosh385@gmail.com"
drag, startPoint x: 476, startPoint y: 39, endPoint x: 333, endPoint y: 40, distance: 143.1
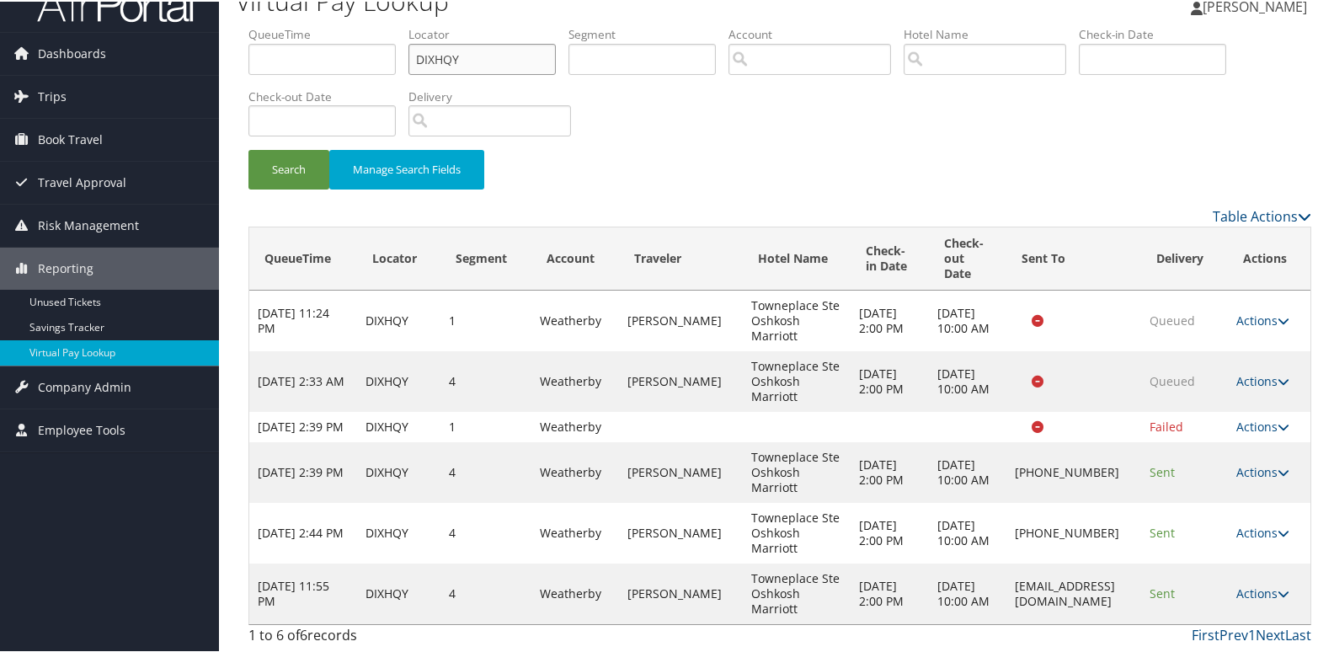
click at [333, 24] on ul "QueueTime Locator DIXHQY Segment Account Traveler Hotel Name Check-in Date Chec…" at bounding box center [779, 24] width 1062 height 0
paste input "JTZQW"
type input "DJTZQW"
click at [291, 148] on button "Search" at bounding box center [288, 168] width 81 height 40
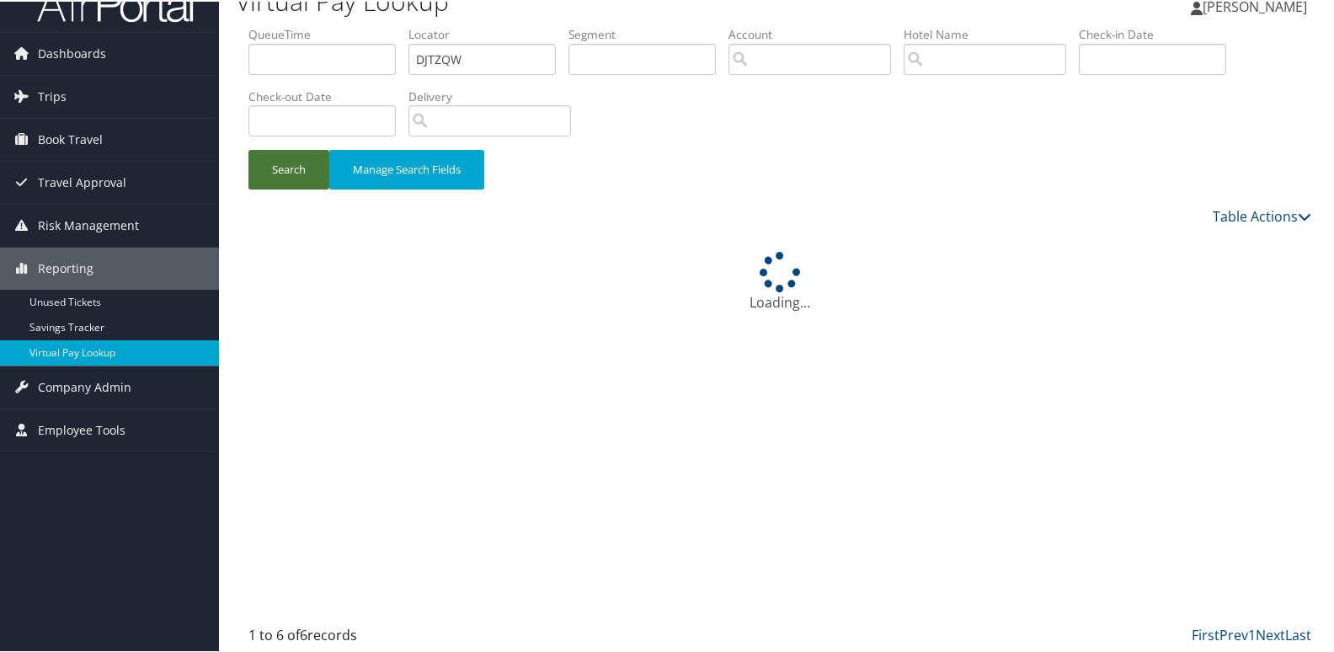
scroll to position [0, 0]
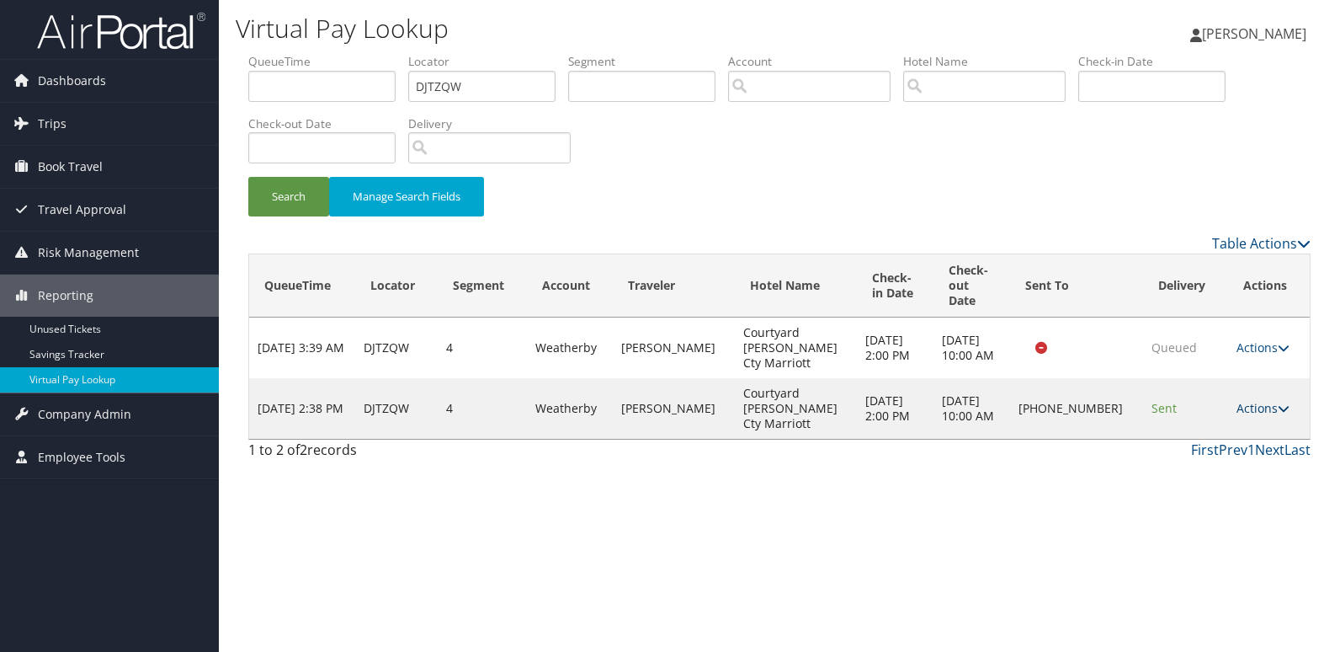
click at [1243, 407] on link "Actions" at bounding box center [1263, 408] width 53 height 16
click at [1197, 462] on link "Logs" at bounding box center [1210, 461] width 144 height 29
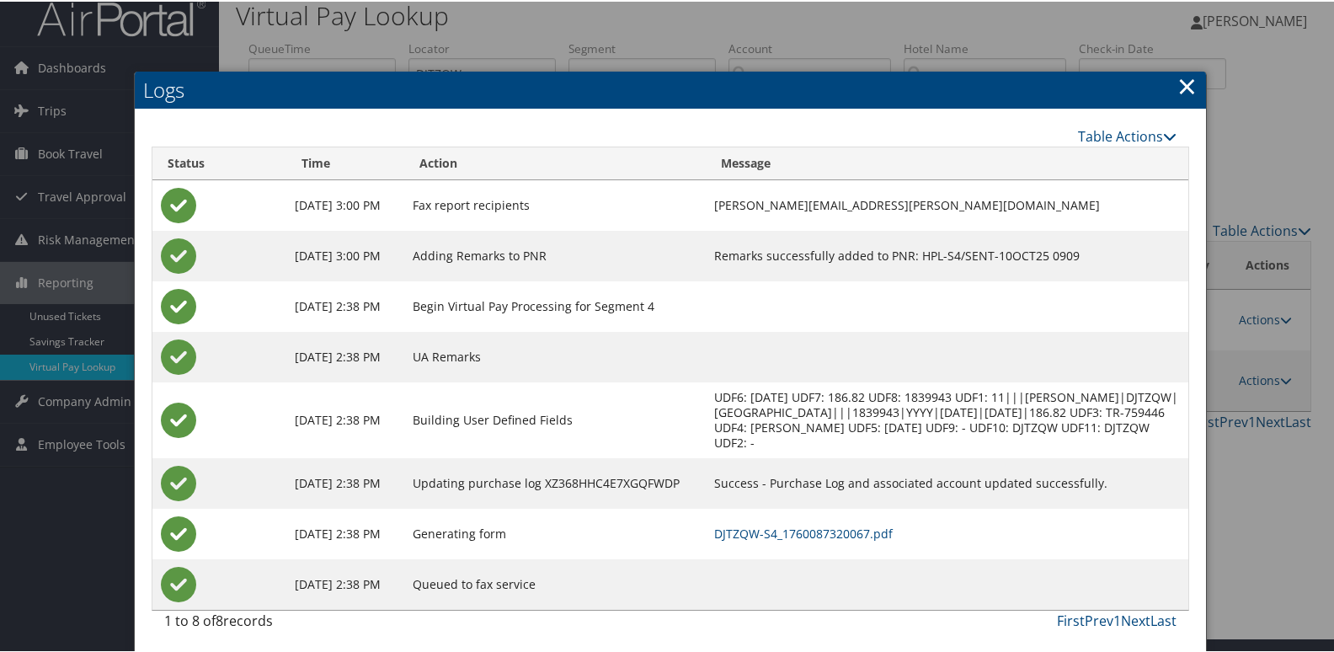
scroll to position [18, 0]
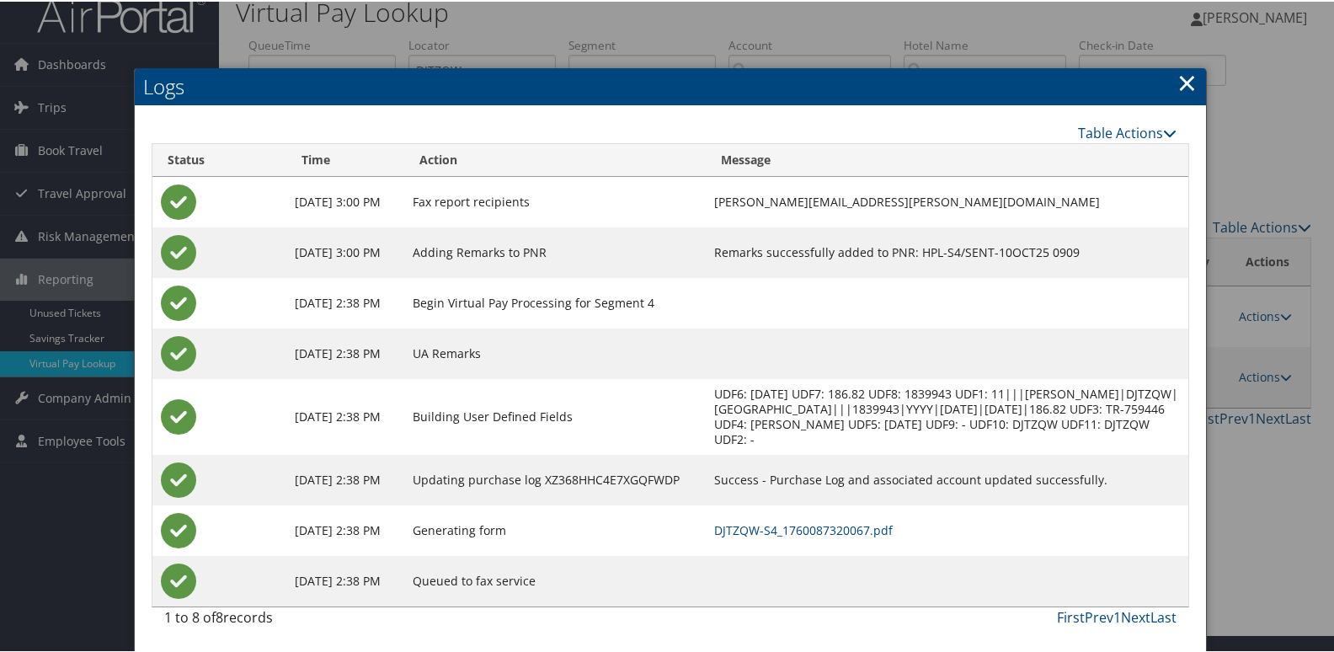
click at [855, 514] on td "DJTZQW-S4_1760087320067.pdf" at bounding box center [947, 528] width 482 height 51
click at [858, 533] on link "DJTZQW-S4_1760087320067.pdf" at bounding box center [803, 528] width 178 height 16
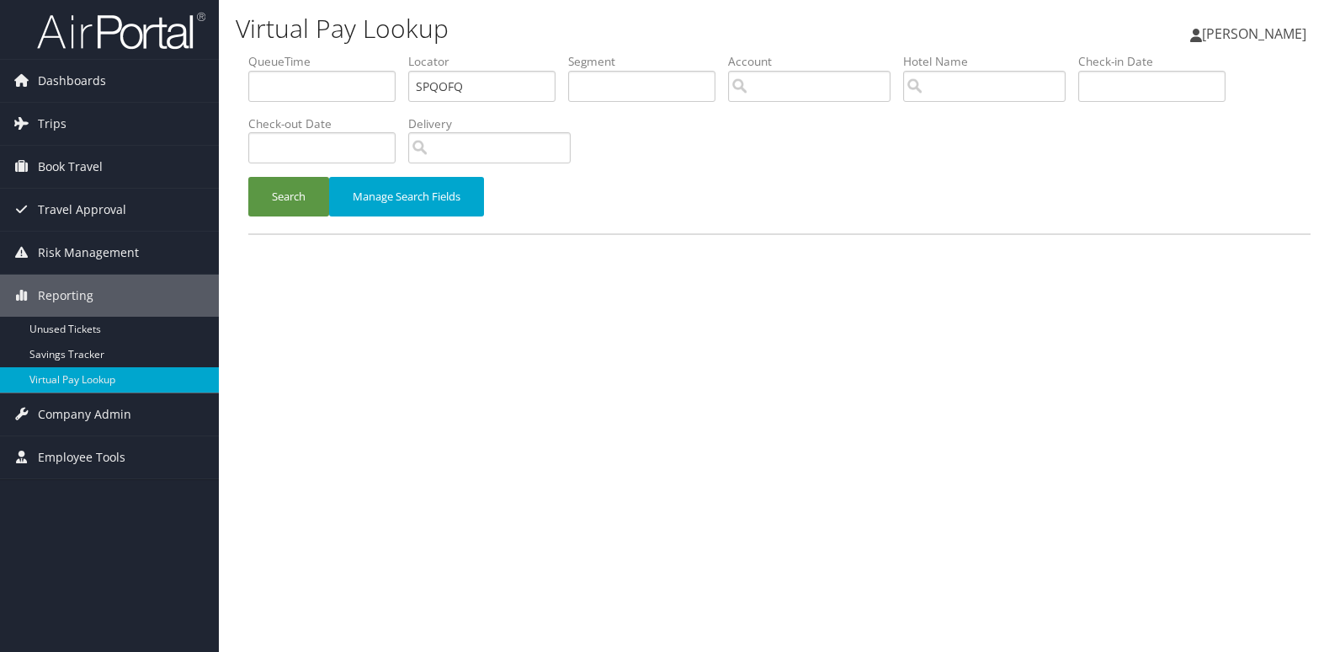
click at [313, 53] on ul "QueueTime Locator SPQOFQ Segment Account Traveler Hotel Name Check-in Date Chec…" at bounding box center [779, 53] width 1062 height 0
type input "SOGWXA"
click at [254, 206] on button "Search" at bounding box center [288, 197] width 81 height 40
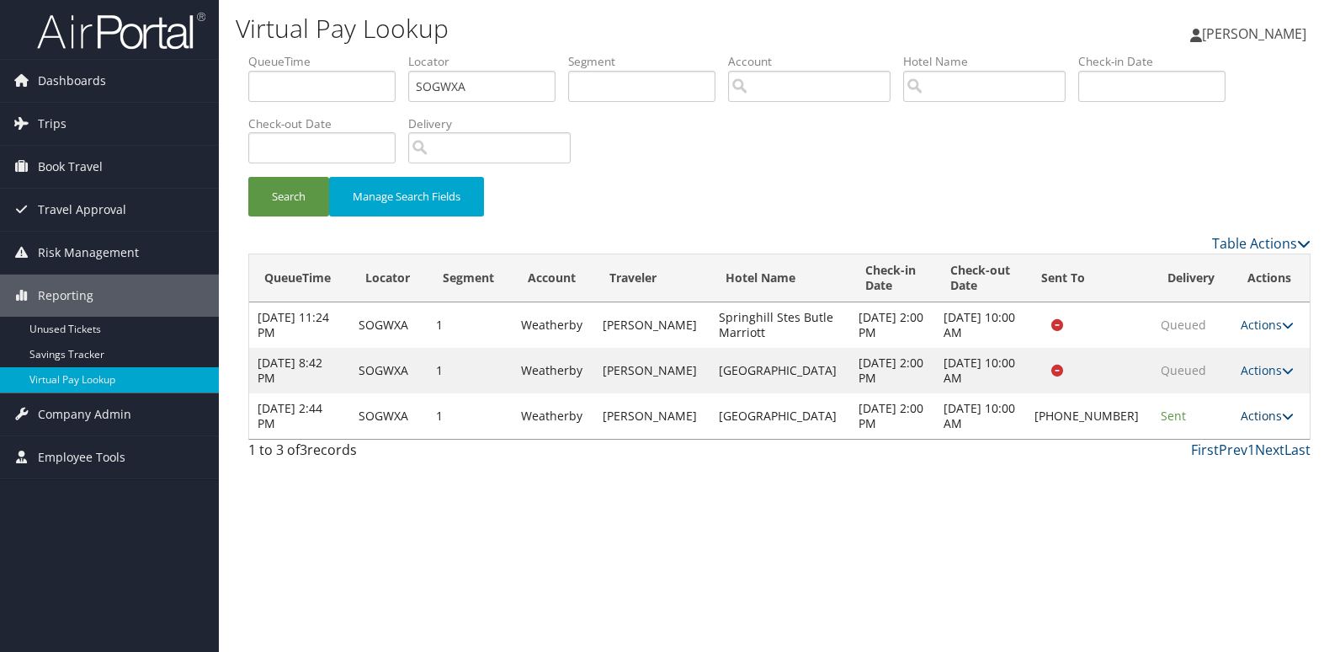
click at [1255, 408] on link "Actions" at bounding box center [1267, 415] width 53 height 16
click at [1220, 460] on link "Logs" at bounding box center [1209, 469] width 144 height 29
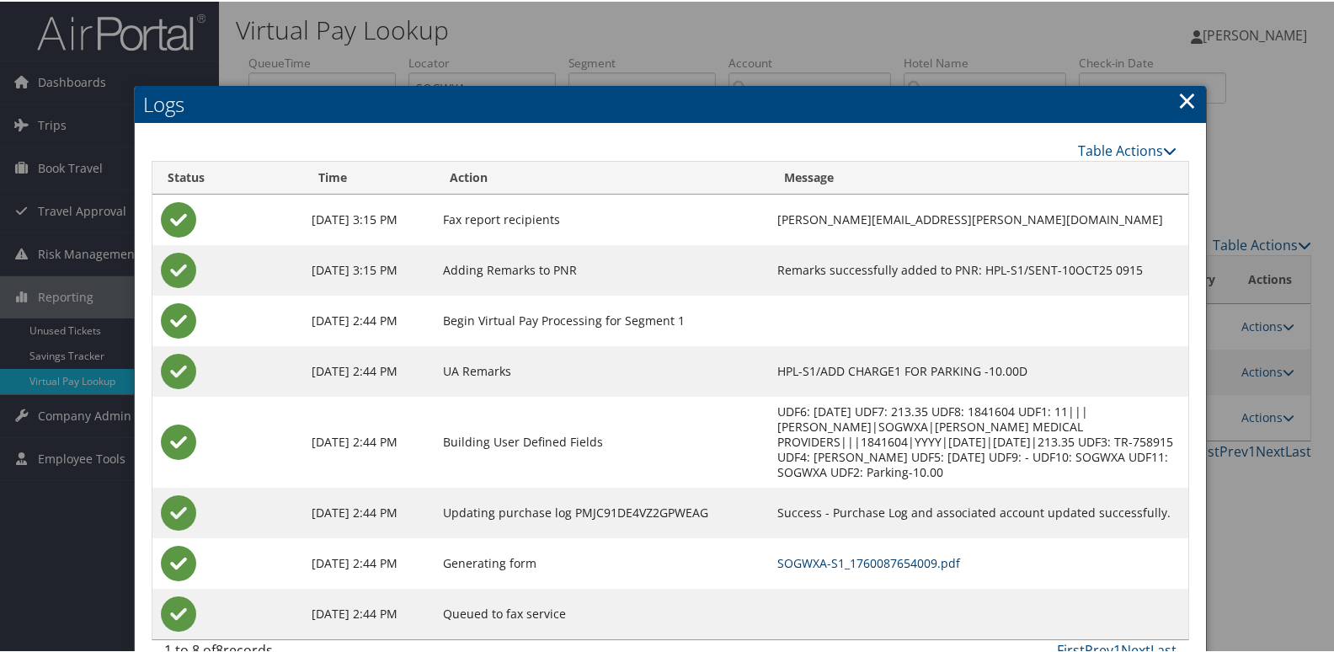
click at [855, 553] on link "SOGWXA-S1_1760087654009.pdf" at bounding box center [868, 561] width 183 height 16
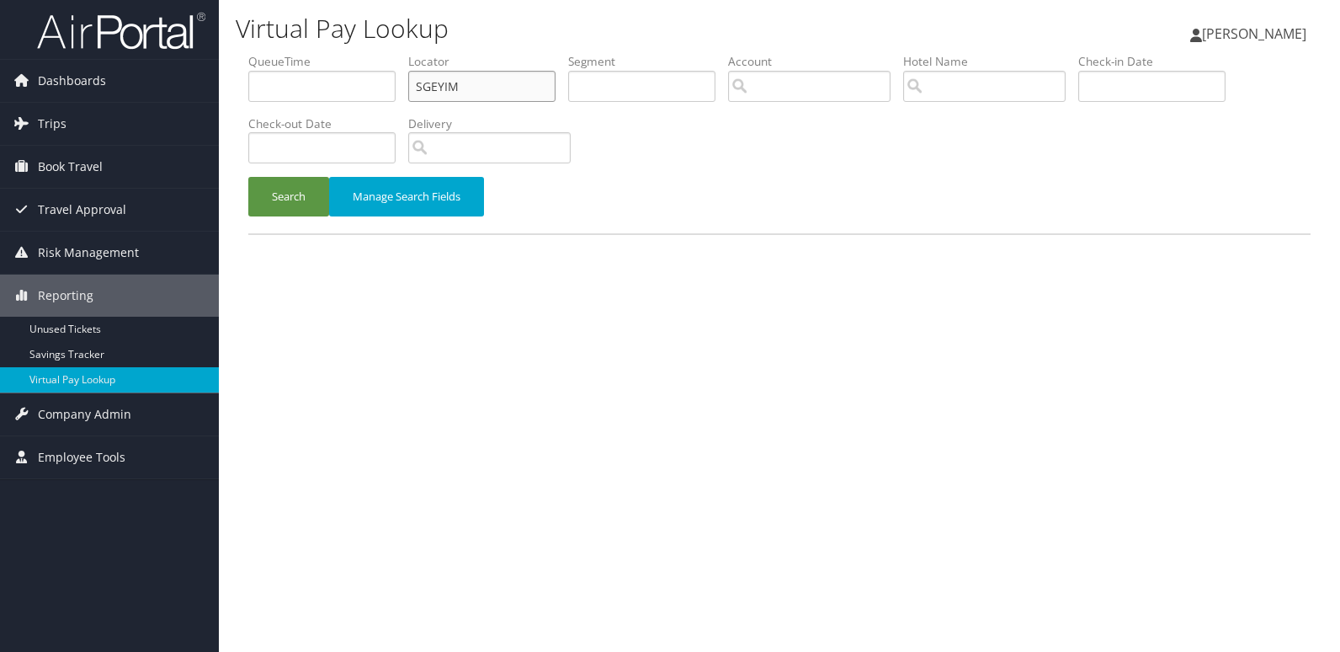
drag, startPoint x: 464, startPoint y: 81, endPoint x: 221, endPoint y: 93, distance: 242.8
click at [221, 93] on div "Virtual Pay Lookup [PERSON_NAME] [PERSON_NAME] My Settings Travel Agency Contac…" at bounding box center [779, 326] width 1121 height 652
paste input "SCBQGH"
type input "SCBQGH"
click at [248, 177] on button "Search" at bounding box center [288, 197] width 81 height 40
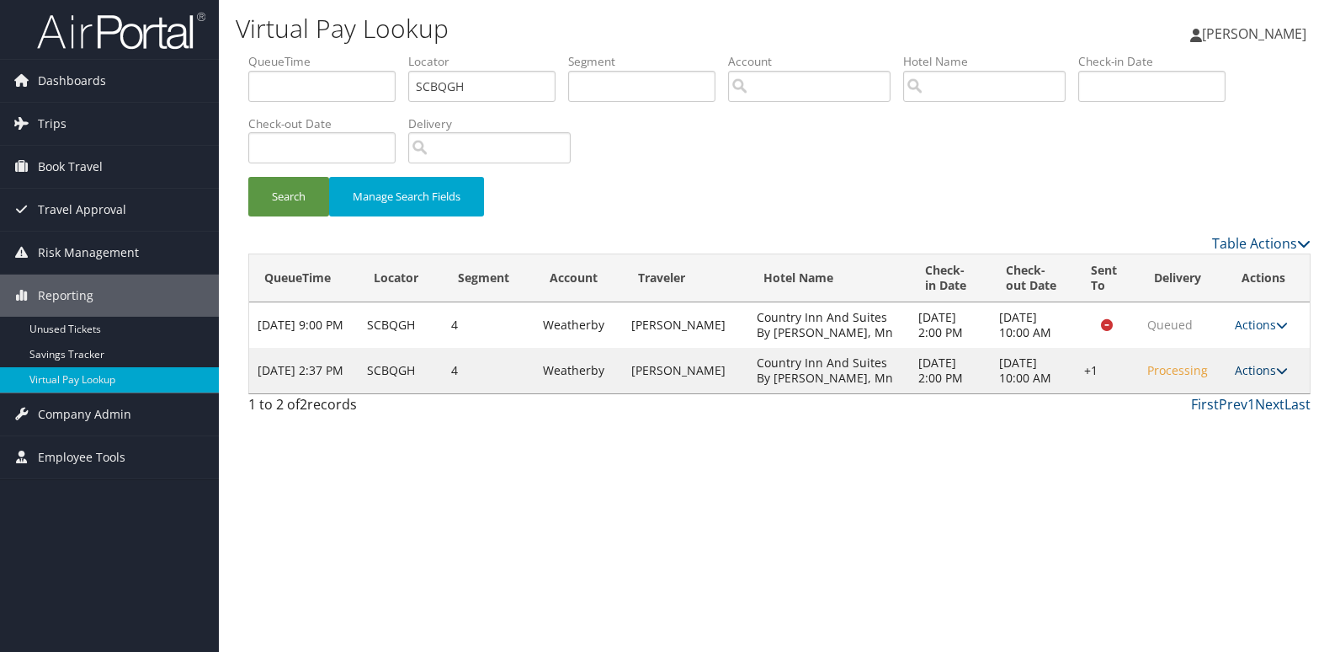
click at [1241, 378] on link "Actions" at bounding box center [1261, 370] width 53 height 16
click at [1230, 439] on link "Logs" at bounding box center [1210, 446] width 144 height 29
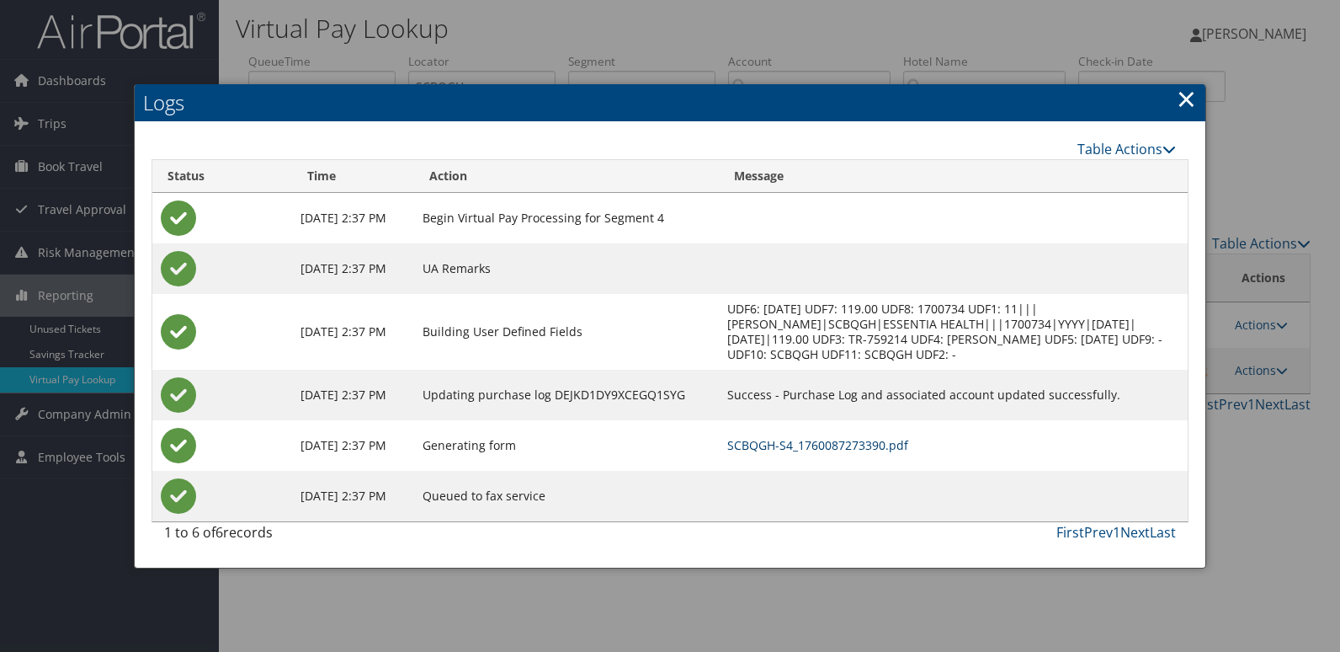
click at [893, 453] on link "SCBQGH-S4_1760087273390.pdf" at bounding box center [817, 445] width 181 height 16
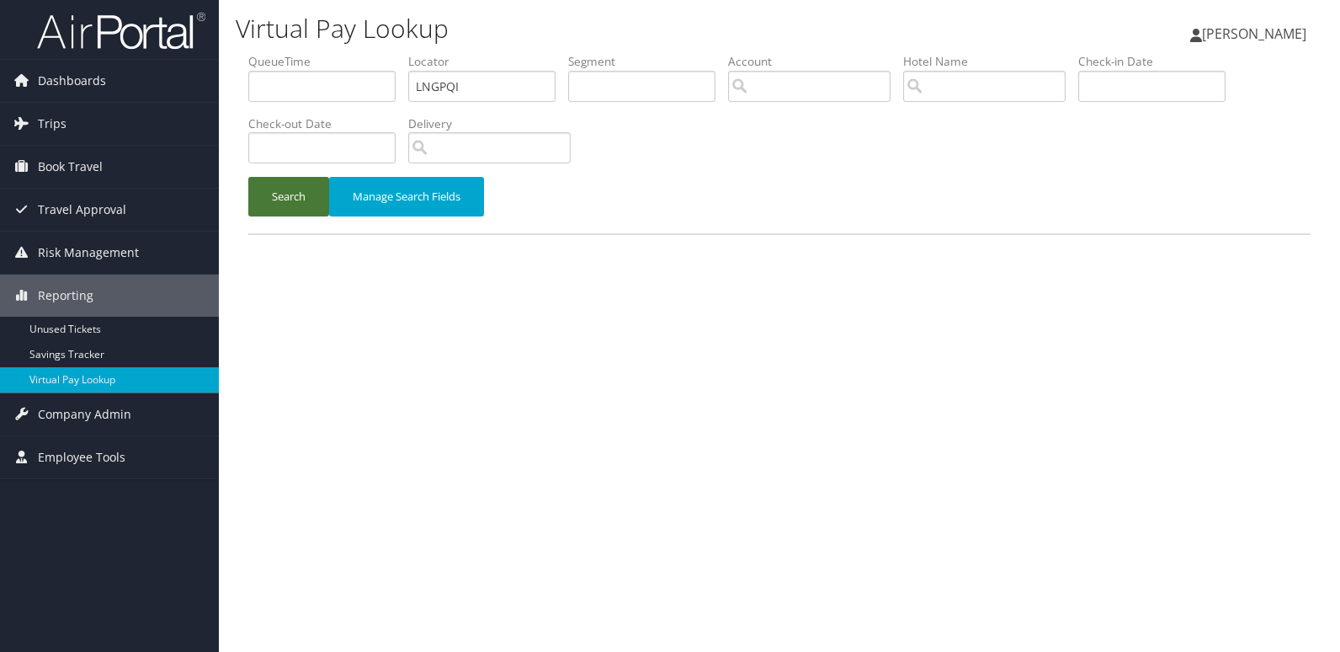
click at [316, 213] on button "Search" at bounding box center [288, 197] width 81 height 40
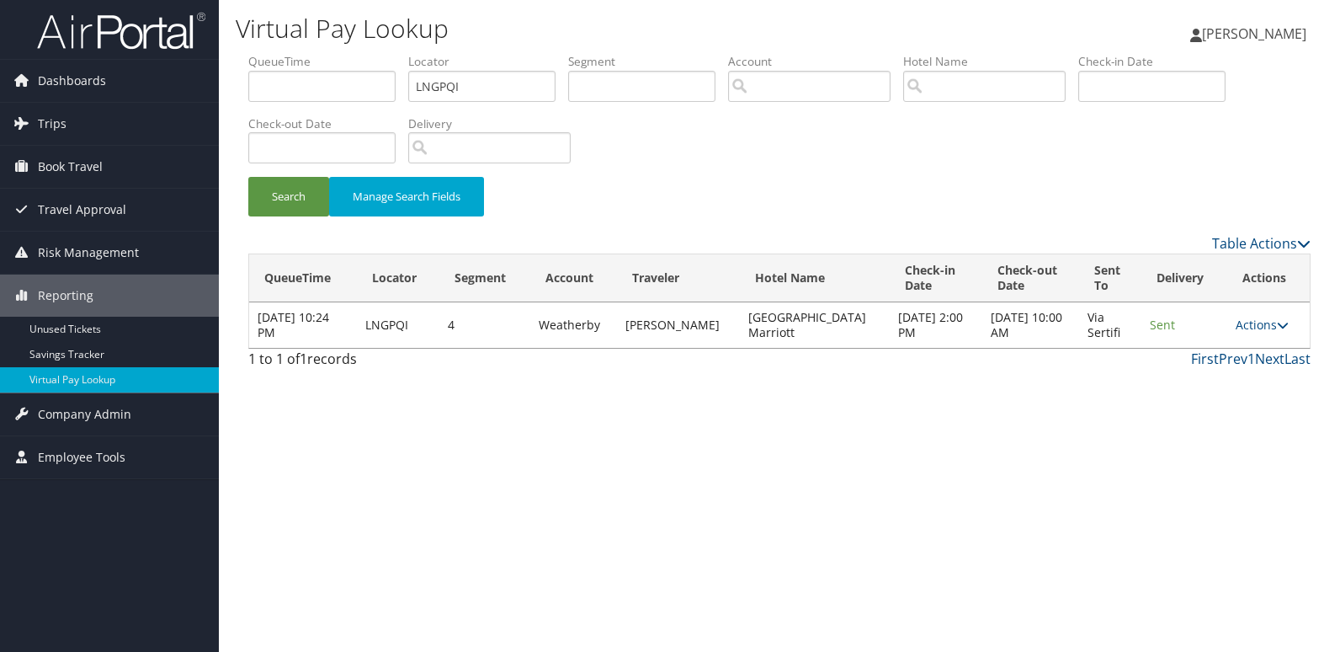
click at [1254, 333] on td "Actions Resend Logs View Itinerary" at bounding box center [1269, 324] width 83 height 45
drag, startPoint x: 1261, startPoint y: 314, endPoint x: 1260, endPoint y: 325, distance: 11.0
click at [1260, 315] on td "Actions Resend Logs View Itinerary" at bounding box center [1269, 324] width 83 height 45
click at [1259, 334] on td "Actions Resend Logs View Itinerary" at bounding box center [1269, 324] width 83 height 45
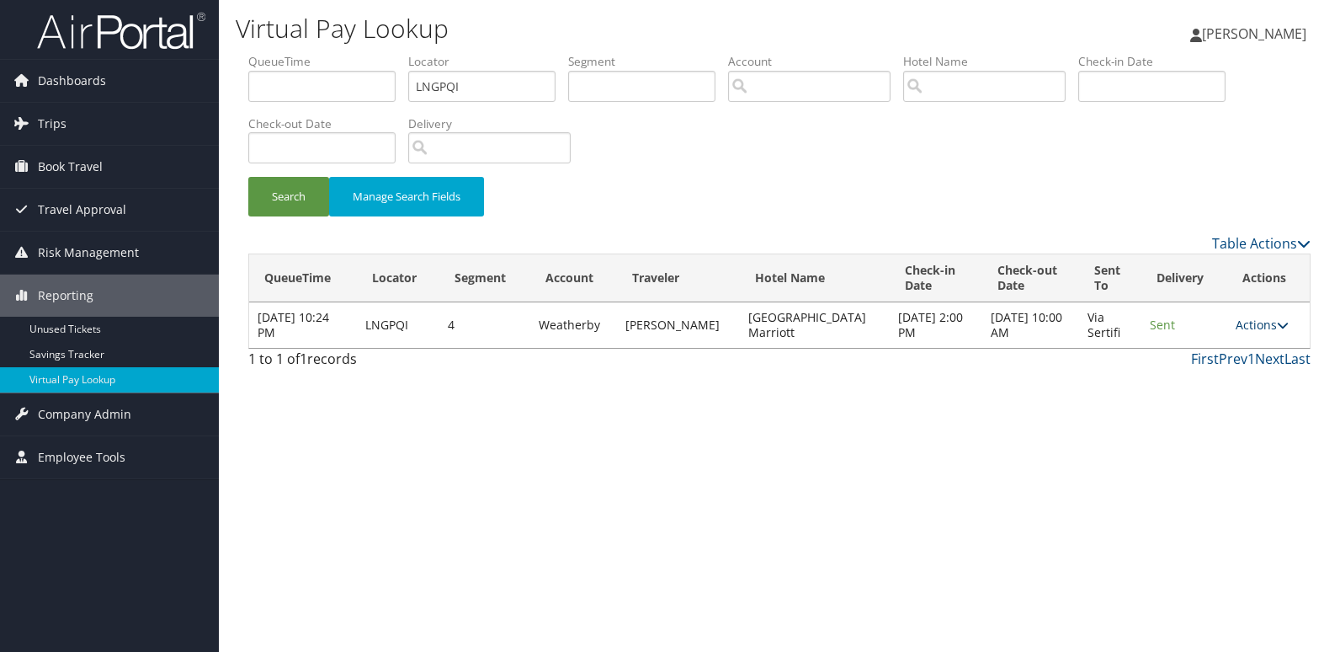
click at [1262, 320] on link "Actions" at bounding box center [1262, 325] width 53 height 16
click at [1213, 379] on link "Logs" at bounding box center [1229, 378] width 106 height 29
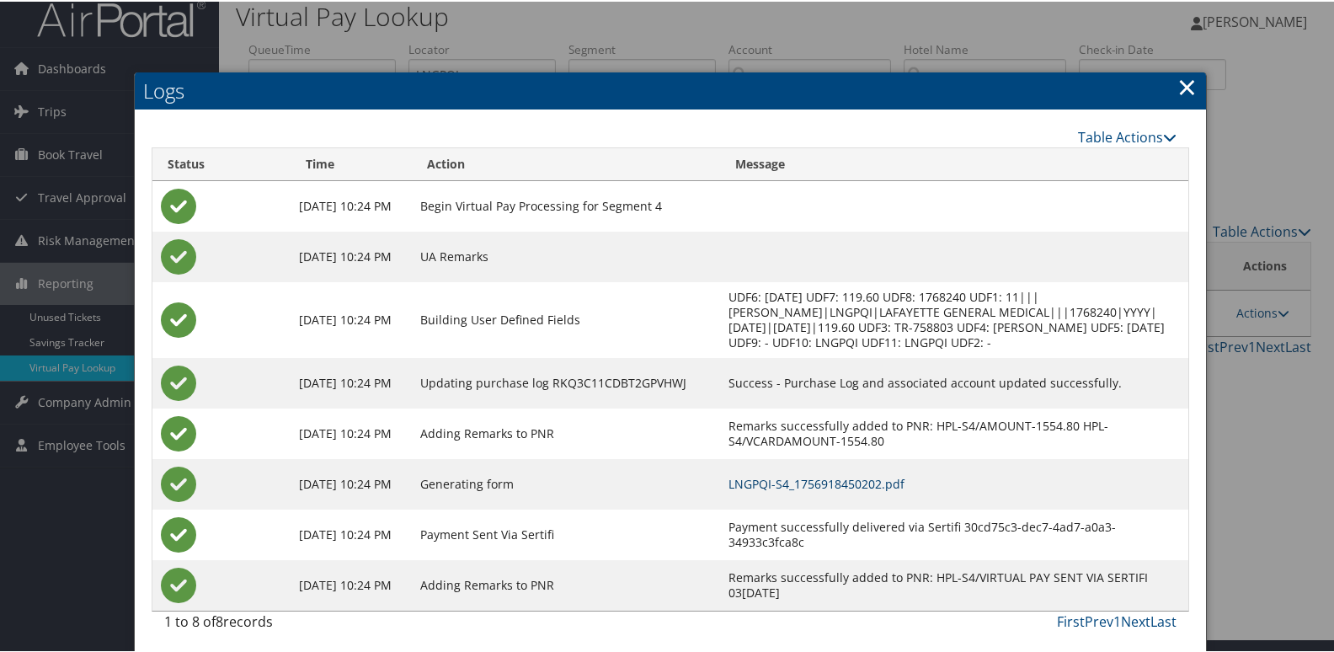
scroll to position [18, 0]
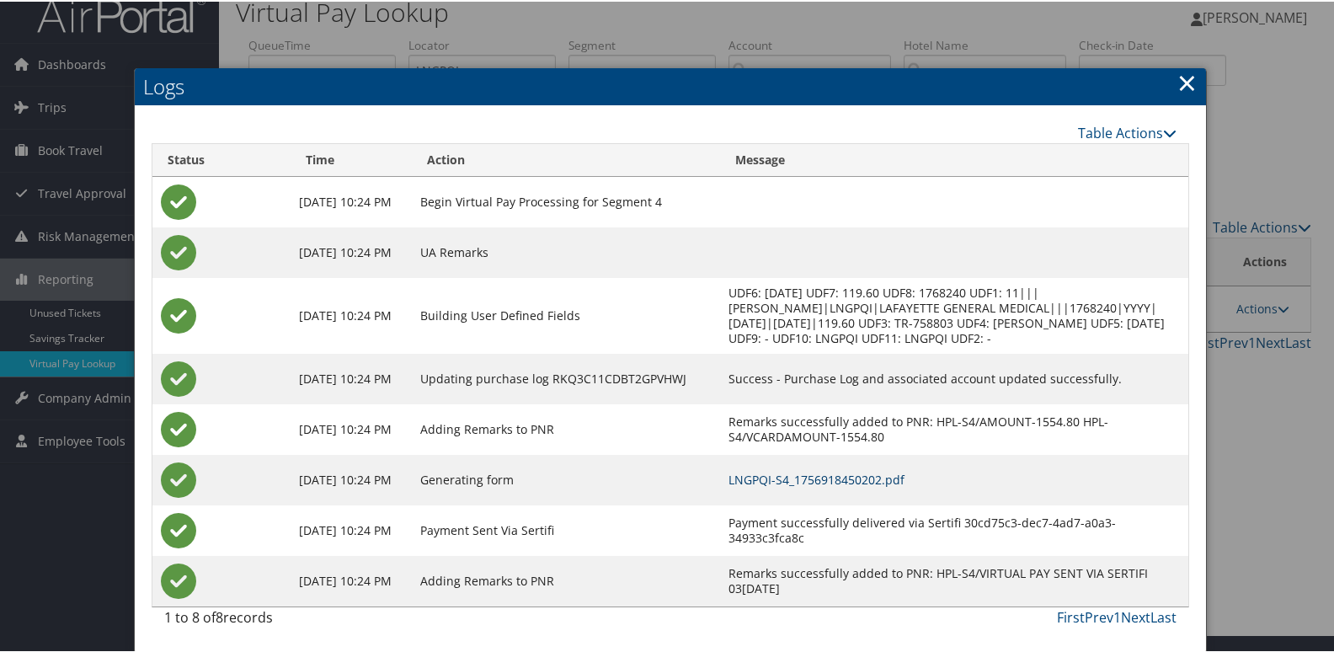
click at [825, 477] on link "LNGPQI-S4_1756918450202.pdf" at bounding box center [816, 478] width 176 height 16
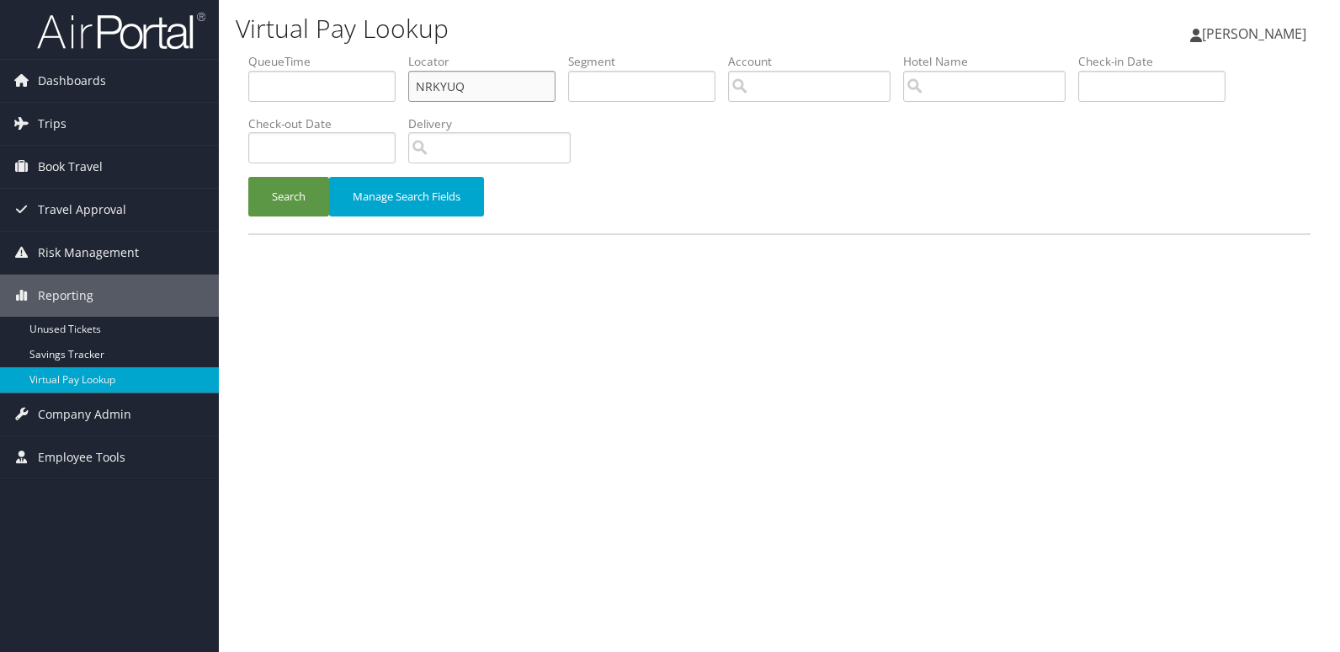
drag, startPoint x: 0, startPoint y: 0, endPoint x: 370, endPoint y: 83, distance: 379.7
click at [373, 53] on ul "QueueTime Locator NRKYUQ Segment Account Traveler Hotel Name Check-in Date Chec…" at bounding box center [779, 53] width 1062 height 0
paste input "MZKGEN"
type input "MZKGEN"
click at [306, 201] on button "Search" at bounding box center [288, 197] width 81 height 40
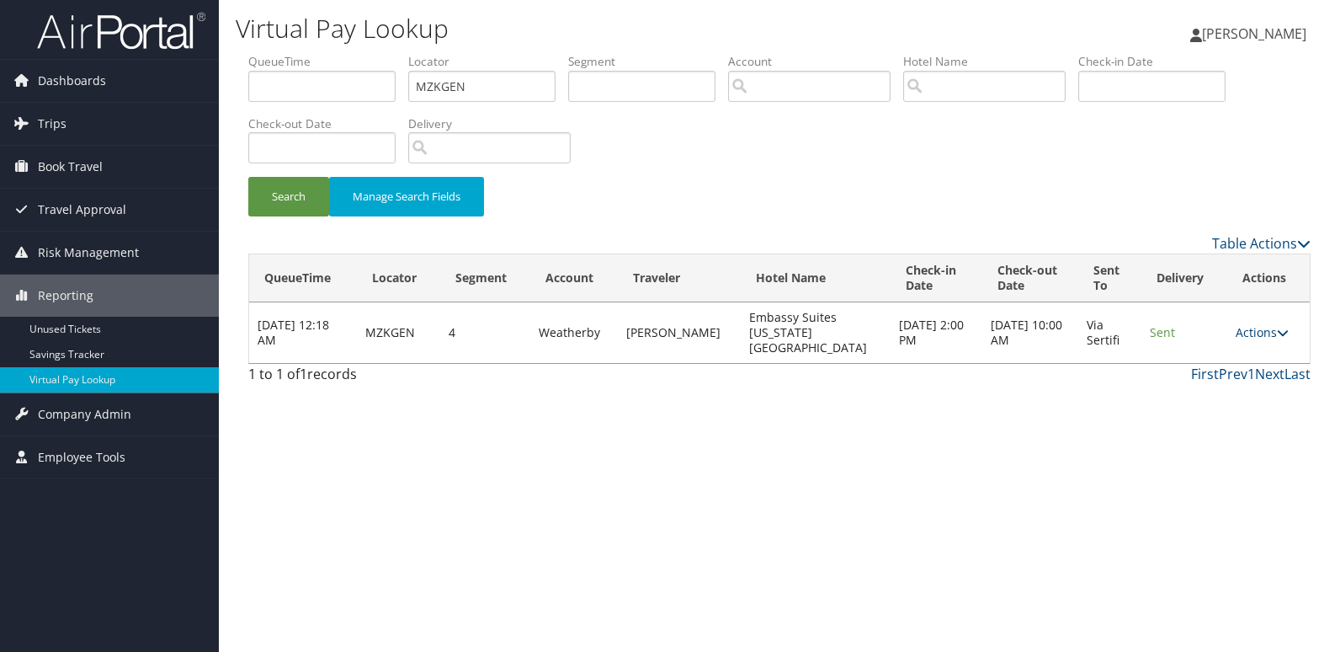
click at [1253, 325] on link "Actions" at bounding box center [1262, 332] width 53 height 16
click at [1206, 374] on link "Logs" at bounding box center [1228, 378] width 106 height 29
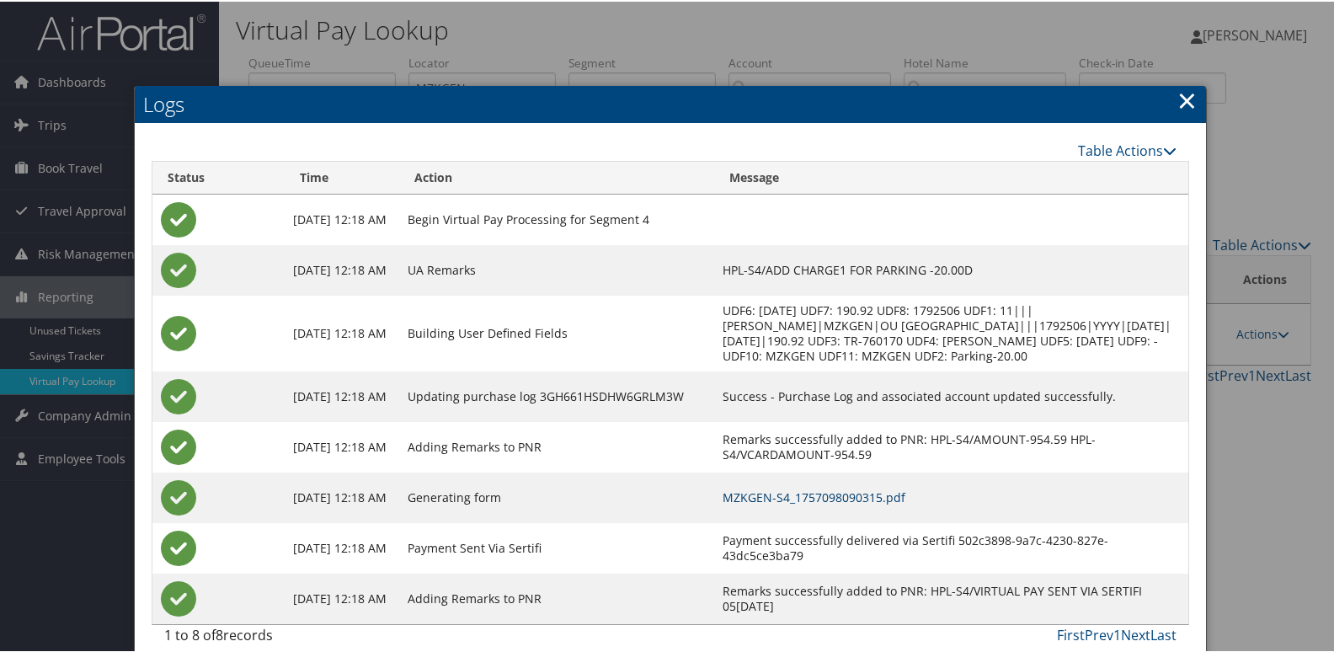
click at [860, 503] on link "MZKGEN-S4_1757098090315.pdf" at bounding box center [813, 495] width 183 height 16
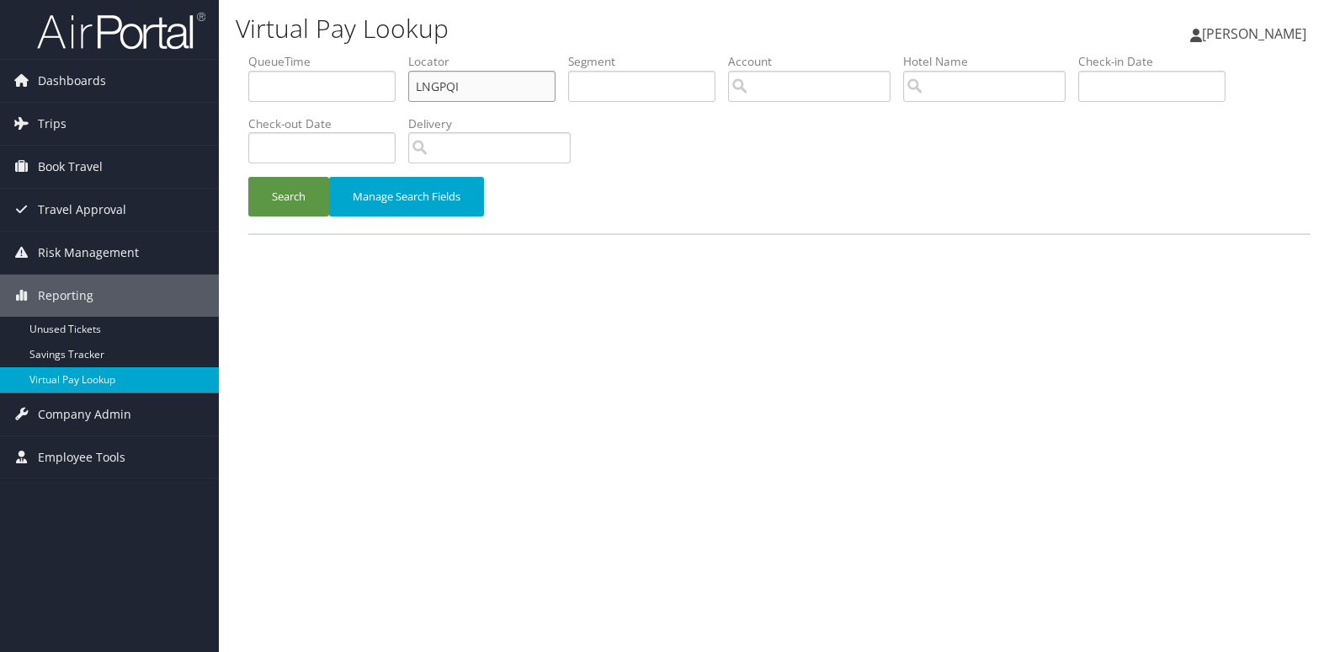
drag, startPoint x: 471, startPoint y: 78, endPoint x: 392, endPoint y: 86, distance: 79.5
click at [394, 53] on ul "QueueTime Locator LNGPQI Segment Account Traveler Hotel Name Check-in Date Chec…" at bounding box center [779, 53] width 1062 height 0
paste input "UFCETR"
type input "UFCETR"
click at [255, 211] on button "Search" at bounding box center [288, 197] width 81 height 40
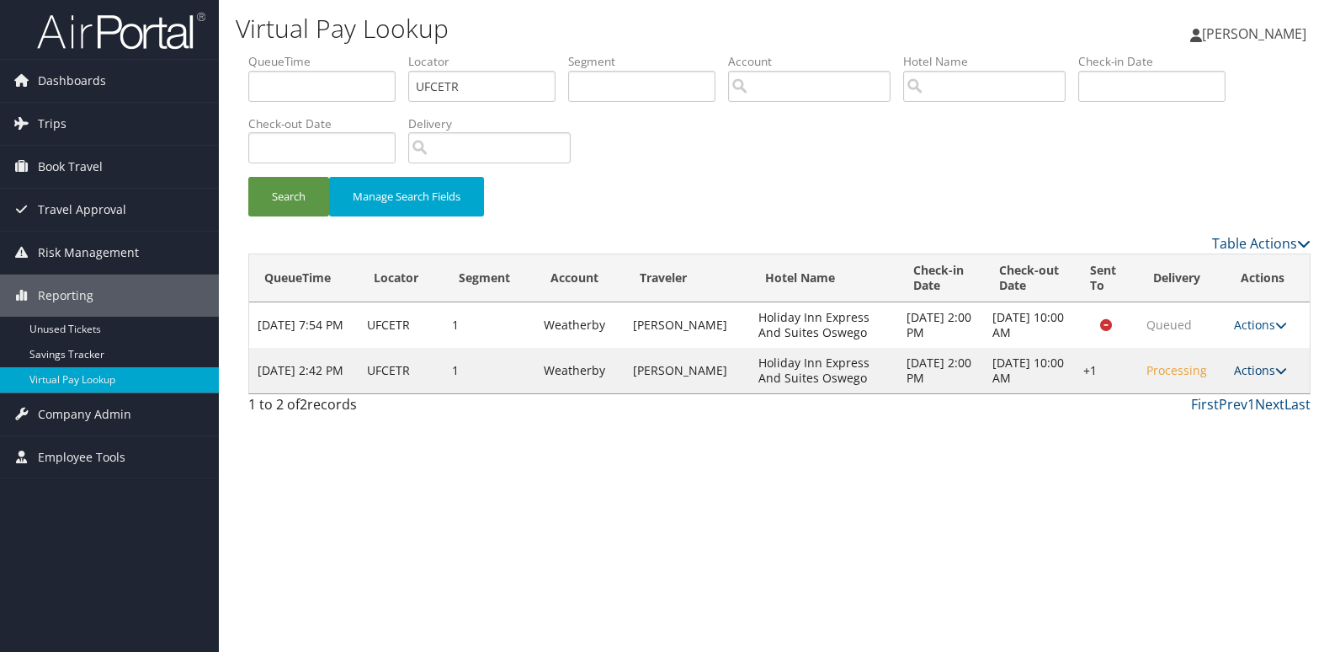
click at [1243, 370] on link "Actions" at bounding box center [1260, 370] width 53 height 16
click at [1206, 416] on link "Logs" at bounding box center [1211, 423] width 144 height 29
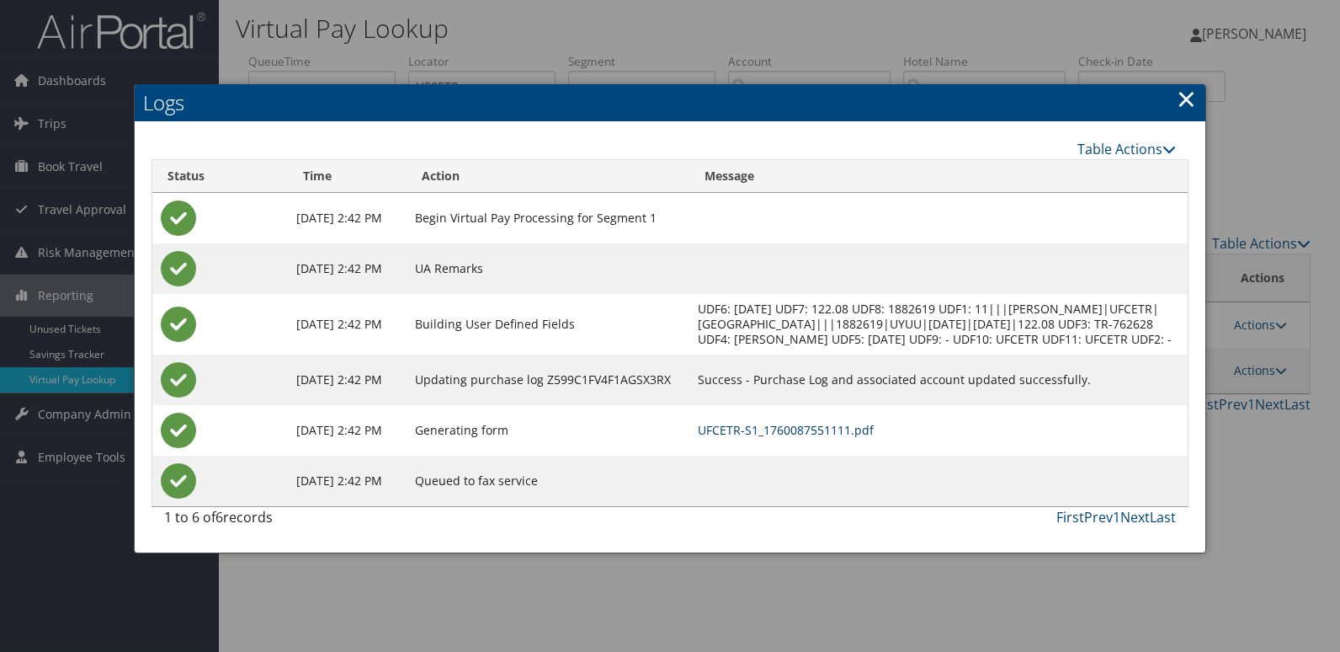
click at [859, 438] on link "UFCETR-S1_1760087551111.pdf" at bounding box center [786, 430] width 176 height 16
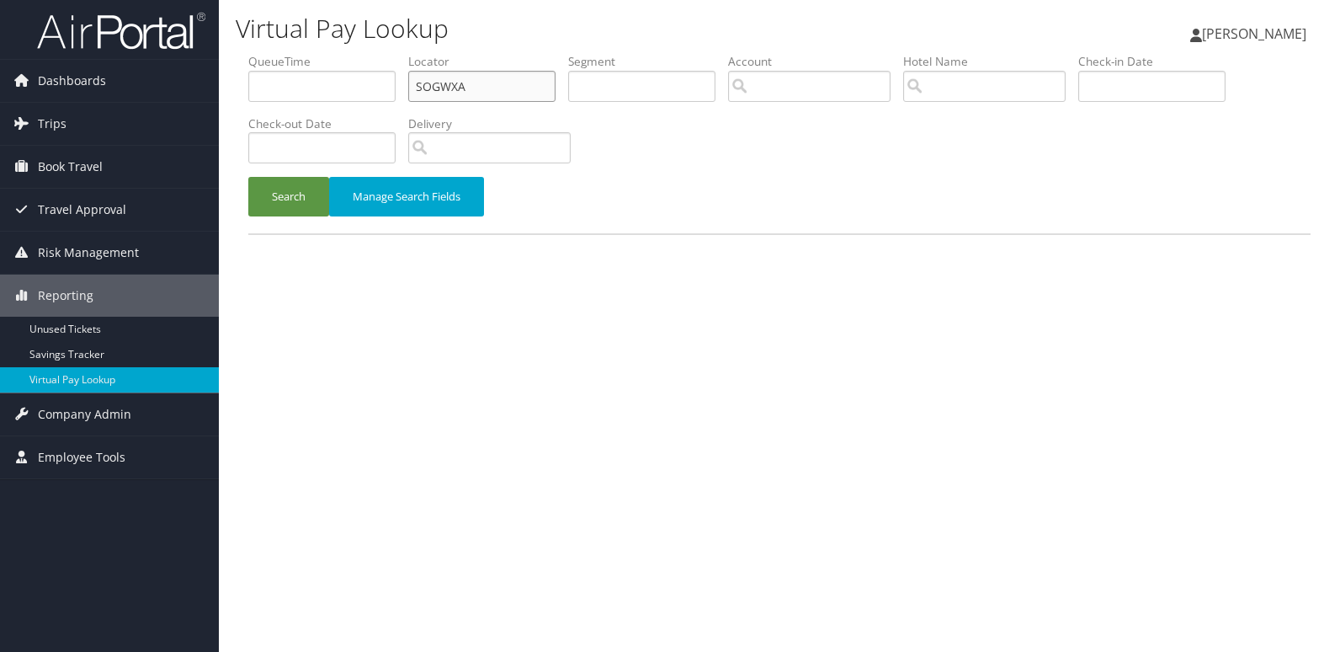
drag, startPoint x: 419, startPoint y: 89, endPoint x: 312, endPoint y: 91, distance: 106.9
click at [312, 53] on ul "QueueTime Locator SOGWXA Segment Account Traveler Hotel Name Check-in Date Chec…" at bounding box center [779, 53] width 1062 height 0
paste input "IRDXCT"
click at [248, 177] on button "Search" at bounding box center [288, 197] width 81 height 40
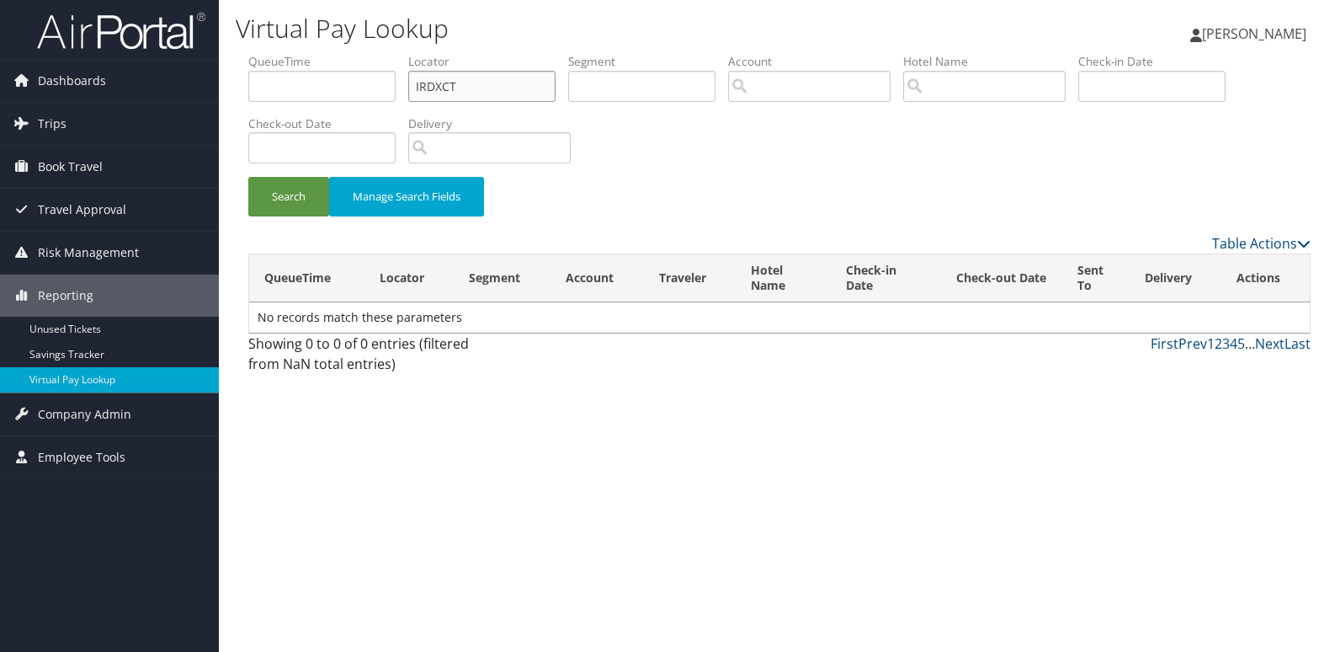
type input "IRDXCT"
click at [248, 177] on button "Search" at bounding box center [288, 197] width 81 height 40
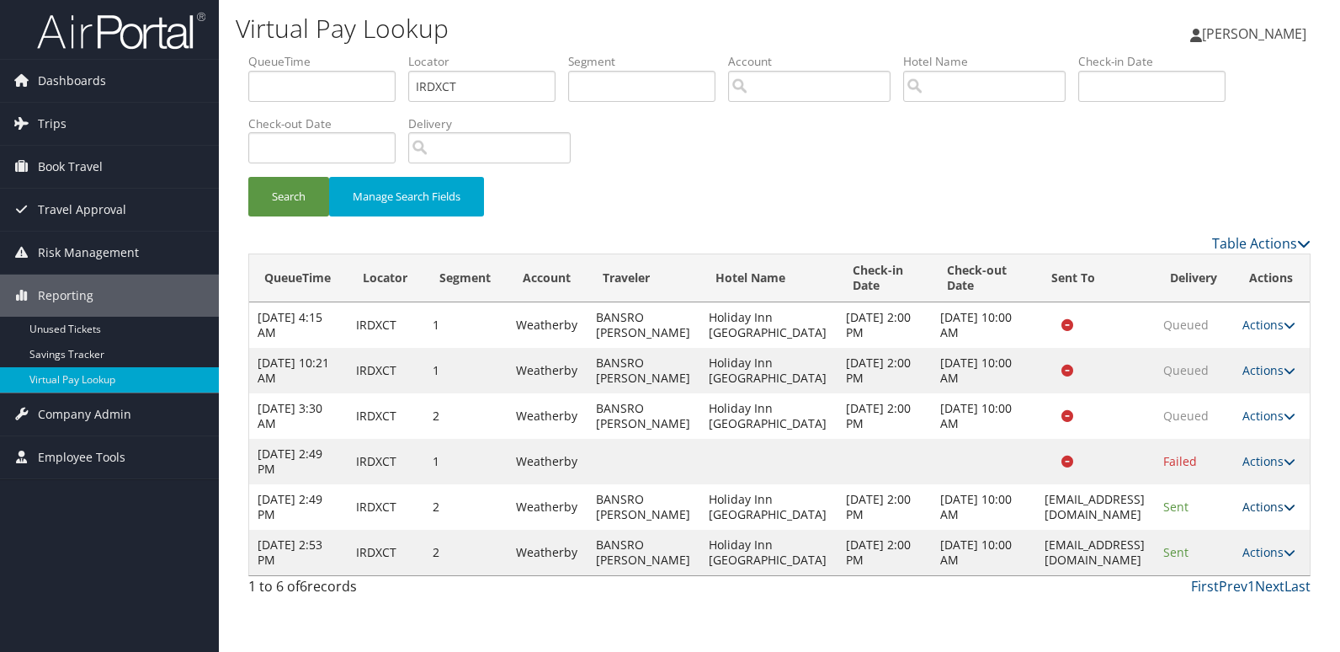
click at [1278, 510] on link "Actions" at bounding box center [1269, 506] width 53 height 16
click at [1235, 565] on link "Logs" at bounding box center [1236, 560] width 106 height 29
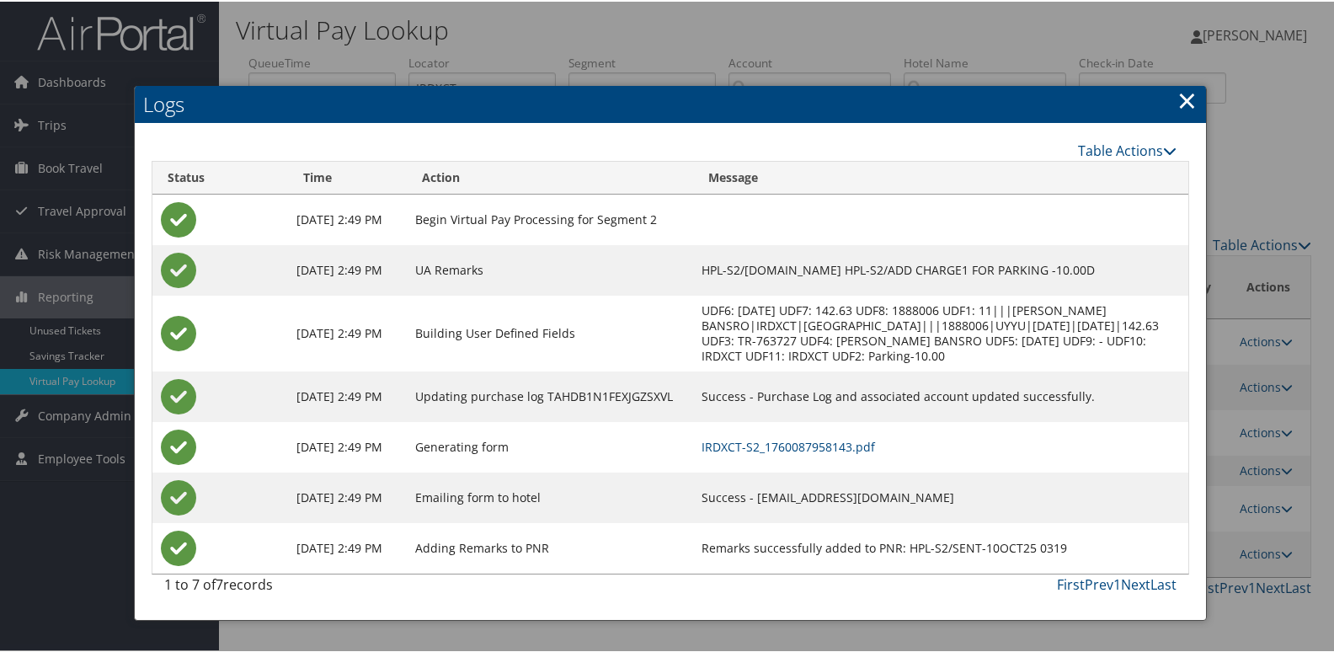
scroll to position [44, 0]
click at [869, 420] on td "IRDXCT-S2_1760087958143.pdf" at bounding box center [940, 445] width 495 height 51
click at [860, 437] on link "IRDXCT-S2_1760087958143.pdf" at bounding box center [787, 445] width 173 height 16
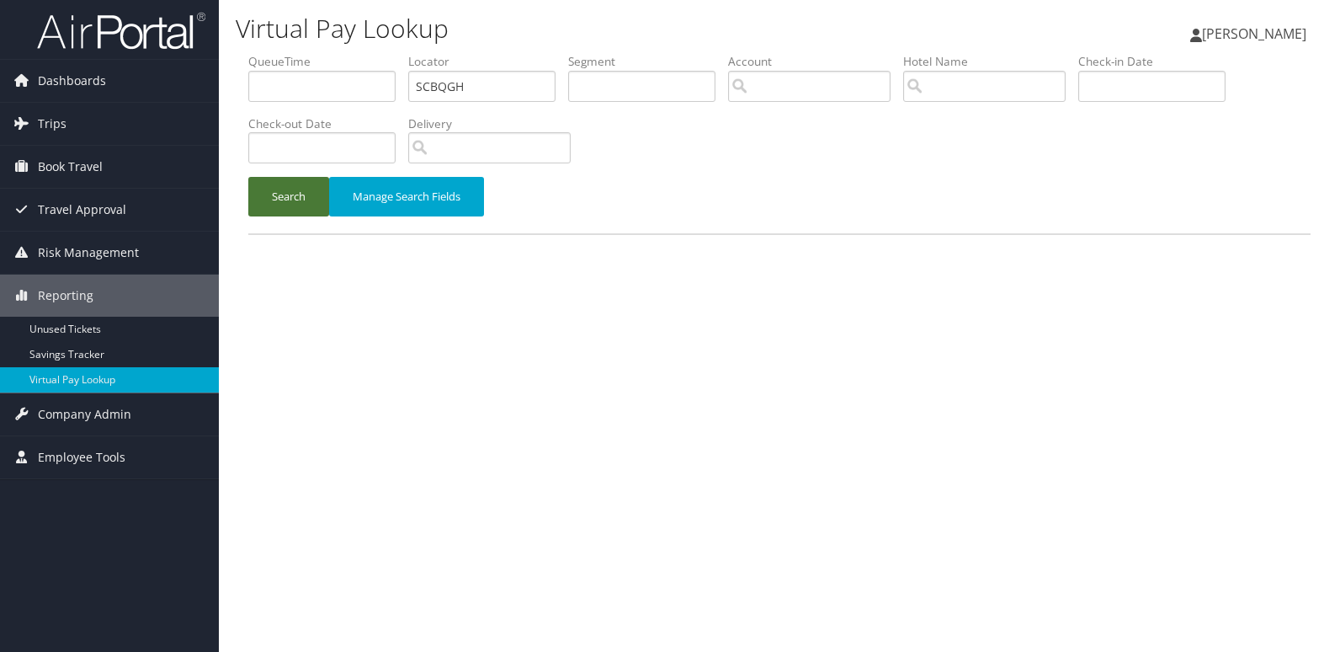
click at [289, 200] on button "Search" at bounding box center [288, 197] width 81 height 40
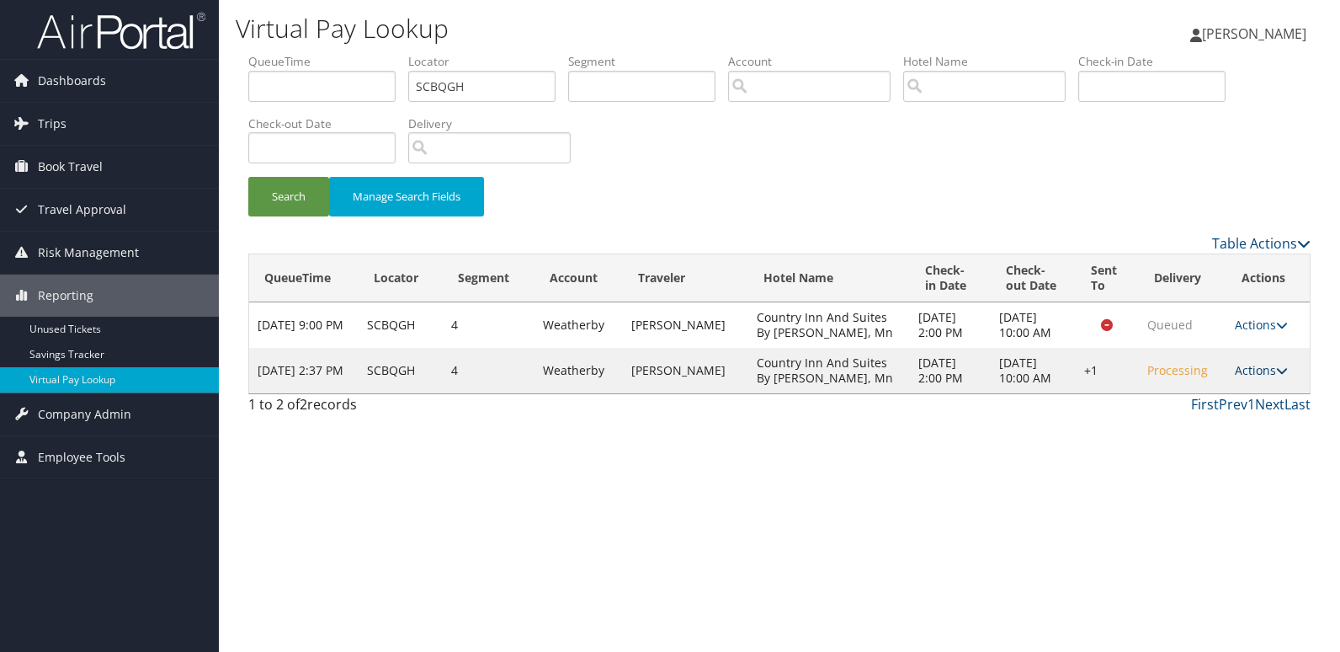
click at [1255, 378] on link "Actions" at bounding box center [1261, 370] width 53 height 16
click at [1199, 450] on link "Logs" at bounding box center [1210, 446] width 144 height 29
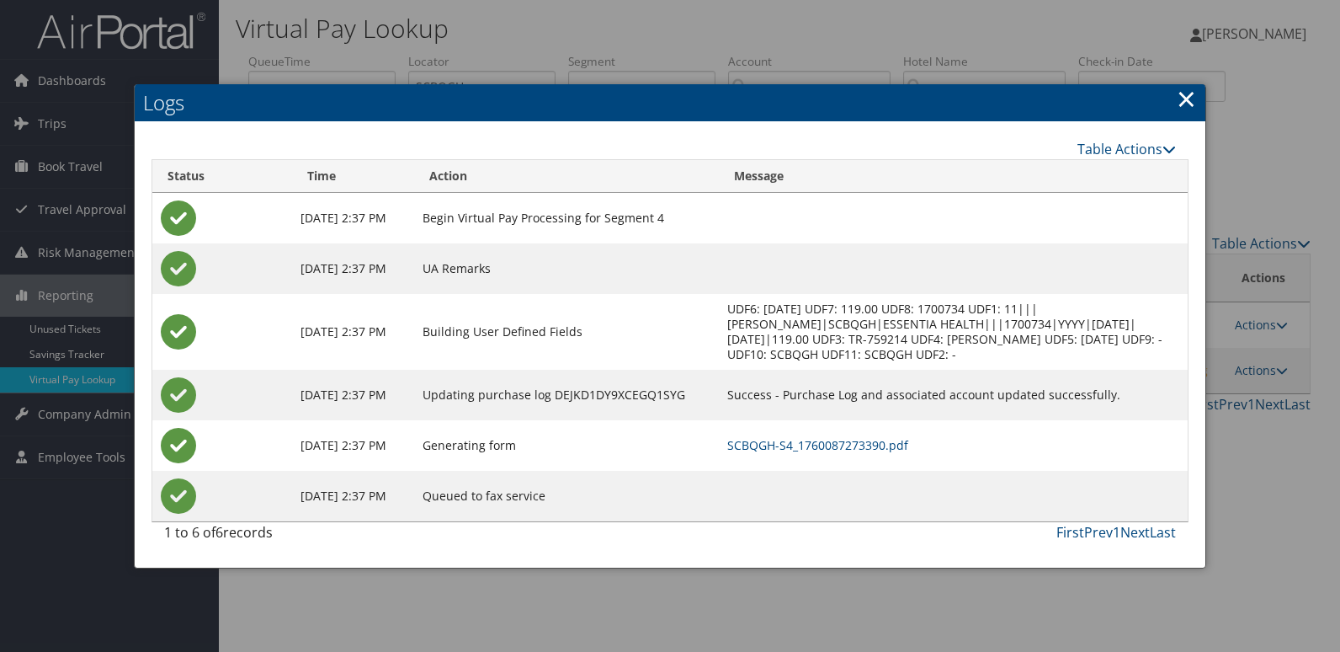
click at [1186, 88] on link "×" at bounding box center [1186, 99] width 19 height 34
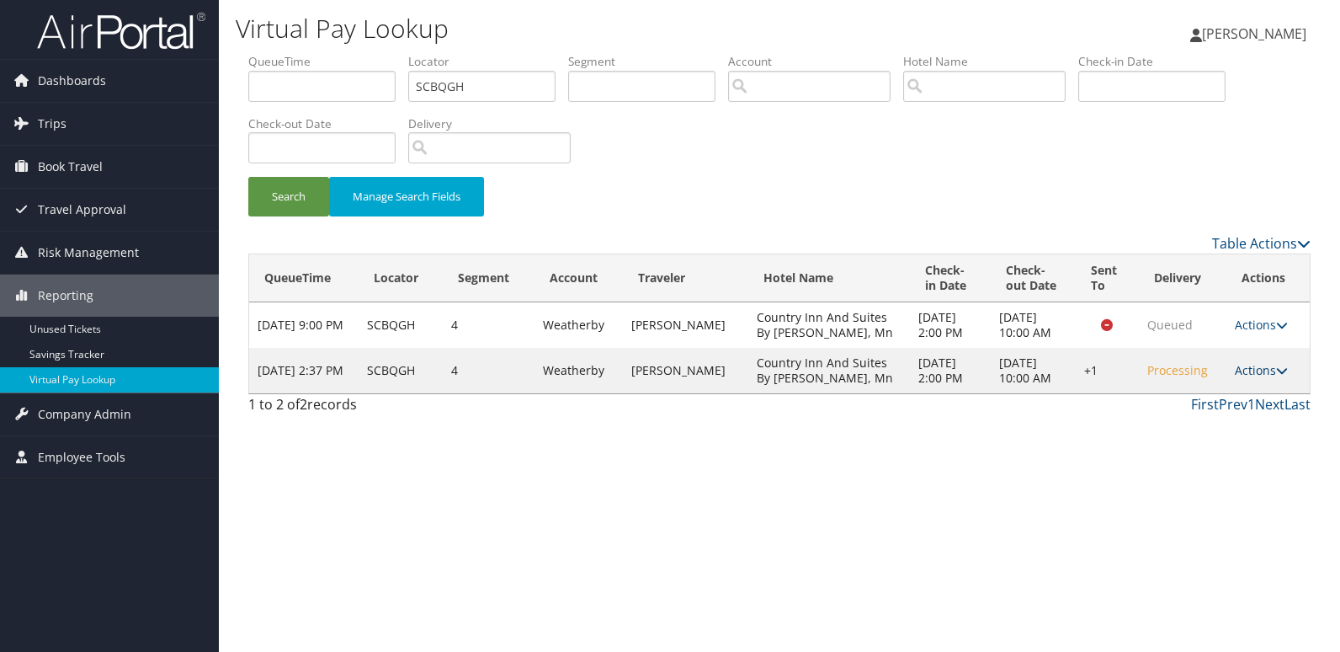
click at [1269, 378] on link "Actions" at bounding box center [1261, 370] width 53 height 16
click at [1197, 422] on link "Resend" at bounding box center [1210, 417] width 144 height 29
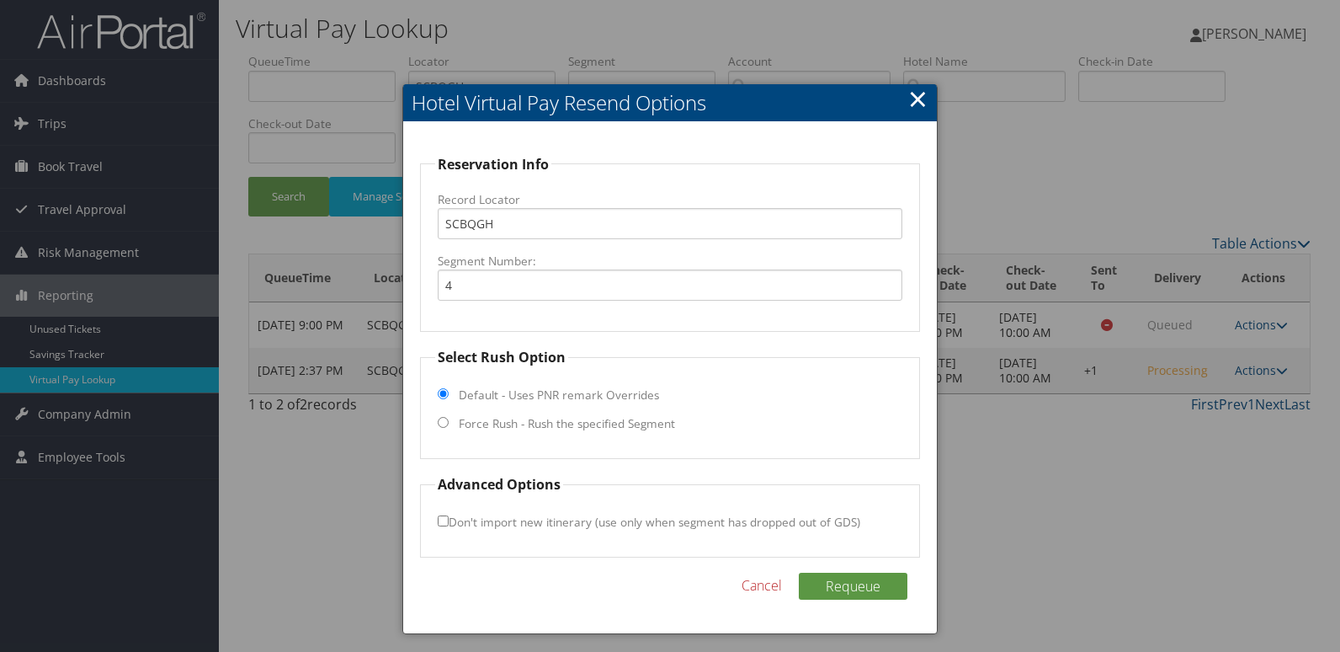
click at [463, 422] on label "Force Rush - Rush the specified Segment" at bounding box center [567, 423] width 216 height 17
click at [449, 422] on input "Force Rush - Rush the specified Segment" at bounding box center [443, 422] width 11 height 11
radio input "true"
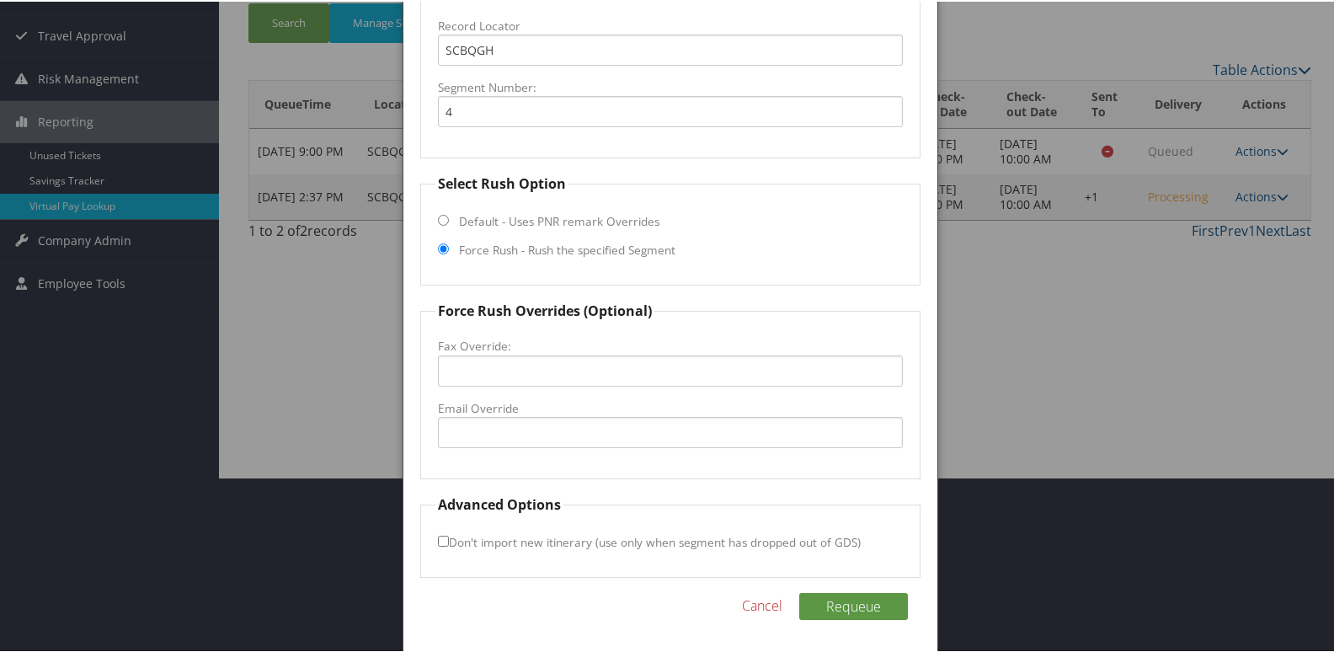
scroll to position [176, 0]
click at [514, 422] on input "Email Override" at bounding box center [671, 429] width 466 height 31
drag, startPoint x: 462, startPoint y: 435, endPoint x: 504, endPoint y: 434, distance: 42.1
click at [463, 435] on input "[EMAIL_ADDRESS][DOMAIN_NAME]" at bounding box center [671, 429] width 466 height 31
drag, startPoint x: 591, startPoint y: 431, endPoint x: 182, endPoint y: 431, distance: 409.2
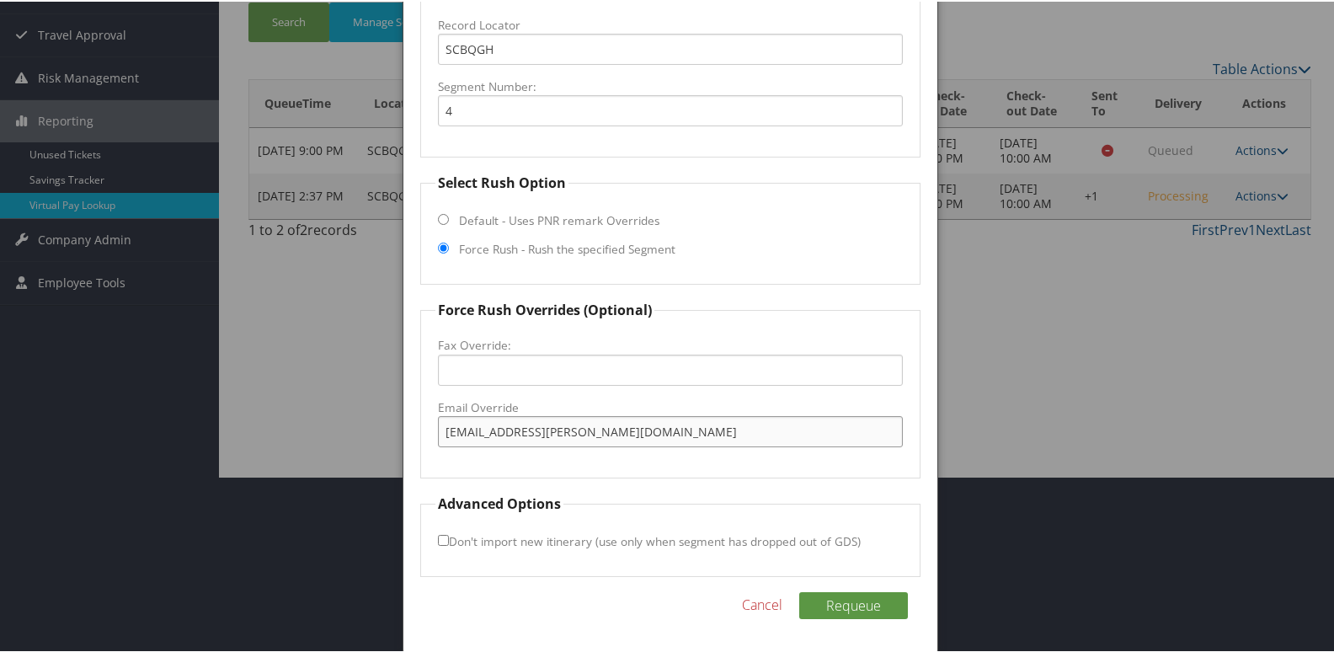
click at [182, 431] on body "Menu Dashboards ► AirPortal 360™ (Manager) My Travel Dashboard Trips ► Airtiner…" at bounding box center [670, 150] width 1340 height 652
click at [851, 600] on button "Requeue" at bounding box center [853, 603] width 109 height 27
click at [458, 431] on input "cis-baxter@outlook.com" at bounding box center [671, 429] width 466 height 31
type input "cis_baxter@outlook.com"
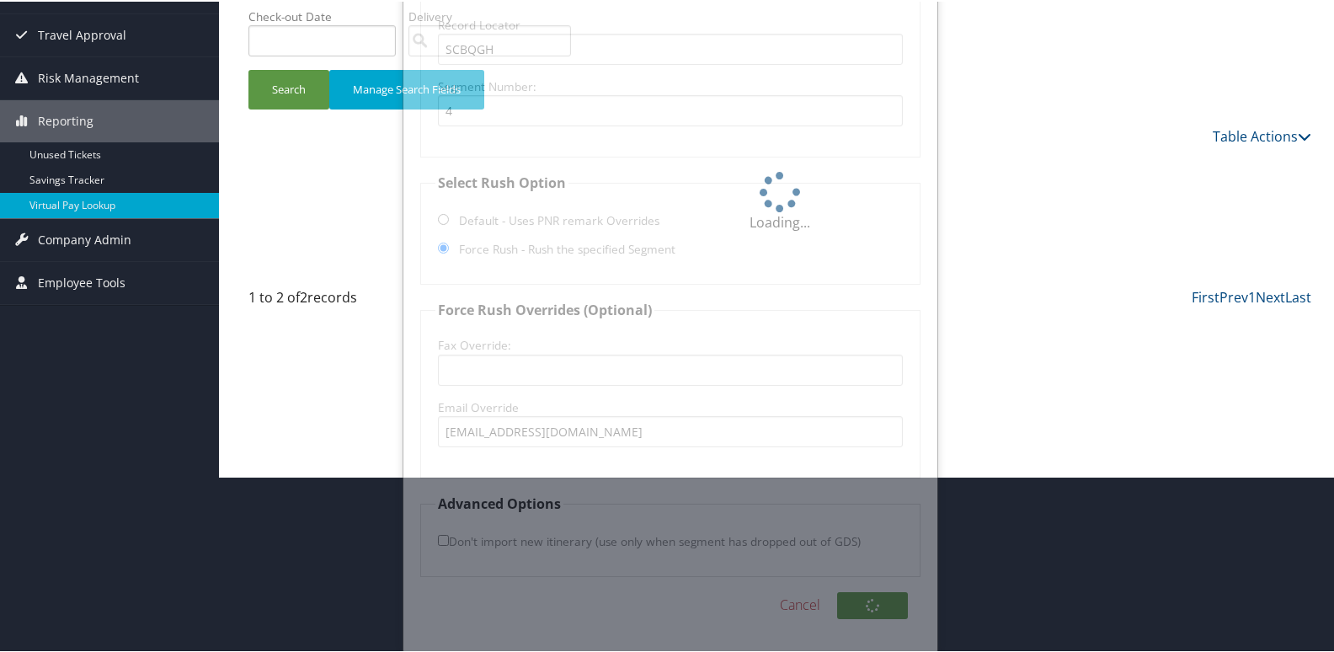
scroll to position [0, 0]
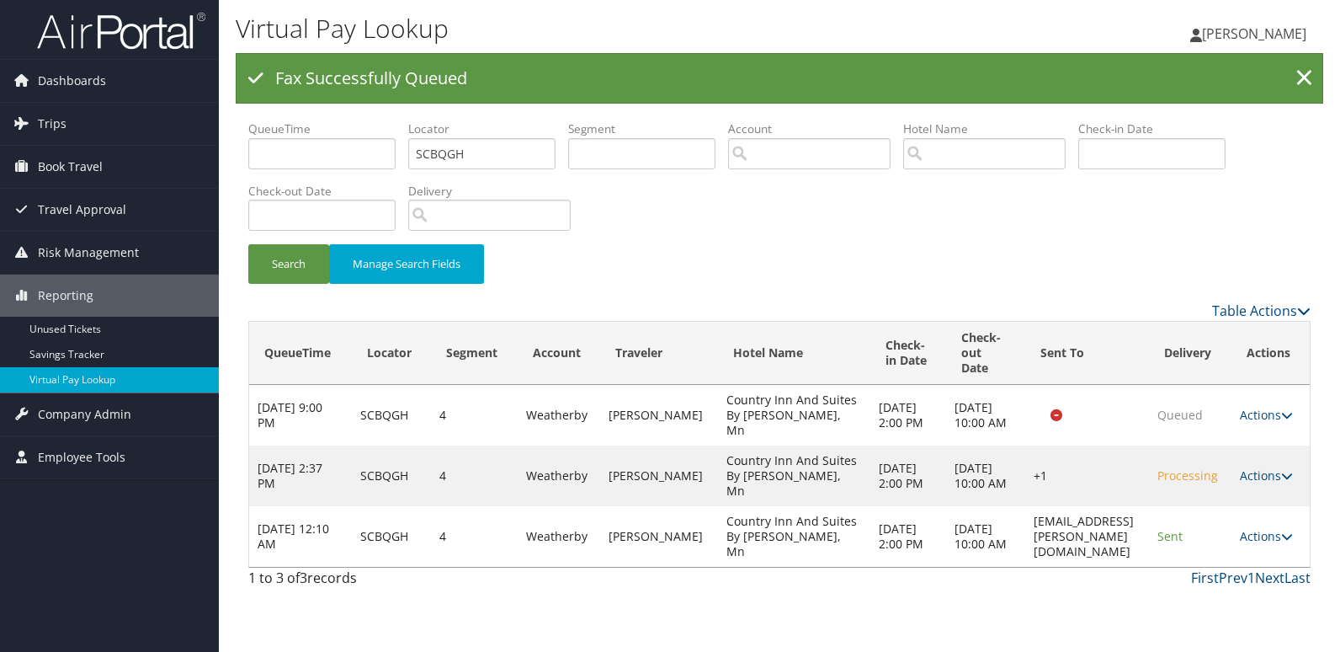
click at [1260, 540] on div "Virtual Pay Lookup Luke Perry Luke Perry My Settings Travel Agency Contacts Vie…" at bounding box center [779, 326] width 1121 height 652
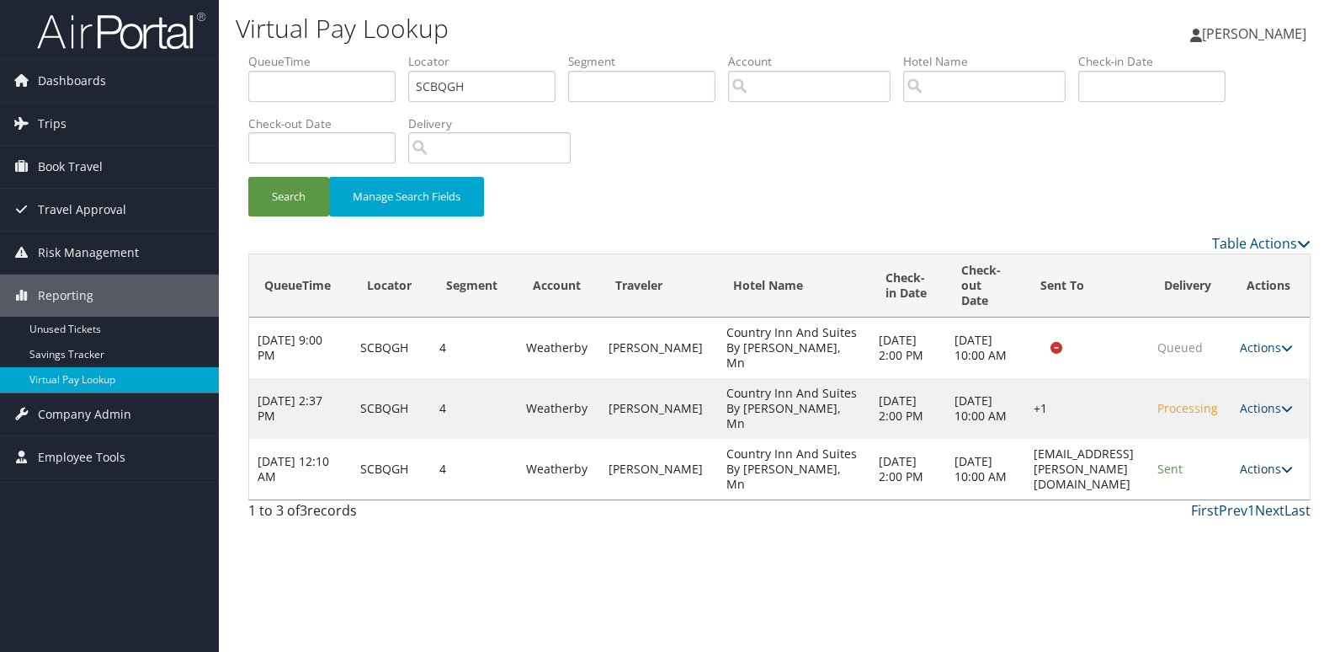
click at [1276, 465] on link "Actions" at bounding box center [1266, 469] width 53 height 16
click at [1249, 486] on link "Resend" at bounding box center [1236, 493] width 106 height 29
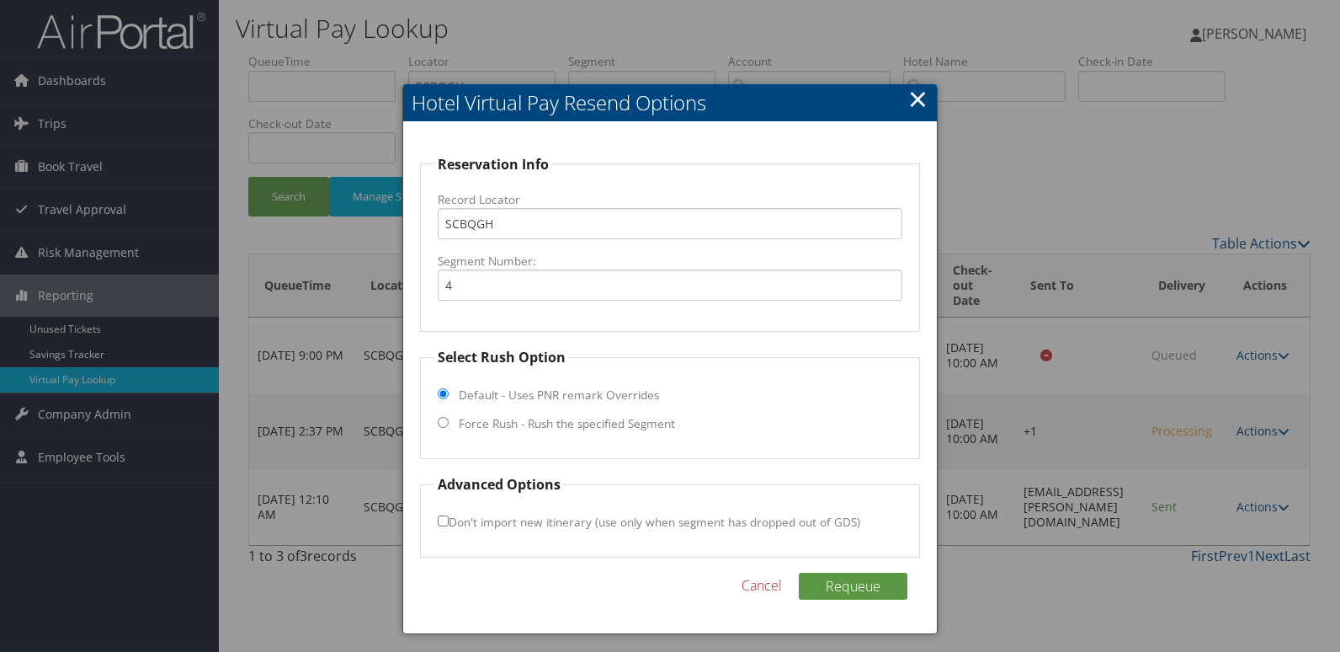
click at [506, 427] on label "Force Rush - Rush the specified Segment" at bounding box center [567, 423] width 216 height 17
click at [449, 427] on input "Force Rush - Rush the specified Segment" at bounding box center [443, 422] width 11 height 11
radio input "true"
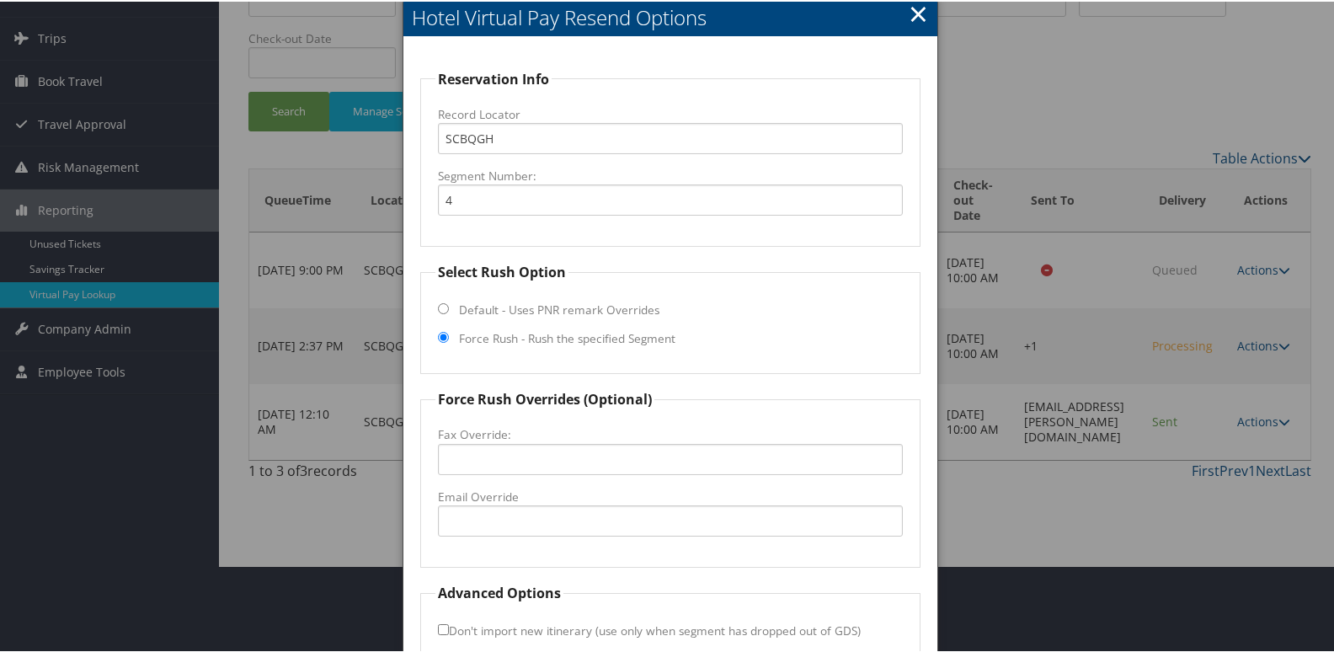
scroll to position [176, 0]
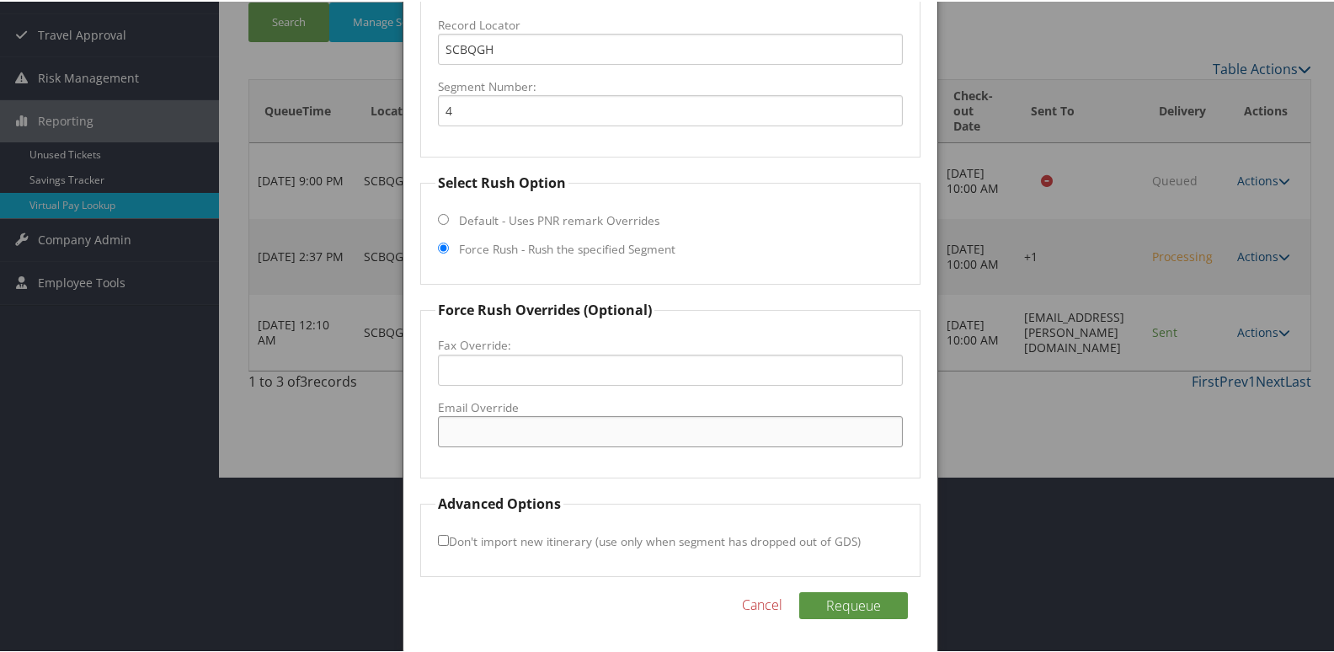
click at [499, 439] on input "Email Override" at bounding box center [671, 429] width 466 height 31
click at [498, 435] on input "Email Override" at bounding box center [671, 429] width 466 height 31
paste input "cis-baxter@outlook.com"
drag, startPoint x: 461, startPoint y: 429, endPoint x: 546, endPoint y: 420, distance: 84.7
click at [466, 428] on input "cis-baxter@outlook.com" at bounding box center [671, 429] width 466 height 31
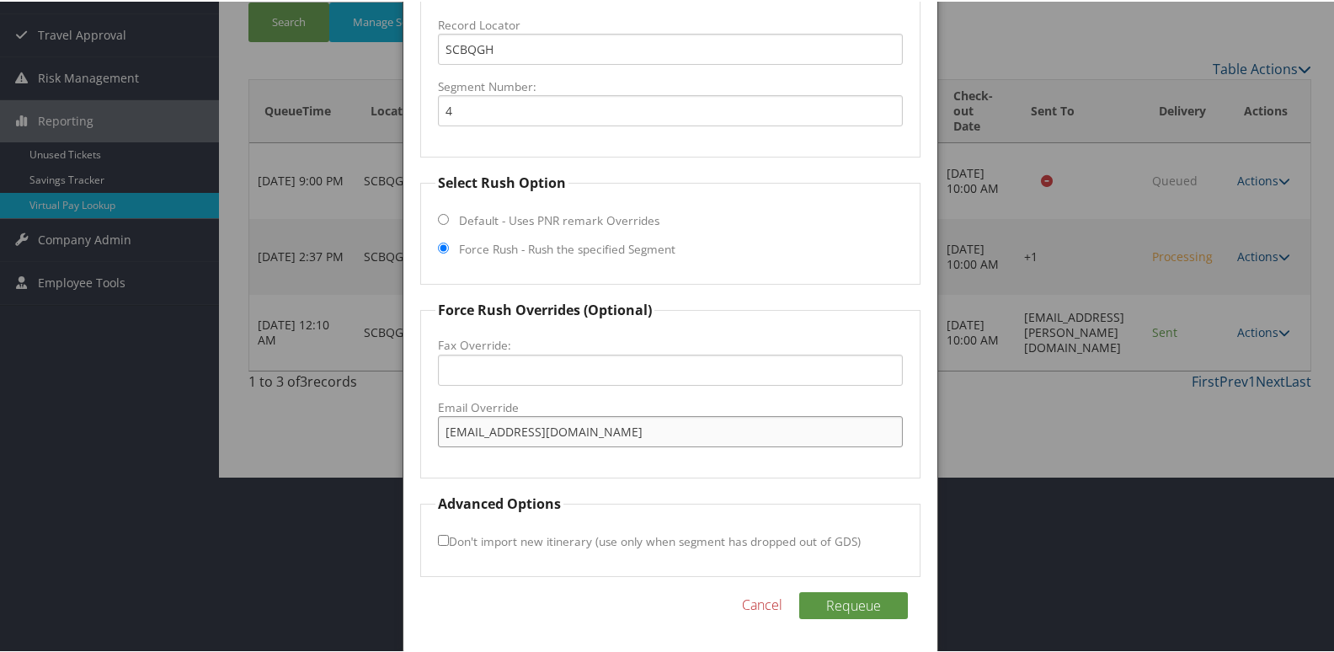
type input "cis_baxter@outlook.com"
click at [799, 590] on button "Requeue" at bounding box center [853, 603] width 109 height 27
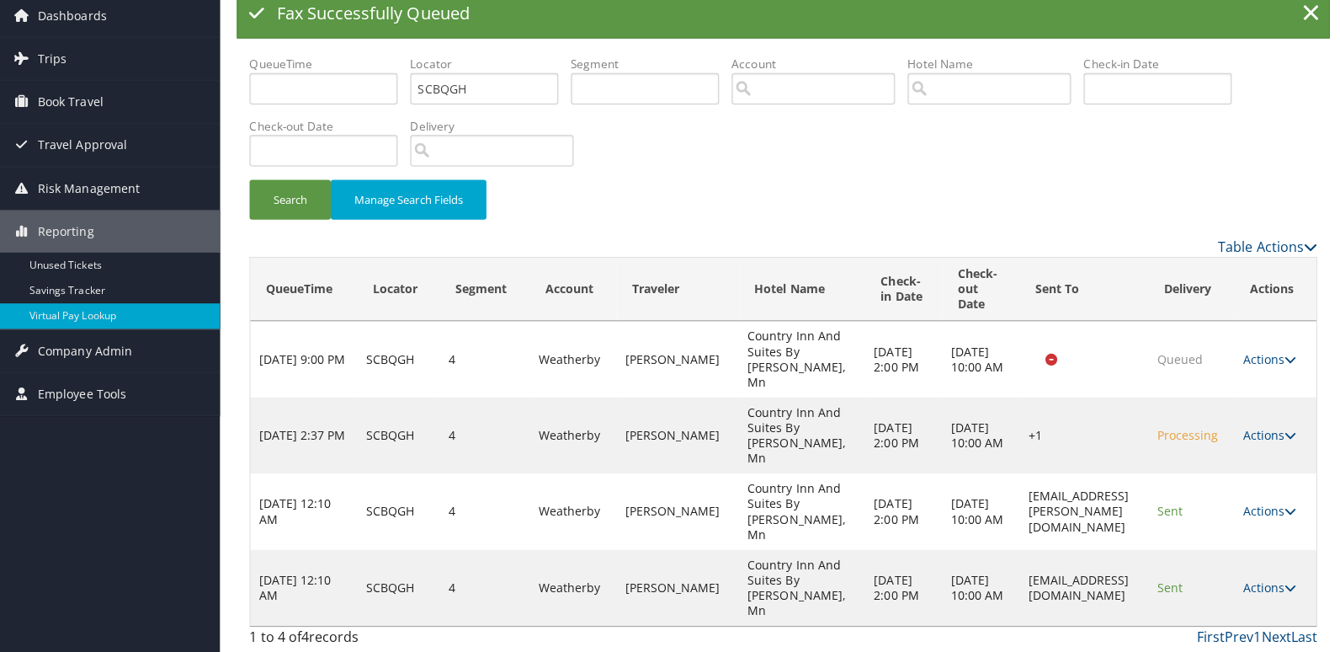
scroll to position [0, 0]
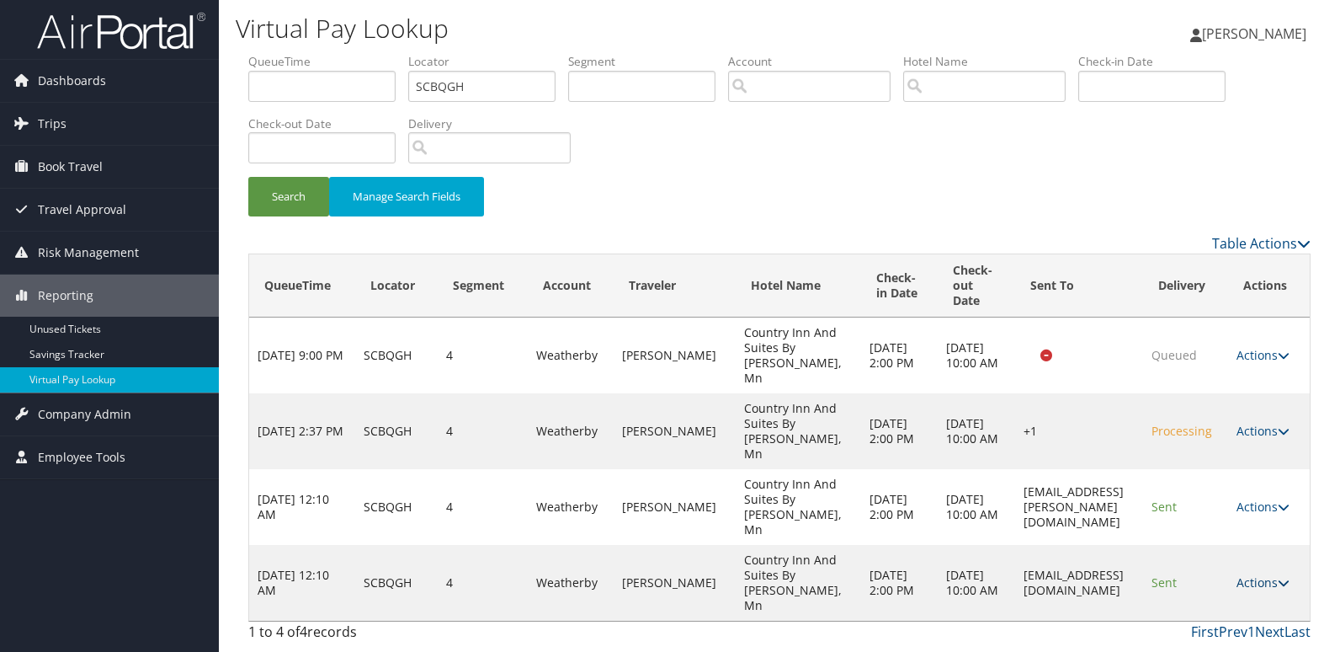
click at [1258, 585] on link "Actions" at bounding box center [1263, 582] width 53 height 16
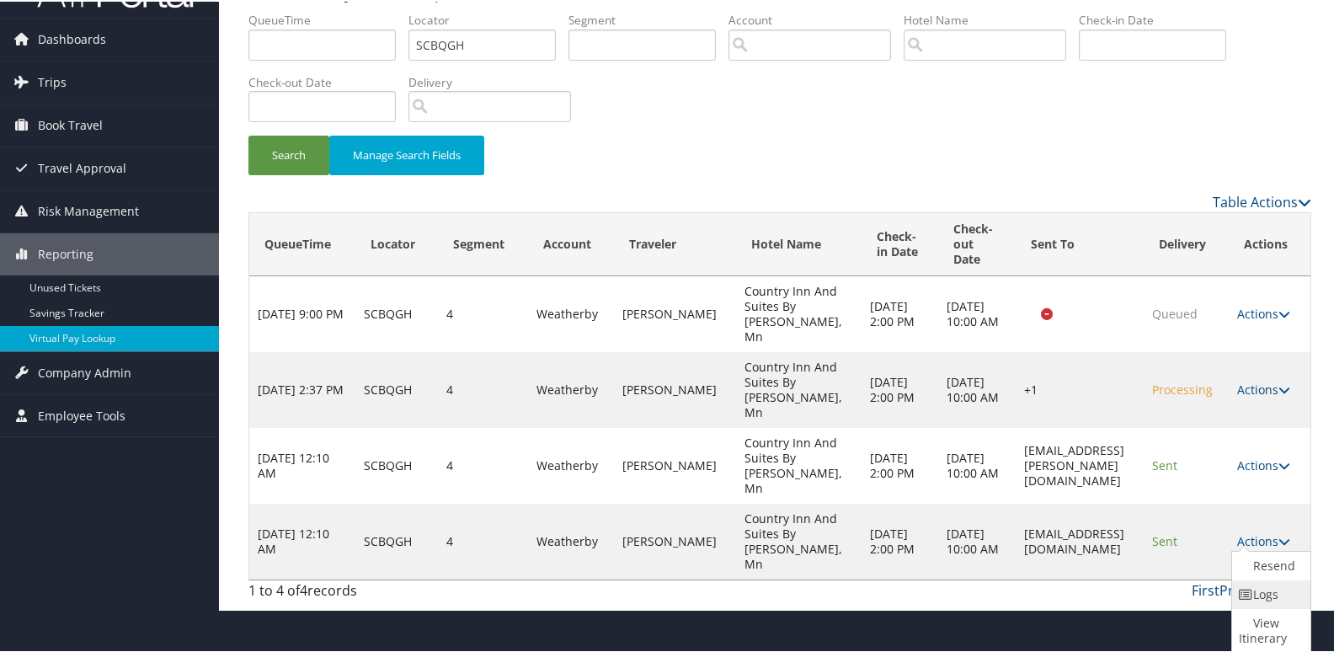
click at [1250, 592] on icon at bounding box center [1245, 593] width 15 height 12
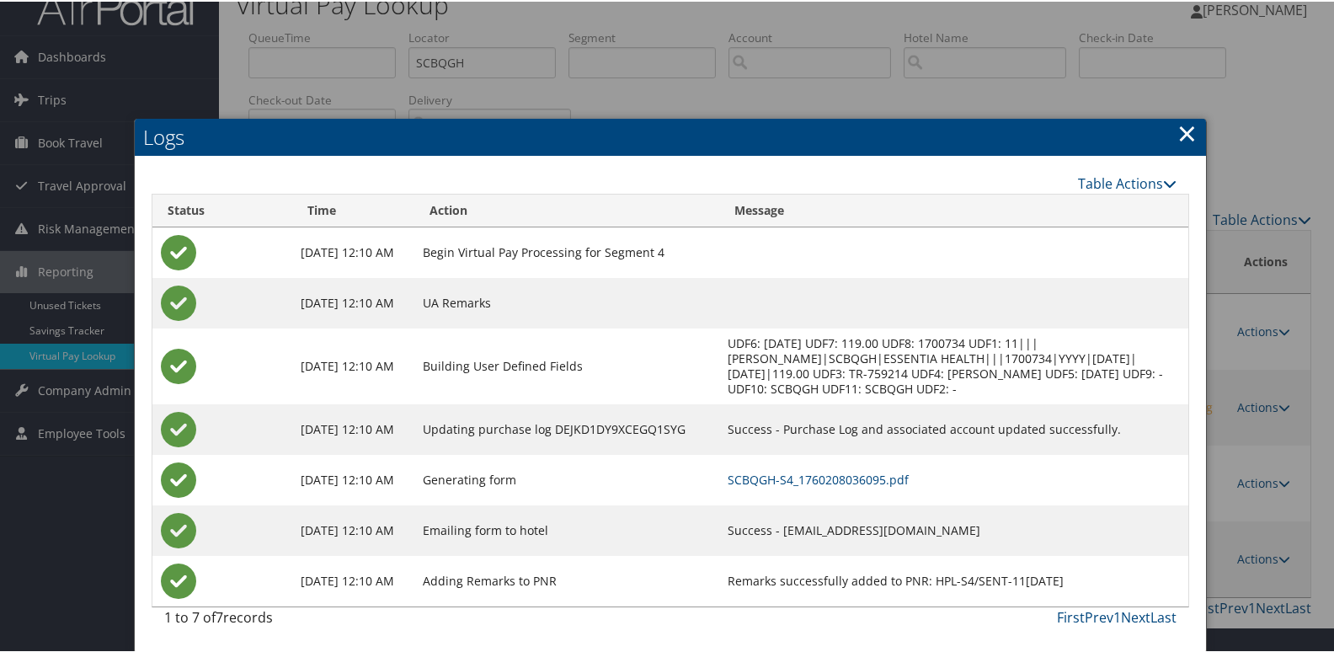
scroll to position [40, 0]
click at [865, 484] on link "SCBQGH-S4_1760208036095.pdf" at bounding box center [817, 478] width 181 height 16
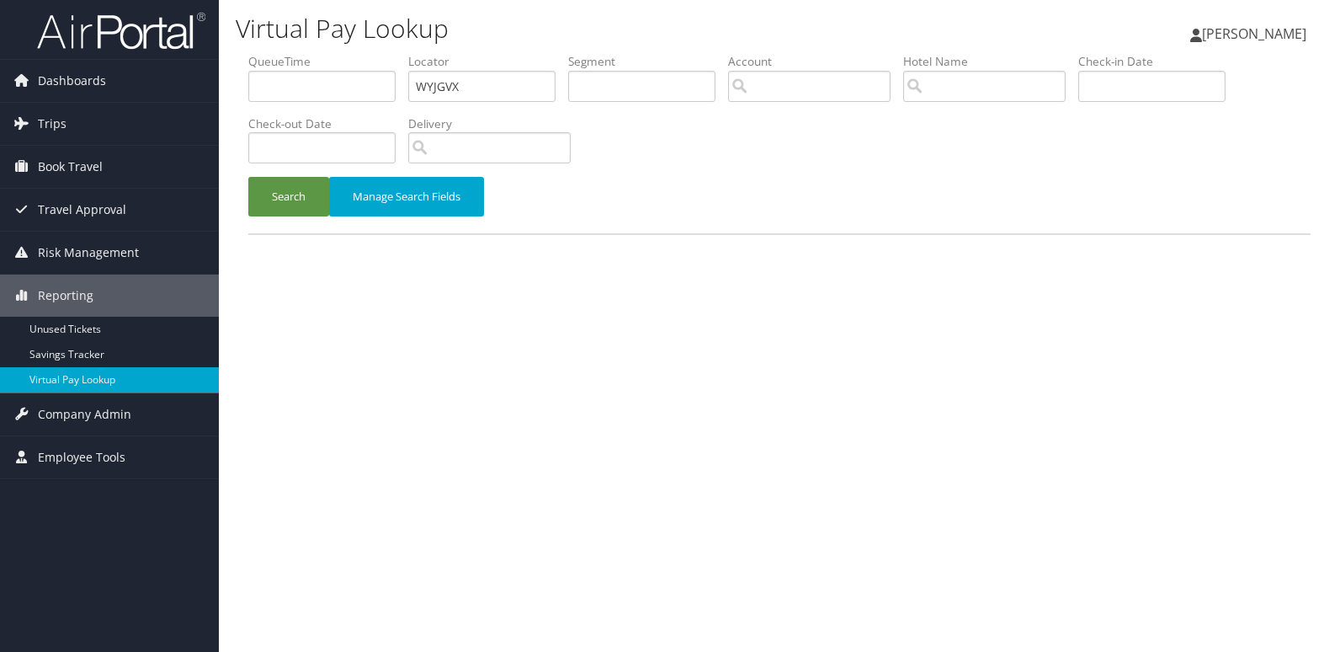
type input "WYJGVX"
click at [248, 177] on button "Search" at bounding box center [288, 197] width 81 height 40
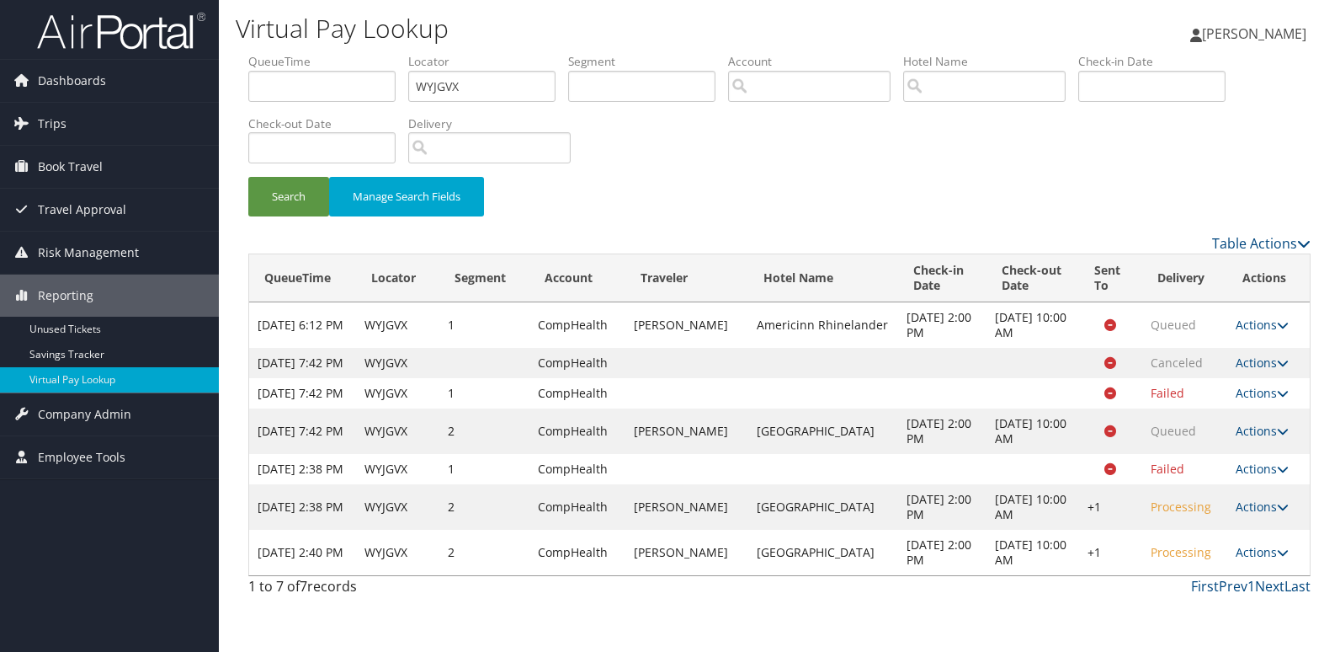
click at [1238, 560] on link "Actions" at bounding box center [1262, 552] width 53 height 16
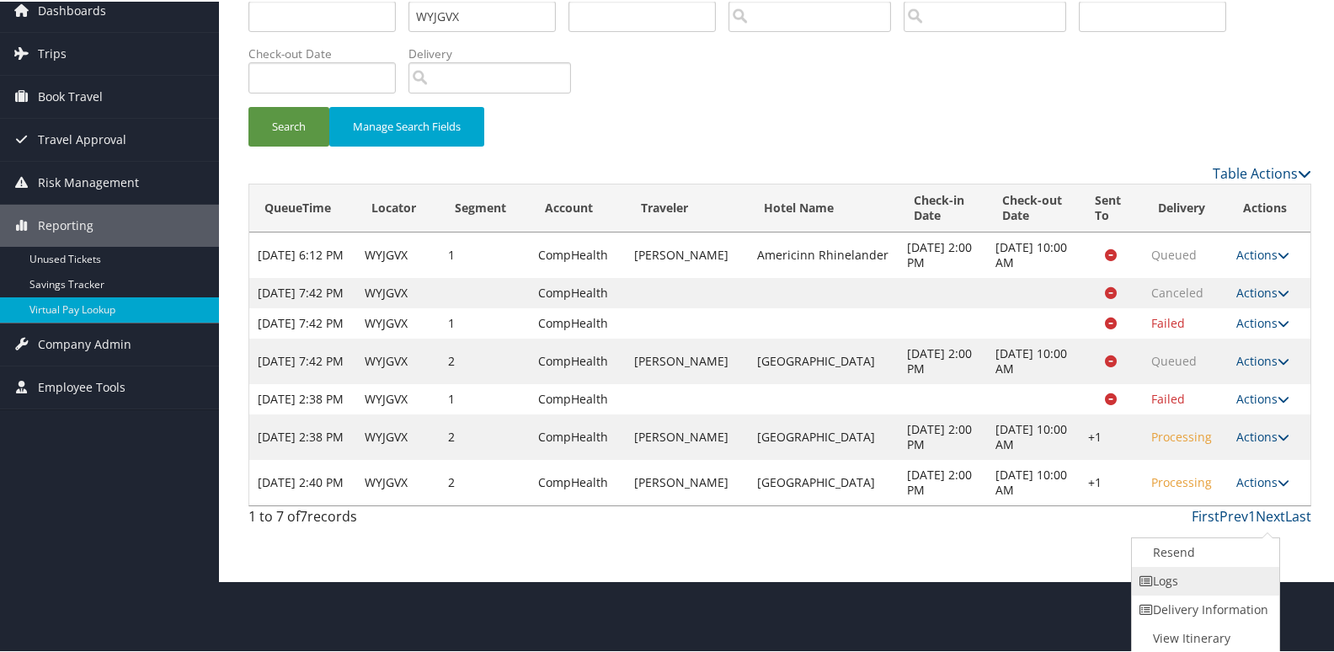
click at [1226, 579] on link "Logs" at bounding box center [1204, 579] width 144 height 29
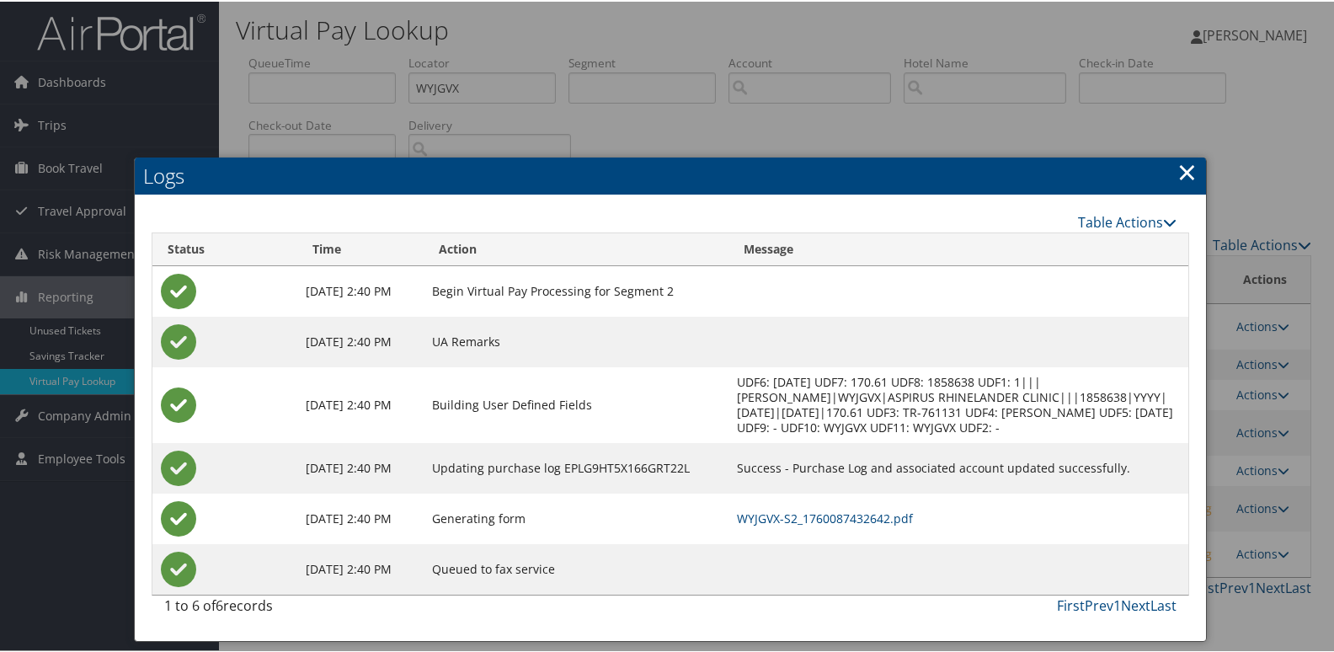
scroll to position [3, 0]
click at [837, 525] on link "WYJGVX-S2_1760087432642.pdf" at bounding box center [825, 517] width 176 height 16
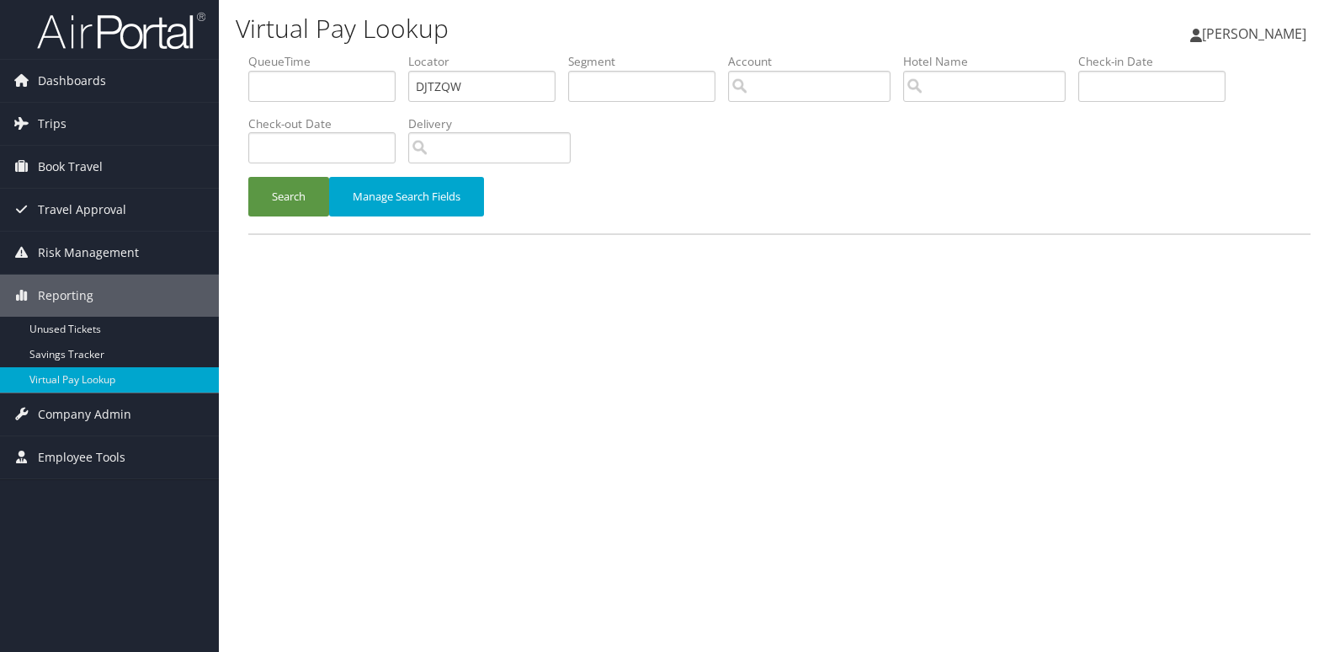
click at [186, 93] on div "Dashboards AirPortal 360™ (Manager) My Travel Dashboard Trips Airtinerary® Look…" at bounding box center [670, 326] width 1340 height 652
type input "JYXWNA"
click at [250, 174] on li "Check-out Date" at bounding box center [328, 145] width 160 height 61
click at [285, 184] on button "Search" at bounding box center [288, 197] width 81 height 40
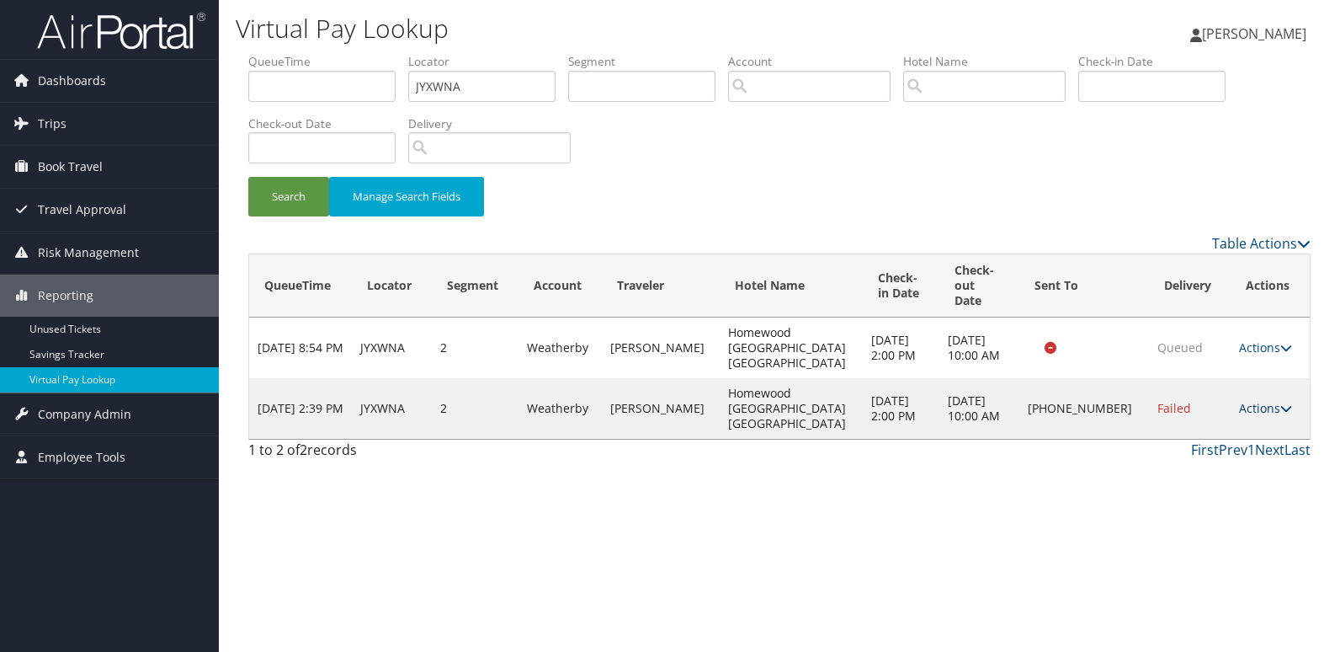
click at [1268, 399] on td "Actions Resend Logs Delivery Information View Itinerary" at bounding box center [1270, 408] width 79 height 61
drag, startPoint x: 1268, startPoint y: 399, endPoint x: 1237, endPoint y: 395, distance: 31.4
click at [1239, 400] on link "Actions" at bounding box center [1265, 408] width 53 height 16
click at [1190, 446] on link "Logs" at bounding box center [1209, 446] width 144 height 29
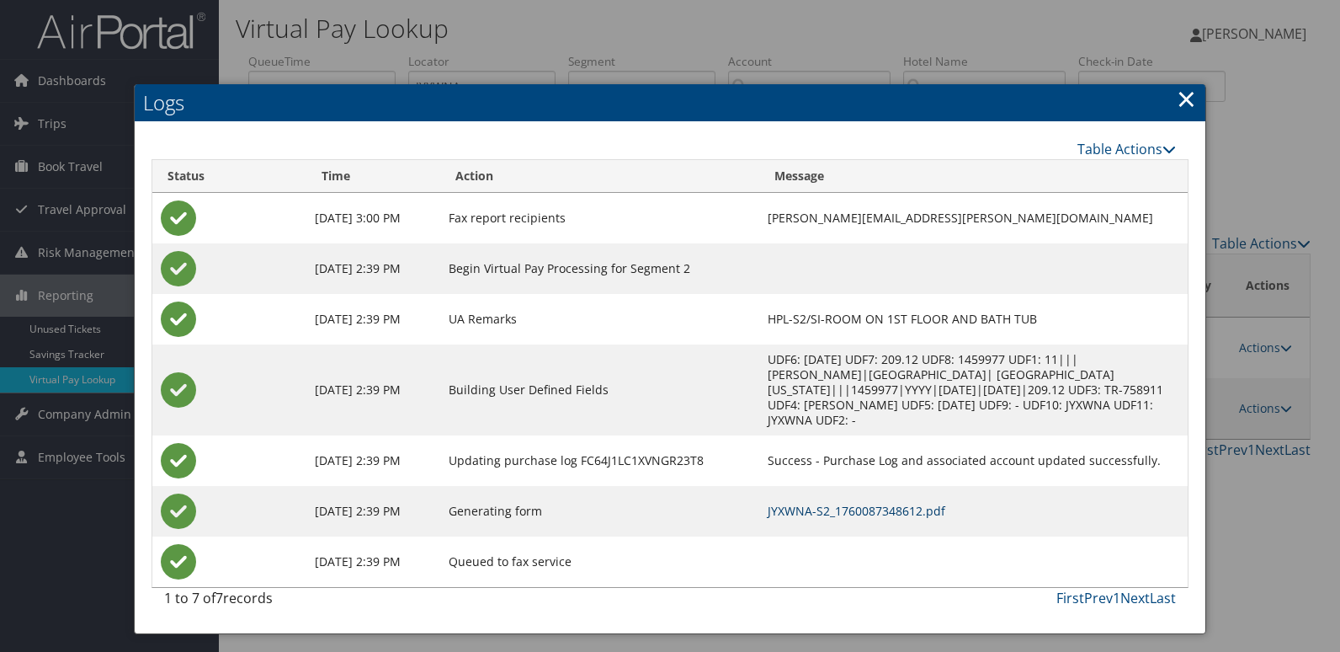
click at [849, 503] on link "JYXWNA-S2_1760087348612.pdf" at bounding box center [857, 511] width 178 height 16
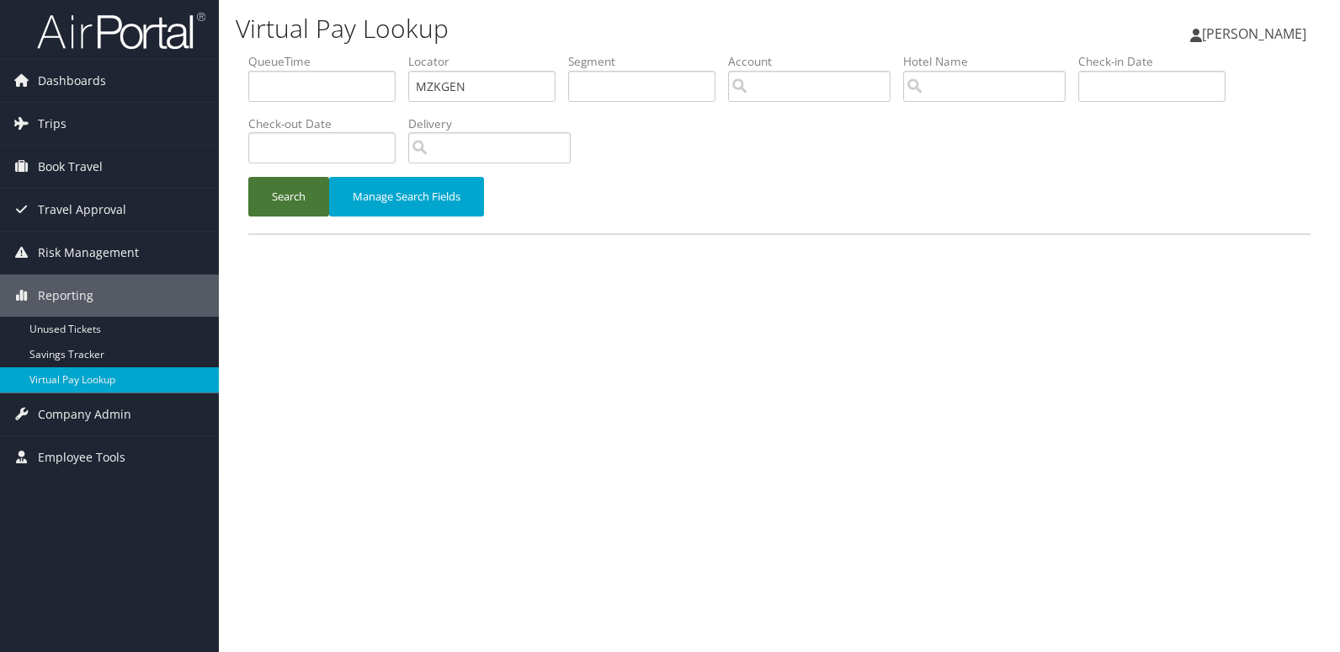
click at [302, 200] on button "Search" at bounding box center [288, 197] width 81 height 40
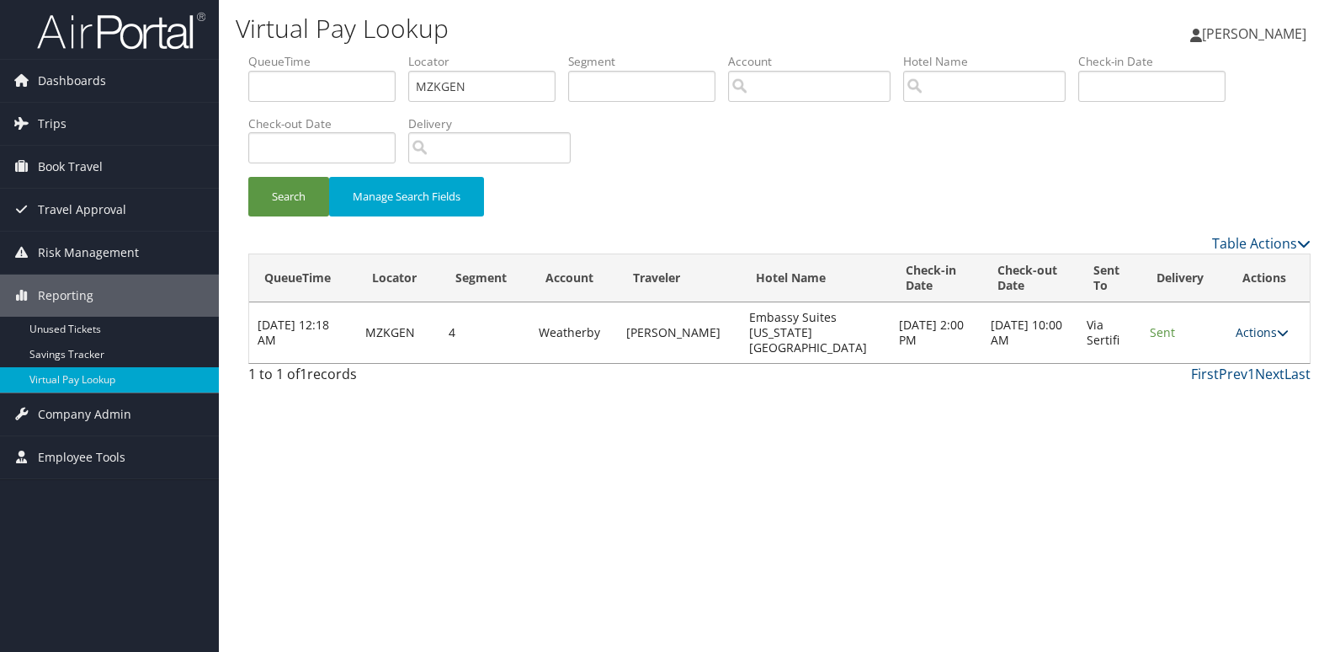
click at [1250, 324] on link "Actions" at bounding box center [1262, 332] width 53 height 16
click at [1241, 343] on link "Resend" at bounding box center [1228, 349] width 106 height 29
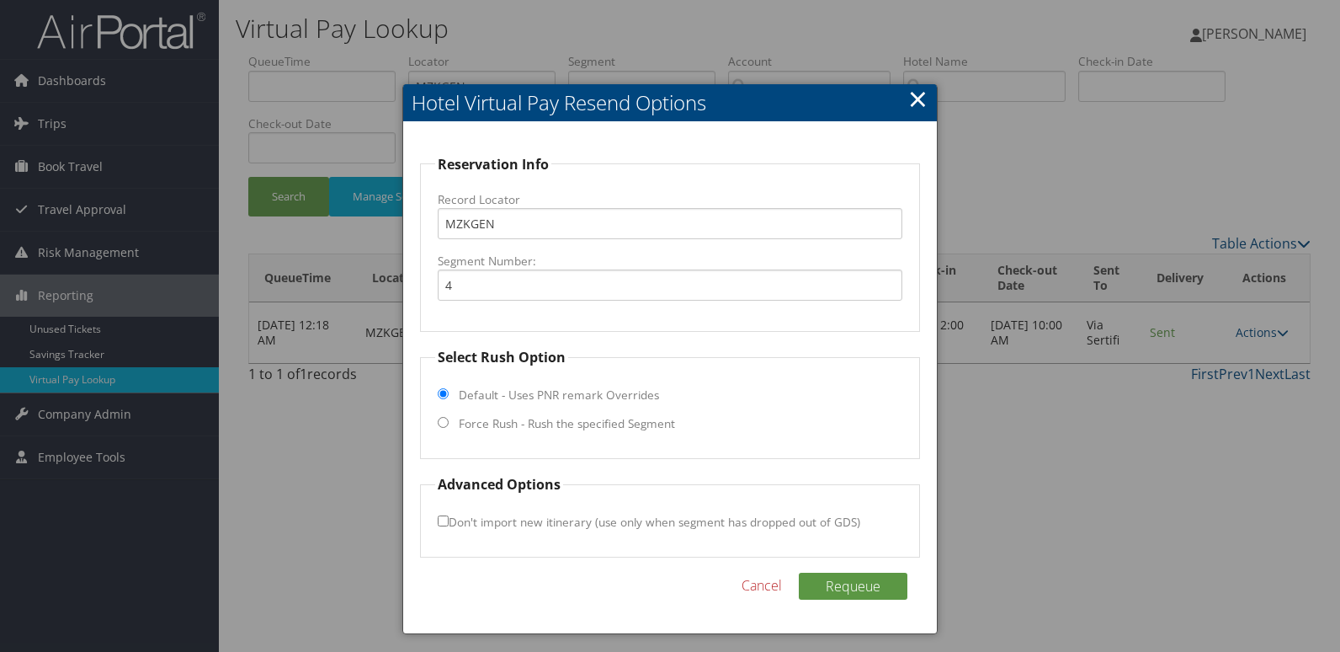
click at [569, 423] on label "Force Rush - Rush the specified Segment" at bounding box center [567, 423] width 216 height 17
click at [449, 423] on input "Force Rush - Rush the specified Segment" at bounding box center [443, 422] width 11 height 11
radio input "true"
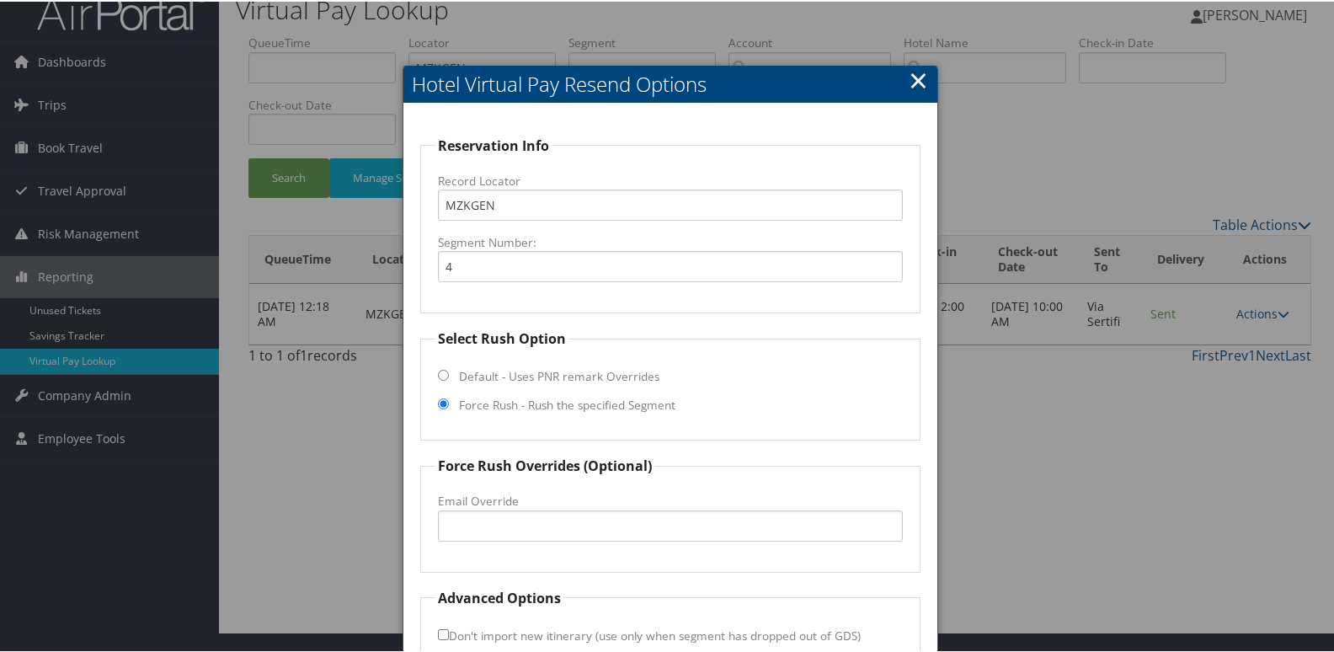
scroll to position [114, 0]
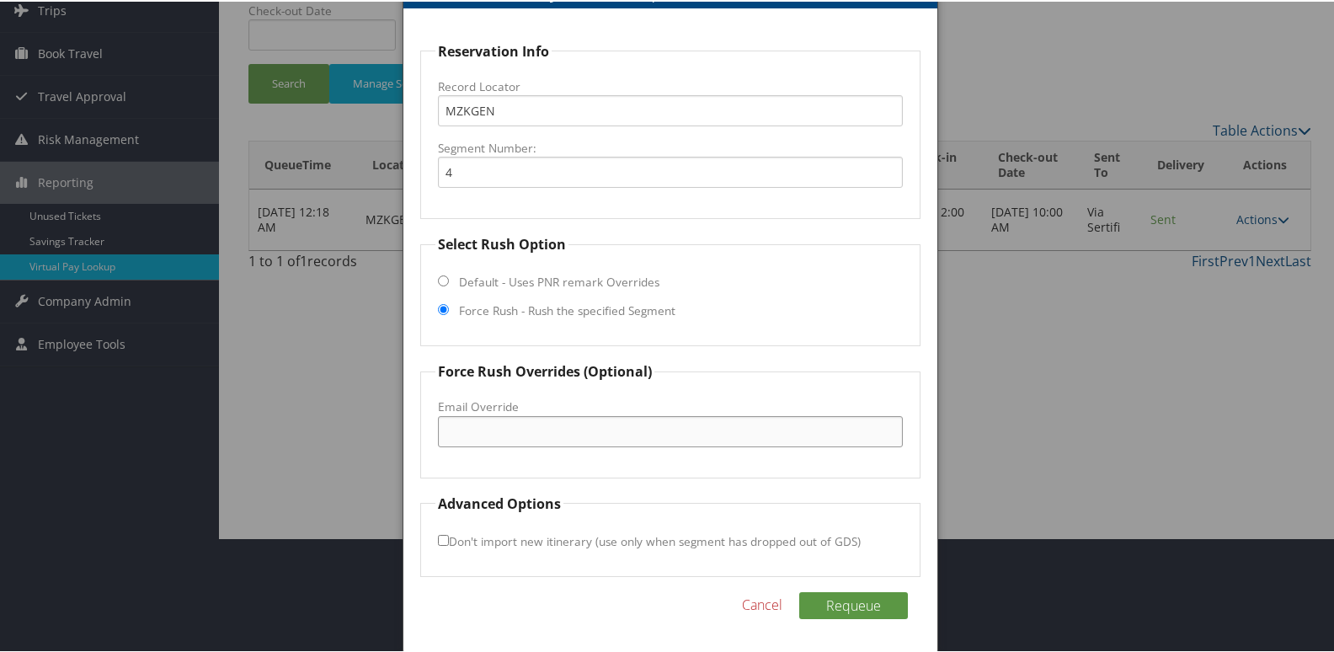
click at [527, 419] on input "Email Override" at bounding box center [671, 429] width 466 height 31
click at [1010, 324] on div at bounding box center [670, 326] width 1340 height 652
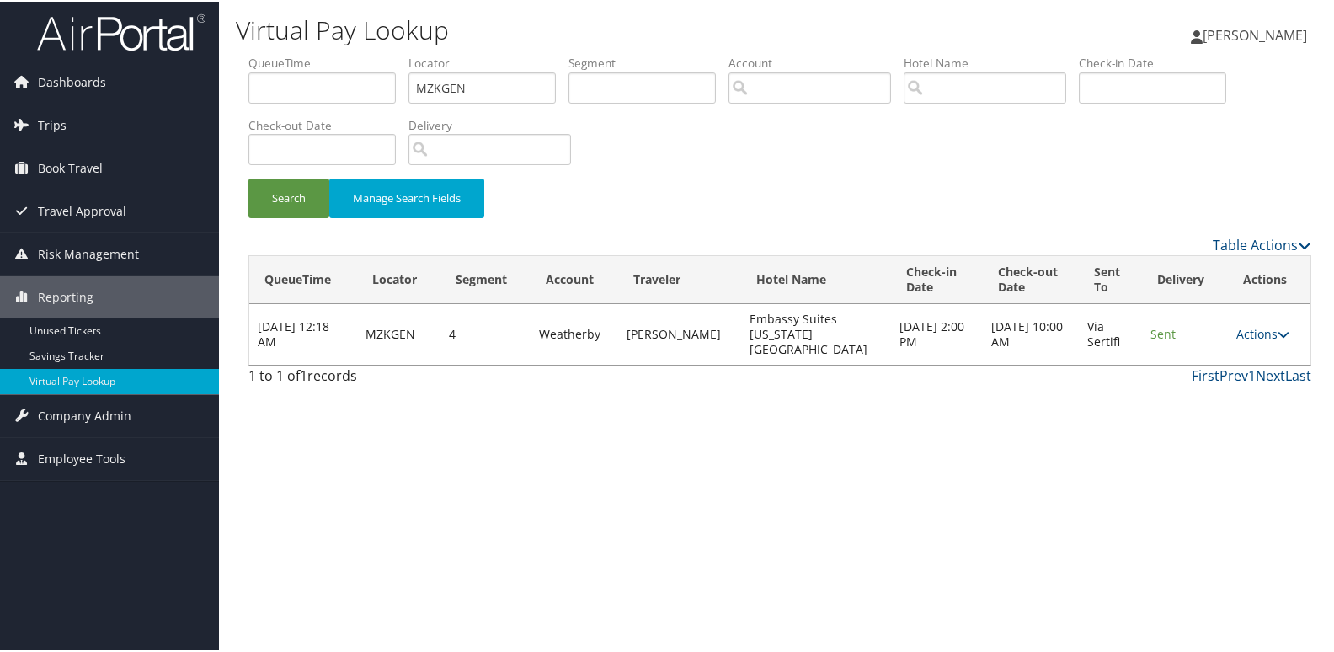
scroll to position [0, 0]
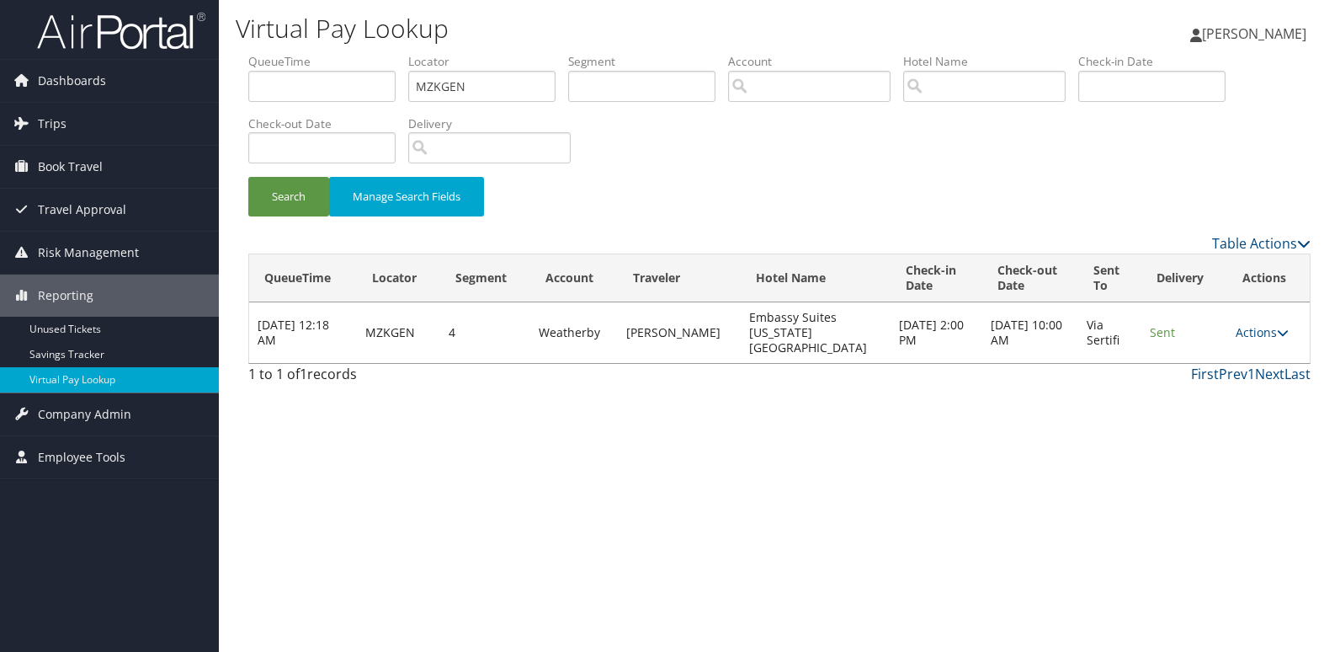
click at [1250, 316] on td "Actions Resend Logs View Itinerary" at bounding box center [1269, 332] width 83 height 61
click at [1251, 326] on link "Actions" at bounding box center [1262, 332] width 53 height 16
click at [1048, 382] on div "Virtual Pay Lookup [PERSON_NAME] [PERSON_NAME] My Settings Travel Agency Contac…" at bounding box center [779, 326] width 1121 height 652
click at [274, 194] on button "Search" at bounding box center [288, 197] width 81 height 40
click at [1254, 329] on link "Actions" at bounding box center [1262, 332] width 53 height 16
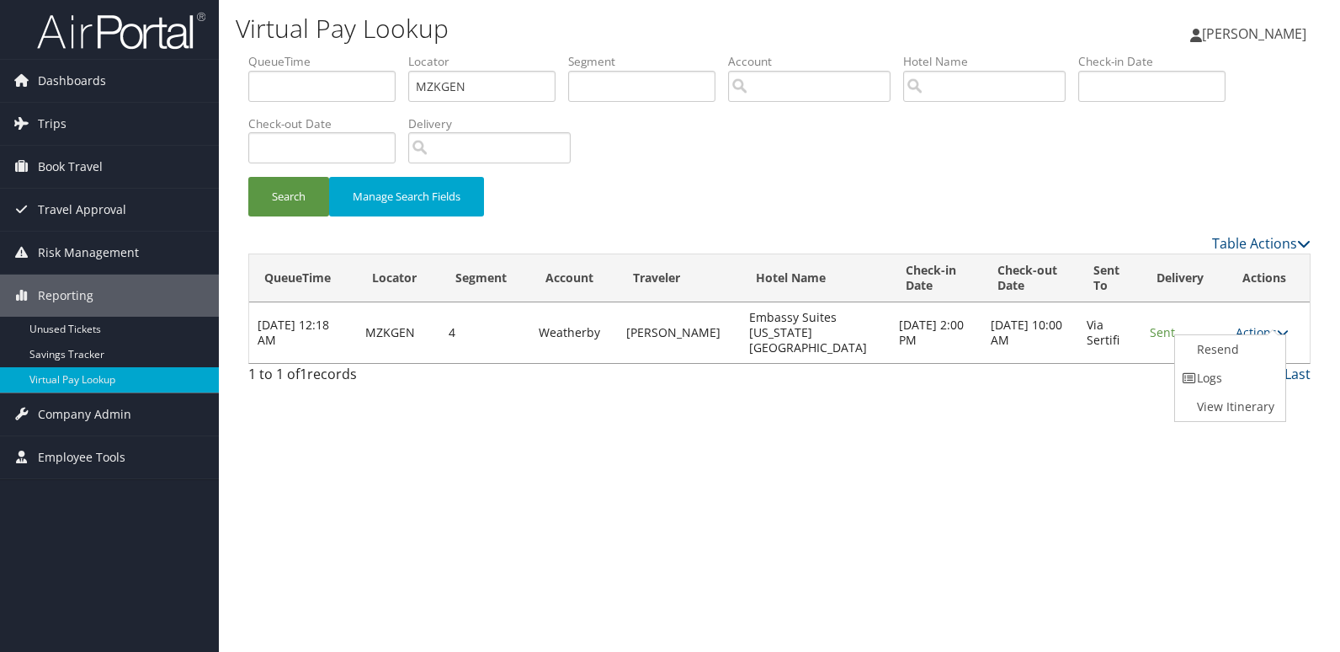
click at [1228, 373] on link "Logs" at bounding box center [1228, 378] width 106 height 29
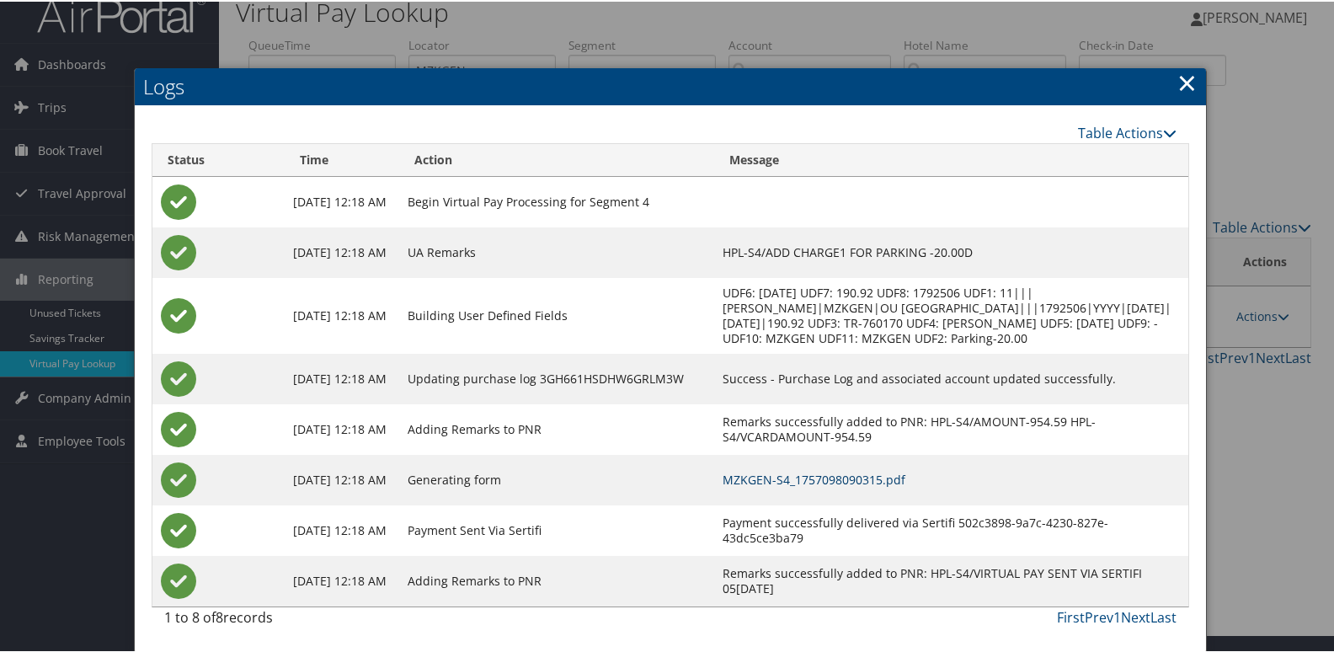
scroll to position [33, 0]
click at [905, 478] on link "MZKGEN-S4_1757098090315.pdf" at bounding box center [813, 478] width 183 height 16
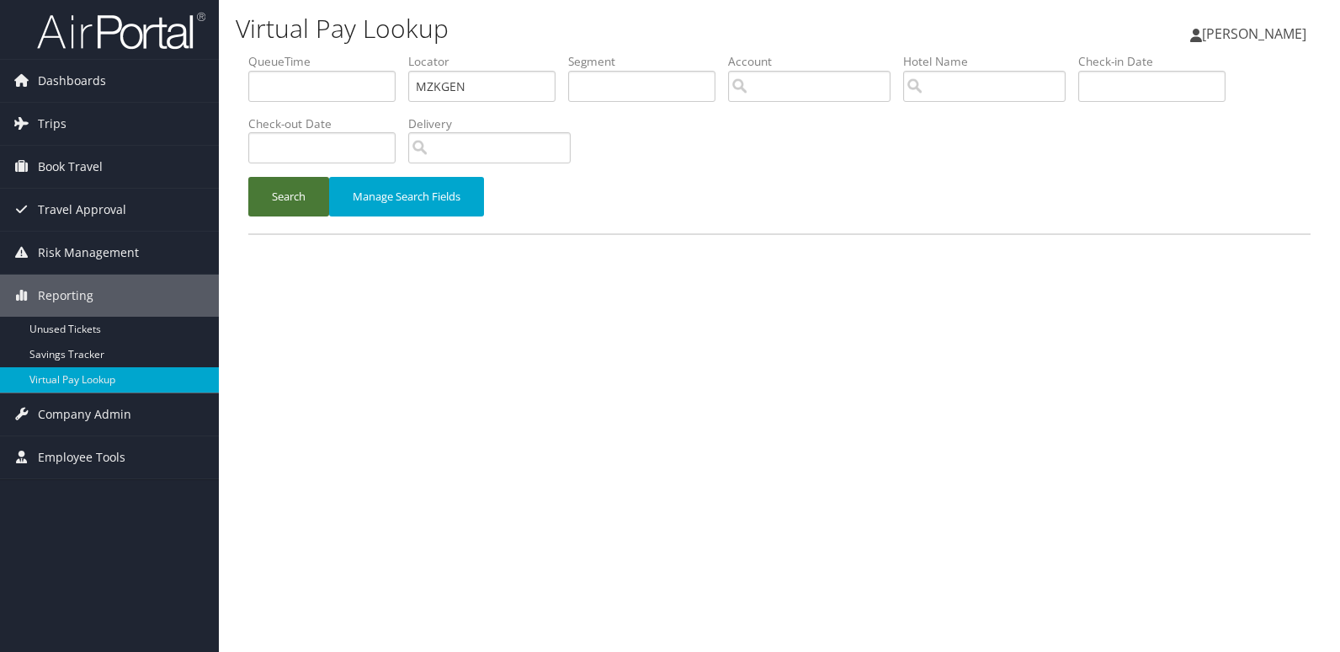
click at [258, 194] on button "Search" at bounding box center [288, 197] width 81 height 40
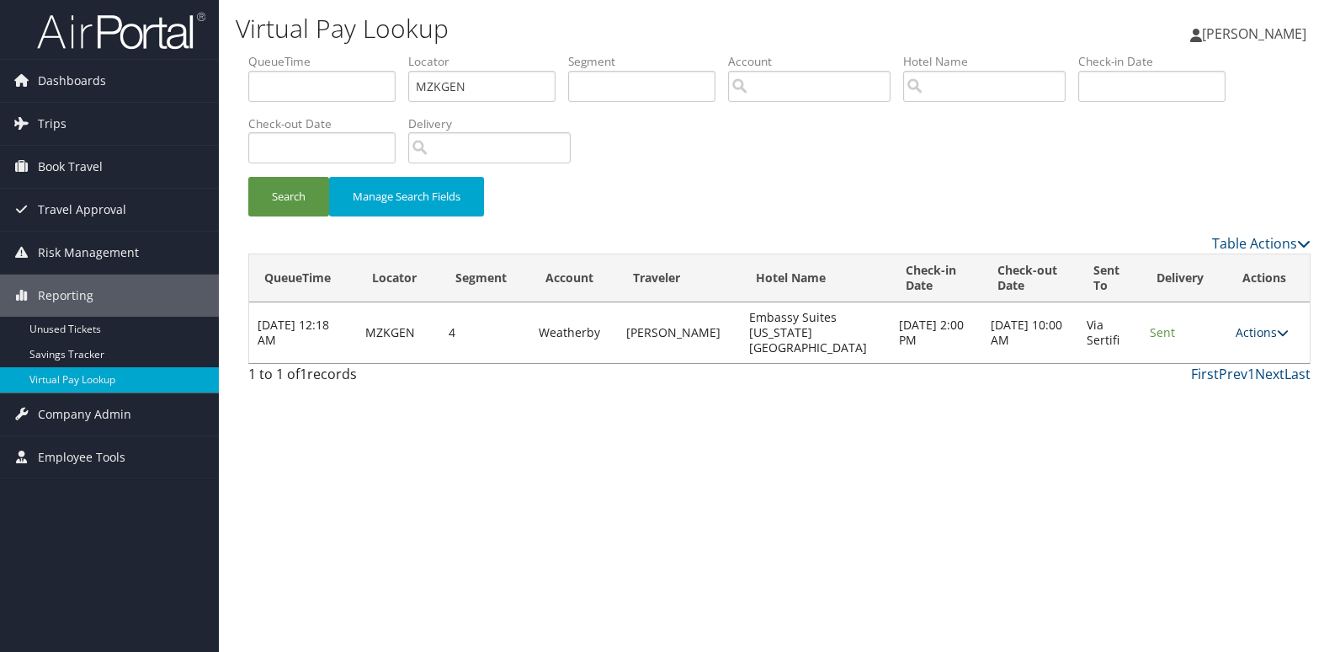
click at [1239, 324] on link "Actions" at bounding box center [1262, 332] width 53 height 16
click at [1217, 373] on link "Logs" at bounding box center [1228, 378] width 106 height 29
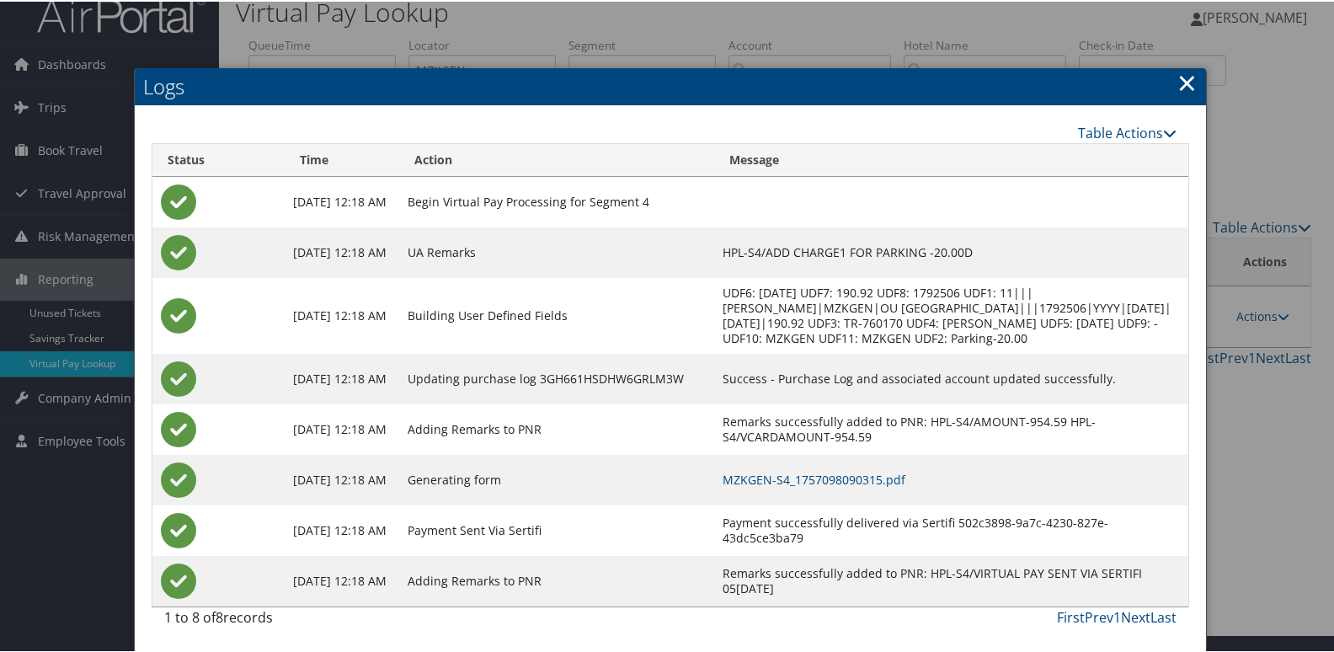
scroll to position [33, 0]
click at [1184, 68] on link "×" at bounding box center [1186, 81] width 19 height 34
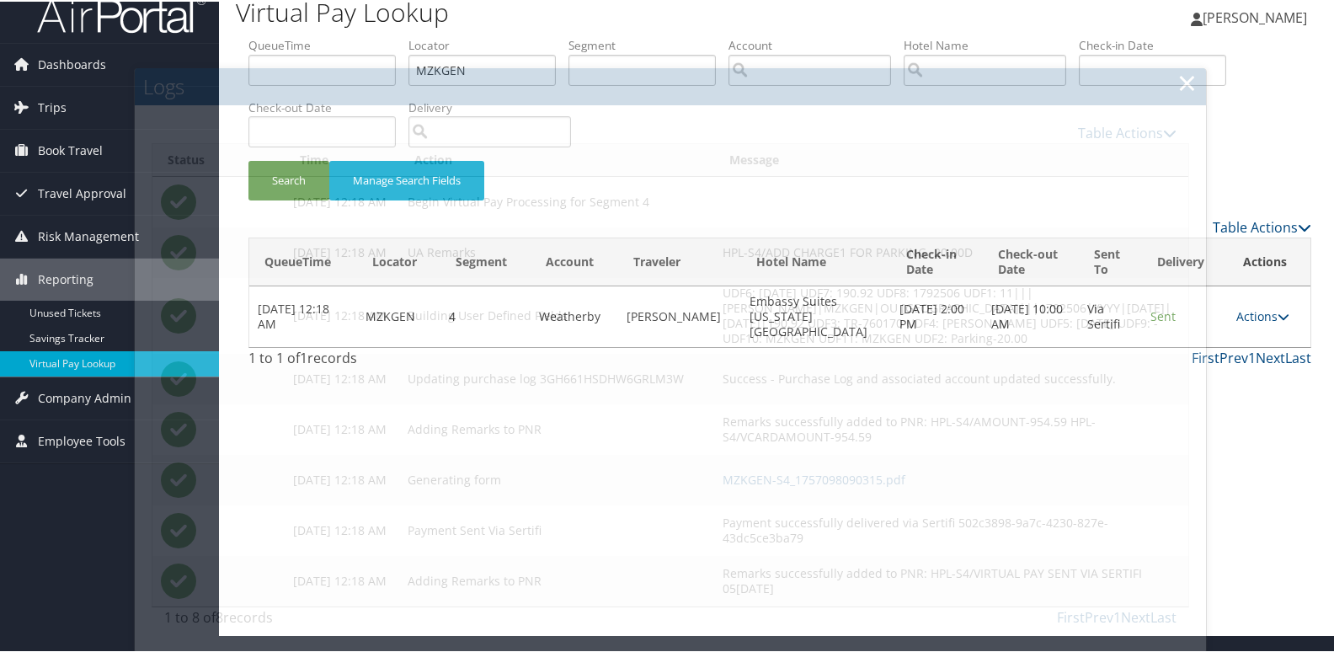
scroll to position [0, 0]
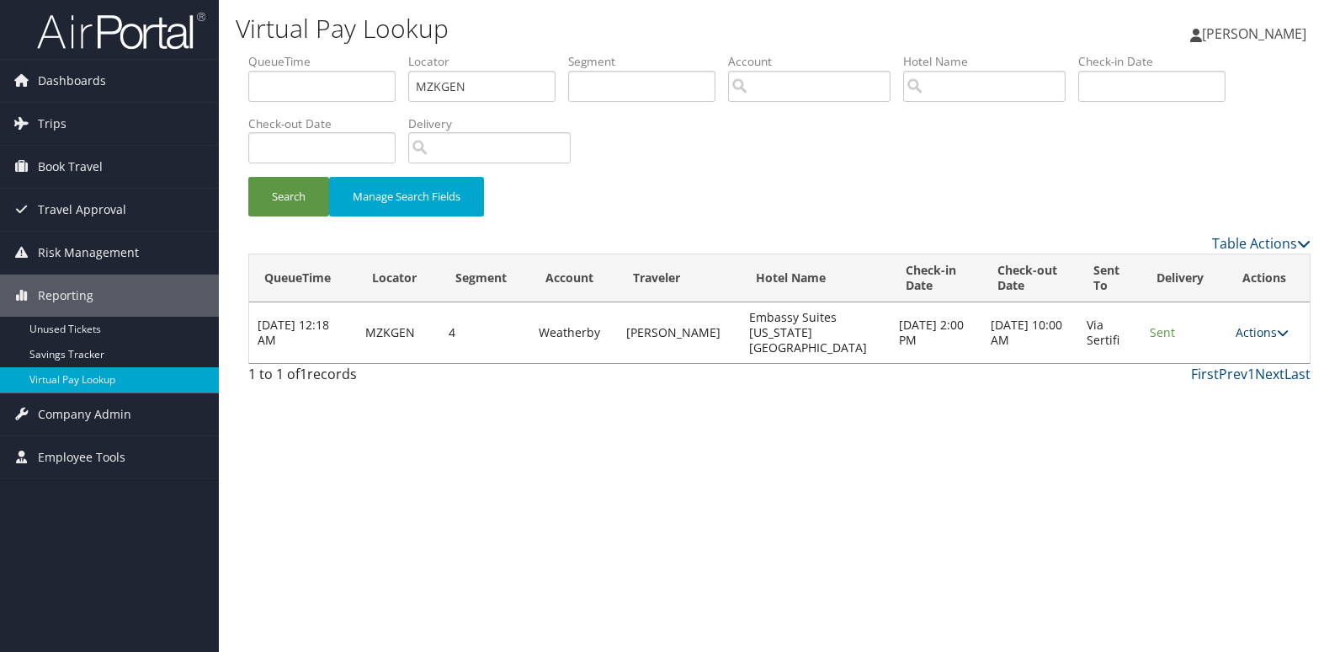
click at [1243, 327] on link "Actions" at bounding box center [1262, 332] width 53 height 16
click at [1212, 367] on link "Logs" at bounding box center [1228, 378] width 106 height 29
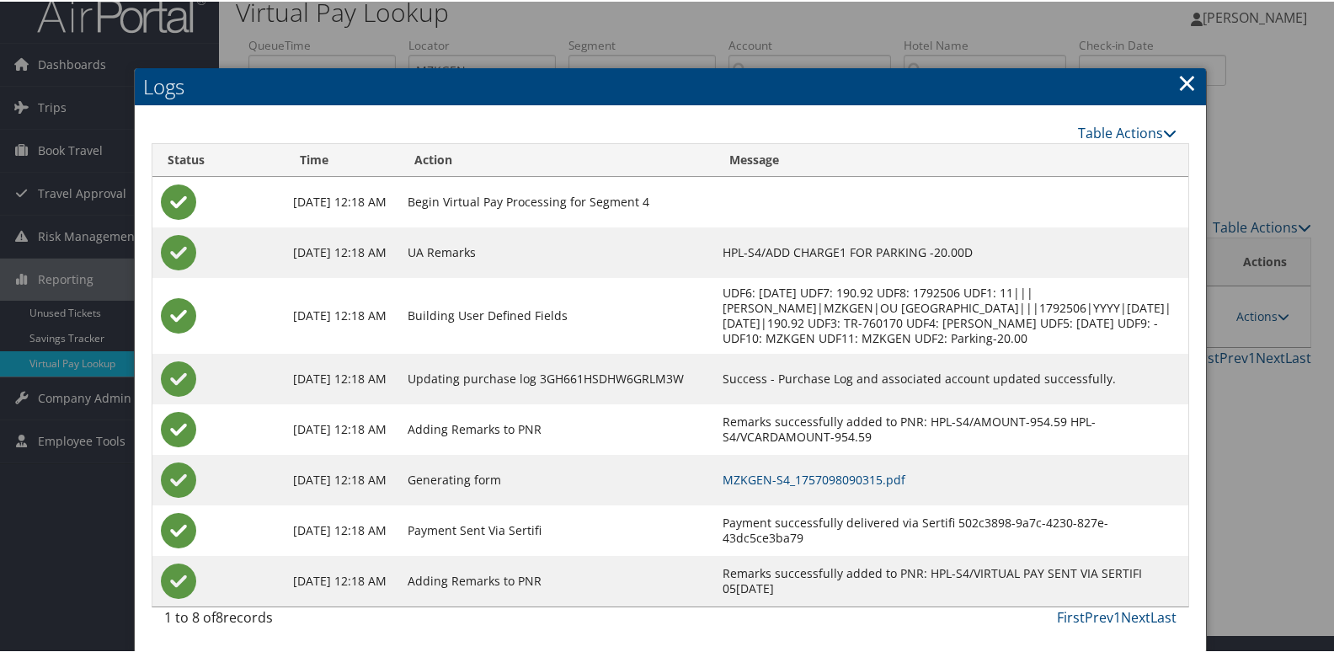
scroll to position [33, 0]
click at [893, 471] on link "MZKGEN-S4_1757098090315.pdf" at bounding box center [813, 478] width 183 height 16
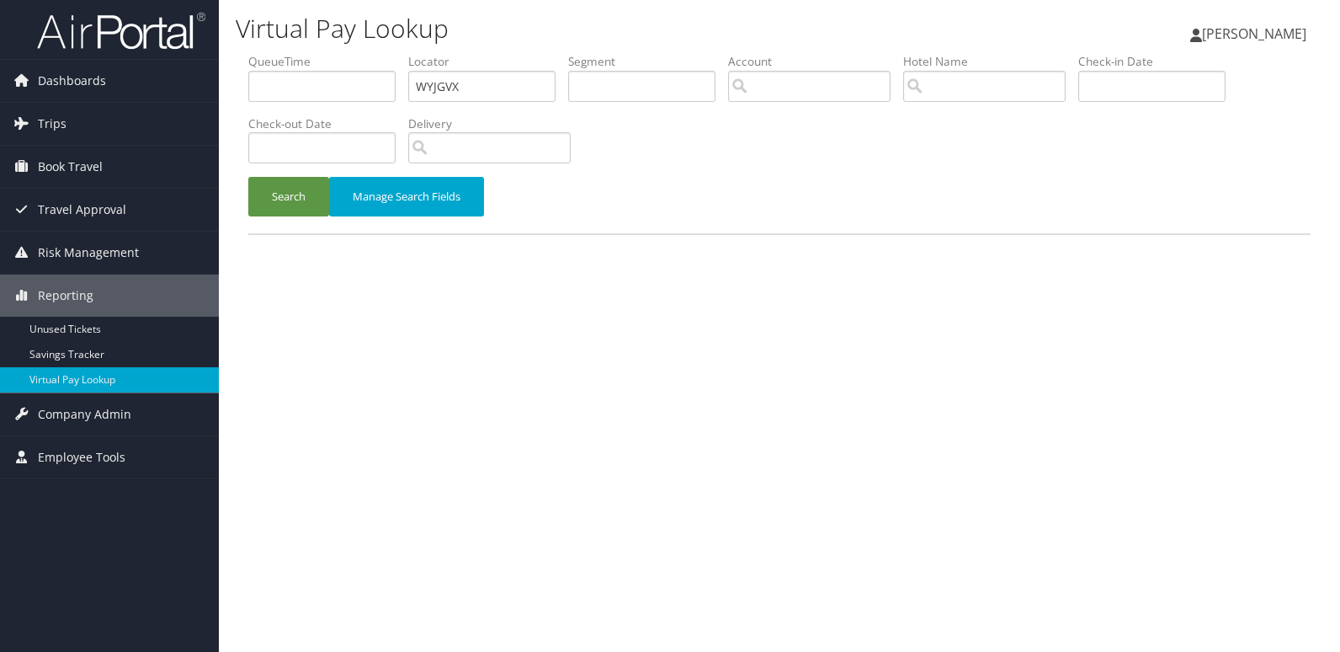
click at [269, 190] on button "Search" at bounding box center [288, 197] width 81 height 40
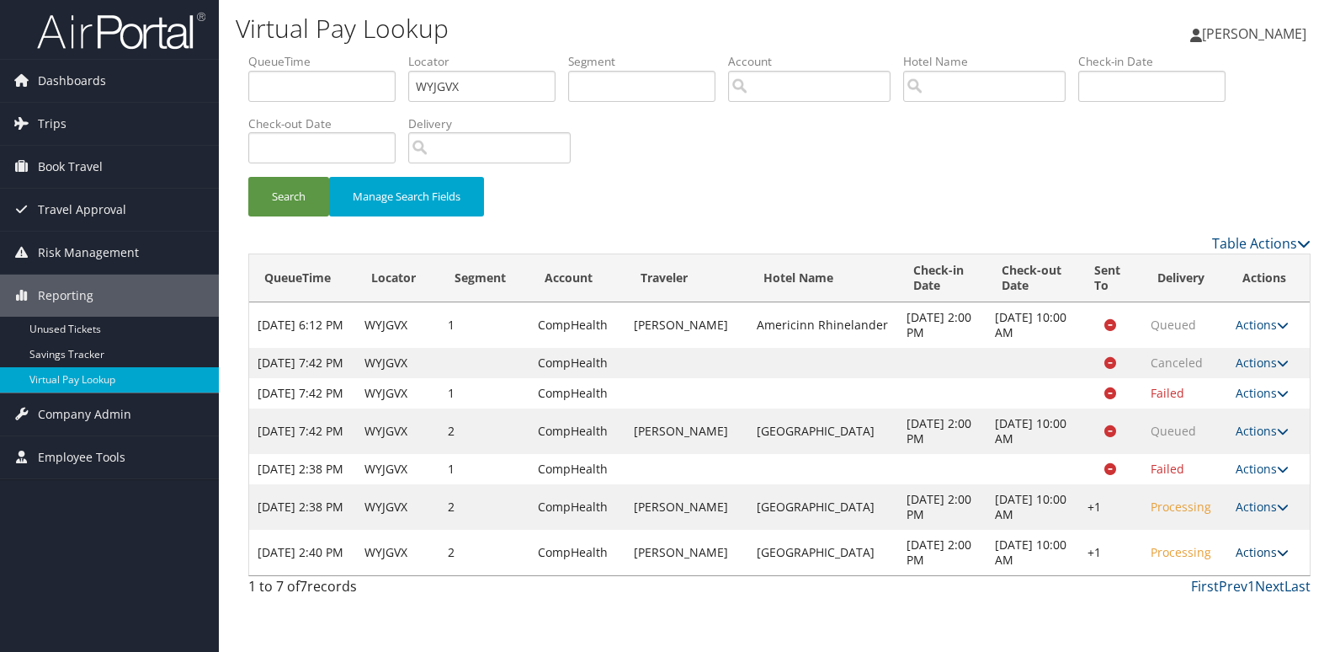
click at [1243, 560] on link "Actions" at bounding box center [1262, 552] width 53 height 16
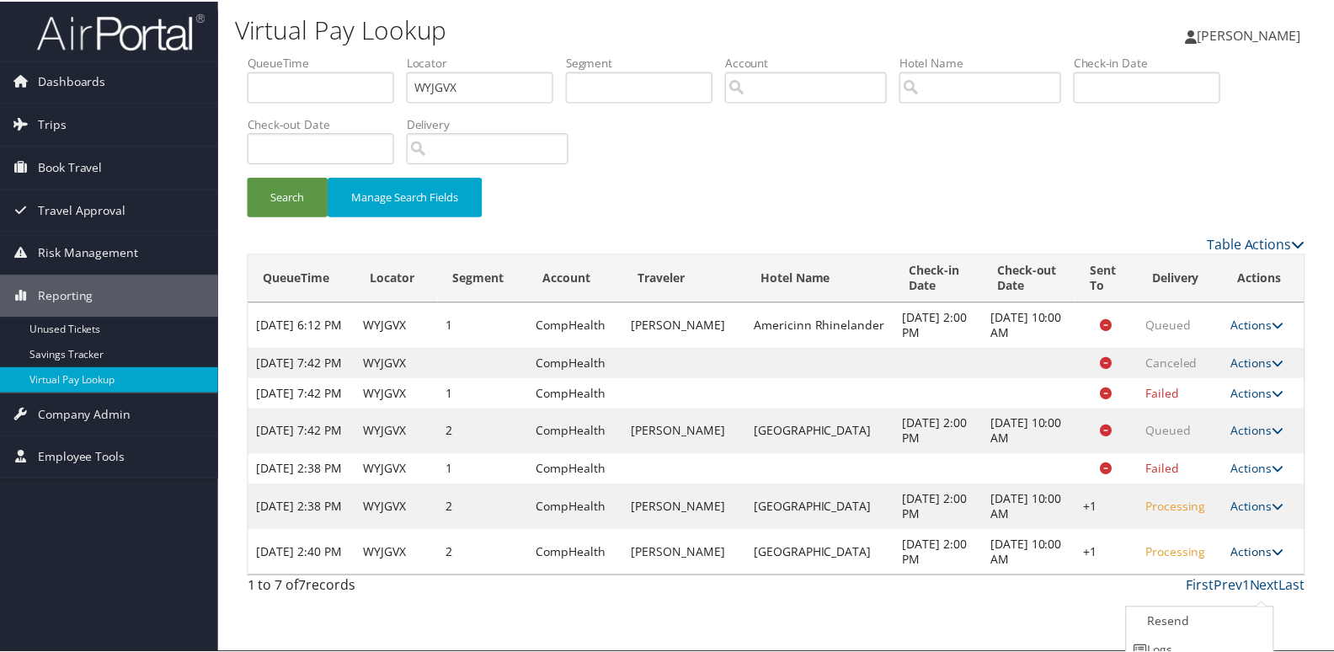
scroll to position [72, 0]
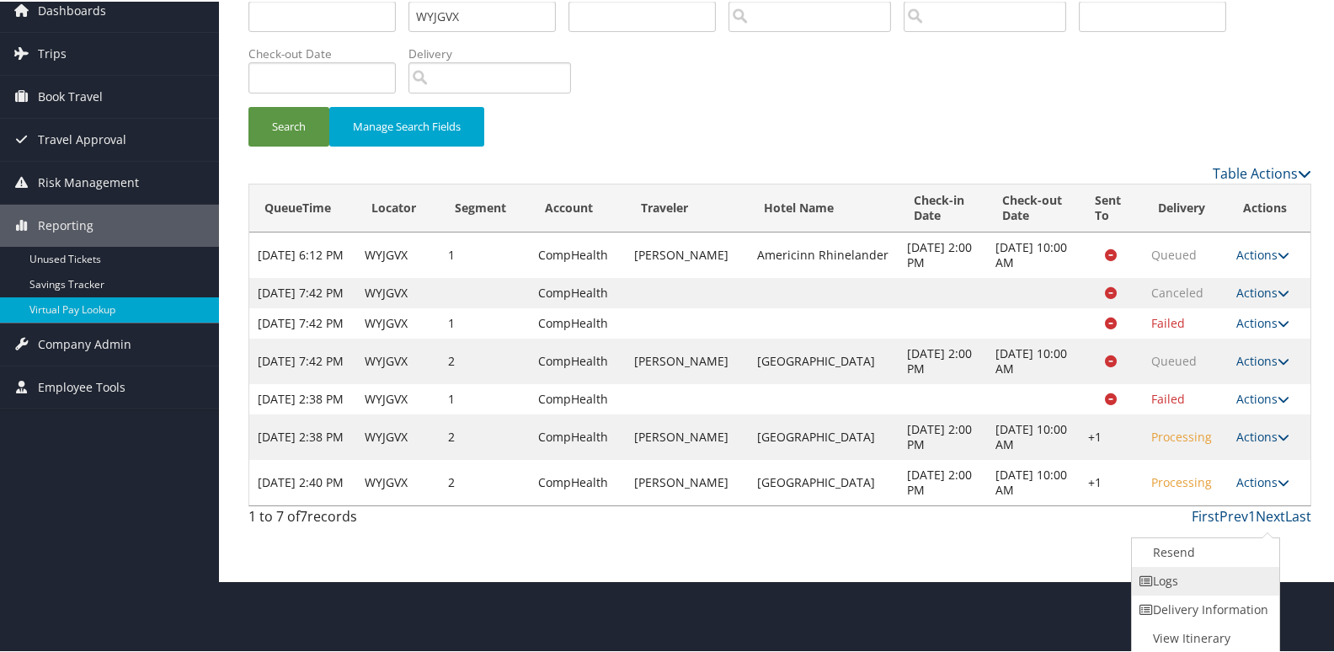
click at [1201, 588] on link "Logs" at bounding box center [1204, 579] width 144 height 29
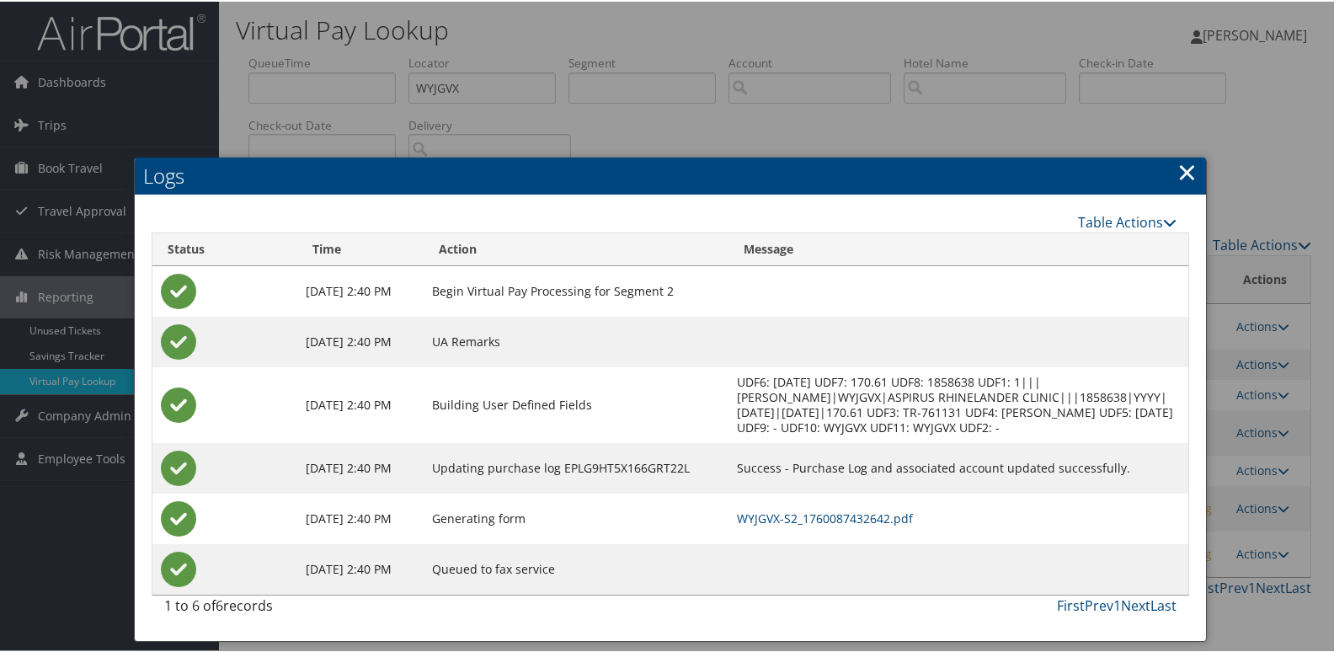
scroll to position [3, 0]
click at [868, 525] on link "WYJGVX-S2_1760087432642.pdf" at bounding box center [825, 517] width 176 height 16
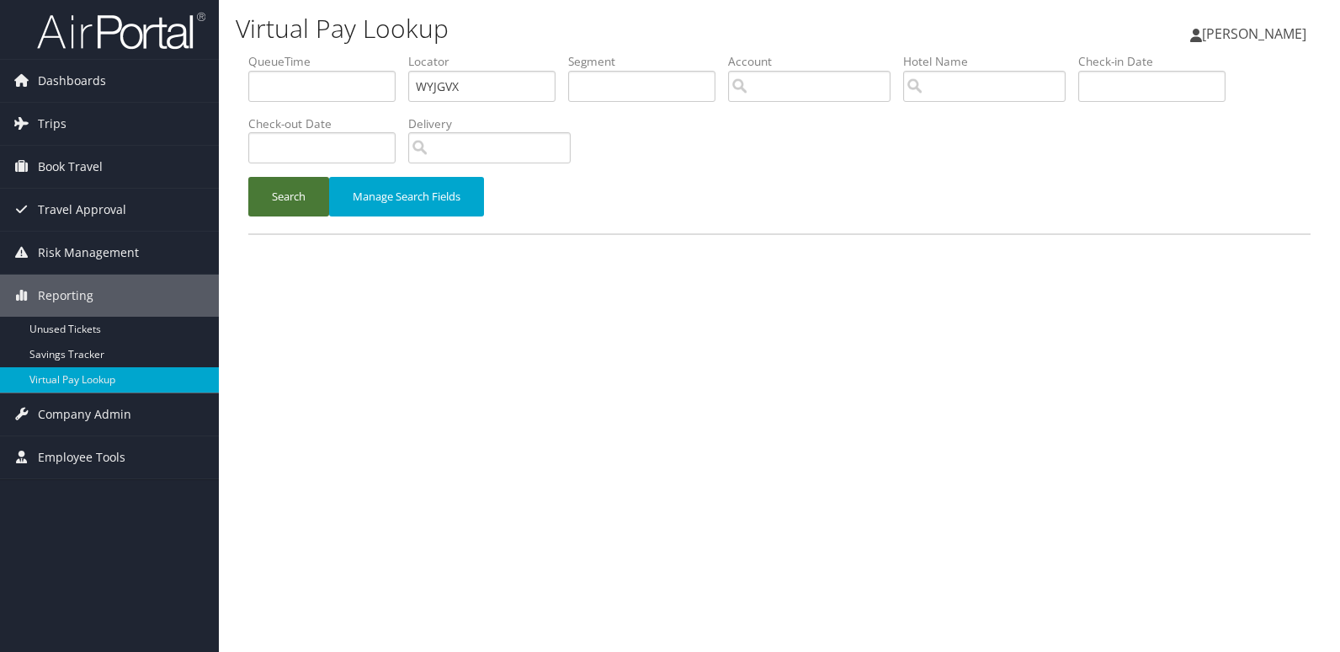
click at [264, 189] on button "Search" at bounding box center [288, 197] width 81 height 40
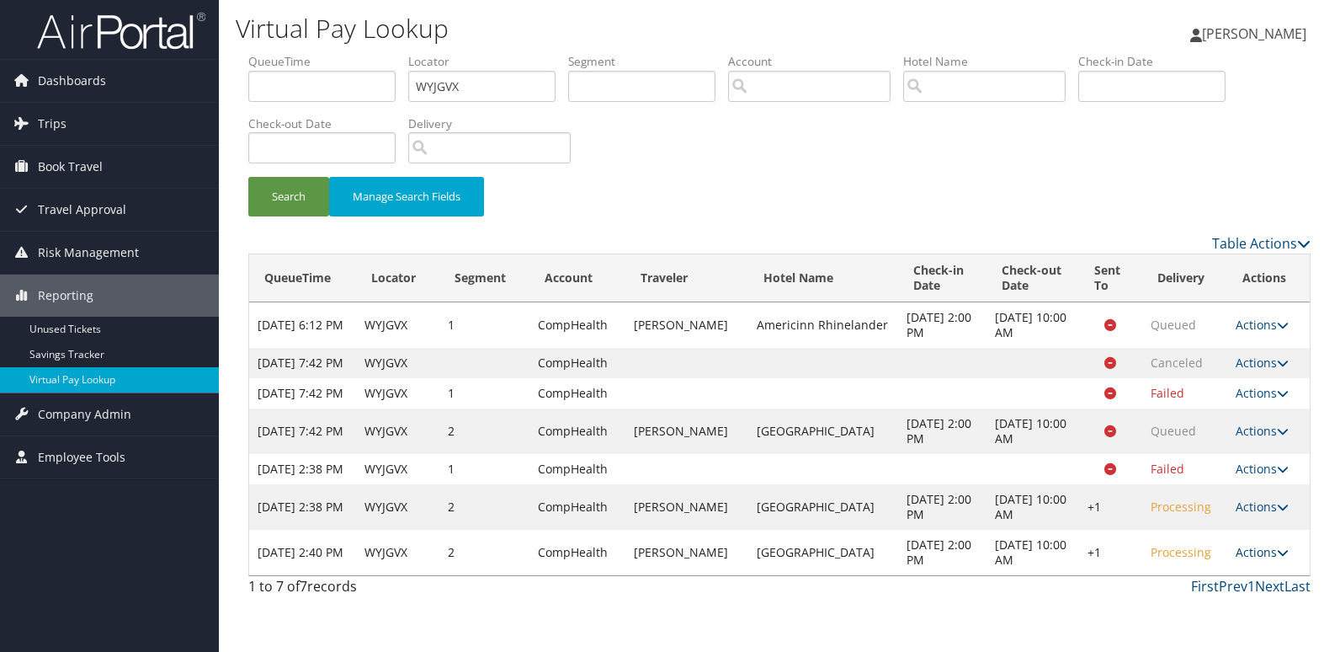
click at [1260, 560] on link "Actions" at bounding box center [1262, 552] width 53 height 16
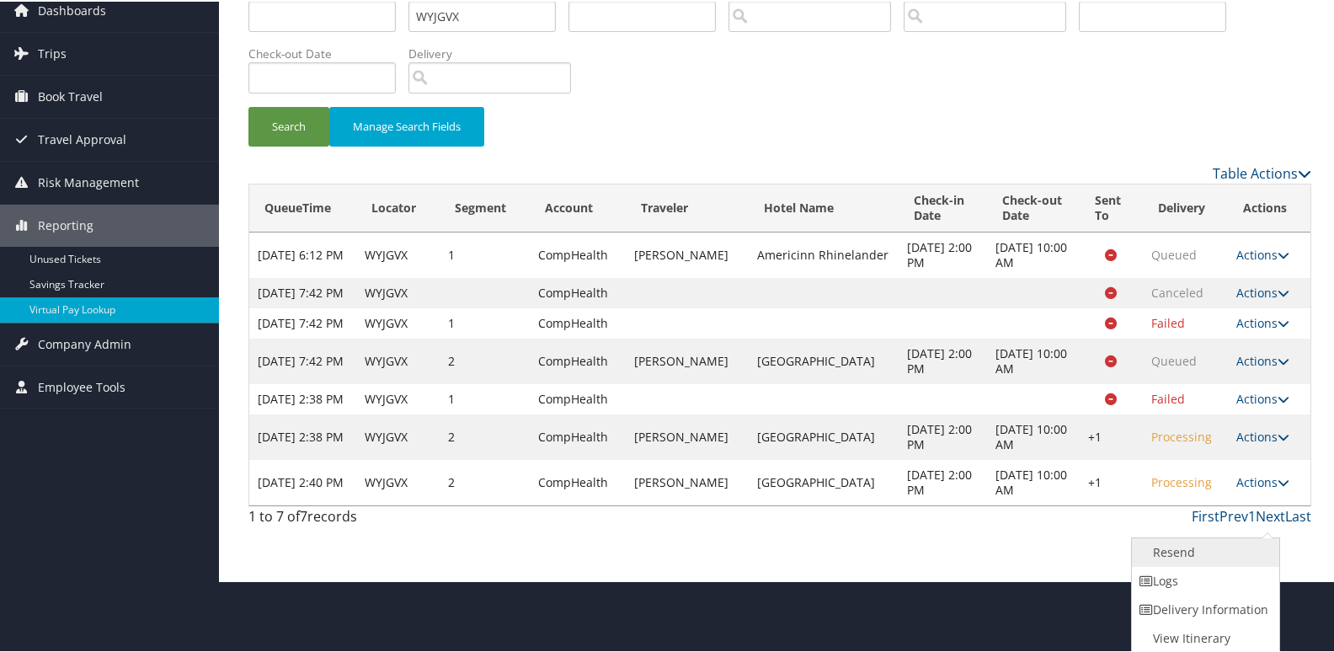
click at [1198, 556] on link "Resend" at bounding box center [1204, 550] width 144 height 29
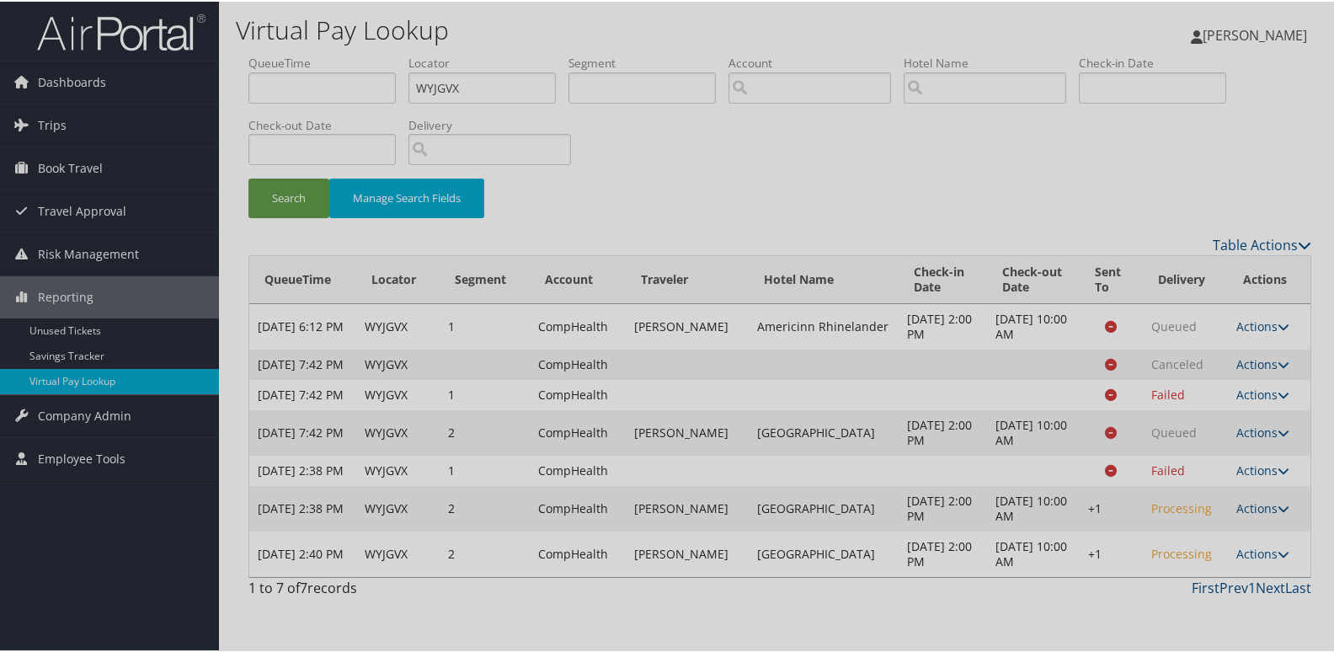
scroll to position [0, 0]
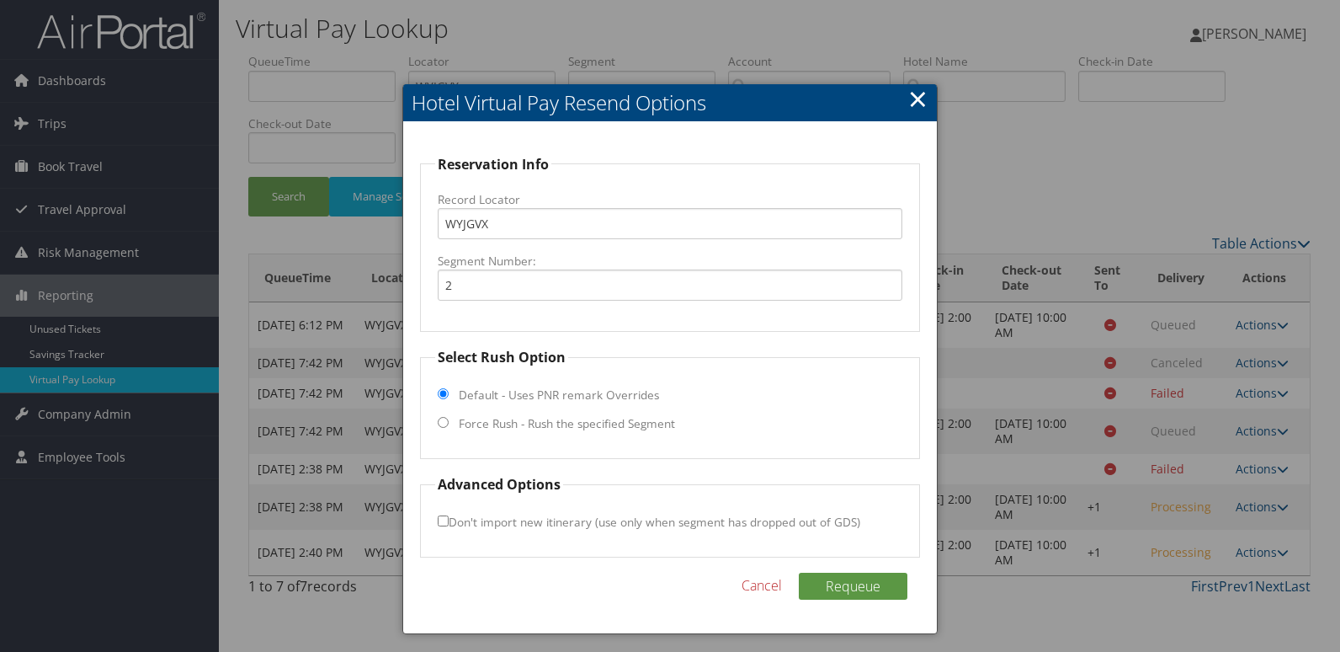
click at [541, 419] on label "Force Rush - Rush the specified Segment" at bounding box center [567, 423] width 216 height 17
click at [449, 419] on input "Force Rush - Rush the specified Segment" at bounding box center [443, 422] width 11 height 11
radio input "true"
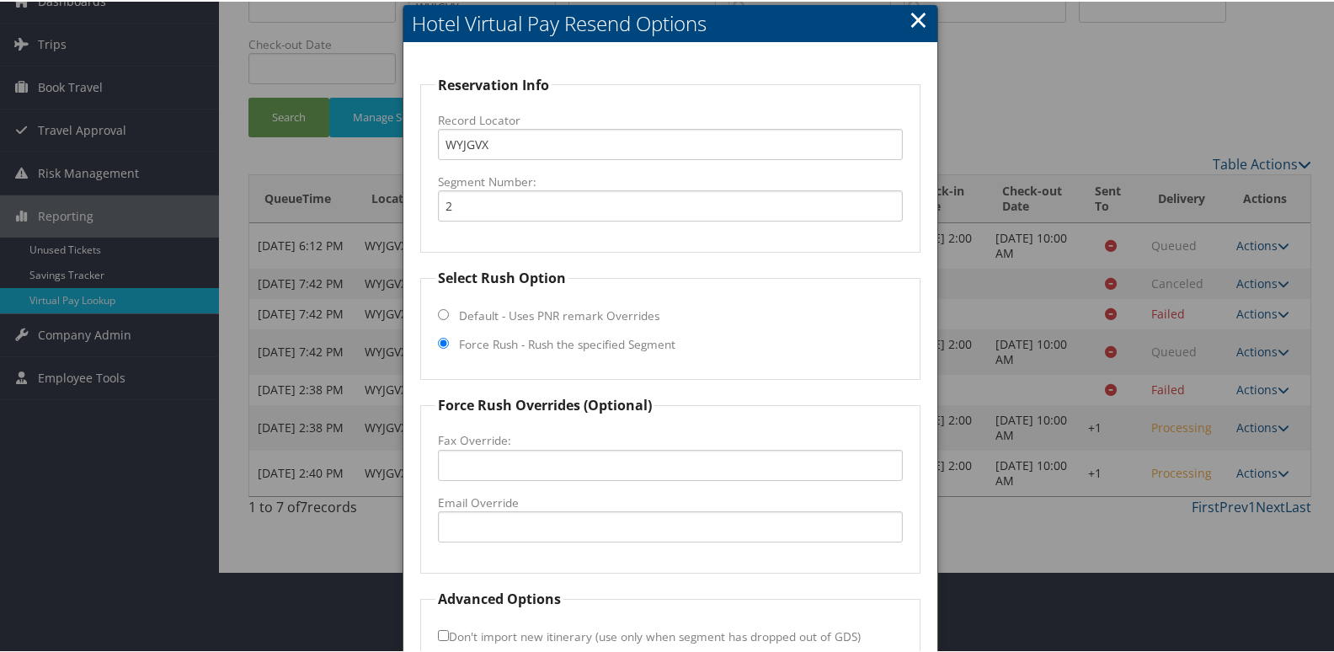
scroll to position [176, 0]
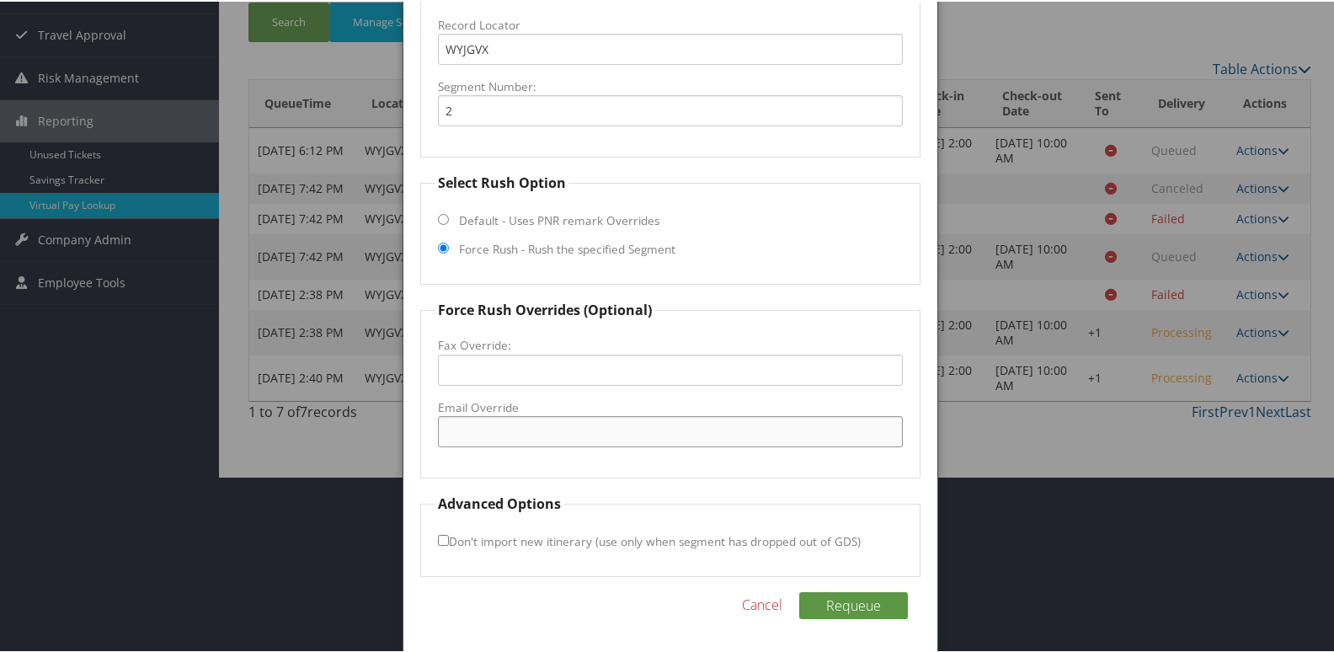
click at [557, 434] on input "Email Override" at bounding box center [671, 429] width 466 height 31
drag, startPoint x: 675, startPoint y: 429, endPoint x: 210, endPoint y: 452, distance: 466.1
click at [210, 452] on body "Menu Dashboards ► AirPortal 360™ (Manager) My Travel Dashboard Trips ► Airtiner…" at bounding box center [670, 150] width 1340 height 652
type input "rhinelander@staycobblestone.com"
click at [833, 606] on button "Requeue" at bounding box center [853, 603] width 109 height 27
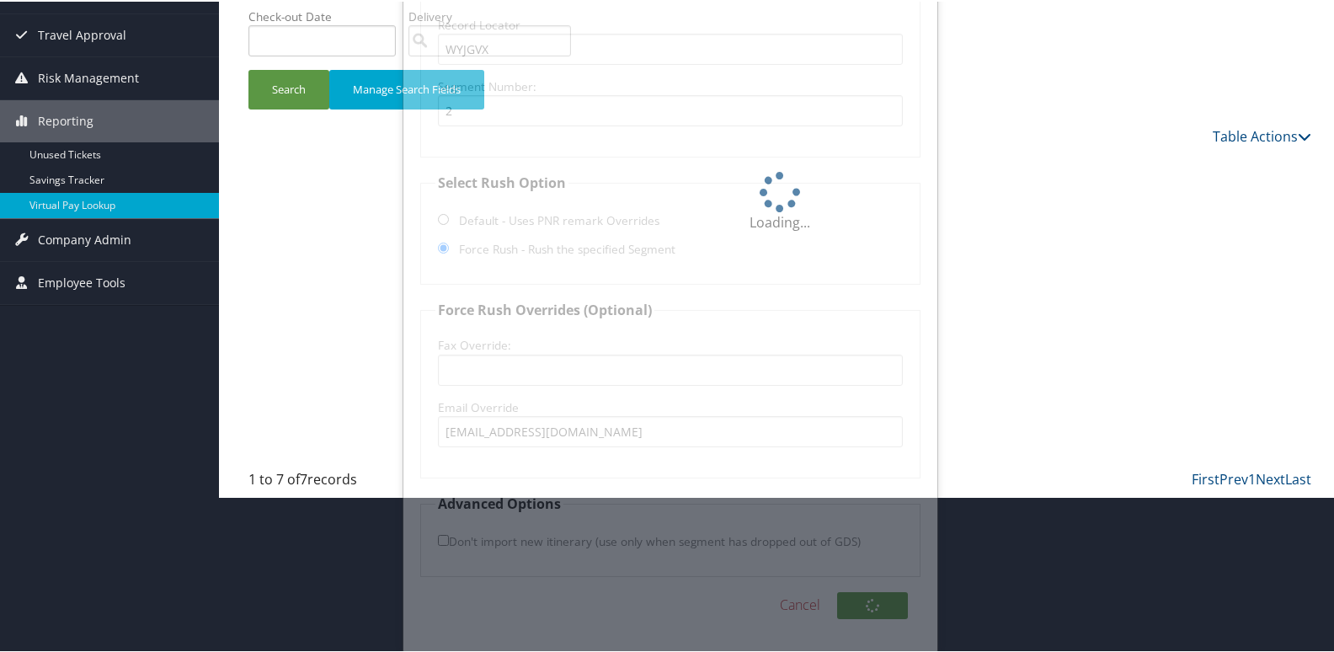
scroll to position [66, 0]
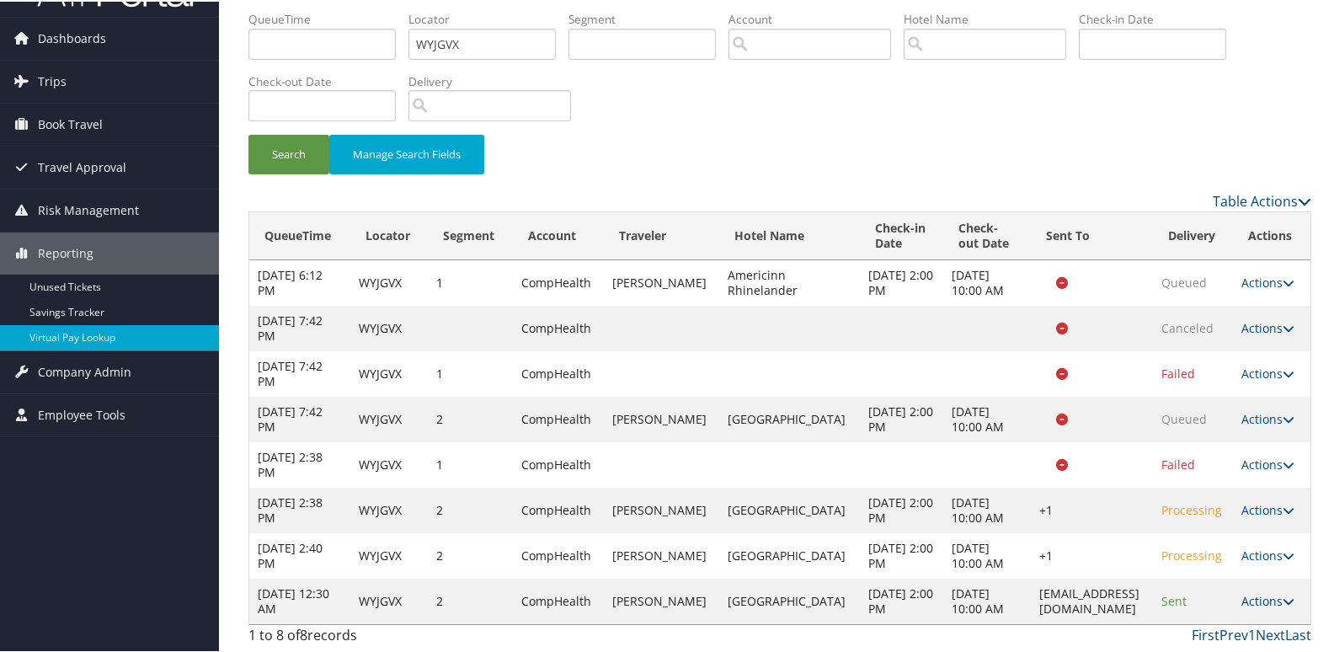
click at [1265, 595] on link "Actions" at bounding box center [1267, 599] width 53 height 16
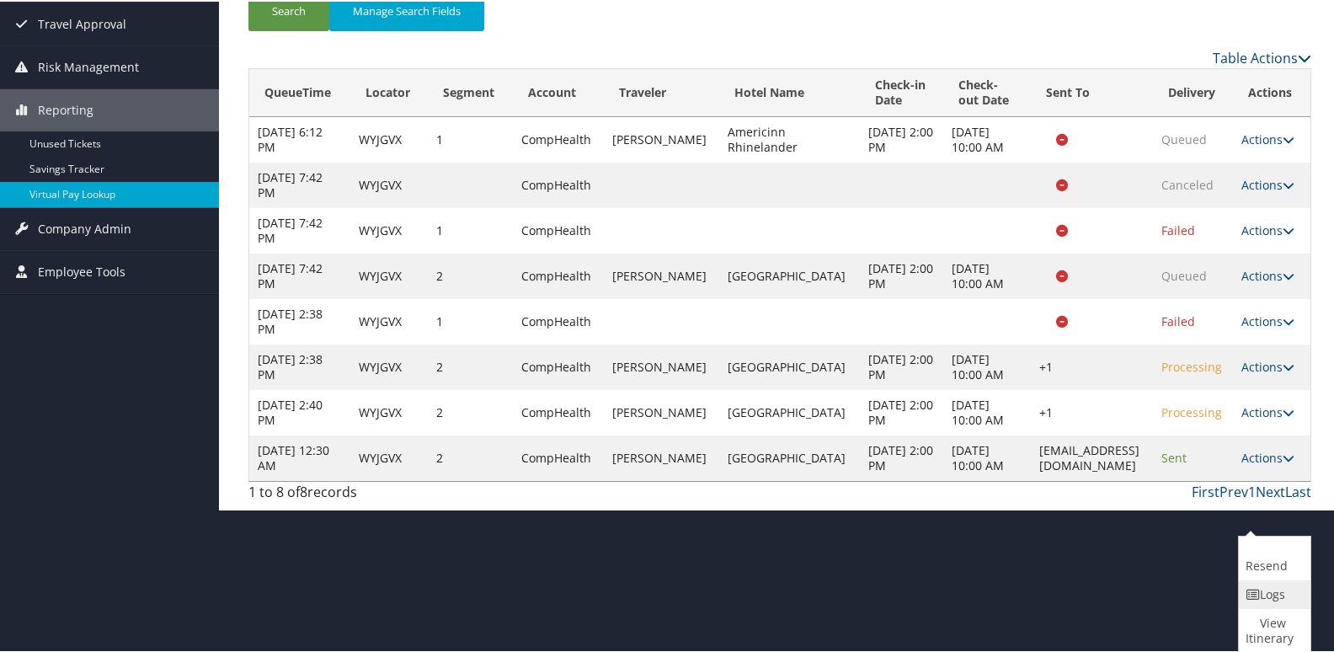
click at [1260, 599] on link "Logs" at bounding box center [1271, 592] width 67 height 29
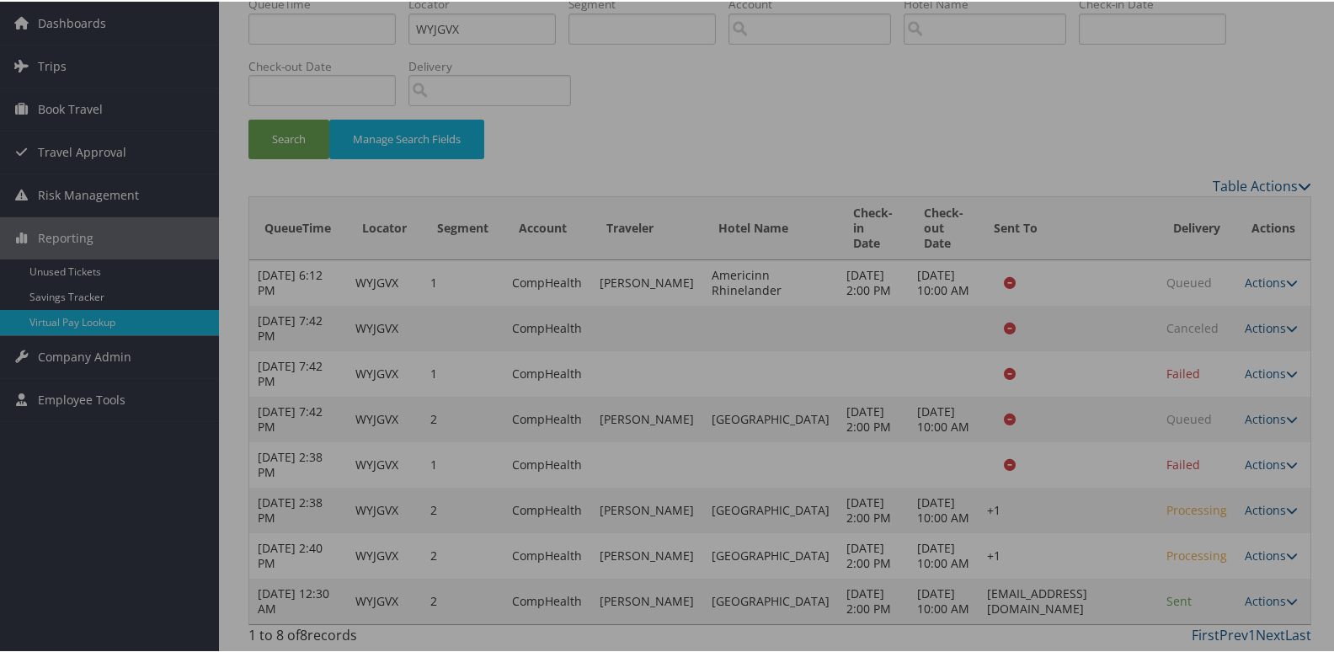
scroll to position [135, 0]
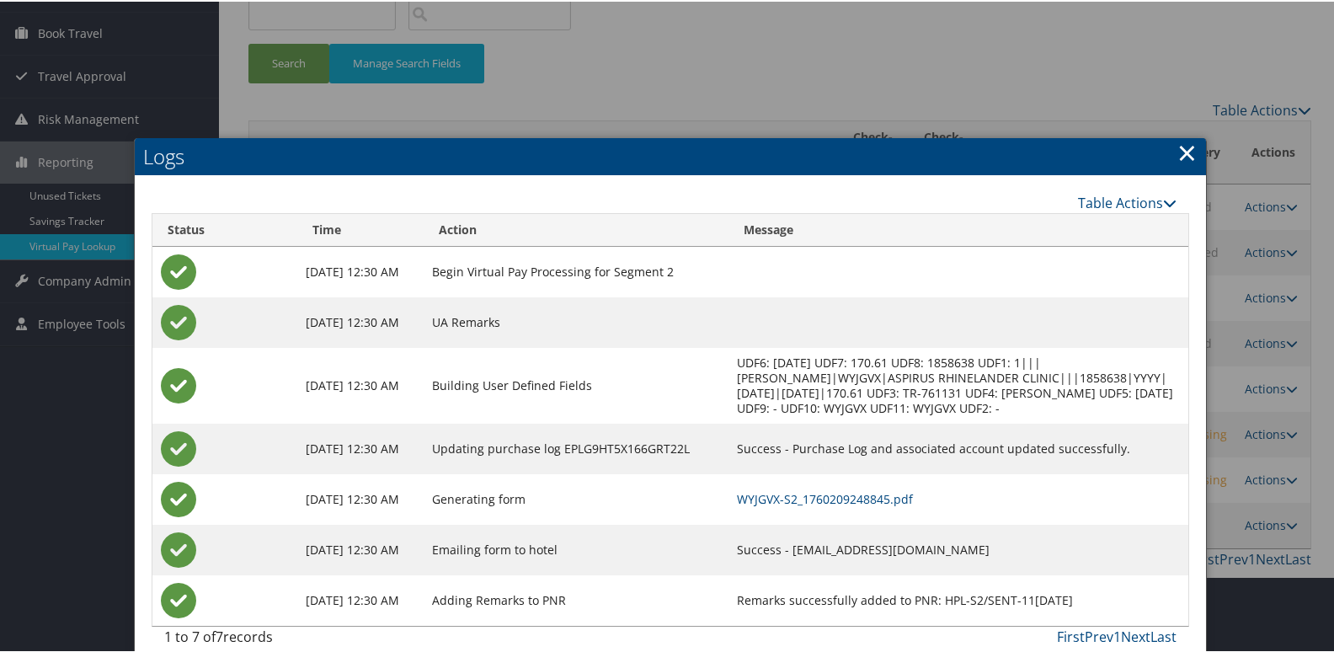
drag, startPoint x: 985, startPoint y: 547, endPoint x: 791, endPoint y: 555, distance: 193.8
click at [791, 555] on td "Success - rhinelander@staycobblestone.com" at bounding box center [958, 548] width 460 height 51
copy td "rhinelander@staycobblestone.com"
drag, startPoint x: 791, startPoint y: 555, endPoint x: 764, endPoint y: 495, distance: 65.6
click at [764, 495] on link "WYJGVX-S2_1760209248845.pdf" at bounding box center [825, 497] width 176 height 16
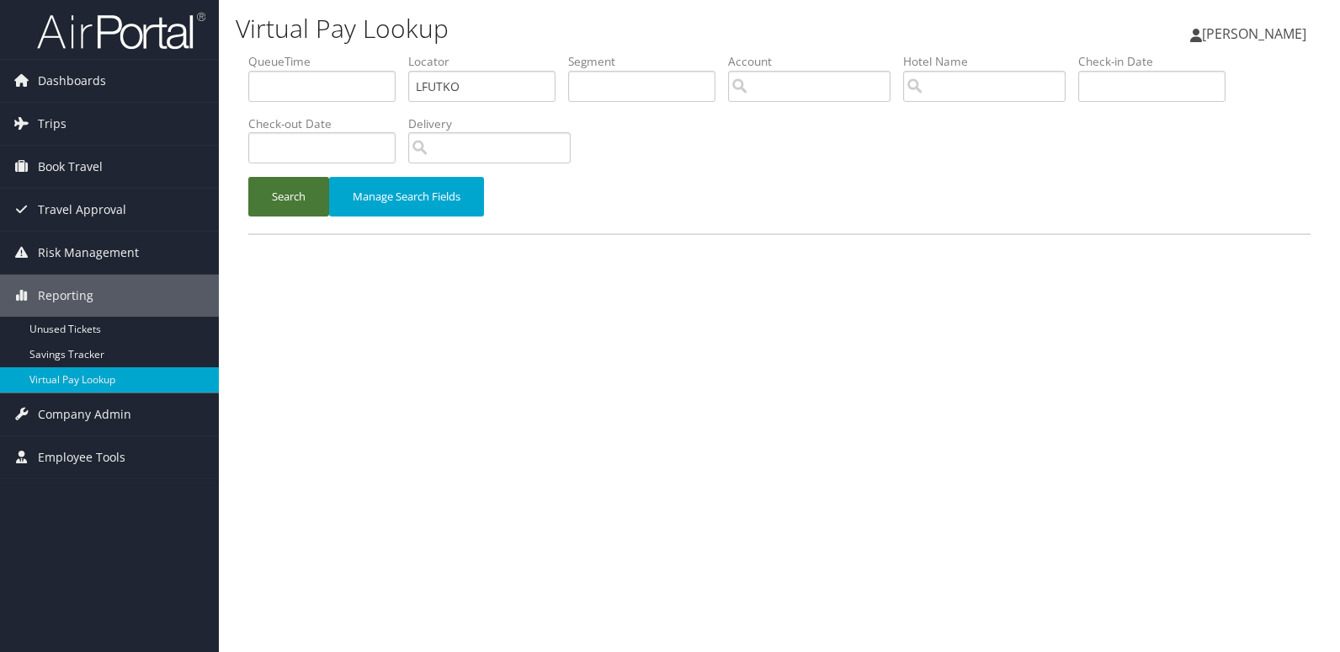
type input "LFUTKO"
click at [310, 177] on button "Search" at bounding box center [288, 197] width 81 height 40
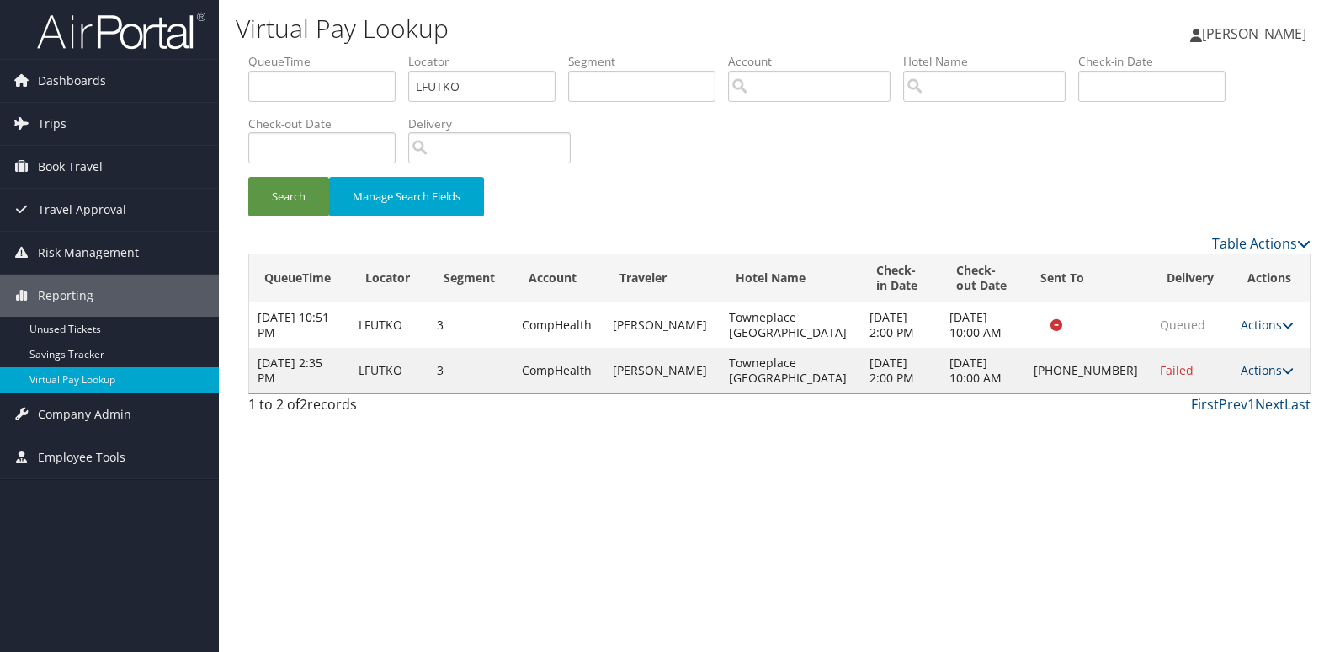
click at [1249, 371] on link "Actions" at bounding box center [1267, 370] width 53 height 16
click at [1205, 433] on link "Logs" at bounding box center [1209, 423] width 144 height 29
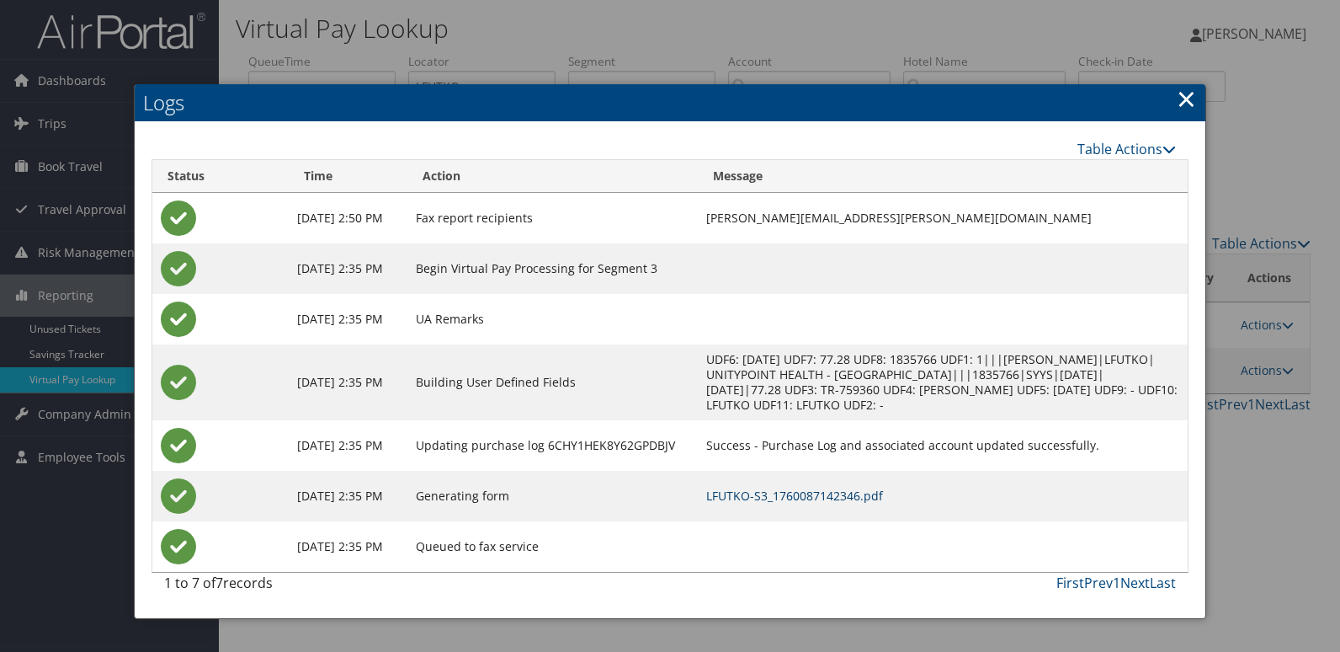
click at [857, 502] on link "LFUTKO-S3_1760087142346.pdf" at bounding box center [794, 495] width 177 height 16
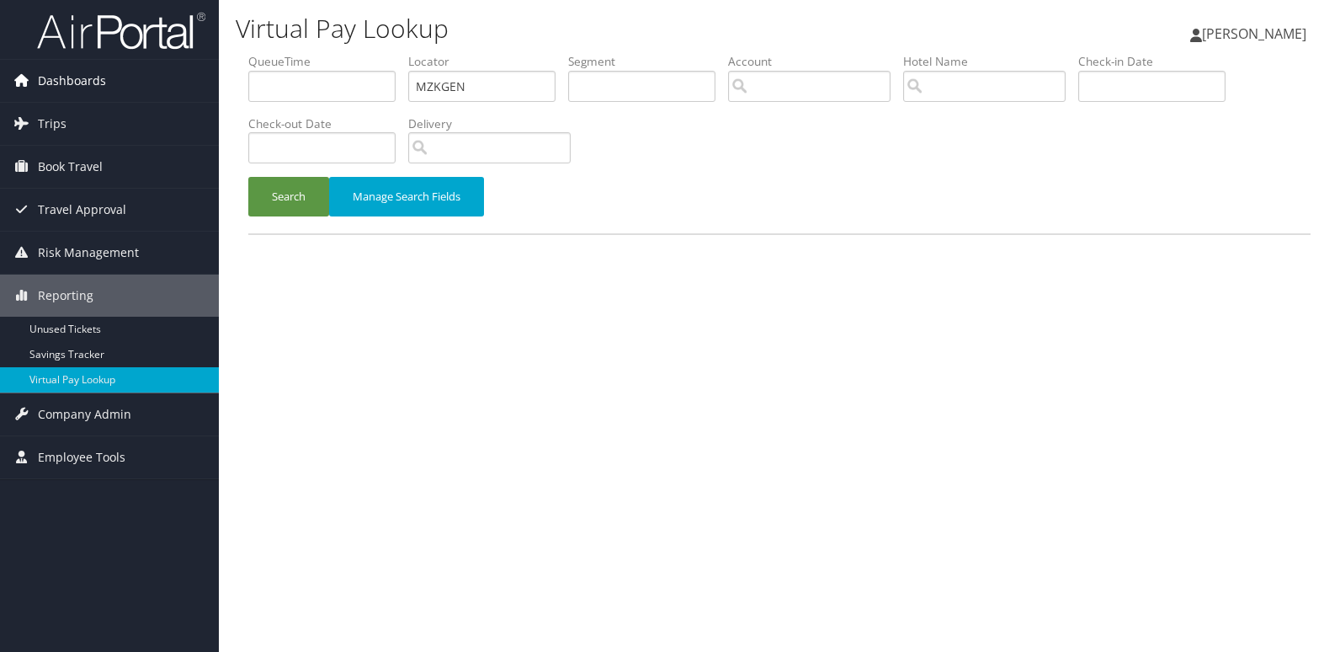
click at [140, 88] on div "Dashboards AirPortal 360™ (Manager) My Travel Dashboard Trips Airtinerary® Look…" at bounding box center [670, 326] width 1340 height 652
type input "DNPHEI"
click at [248, 177] on button "Search" at bounding box center [288, 197] width 81 height 40
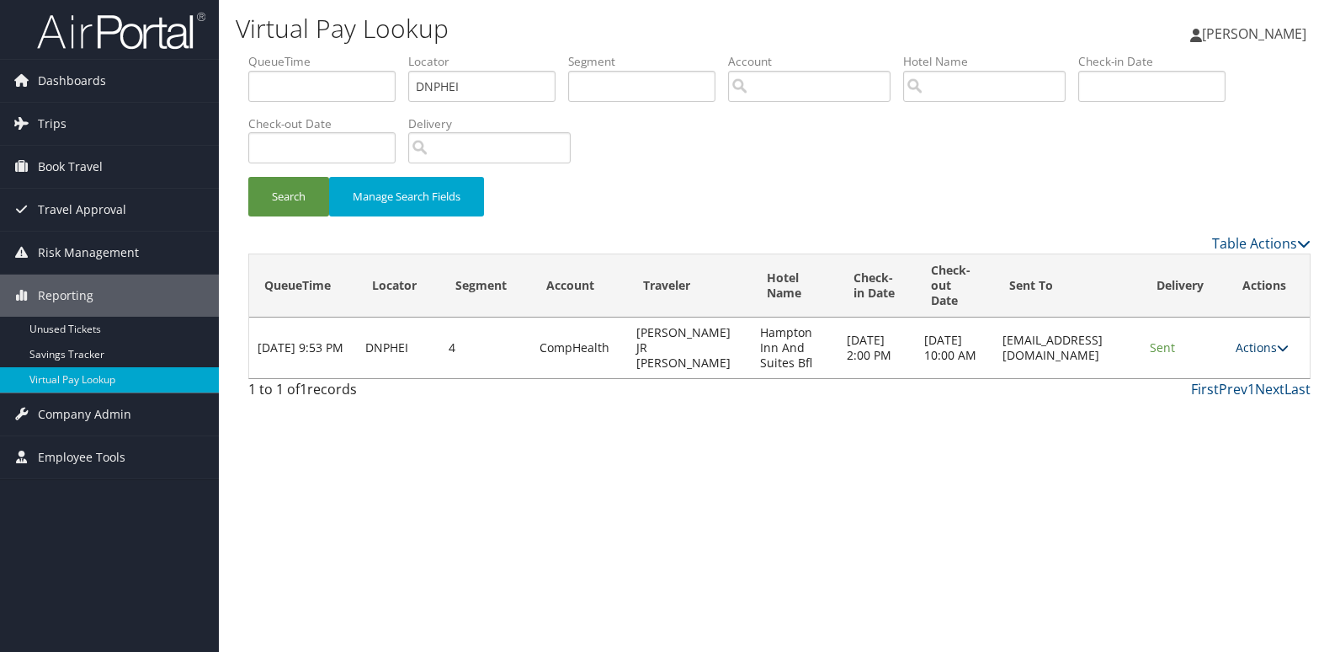
click at [1261, 342] on link "Actions" at bounding box center [1262, 347] width 53 height 16
click at [1234, 391] on link "Logs" at bounding box center [1233, 400] width 106 height 29
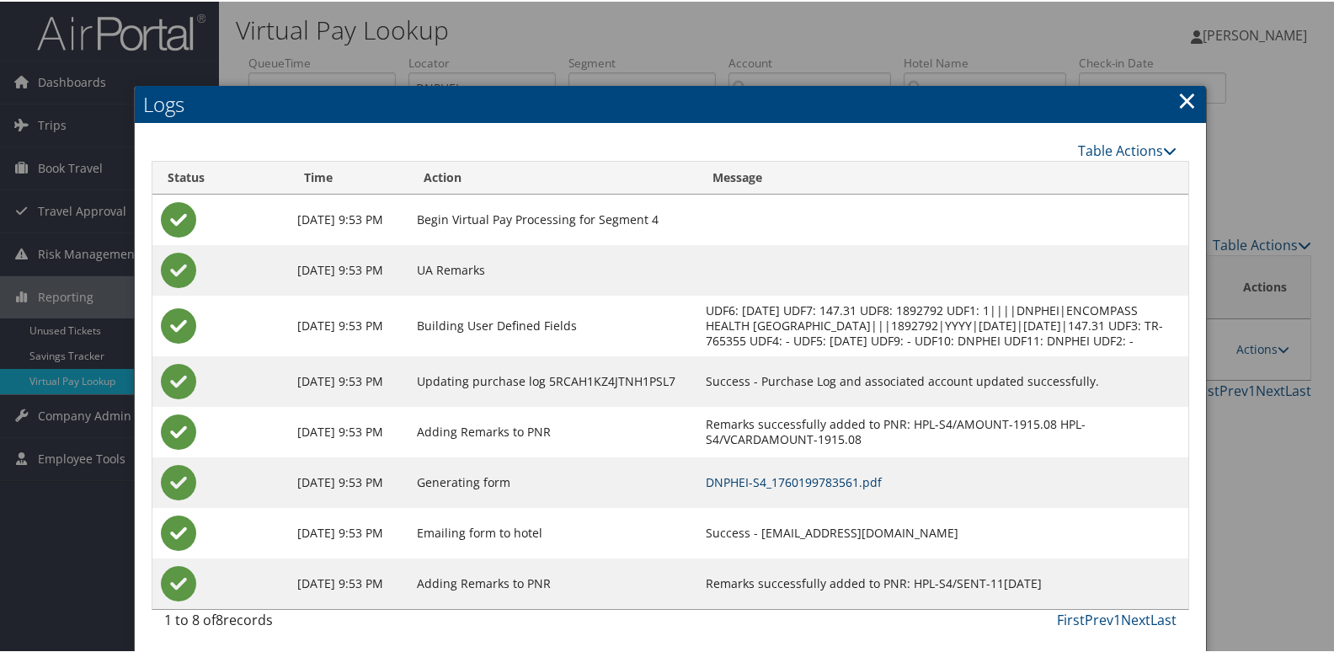
click at [836, 488] on link "DNPHEI-S4_1760199783561.pdf" at bounding box center [794, 480] width 176 height 16
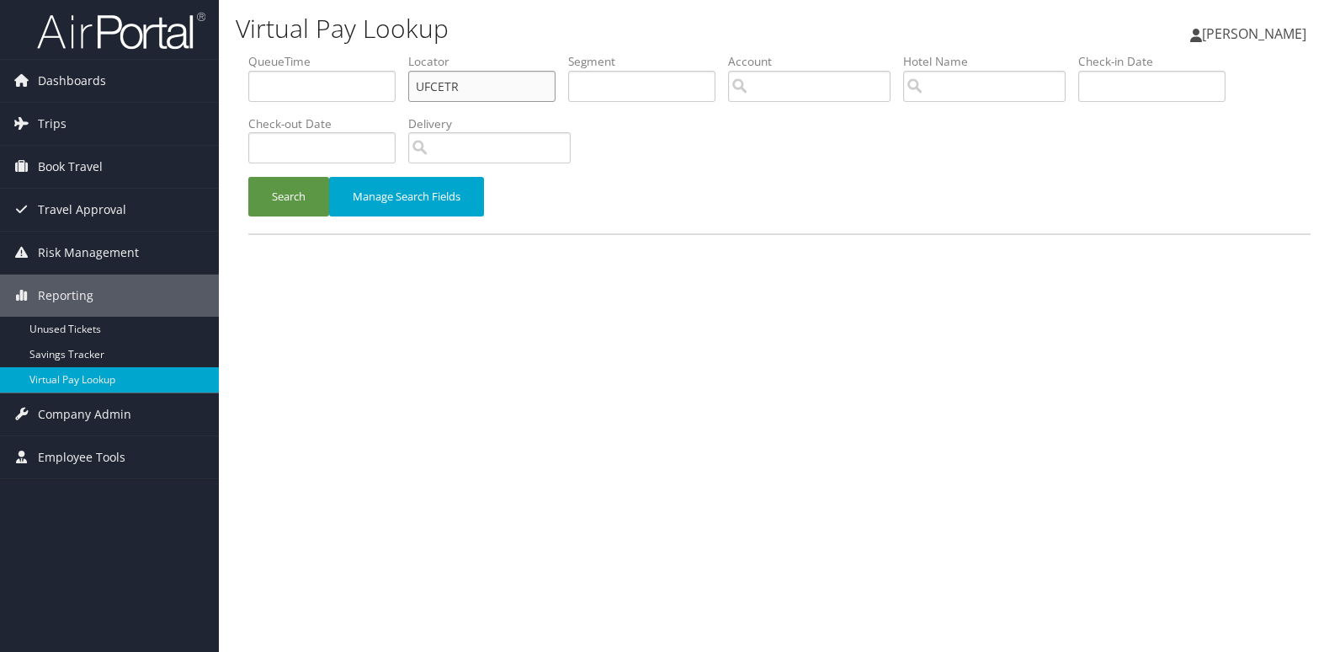
drag, startPoint x: 0, startPoint y: 0, endPoint x: 399, endPoint y: 80, distance: 407.0
click at [400, 53] on ul "QueueTime Locator UFCETR Segment Account Traveler Hotel Name Check-in Date Chec…" at bounding box center [779, 53] width 1062 height 0
paste input "KKWJRP"
click at [248, 177] on button "Search" at bounding box center [288, 197] width 81 height 40
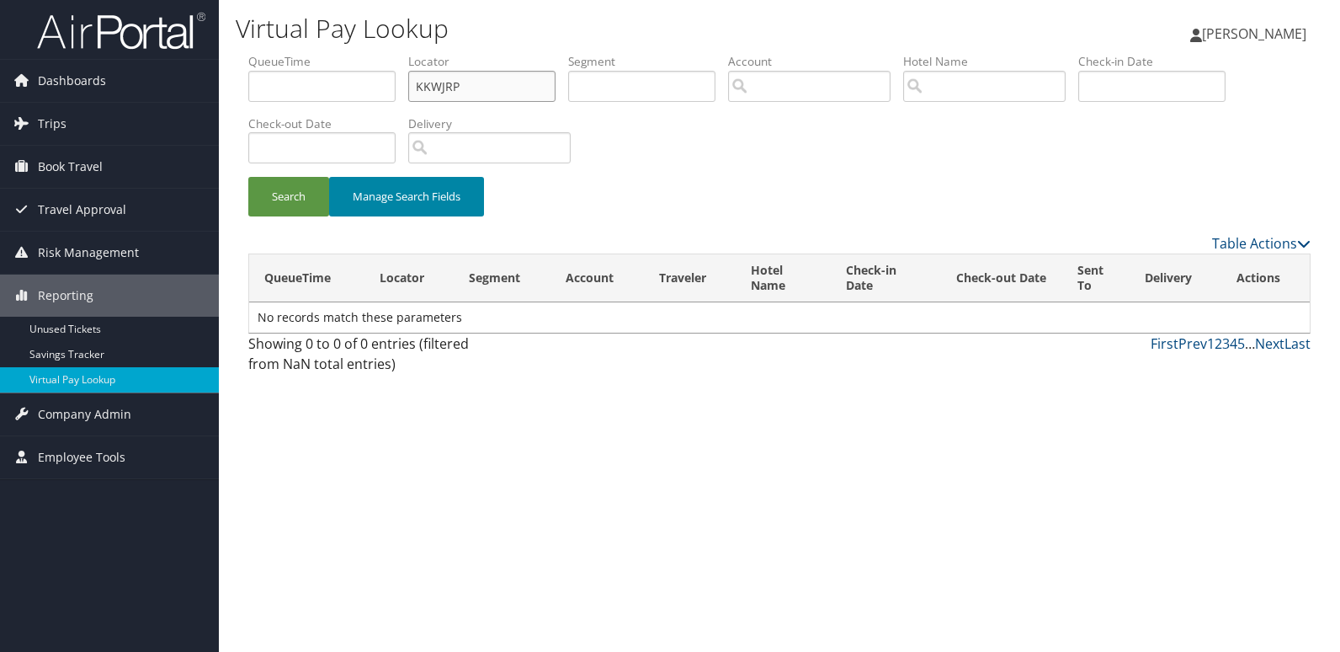
type input "KKWJRP"
click at [248, 177] on button "Search" at bounding box center [288, 197] width 81 height 40
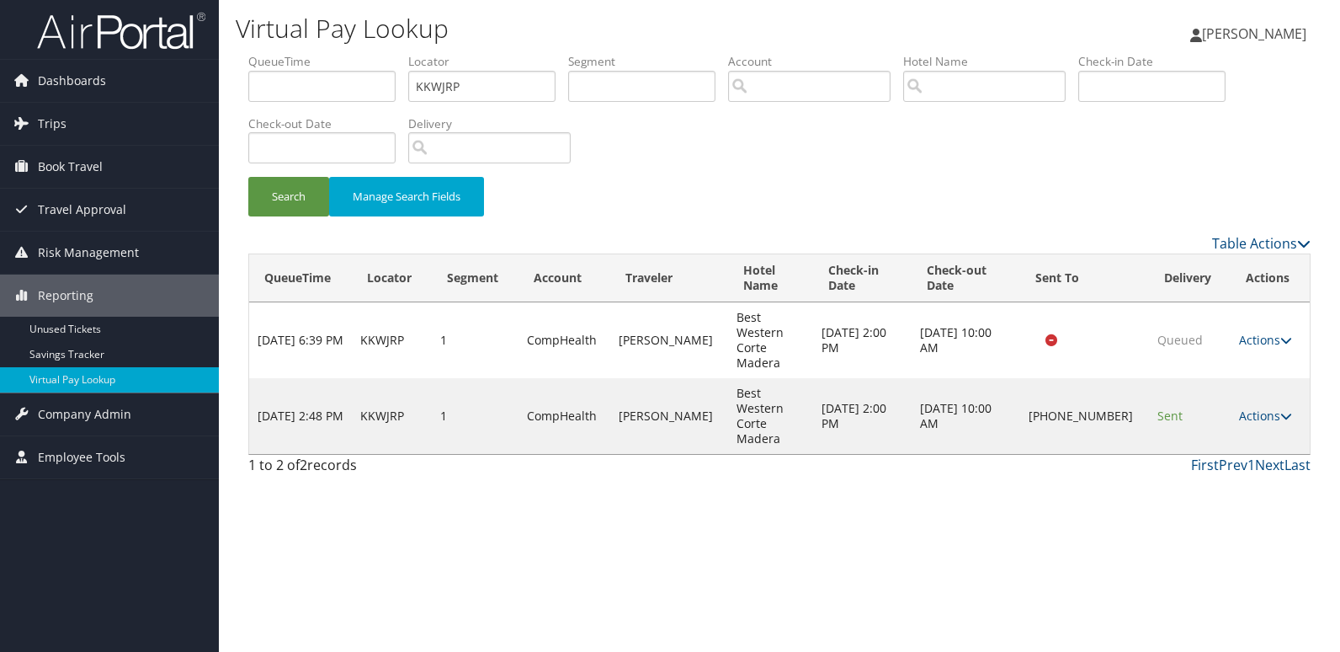
click at [1255, 378] on td "Actions Resend Logs Delivery Information View Itinerary" at bounding box center [1270, 416] width 79 height 76
click at [1247, 407] on link "Actions" at bounding box center [1265, 415] width 53 height 16
drag, startPoint x: 1247, startPoint y: 381, endPoint x: 1209, endPoint y: 420, distance: 54.2
click at [1209, 420] on link "Logs" at bounding box center [1209, 431] width 144 height 29
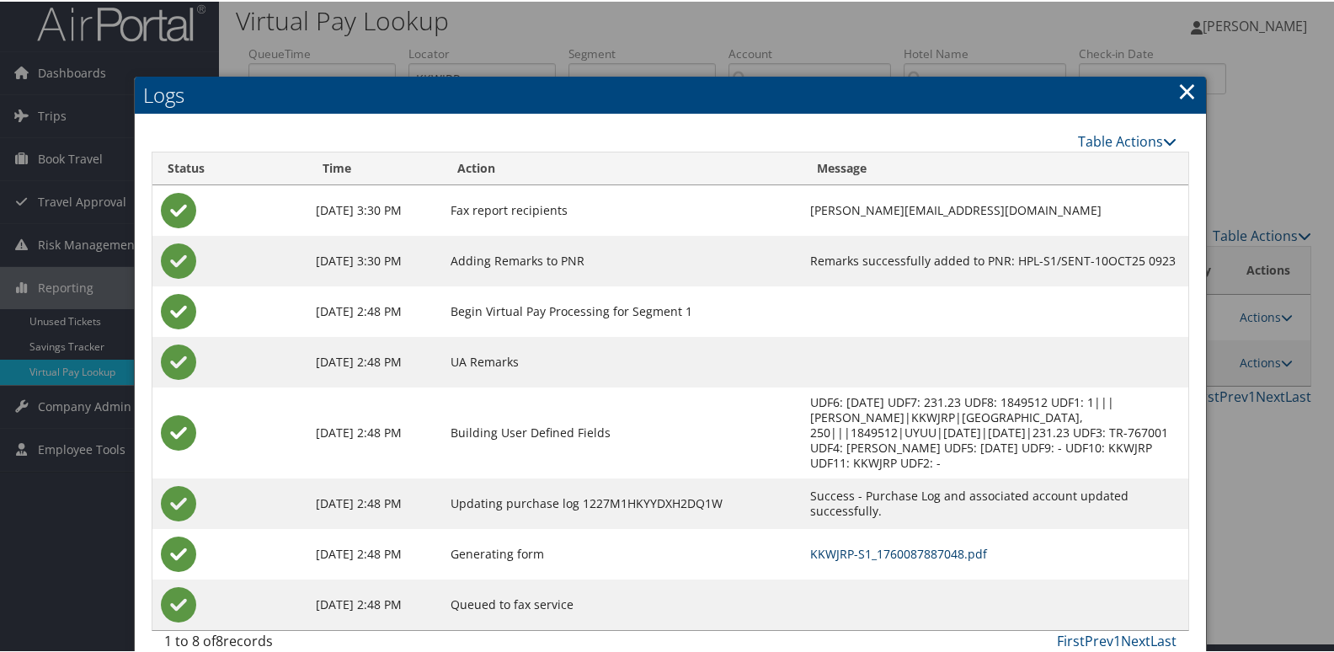
scroll to position [18, 0]
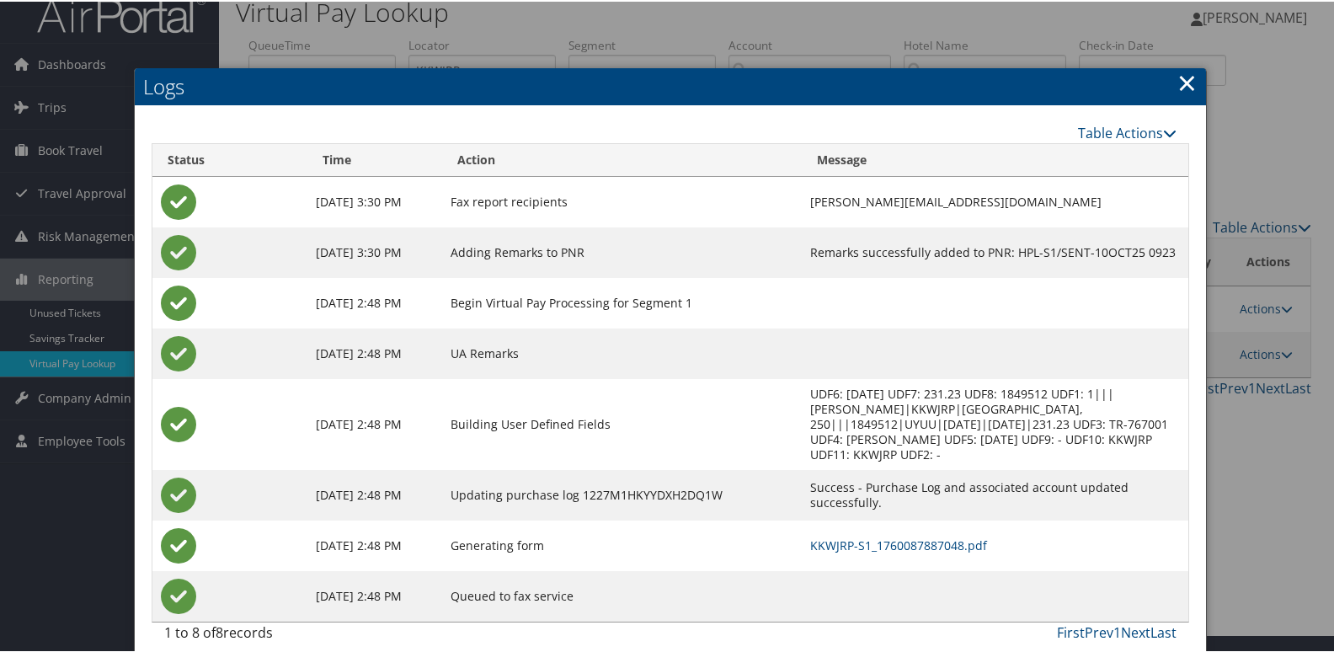
click at [853, 540] on td "KKWJRP-S1_1760087887048.pdf" at bounding box center [994, 544] width 386 height 51
click at [859, 535] on link "KKWJRP-S1_1760087887048.pdf" at bounding box center [898, 543] width 177 height 16
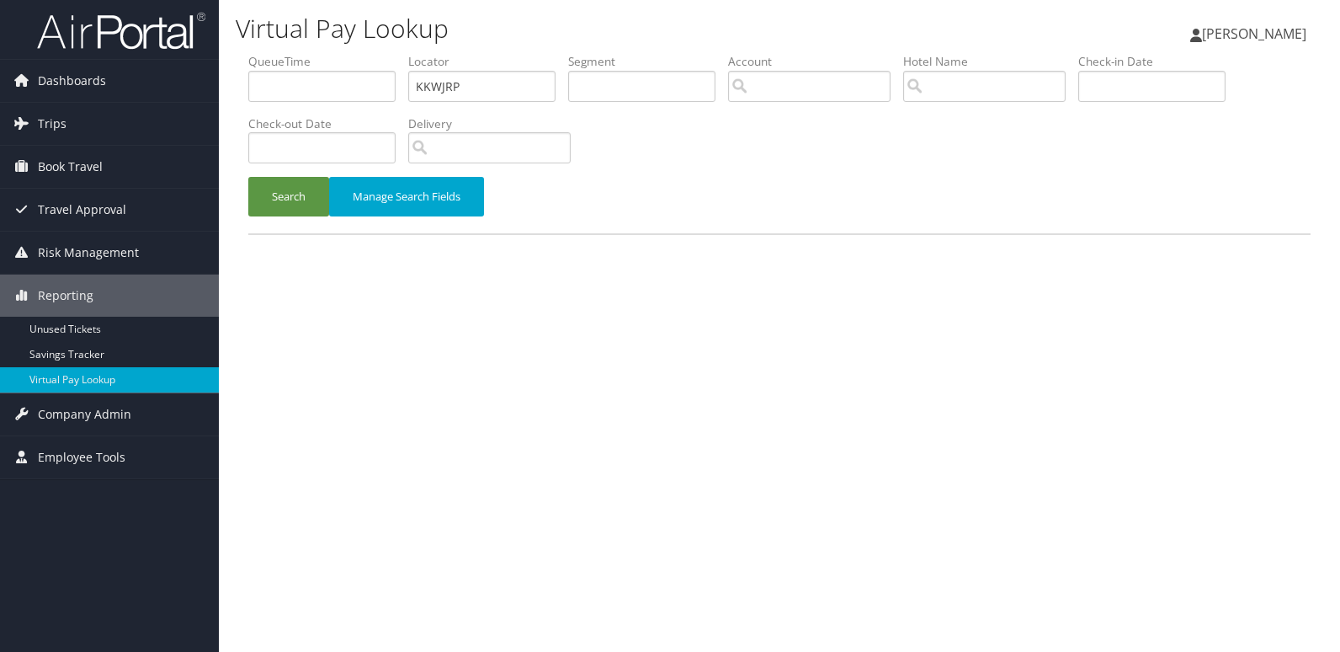
click at [317, 53] on ul "QueueTime Locator KKWJRP Segment Account Traveler Hotel Name Check-in Date Chec…" at bounding box center [779, 53] width 1062 height 0
type input "LAVWLJ"
click at [288, 179] on button "Search" at bounding box center [288, 197] width 81 height 40
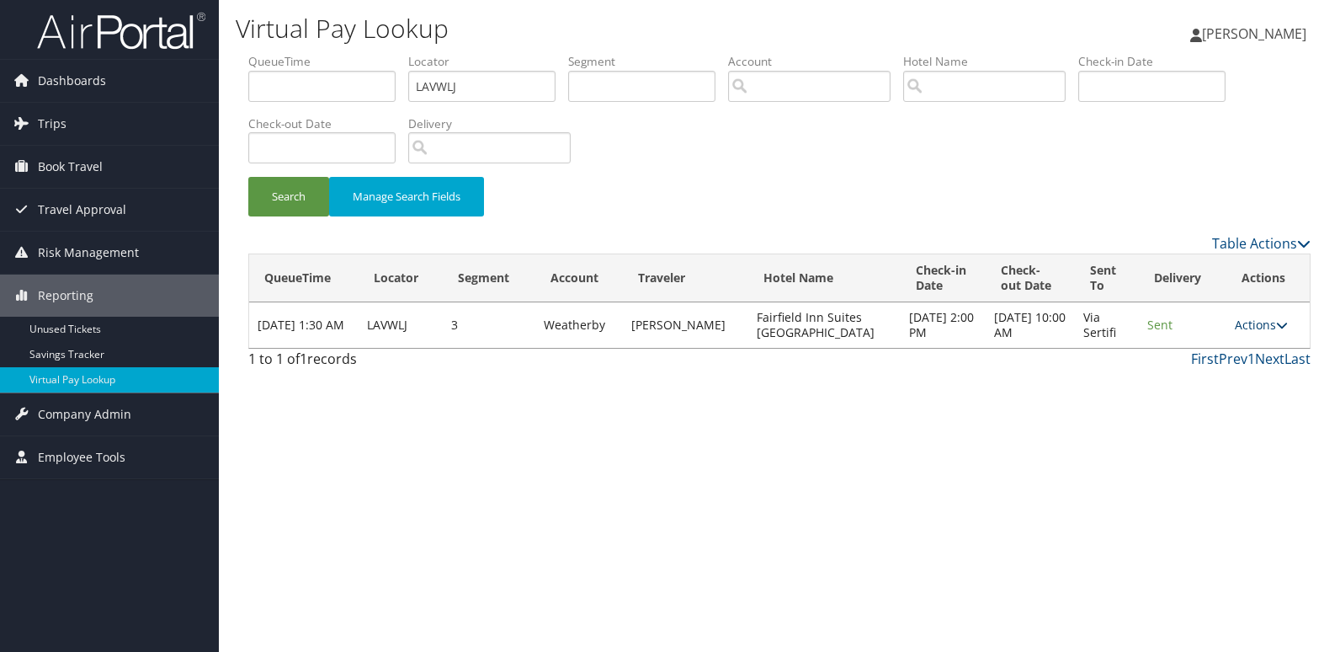
click at [1254, 322] on link "Actions" at bounding box center [1261, 325] width 53 height 16
click at [1222, 370] on link "Logs" at bounding box center [1229, 378] width 106 height 29
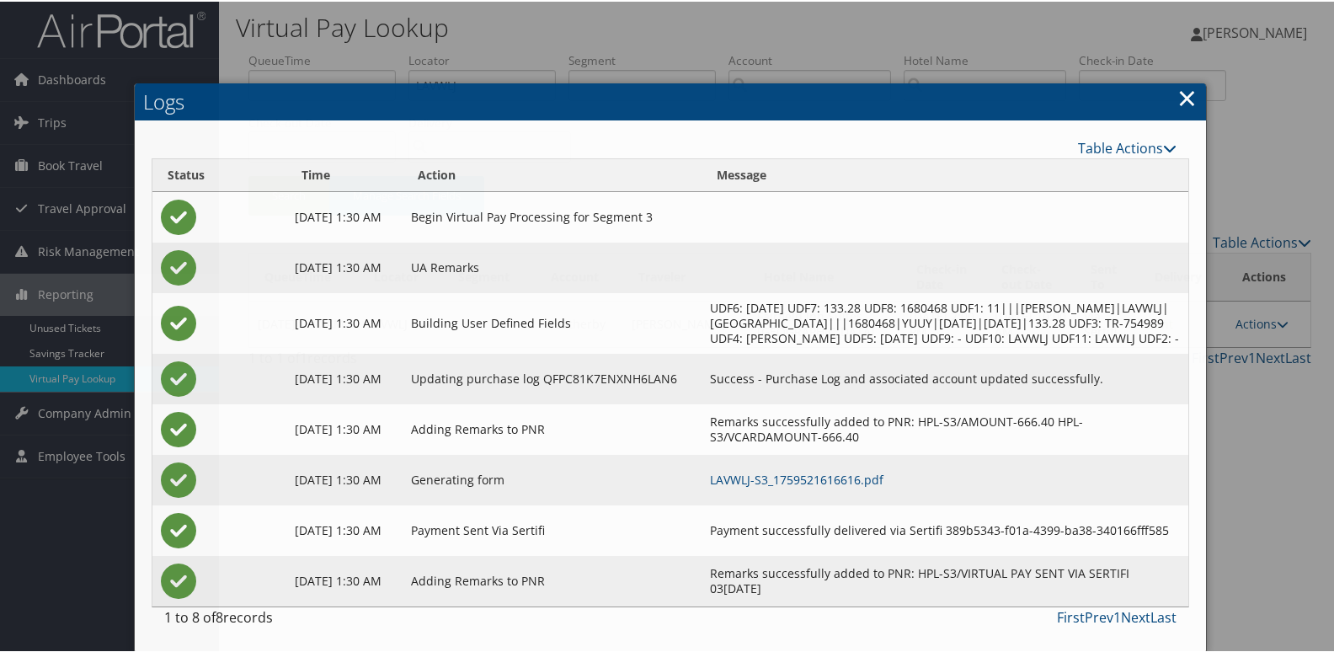
scroll to position [33, 0]
click at [883, 474] on link "LAVWLJ-S3_1759521616616.pdf" at bounding box center [796, 478] width 173 height 16
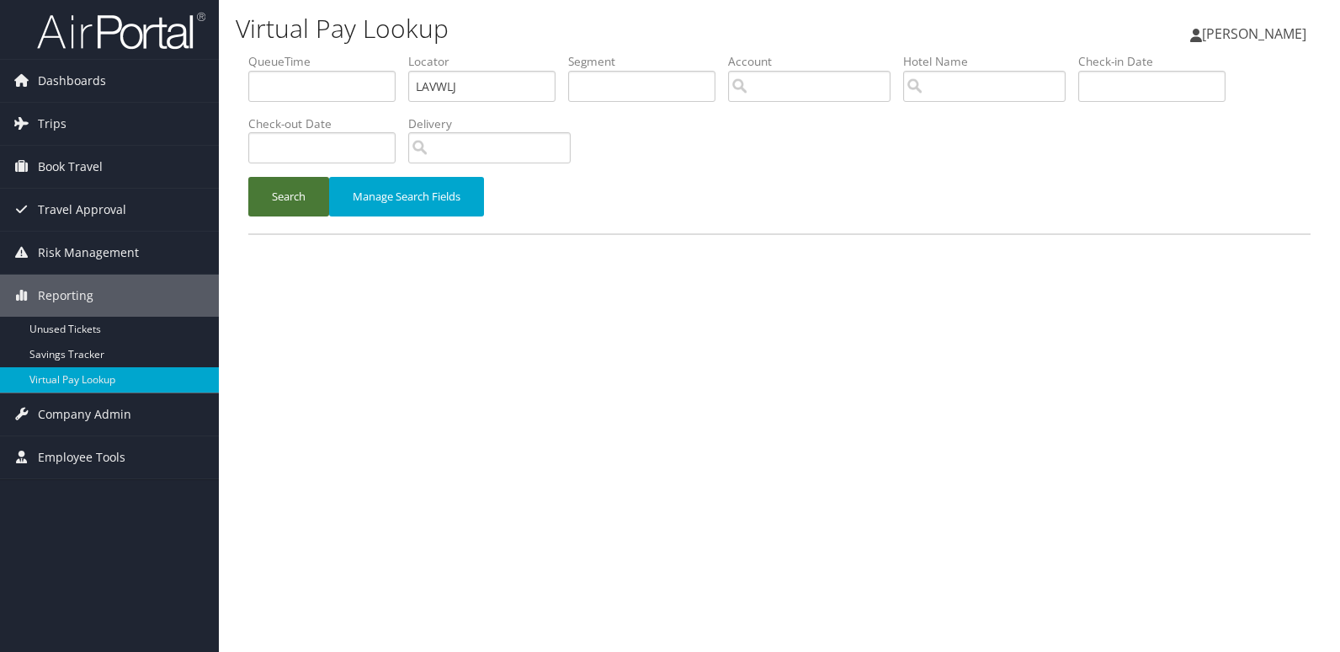
click at [272, 202] on button "Search" at bounding box center [288, 197] width 81 height 40
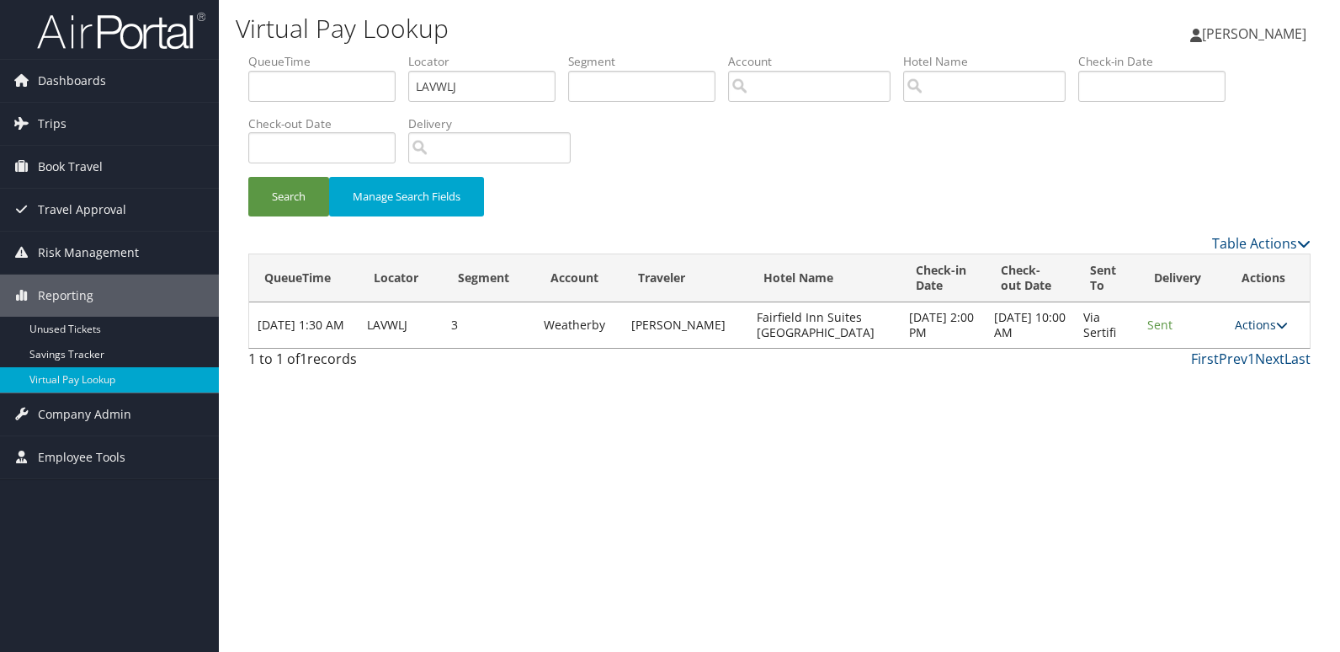
click at [1255, 322] on link "Actions" at bounding box center [1261, 325] width 53 height 16
click at [1224, 367] on link "Logs" at bounding box center [1229, 378] width 106 height 29
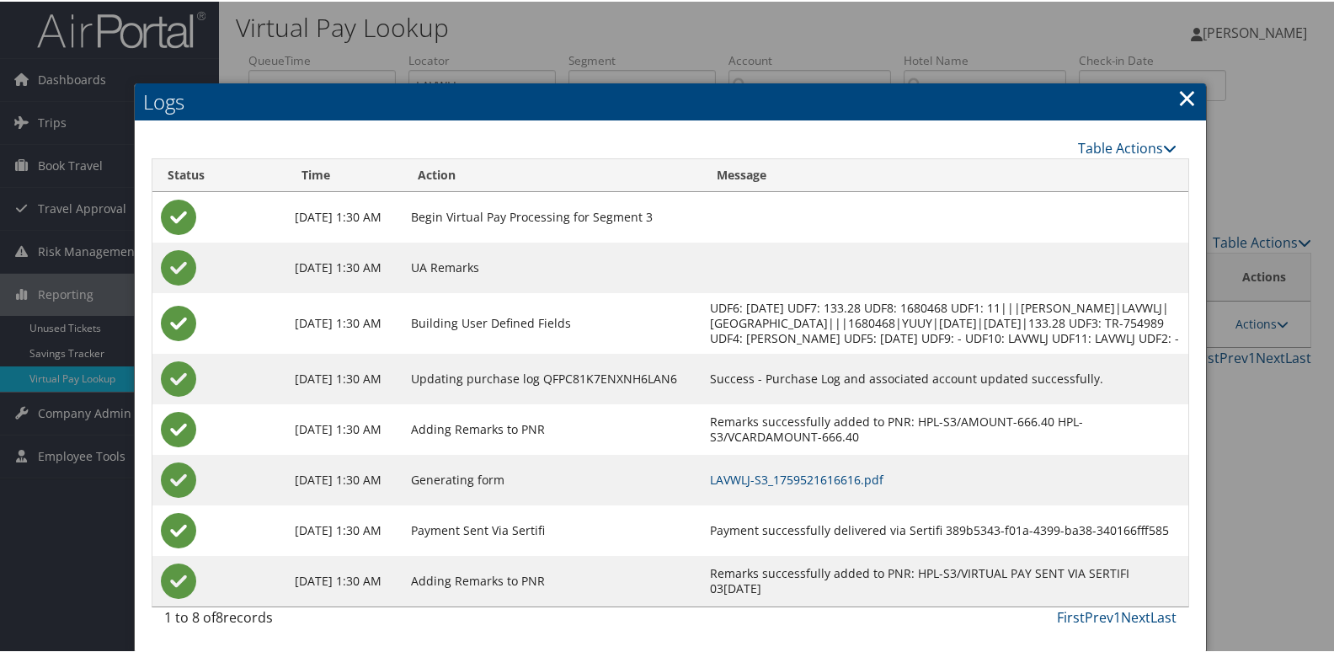
scroll to position [33, 0]
click at [833, 472] on link "LAVWLJ-S3_1759521616616.pdf" at bounding box center [796, 478] width 173 height 16
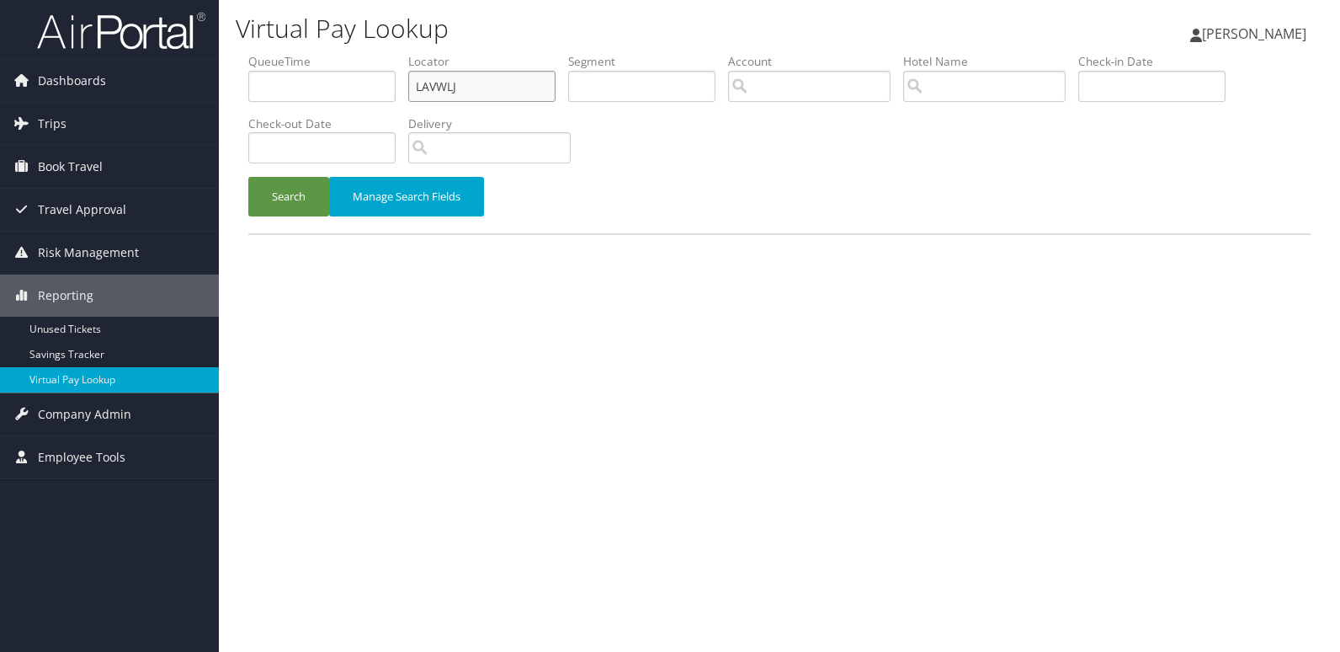
click at [353, 53] on ul "QueueTime Locator LAVWLJ Segment Account Traveler Hotel Name Check-in Date Chec…" at bounding box center [779, 53] width 1062 height 0
paste input "GBDAGN"
click at [248, 177] on button "Search" at bounding box center [288, 197] width 81 height 40
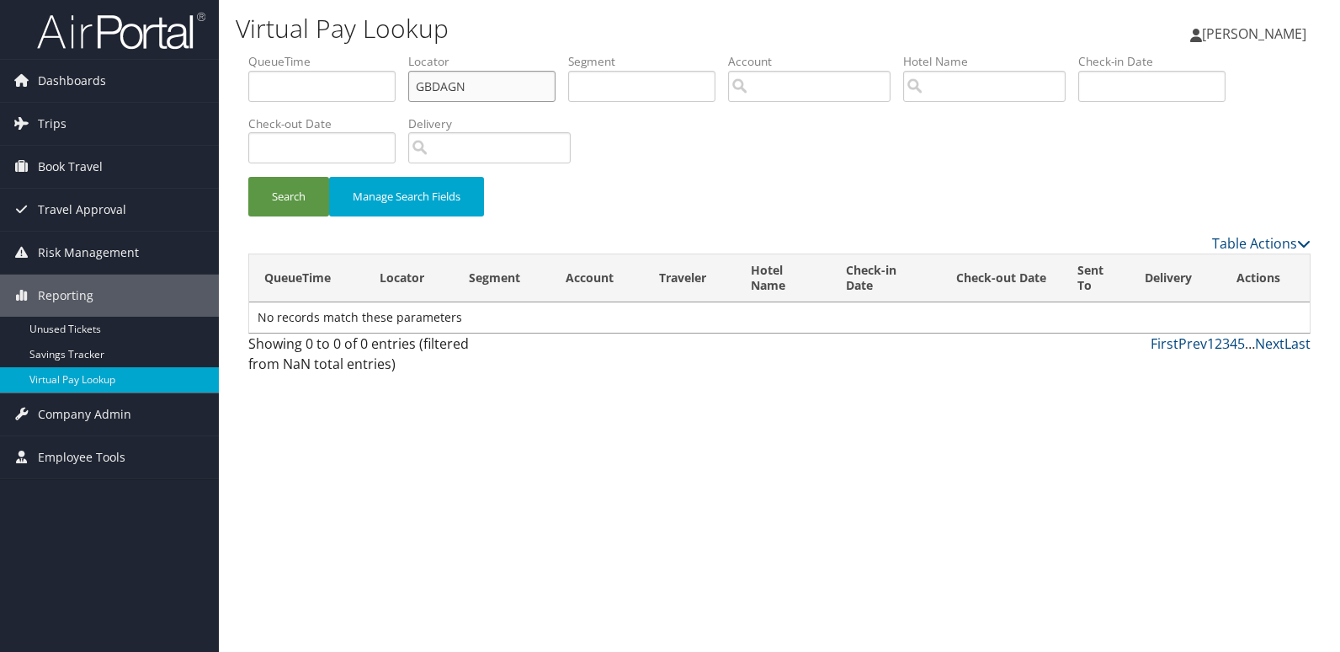
click at [450, 86] on input "GBDAGN" at bounding box center [481, 86] width 147 height 31
type input "GBDAGN"
click at [248, 177] on button "Search" at bounding box center [288, 197] width 81 height 40
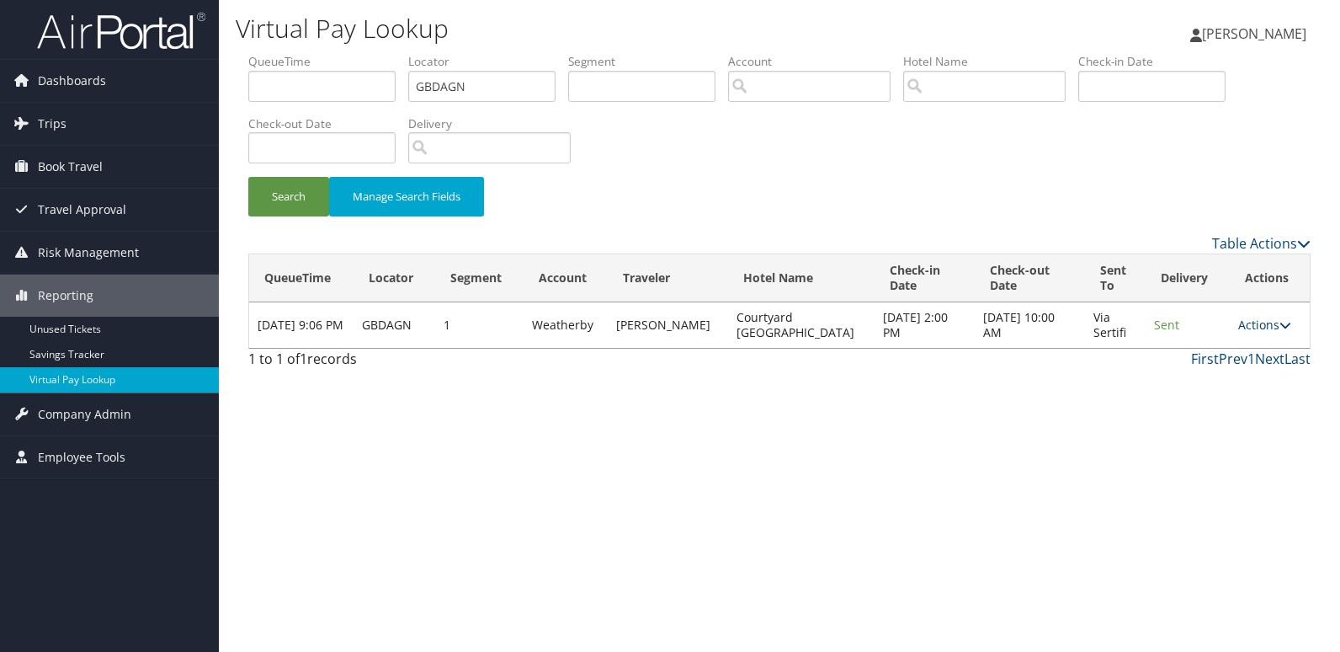
click at [1260, 332] on link "Actions" at bounding box center [1264, 325] width 53 height 16
click at [1242, 392] on link "Logs" at bounding box center [1227, 385] width 106 height 29
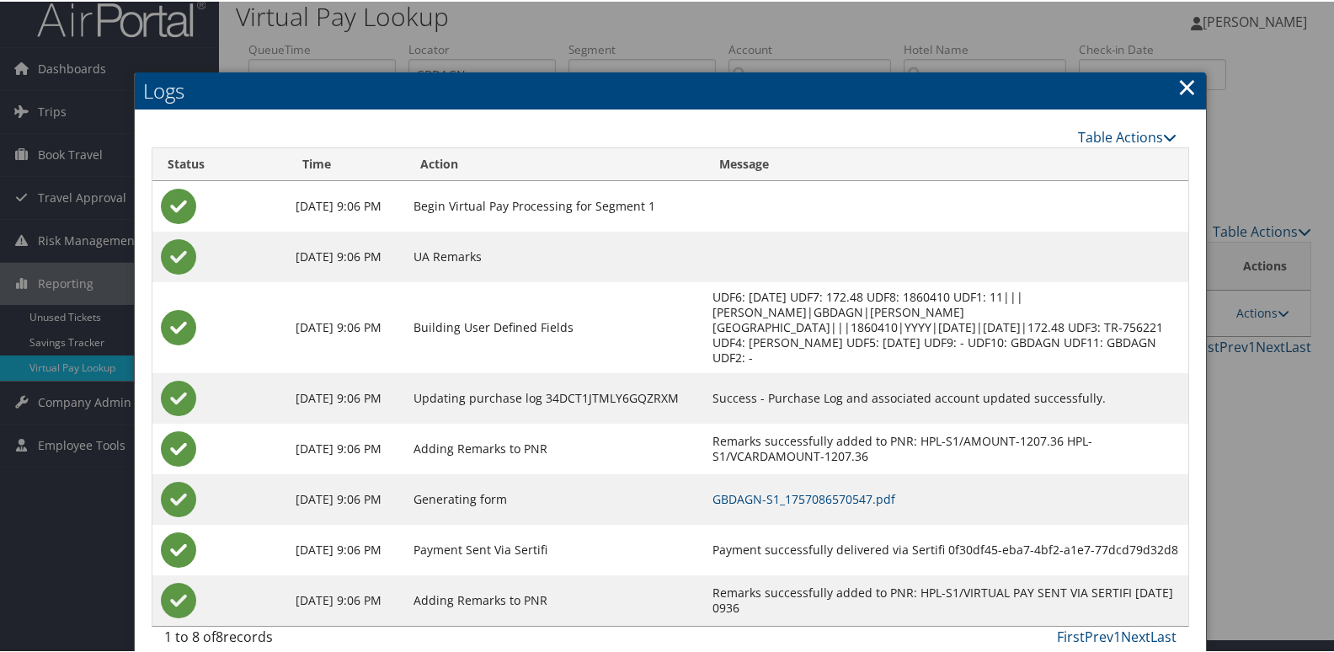
scroll to position [18, 0]
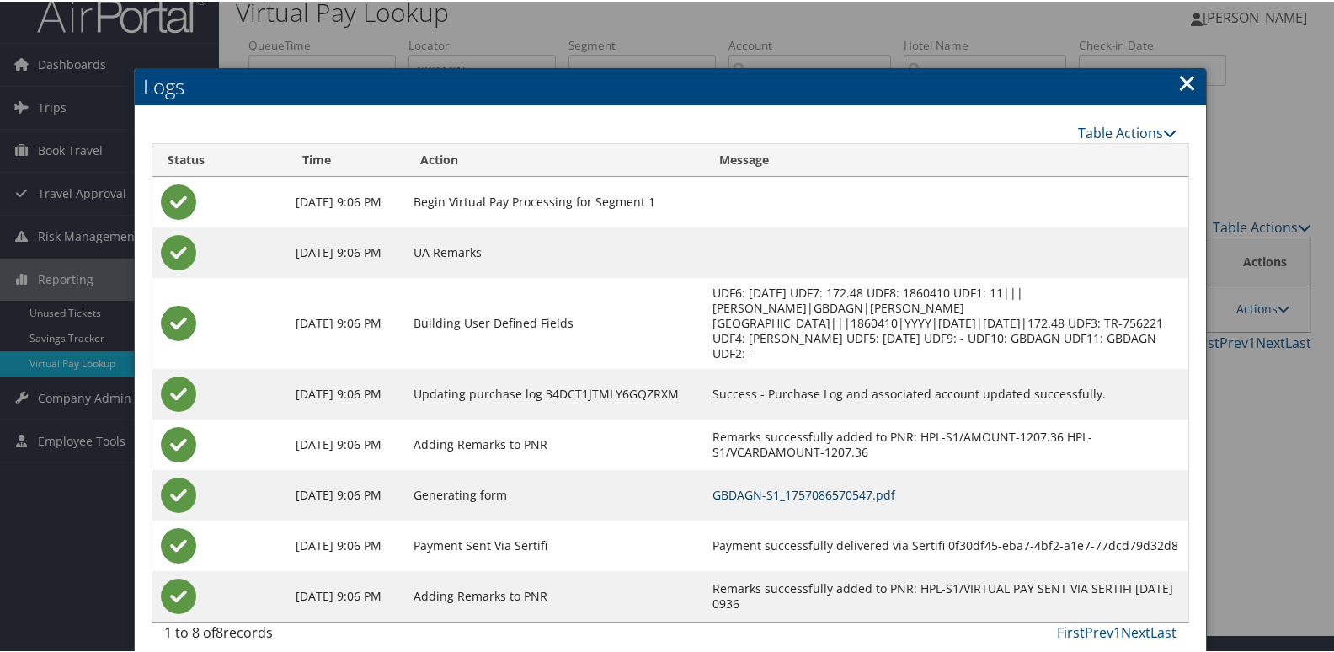
click at [781, 485] on link "GBDAGN-S1_1757086570547.pdf" at bounding box center [803, 493] width 183 height 16
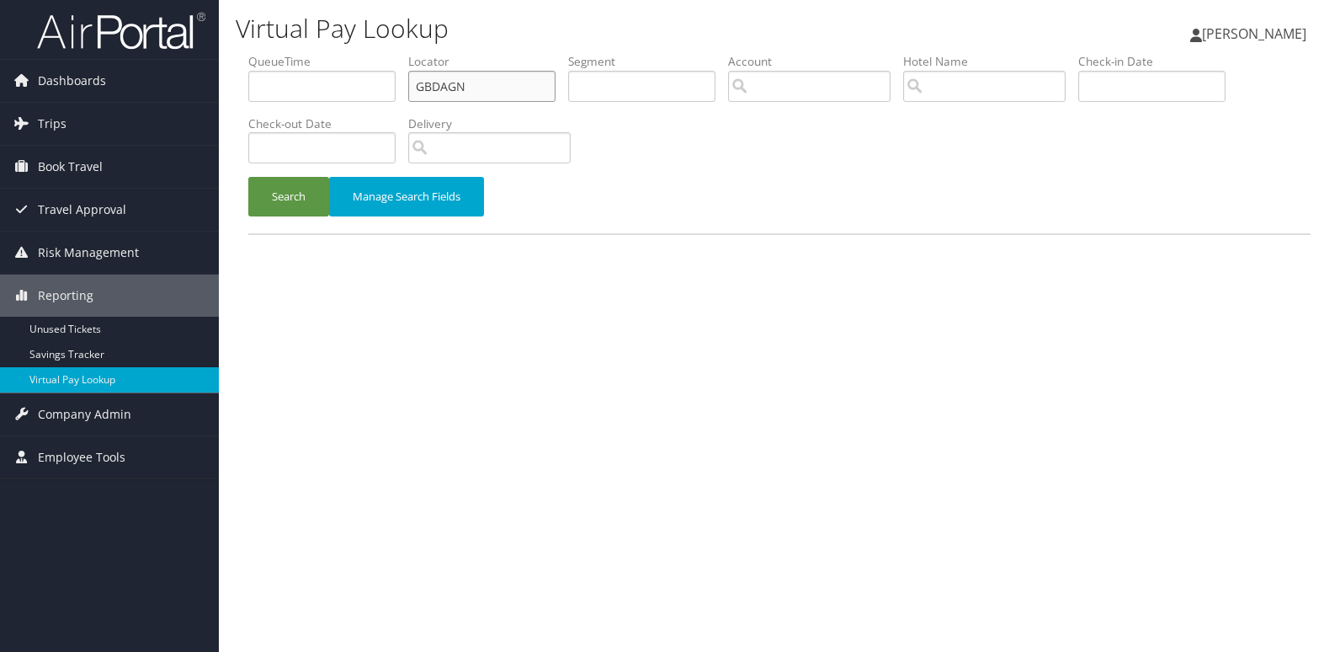
drag, startPoint x: 333, startPoint y: 90, endPoint x: 313, endPoint y: 90, distance: 19.4
click at [317, 53] on ul "QueueTime Locator GBDAGN Segment Account Traveler Hotel Name Check-in Date Chec…" at bounding box center [779, 53] width 1062 height 0
paste input "MRXGWT"
type input "MRXGWT"
click at [317, 194] on button "Search" at bounding box center [288, 197] width 81 height 40
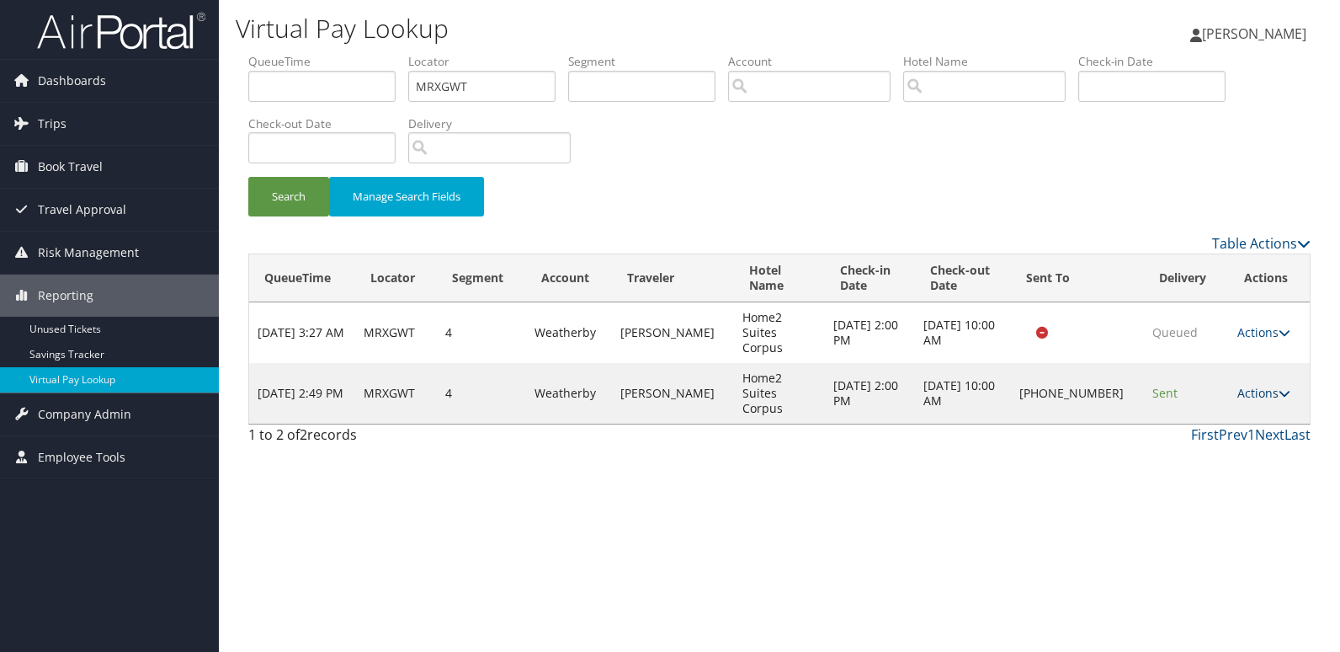
click at [1268, 385] on link "Actions" at bounding box center [1264, 393] width 53 height 16
click at [1213, 424] on link "Logs" at bounding box center [1208, 423] width 144 height 29
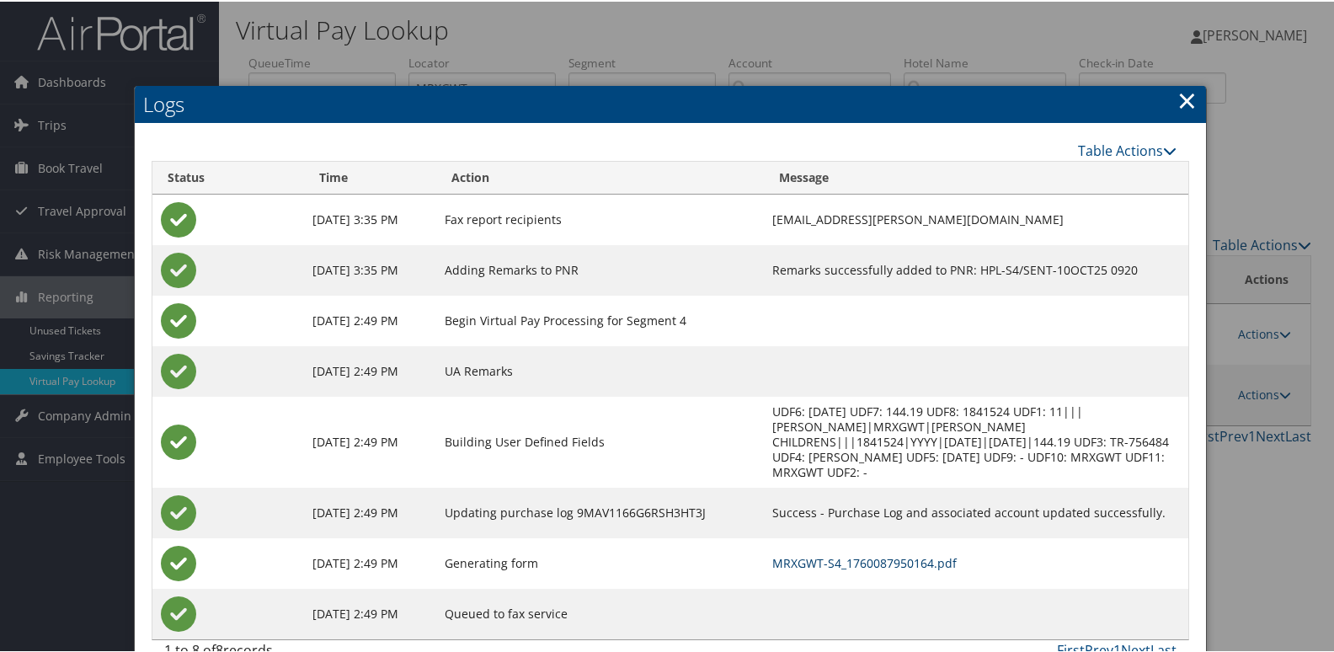
drag, startPoint x: 866, startPoint y: 541, endPoint x: 875, endPoint y: 565, distance: 25.8
click at [865, 553] on link "MRXGWT-S4_1760087950164.pdf" at bounding box center [864, 561] width 184 height 16
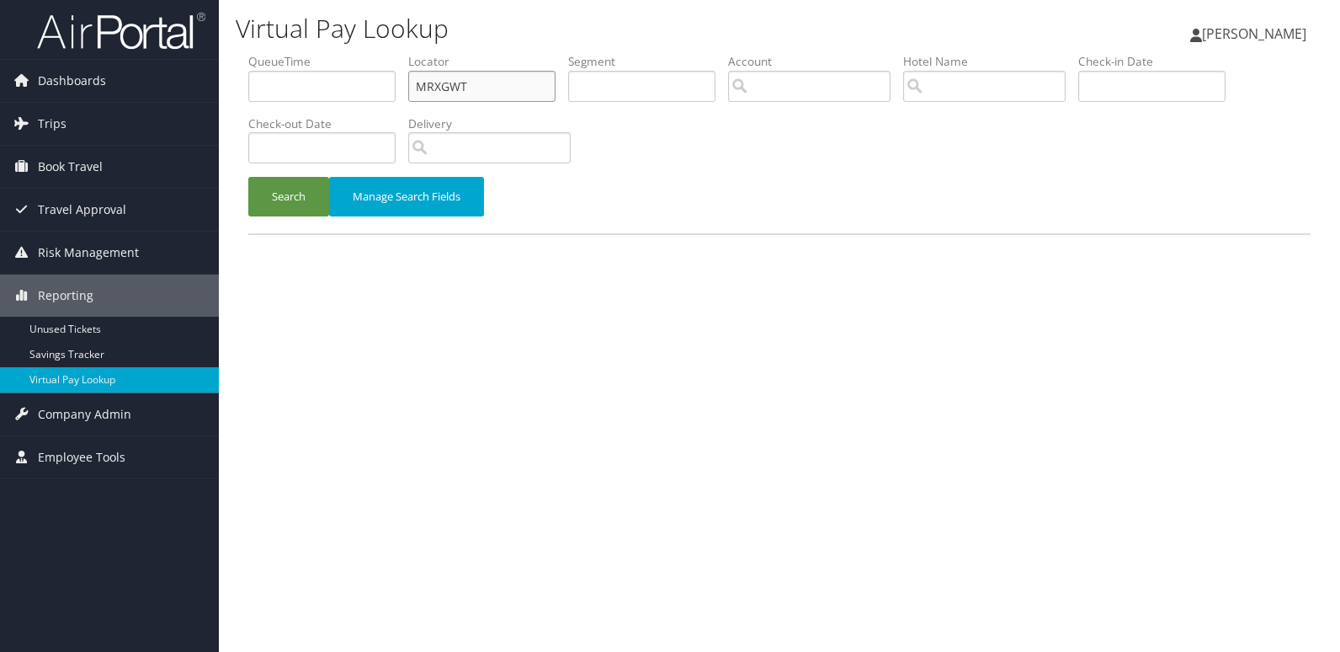
drag, startPoint x: 0, startPoint y: 0, endPoint x: 294, endPoint y: 86, distance: 306.1
click at [295, 53] on ul "QueueTime Locator MRXGWT Segment Account Traveler Hotel Name Check-in Date Chec…" at bounding box center [779, 53] width 1062 height 0
paste input "OCHOBC"
type input "OCHOBC"
click at [301, 186] on button "Search" at bounding box center [288, 197] width 81 height 40
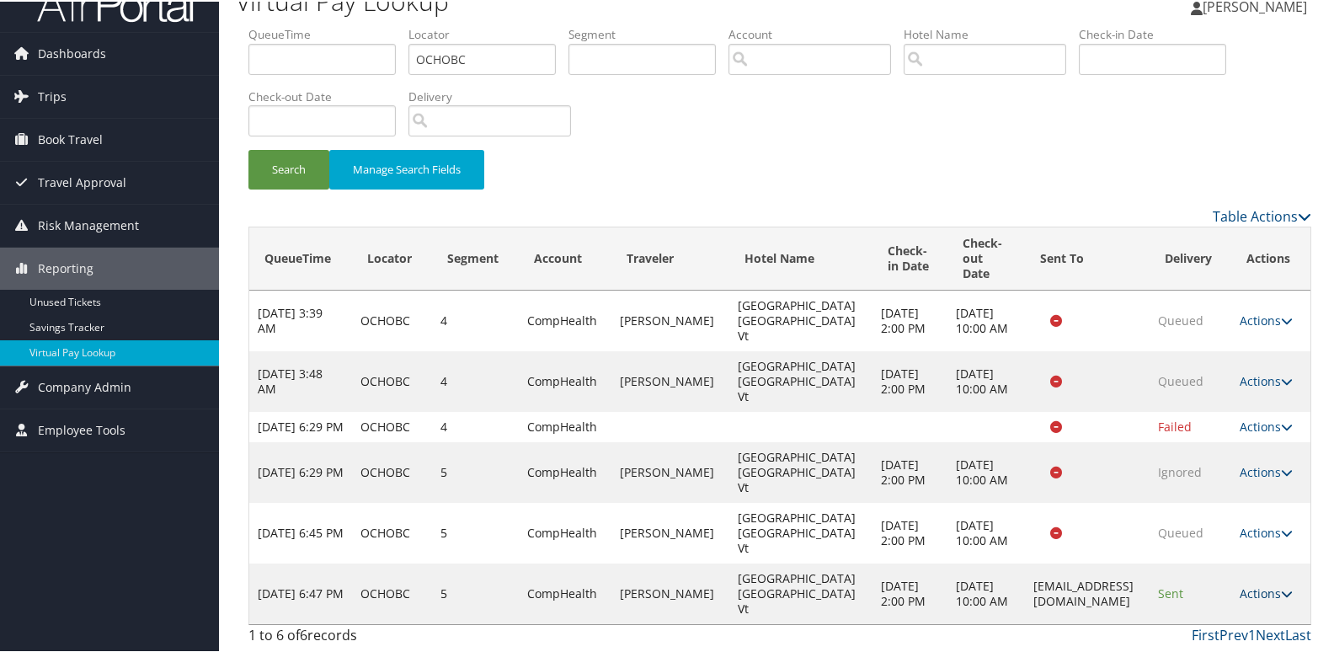
click at [1281, 594] on icon at bounding box center [1287, 592] width 12 height 12
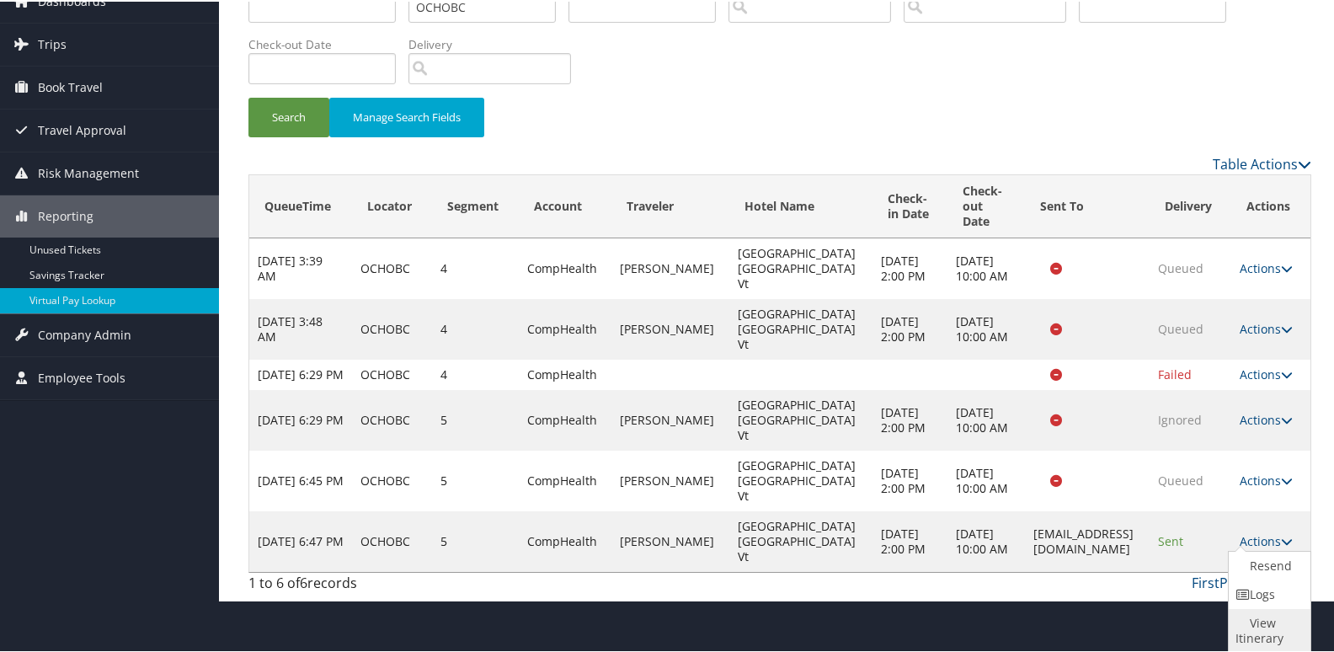
click at [1249, 608] on link "View Itinerary" at bounding box center [1266, 629] width 77 height 44
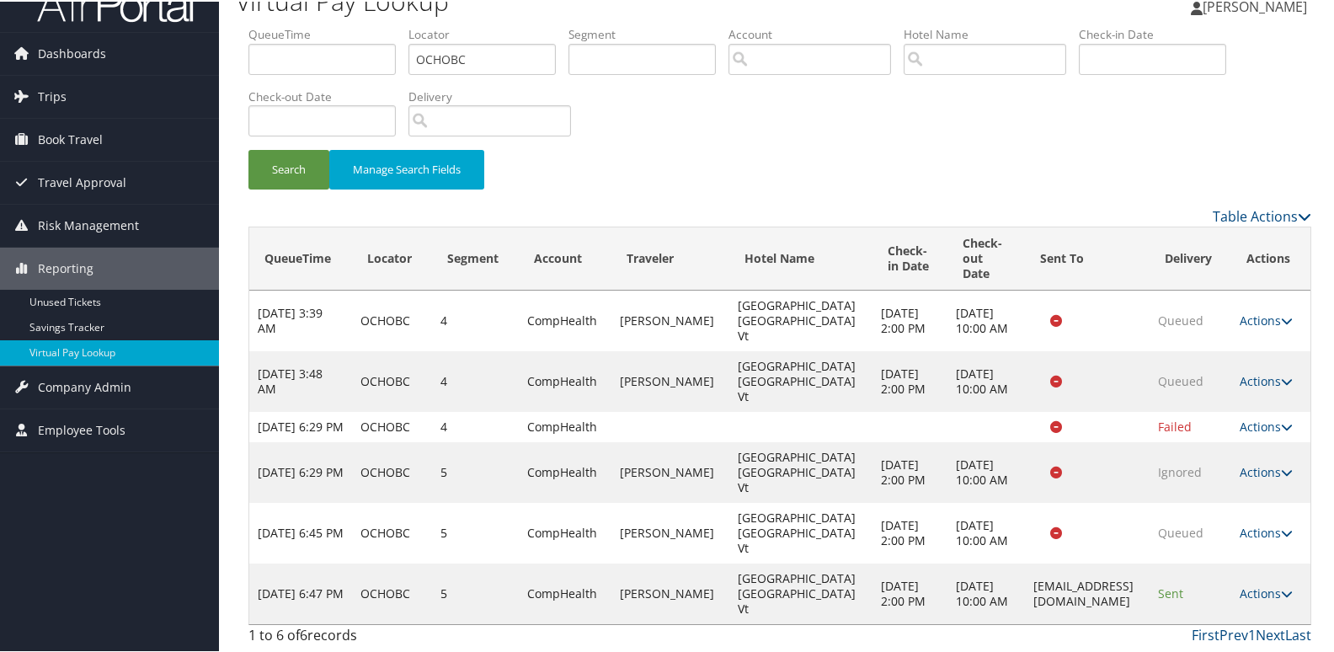
scroll to position [29, 0]
click at [1254, 589] on link "Actions" at bounding box center [1265, 591] width 53 height 16
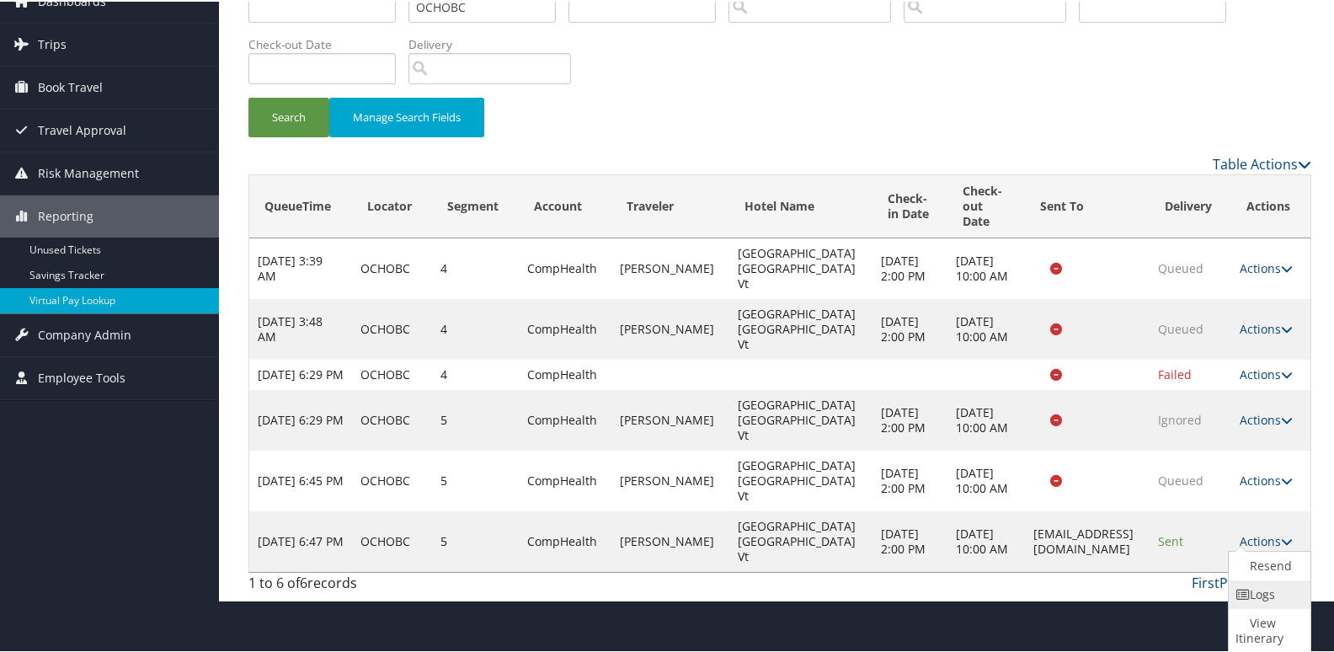
click at [1258, 597] on link "Logs" at bounding box center [1266, 592] width 77 height 29
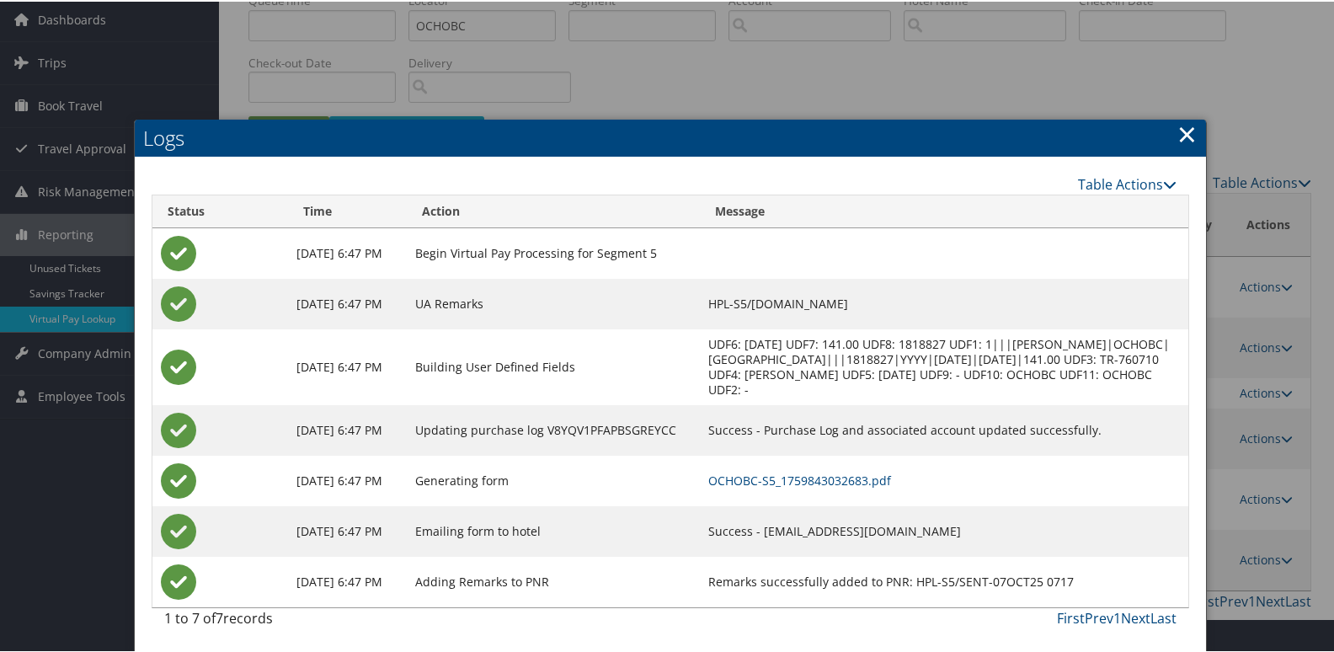
scroll to position [63, 0]
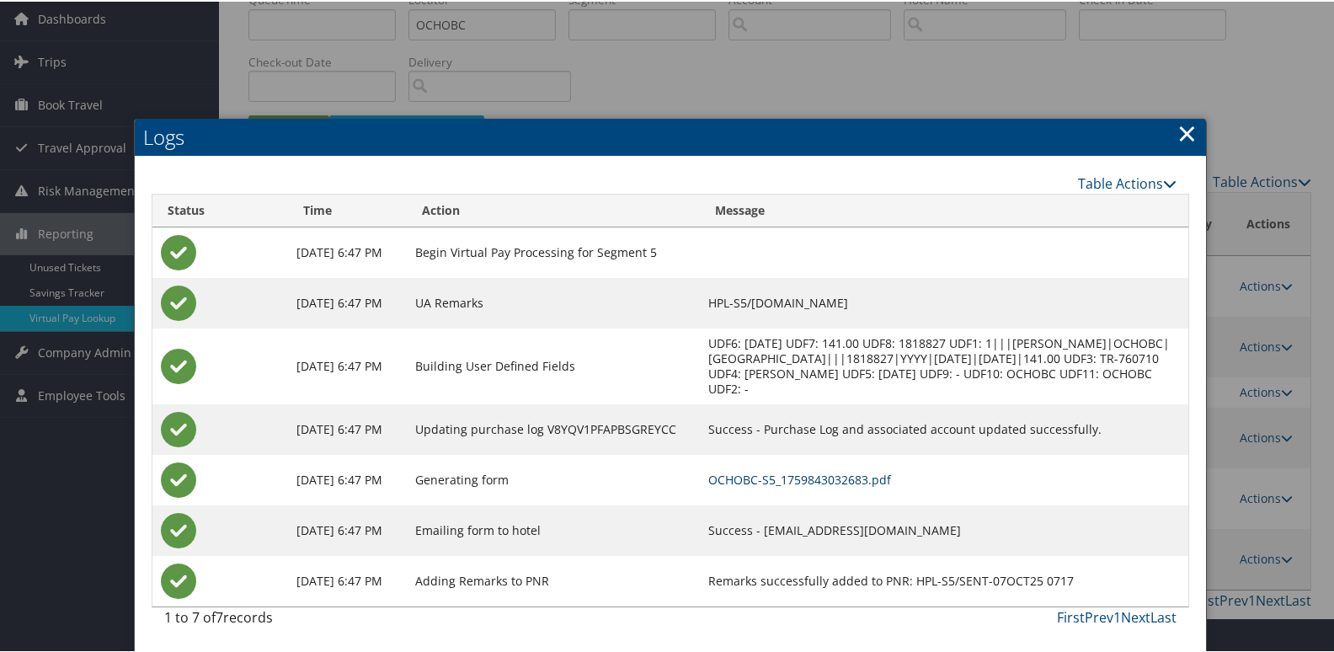
click at [855, 475] on link "OCHOBC-S5_1759843032683.pdf" at bounding box center [799, 478] width 183 height 16
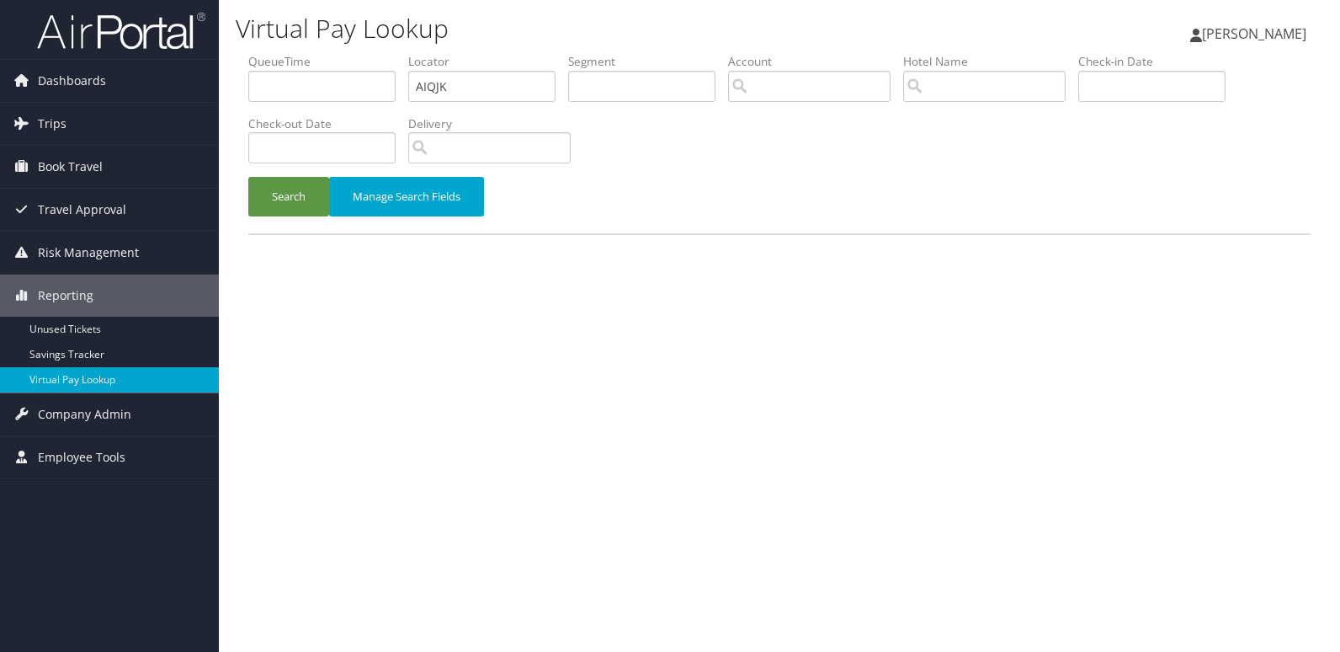
click at [248, 177] on button "Search" at bounding box center [288, 197] width 81 height 40
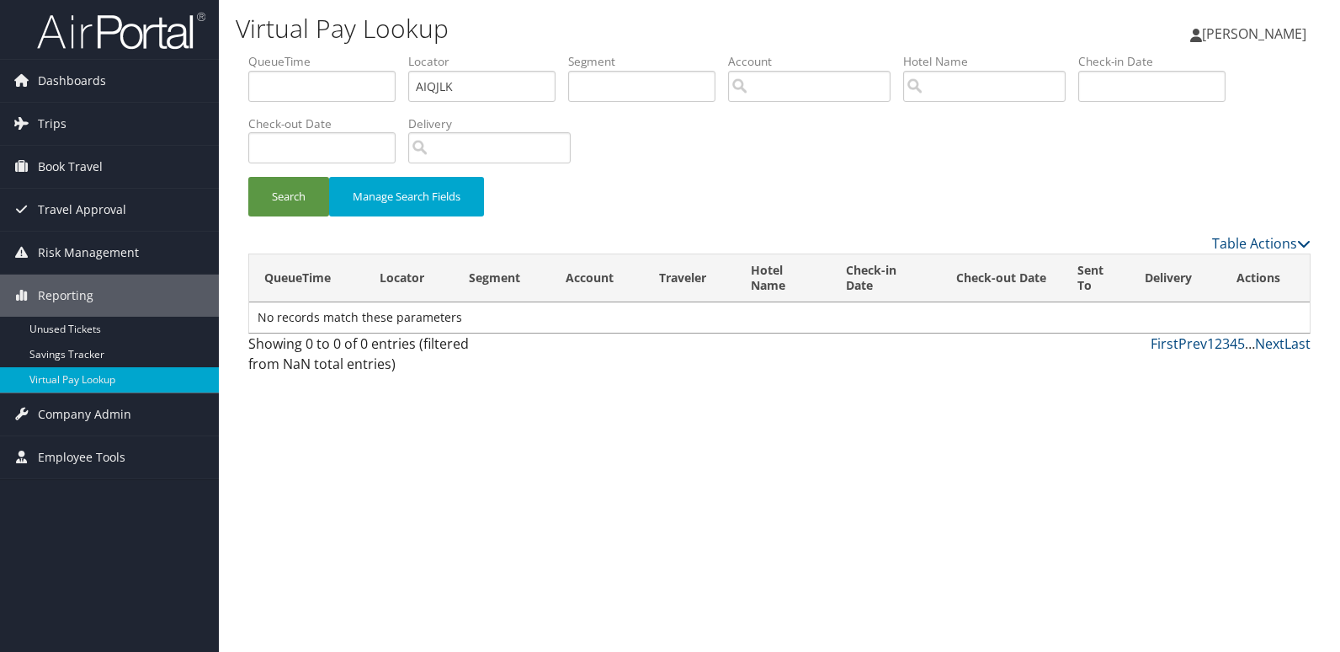
type input "AIQJLK"
click at [248, 177] on button "Search" at bounding box center [288, 197] width 81 height 40
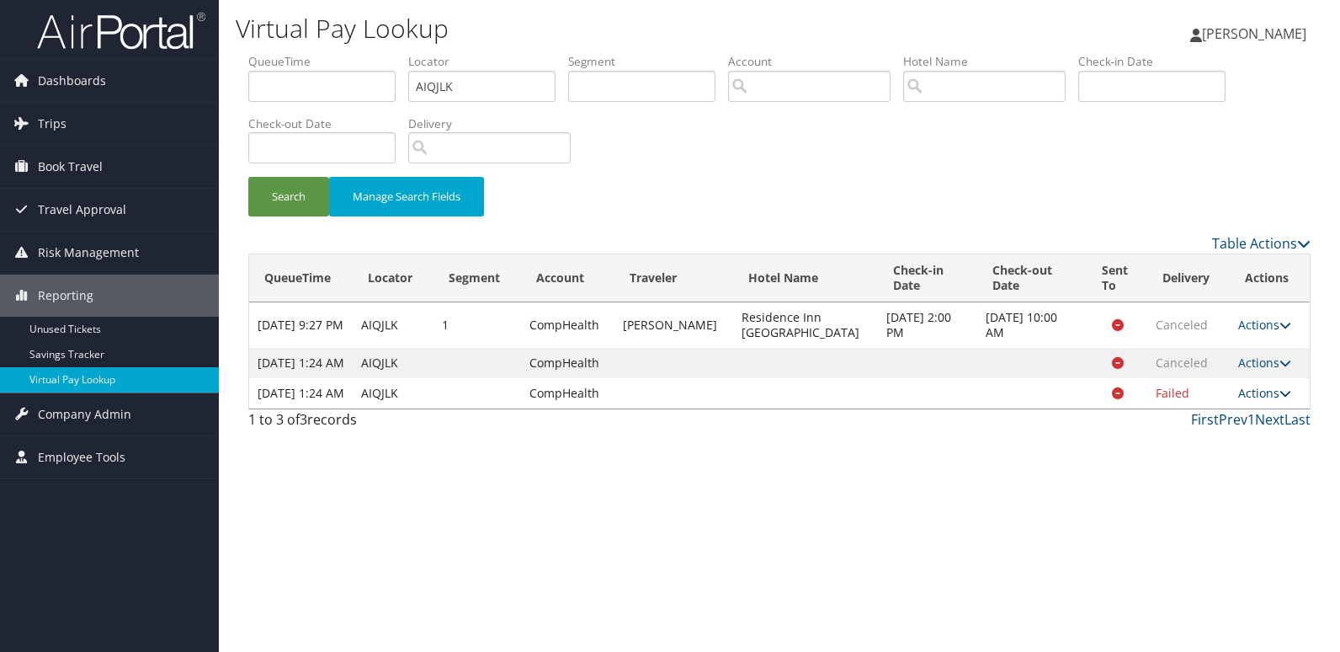
click at [1254, 401] on link "Actions" at bounding box center [1264, 393] width 53 height 16
click at [1227, 482] on link "Logs" at bounding box center [1228, 484] width 106 height 29
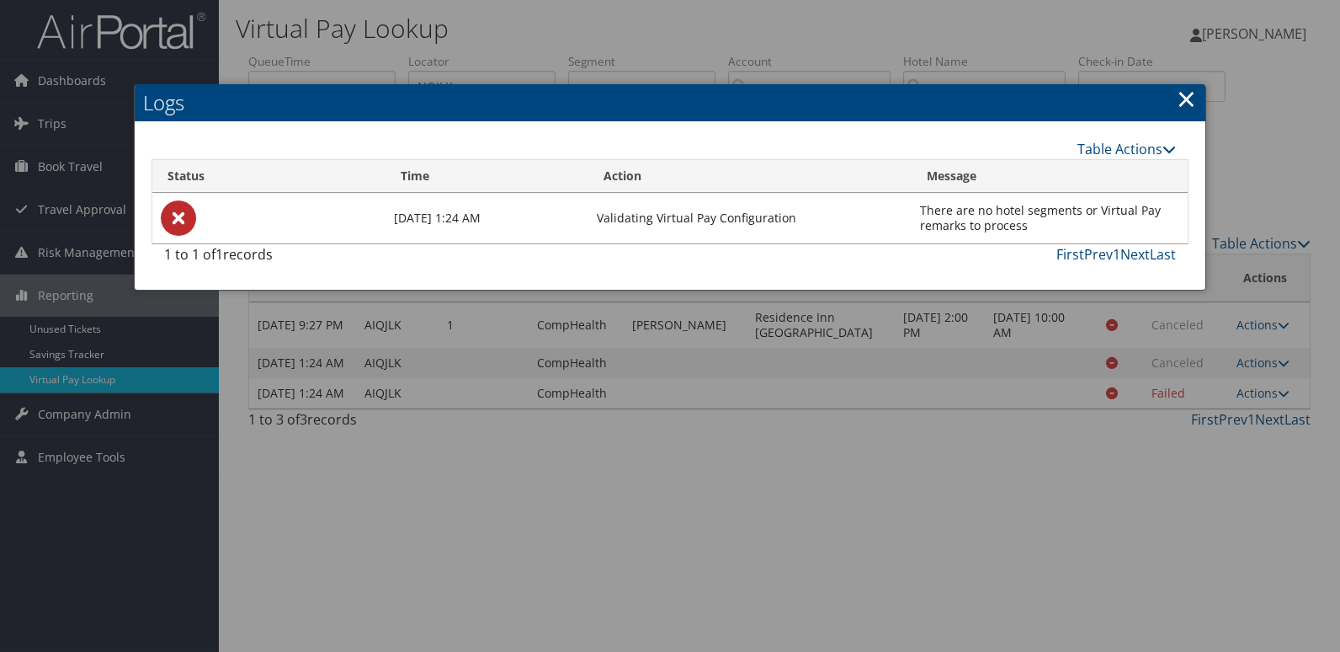
click at [956, 398] on div at bounding box center [670, 326] width 1340 height 652
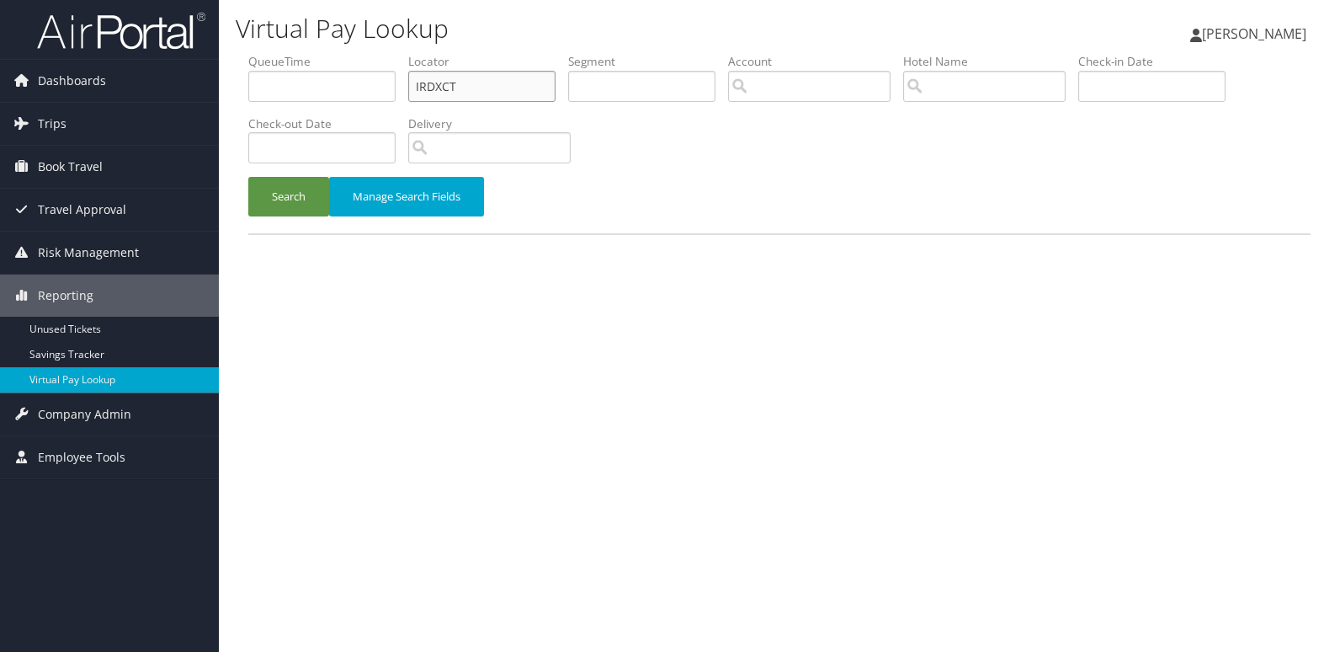
drag, startPoint x: 460, startPoint y: 89, endPoint x: 340, endPoint y: 94, distance: 119.7
click at [342, 53] on ul "QueueTime Locator IRDXCT Segment Account Traveler Hotel Name Check-in Date Chec…" at bounding box center [779, 53] width 1062 height 0
paste input "MEZEPV"
type input "MEZEPV"
click at [248, 177] on button "Search" at bounding box center [288, 197] width 81 height 40
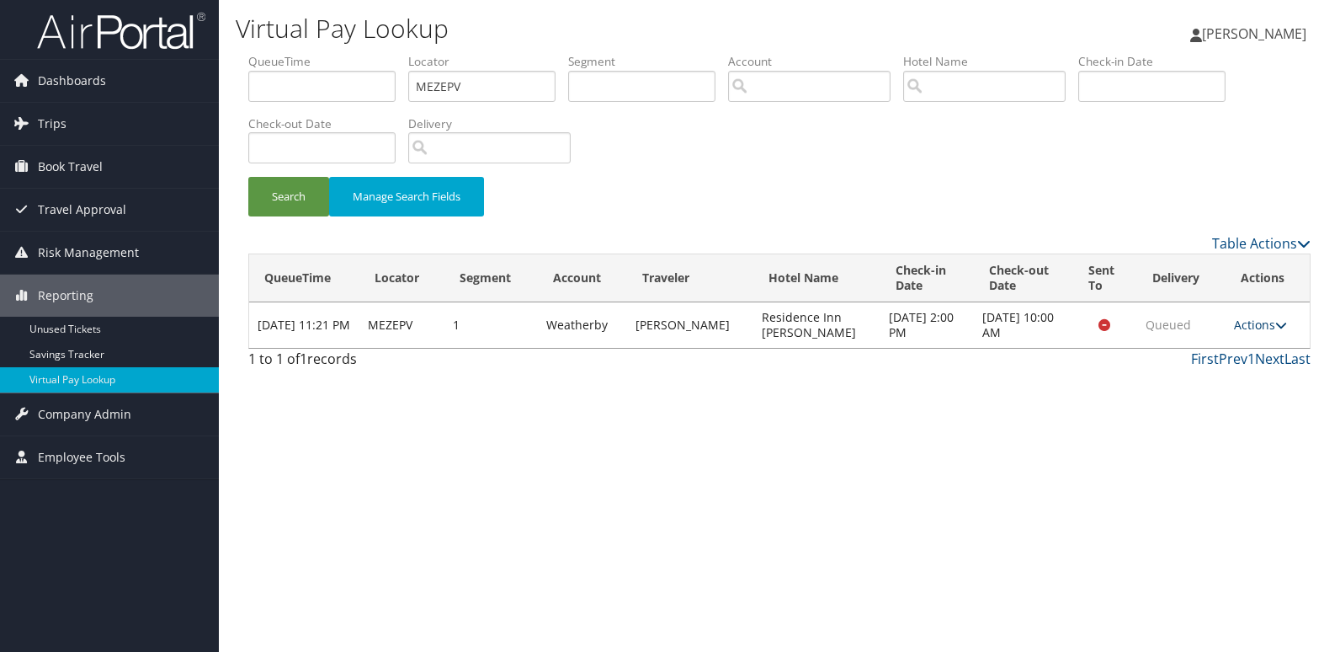
click at [1264, 323] on link "Actions" at bounding box center [1260, 325] width 53 height 16
click at [1190, 387] on link "Logs" at bounding box center [1229, 378] width 106 height 29
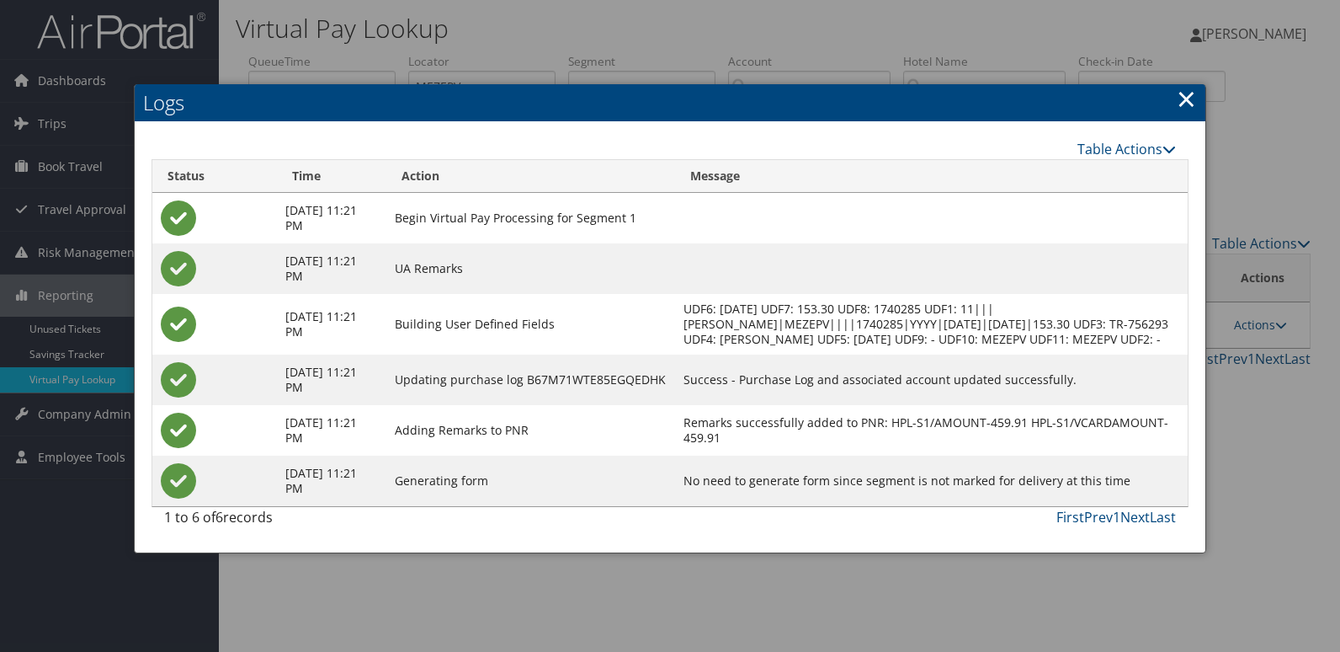
click at [1229, 413] on div at bounding box center [670, 326] width 1340 height 652
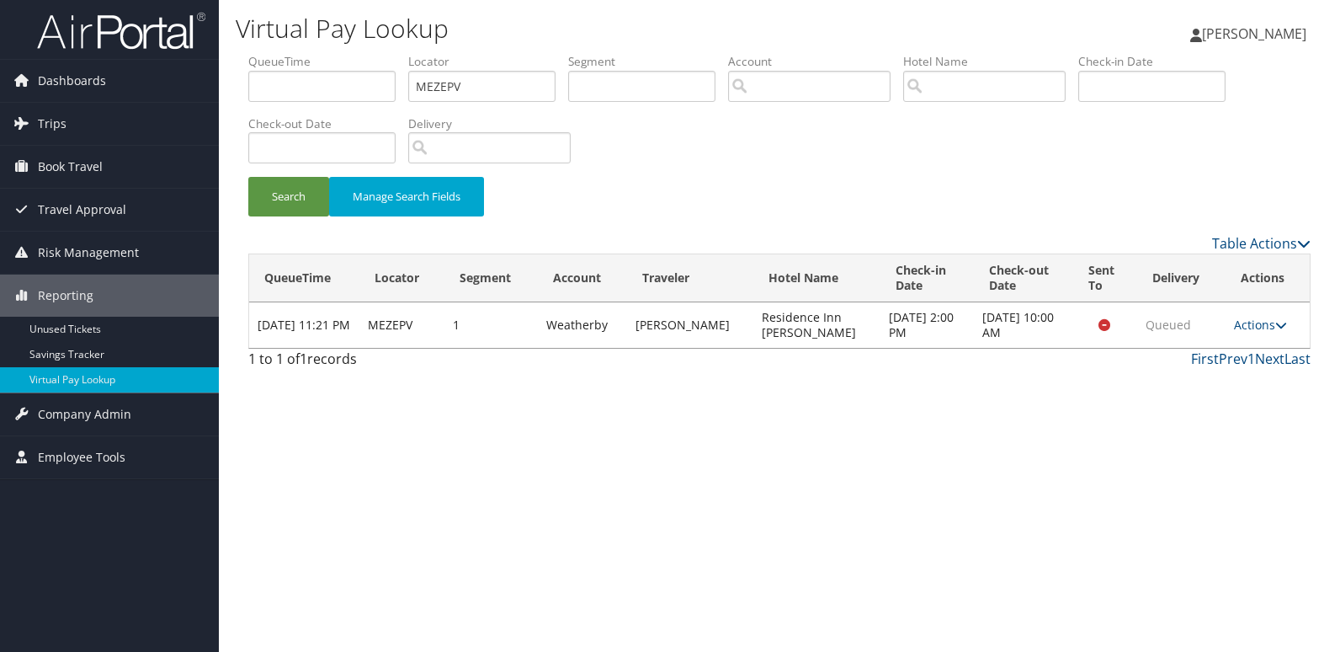
click at [1264, 312] on td "Actions Resend Logs View Itinerary" at bounding box center [1268, 324] width 84 height 45
click at [1257, 324] on link "Actions" at bounding box center [1260, 325] width 53 height 16
click at [299, 202] on button "Search" at bounding box center [288, 197] width 81 height 40
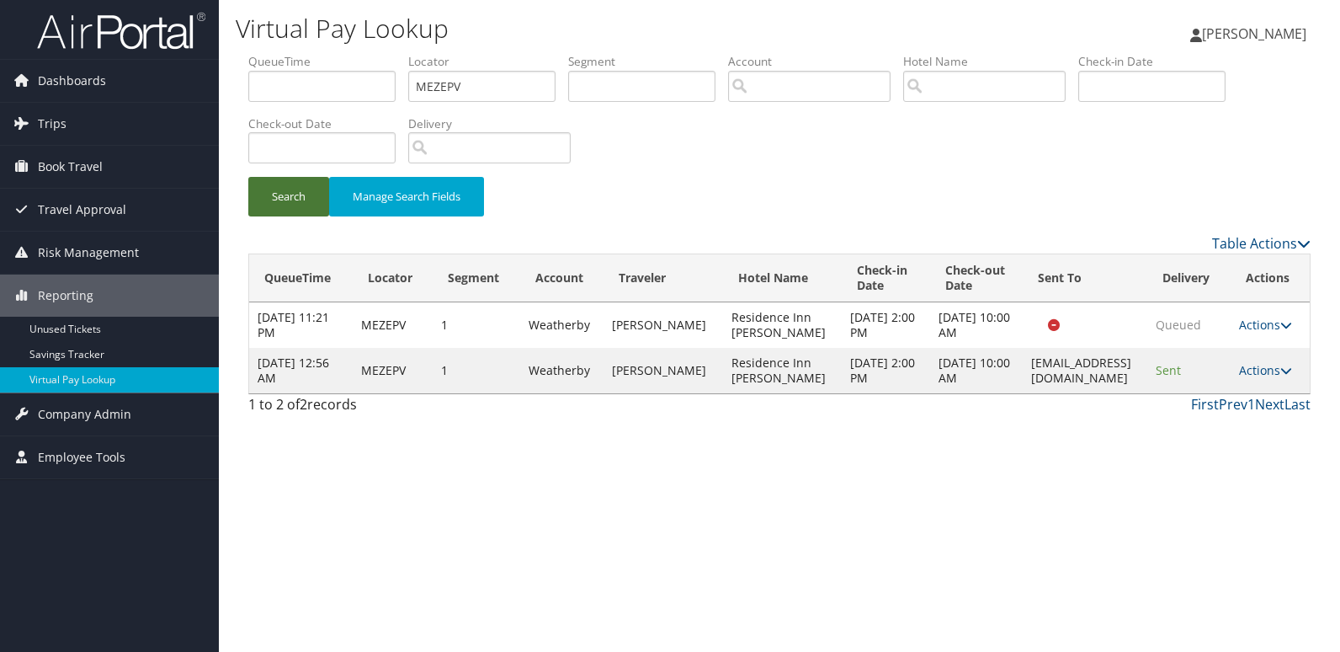
click at [296, 202] on button "Search" at bounding box center [288, 197] width 81 height 40
click at [1247, 367] on link "Actions" at bounding box center [1265, 370] width 53 height 16
click at [1239, 441] on link "View Itinerary" at bounding box center [1238, 452] width 106 height 29
click at [1265, 368] on link "Actions" at bounding box center [1265, 370] width 53 height 16
click at [1212, 419] on link "Logs" at bounding box center [1238, 423] width 106 height 29
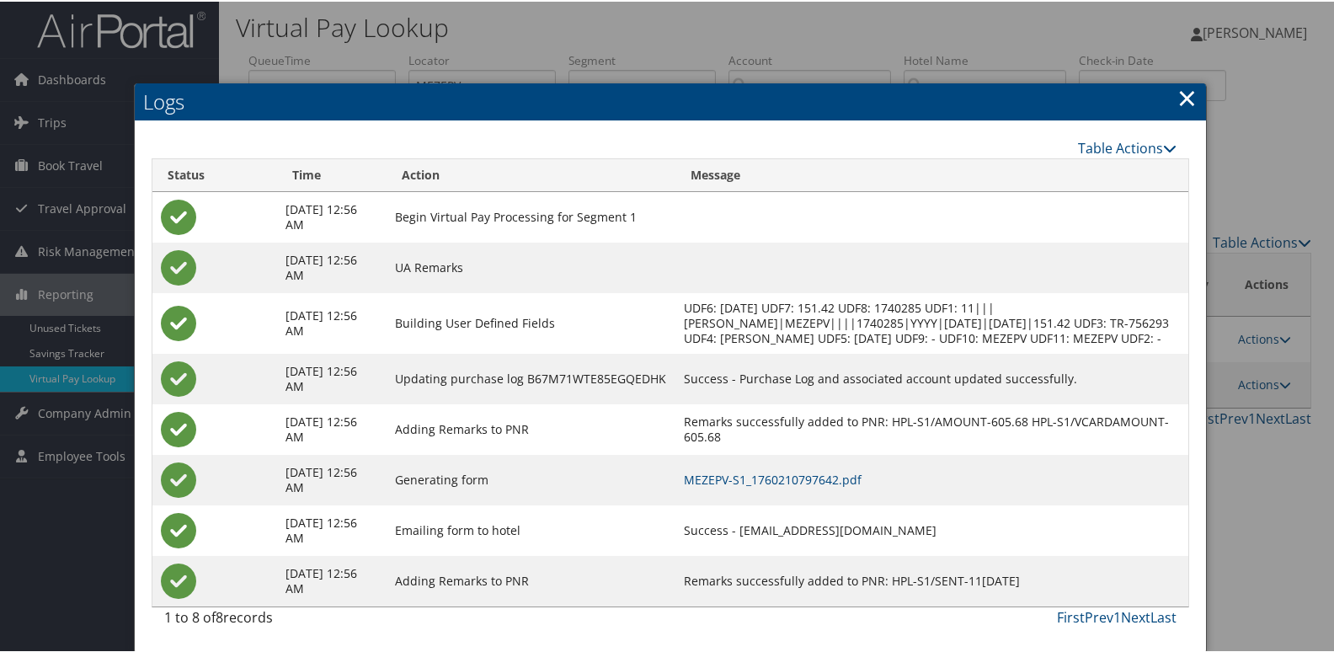
scroll to position [18, 0]
click at [775, 475] on link "MEZEPV-S1_1760210797642.pdf" at bounding box center [773, 478] width 178 height 16
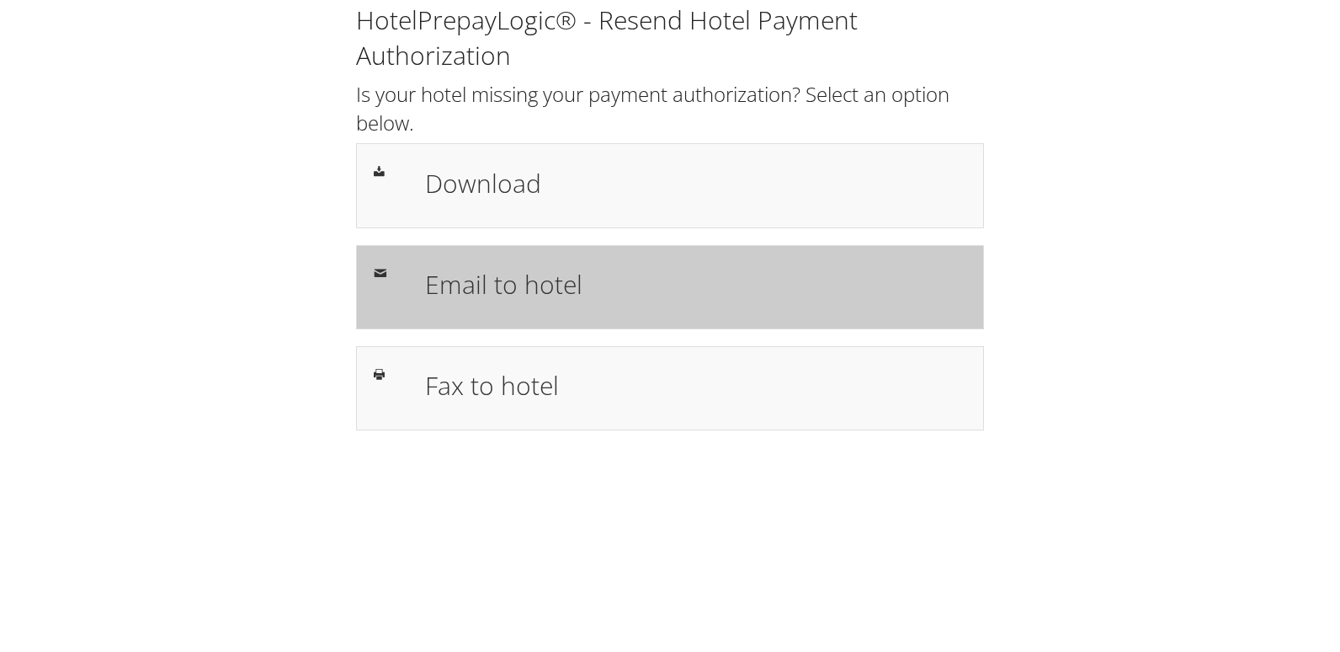
click at [495, 286] on h1 "Email to hotel" at bounding box center [695, 284] width 541 height 38
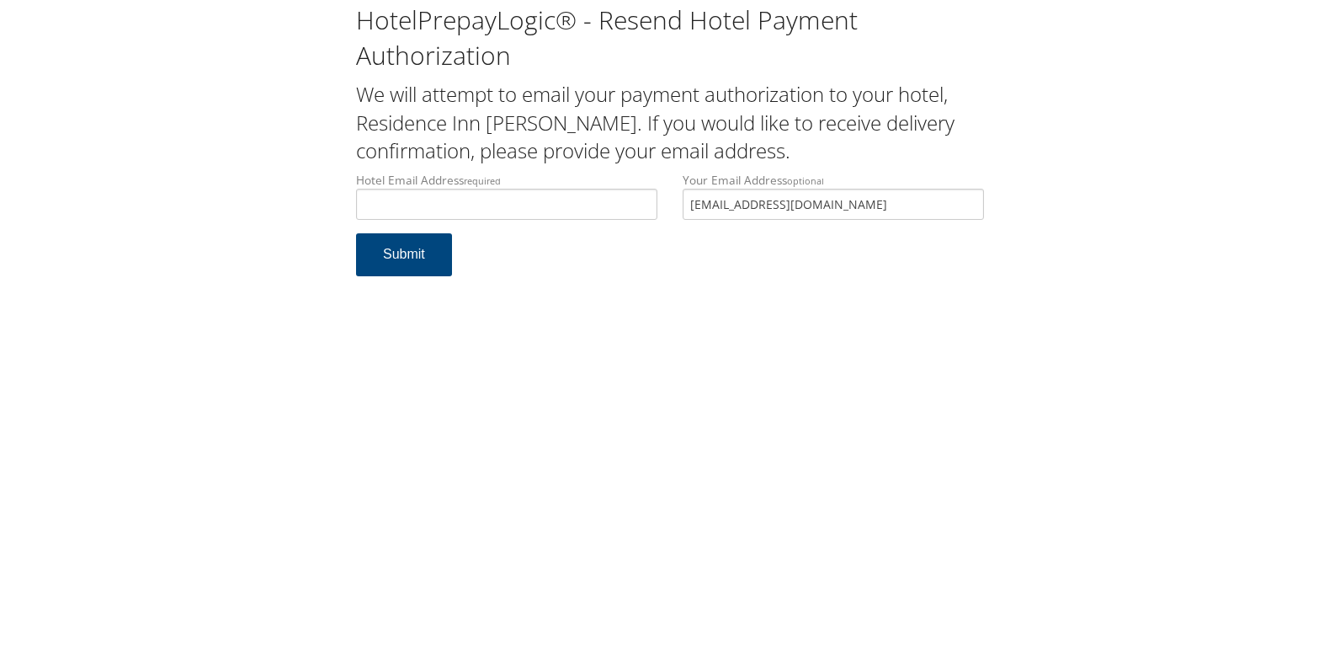
type input "[EMAIL_ADDRESS][DOMAIN_NAME]"
drag, startPoint x: 748, startPoint y: 214, endPoint x: 544, endPoint y: 212, distance: 204.6
click at [544, 213] on div "Hotel Email Address required ecare@chghealthcare.com Hotel email address is req…" at bounding box center [669, 202] width 653 height 61
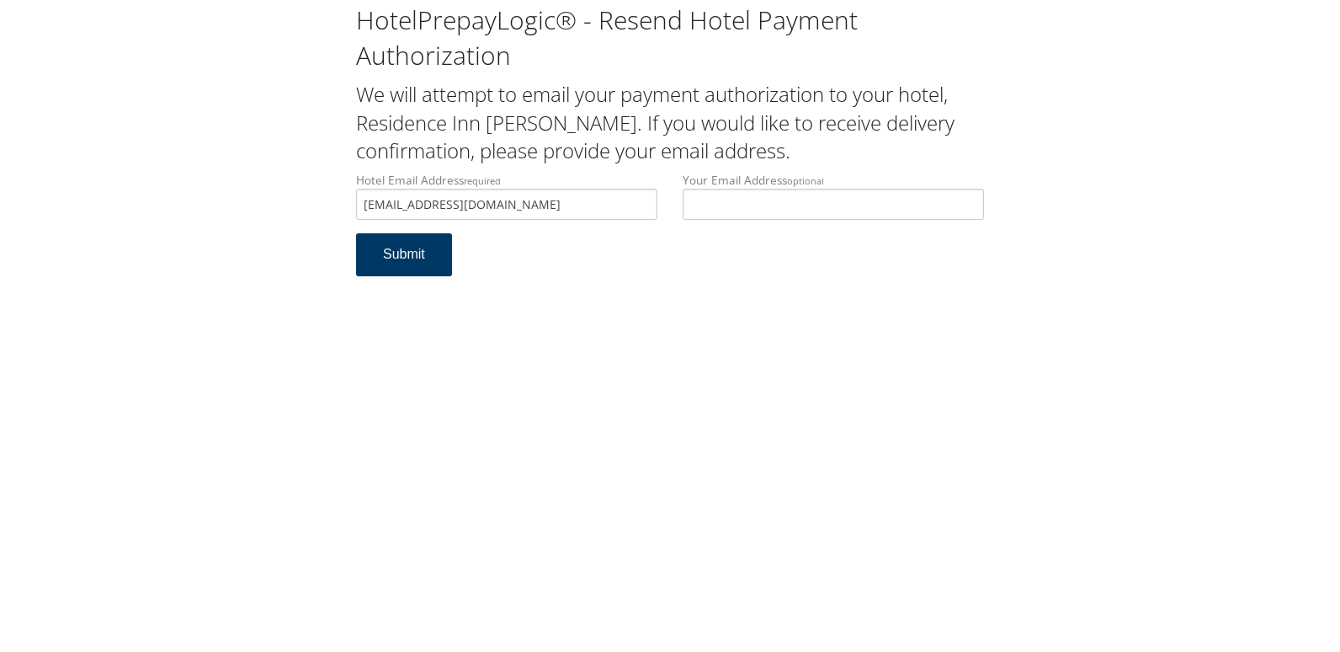
click at [377, 271] on button "Submit" at bounding box center [404, 254] width 96 height 43
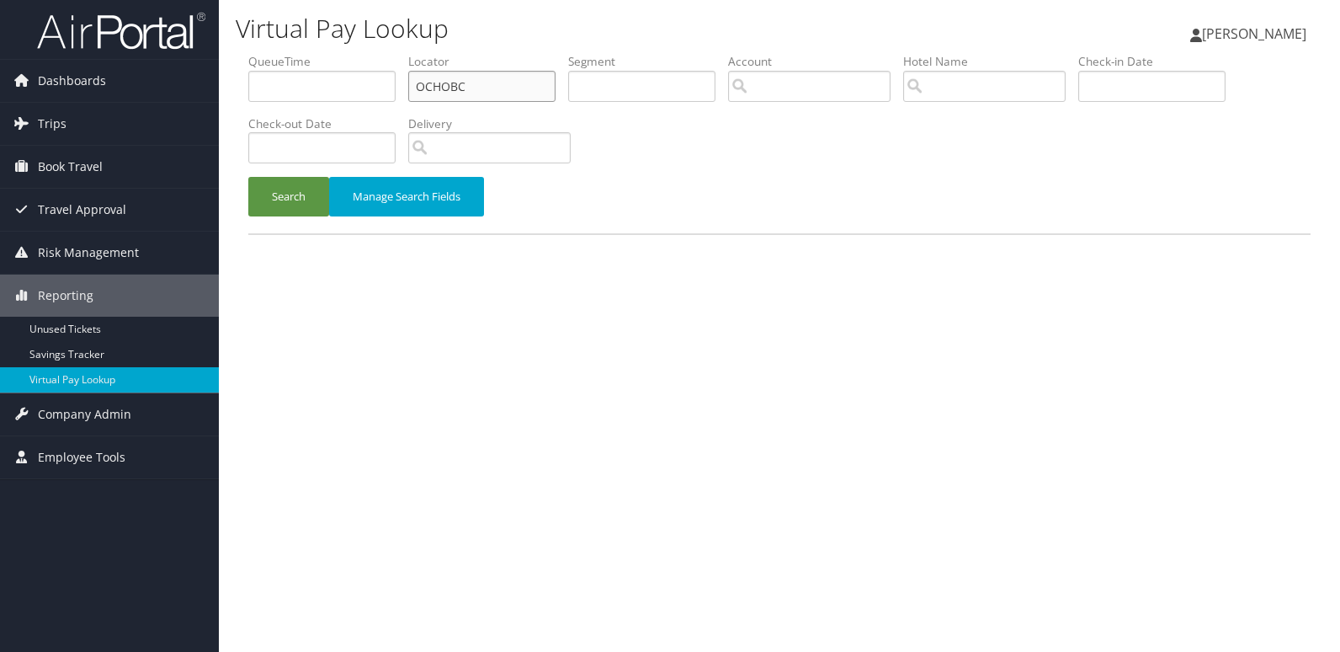
drag, startPoint x: 466, startPoint y: 86, endPoint x: 350, endPoint y: 94, distance: 116.5
click at [350, 53] on ul "QueueTime Locator OCHOBC Segment Account Traveler Hotel Name Check-in Date Chec…" at bounding box center [779, 53] width 1062 height 0
paste input "JYXWNA"
type input "JYXWNA"
click at [306, 196] on button "Search" at bounding box center [288, 197] width 81 height 40
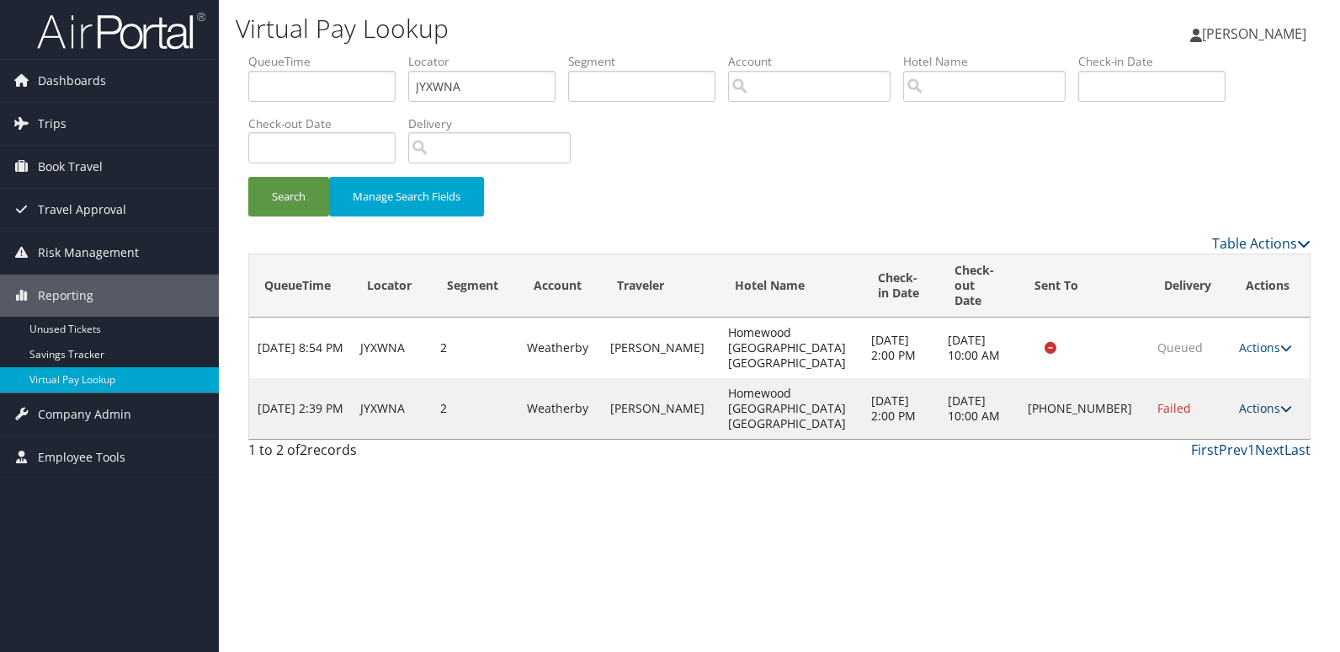
click at [1272, 400] on link "Actions" at bounding box center [1265, 408] width 53 height 16
click at [1200, 454] on link "Logs" at bounding box center [1209, 446] width 144 height 29
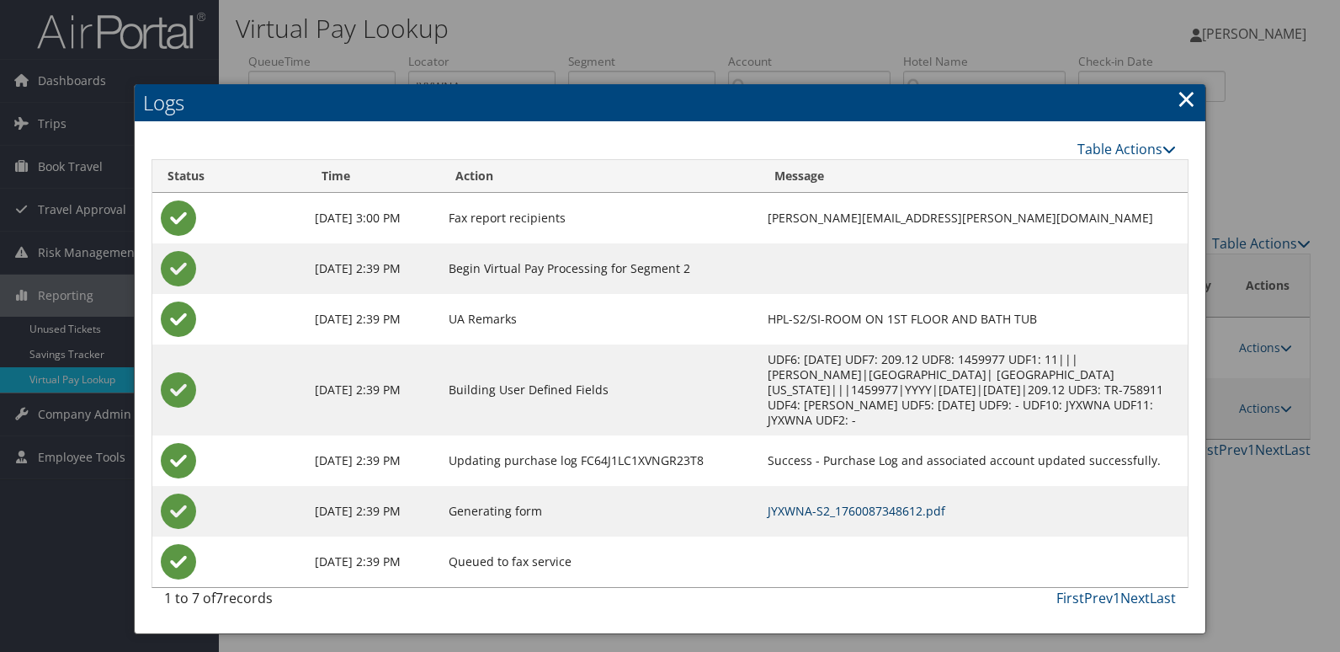
click at [775, 503] on link "JYXWNA-S2_1760087348612.pdf" at bounding box center [857, 511] width 178 height 16
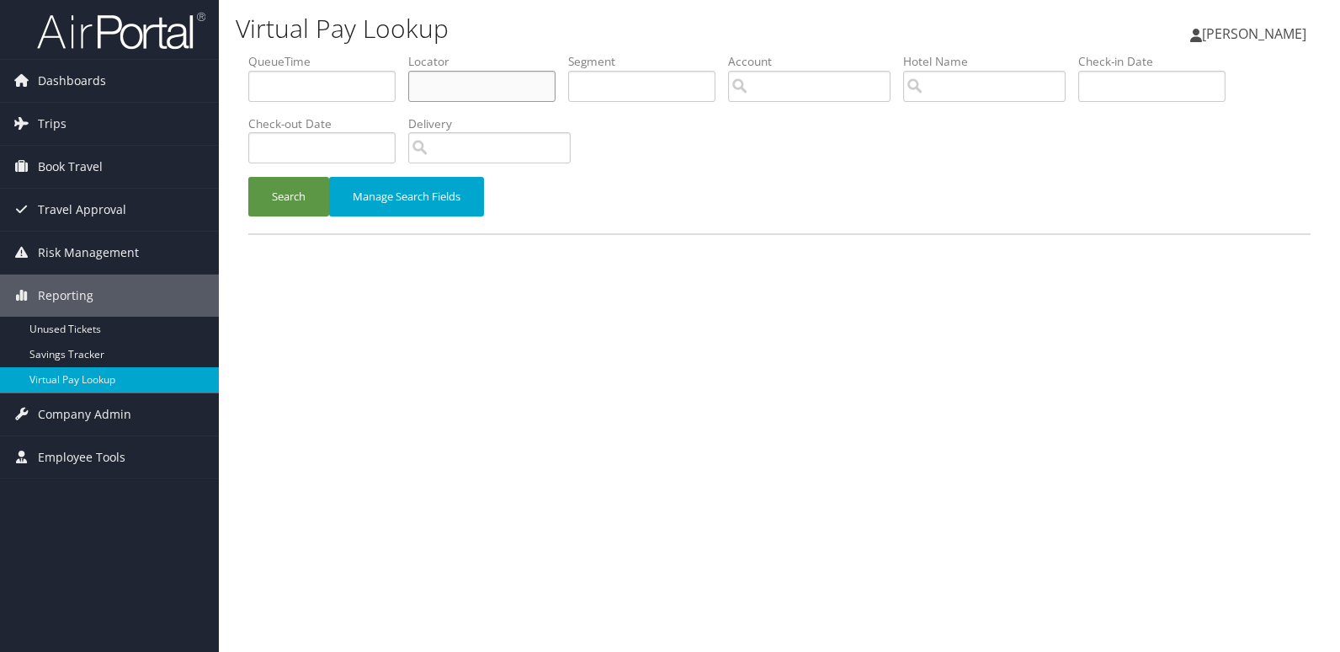
click at [465, 94] on input "text" at bounding box center [481, 86] width 147 height 31
paste input "ARTS - Progress of Requests ARTS-667757"
type input "ARTS - Progress of Requests ARTS-667757"
click at [424, 87] on input "text" at bounding box center [481, 86] width 147 height 31
paste input "MZKGEN"
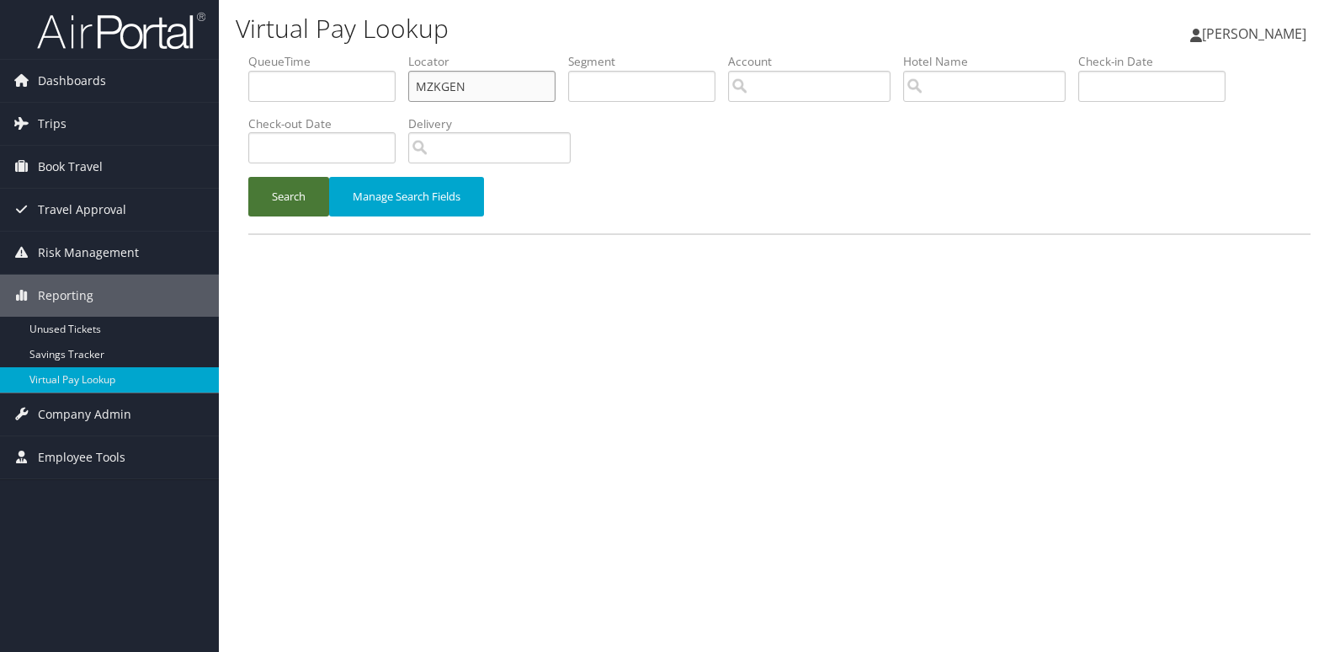
type input "MZKGEN"
click at [270, 196] on button "Search" at bounding box center [288, 197] width 81 height 40
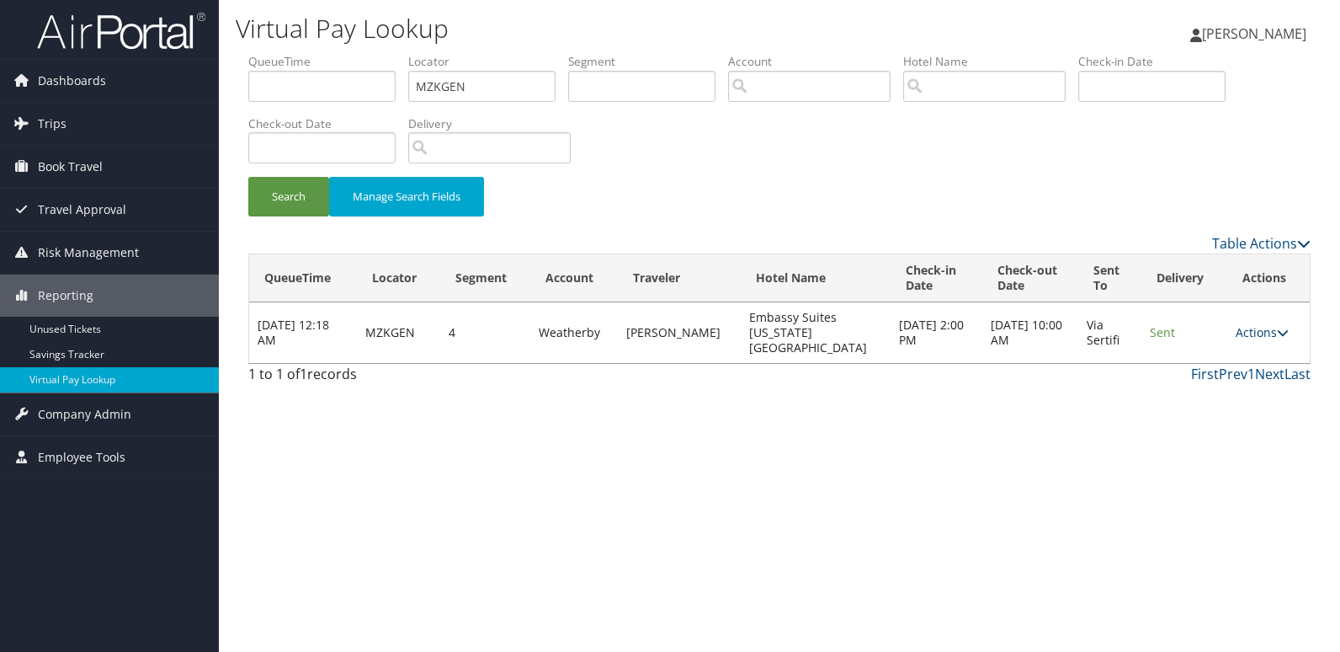
click at [1248, 326] on link "Actions" at bounding box center [1262, 332] width 53 height 16
click at [1206, 377] on link "Logs" at bounding box center [1228, 378] width 106 height 29
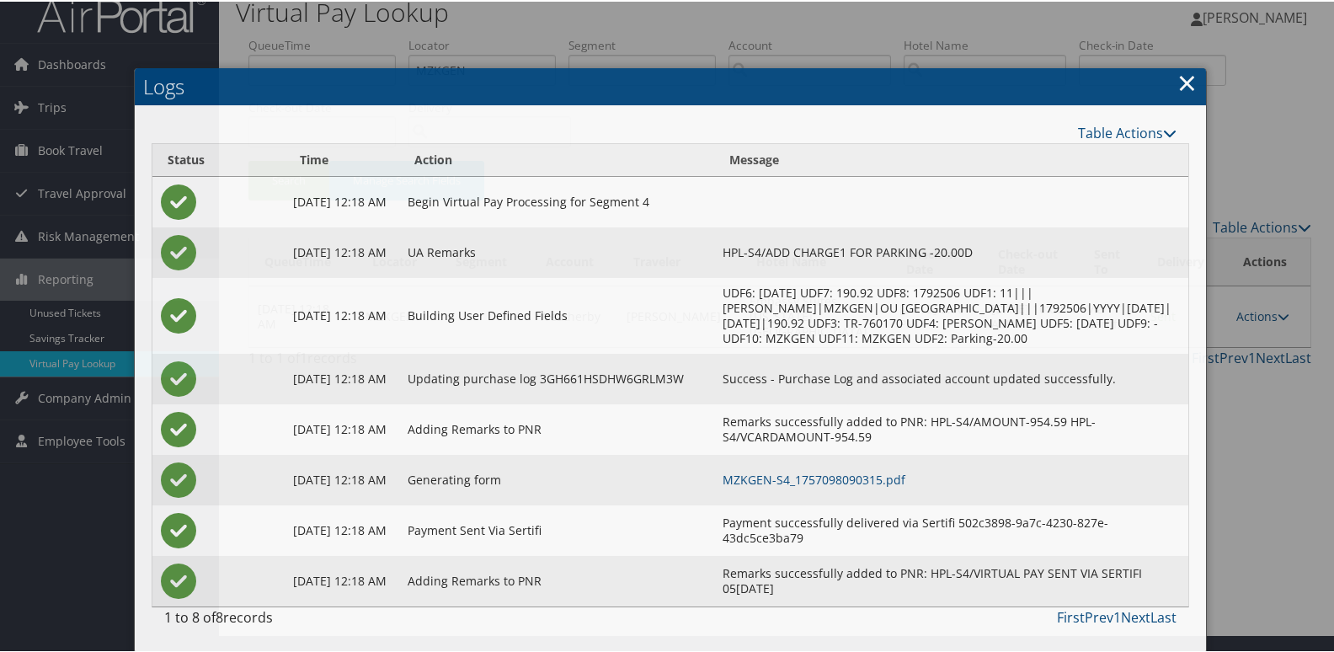
scroll to position [33, 0]
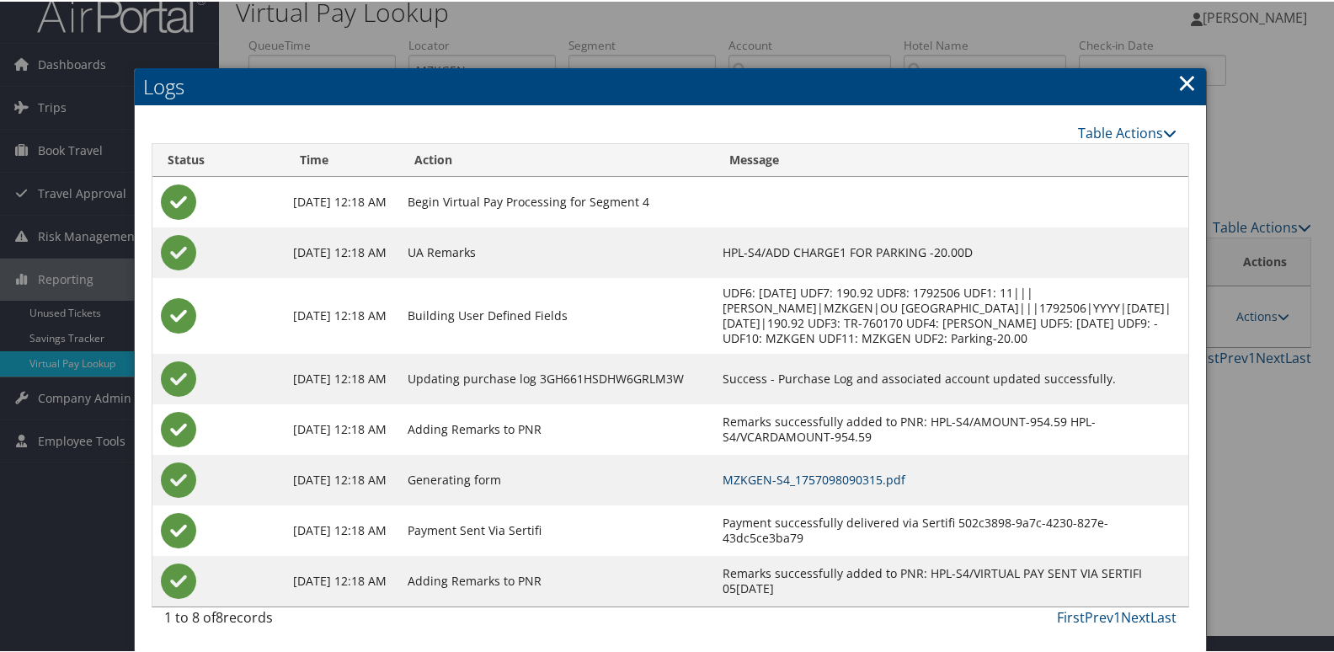
click at [828, 470] on link "MZKGEN-S4_1757098090315.pdf" at bounding box center [813, 478] width 183 height 16
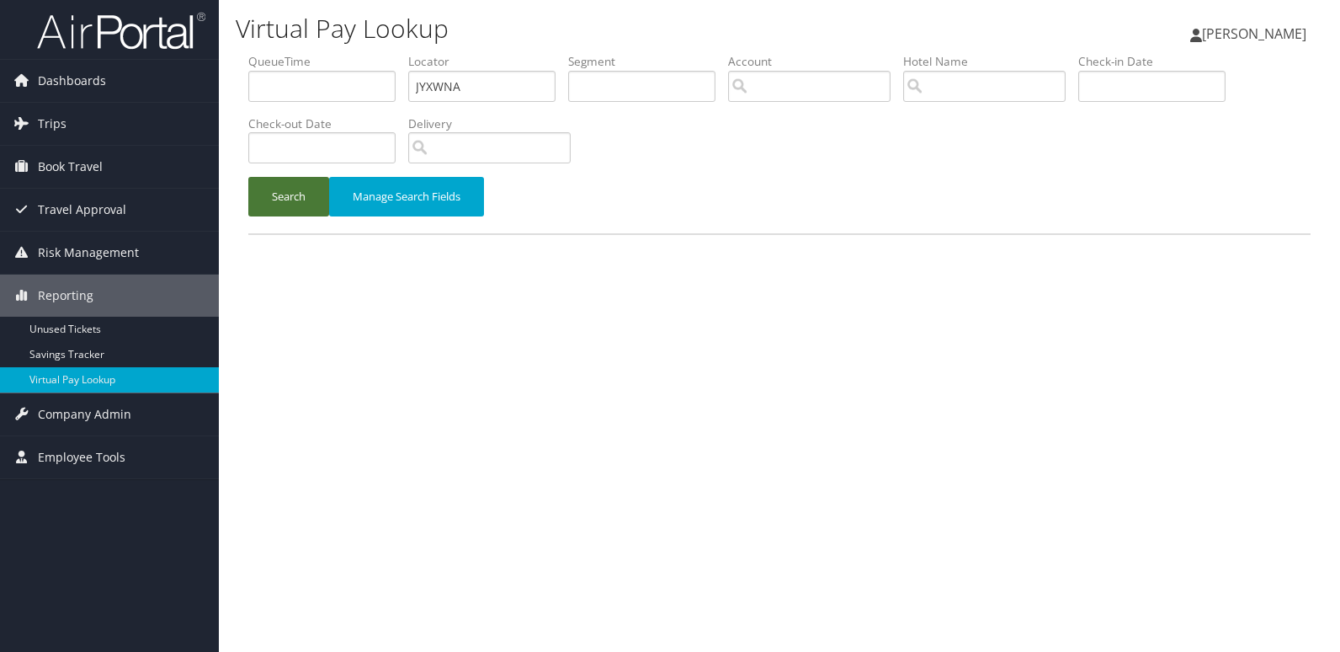
type input "JYXWNA"
click at [262, 192] on button "Search" at bounding box center [288, 197] width 81 height 40
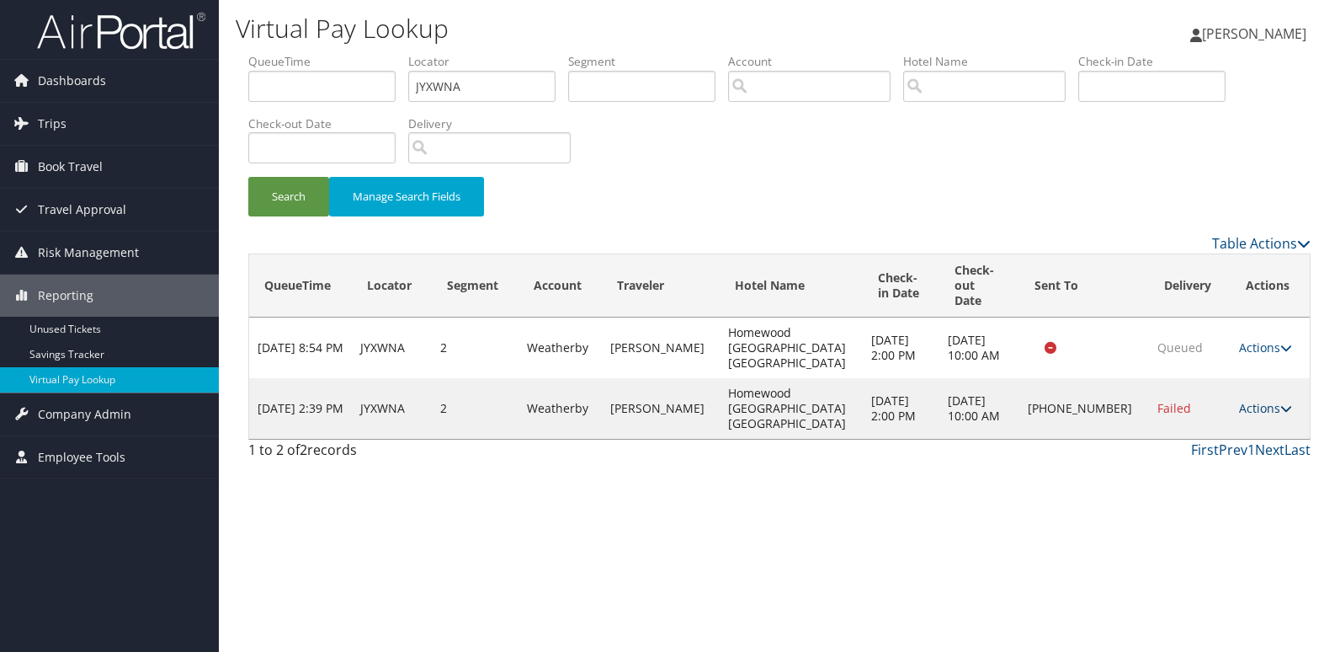
click at [1256, 400] on link "Actions" at bounding box center [1265, 408] width 53 height 16
click at [1221, 436] on link "Logs" at bounding box center [1209, 446] width 144 height 29
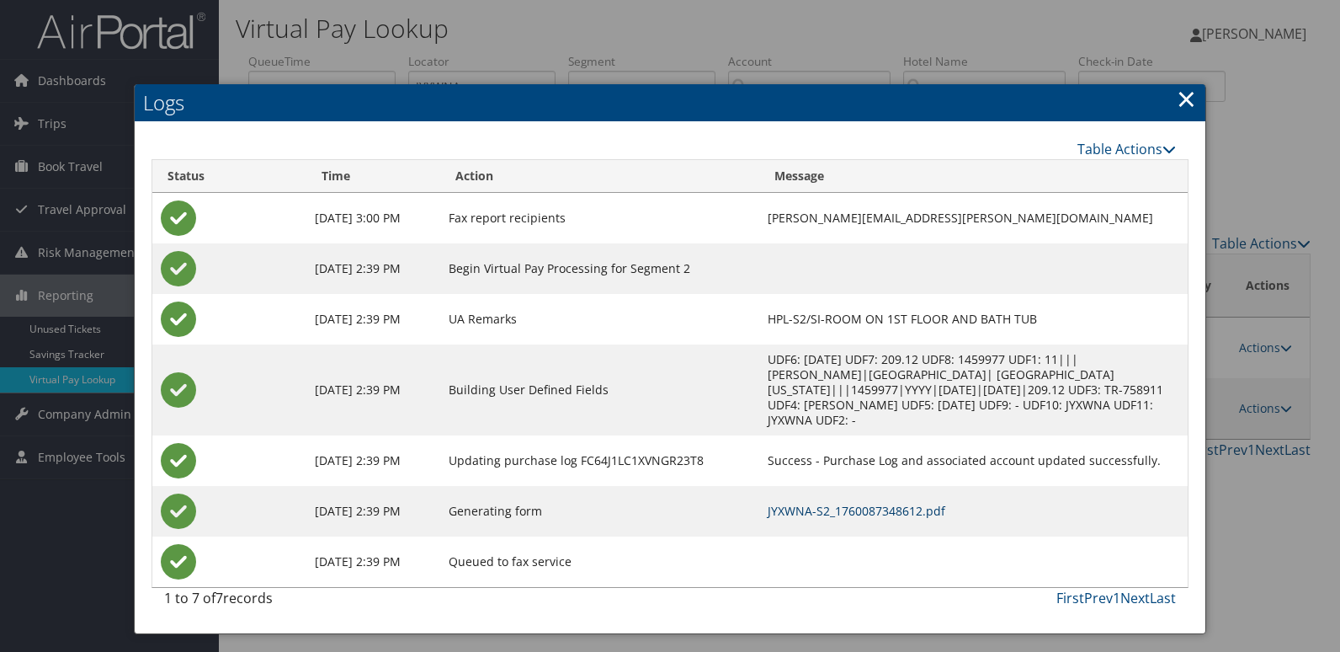
click at [837, 503] on link "JYXWNA-S2_1760087348612.pdf" at bounding box center [857, 511] width 178 height 16
